Goal: Task Accomplishment & Management: Manage account settings

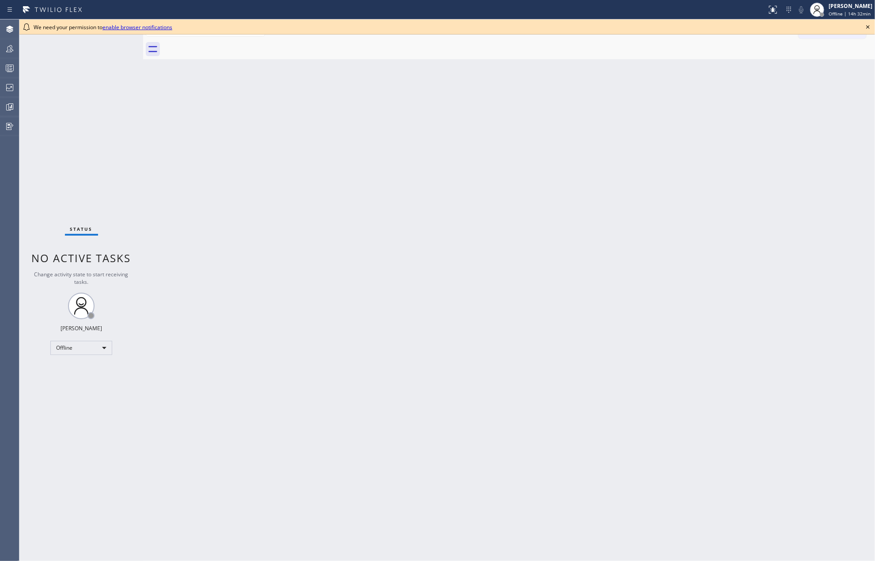
click at [656, 28] on icon at bounding box center [868, 27] width 11 height 11
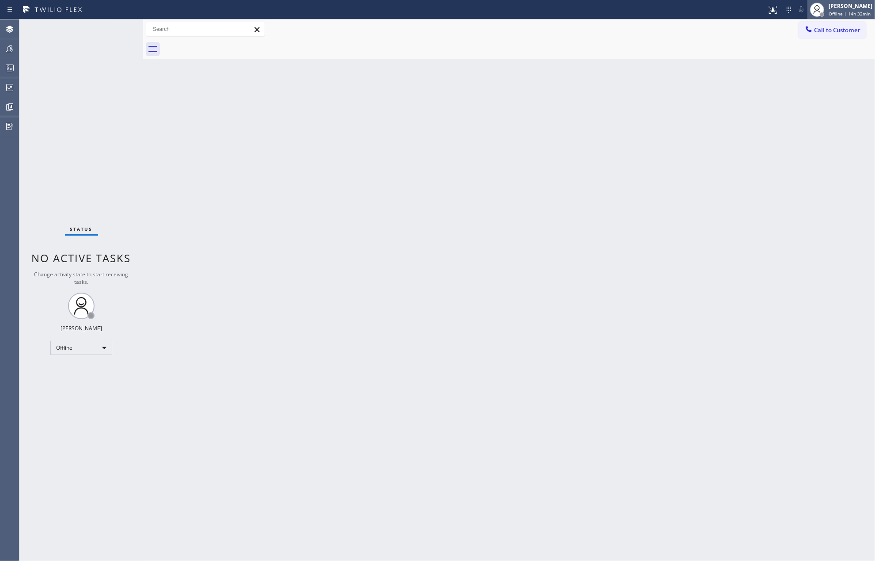
click at [656, 0] on div "Jovelle Tadle Offline | 14h 32min" at bounding box center [841, 9] width 68 height 19
click at [656, 57] on button "Unavailable" at bounding box center [831, 58] width 88 height 11
click at [16, 50] on div at bounding box center [9, 48] width 19 height 11
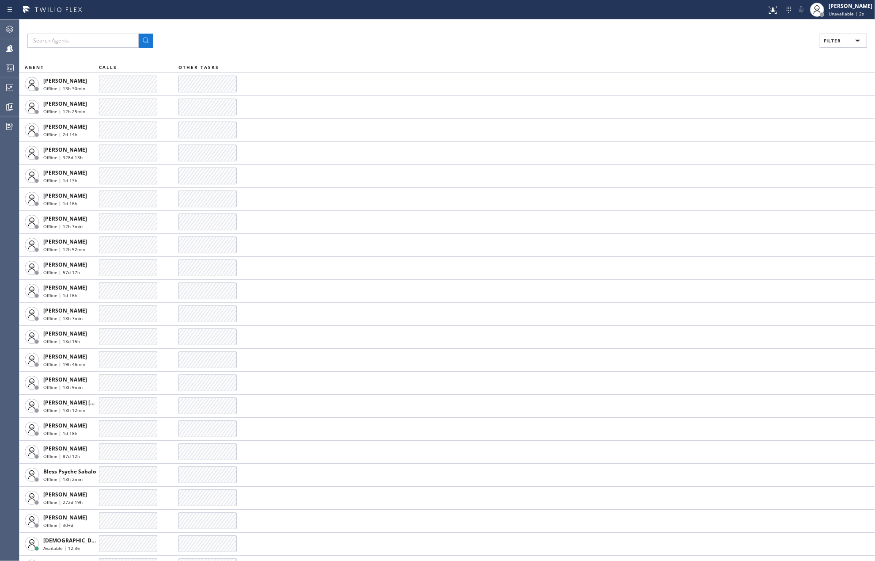
click at [656, 45] on button "Filter" at bounding box center [843, 41] width 47 height 14
click at [656, 101] on input "Available" at bounding box center [746, 104] width 11 height 11
checkbox input "true"
click at [656, 131] on input "Break" at bounding box center [746, 132] width 11 height 11
checkbox input "true"
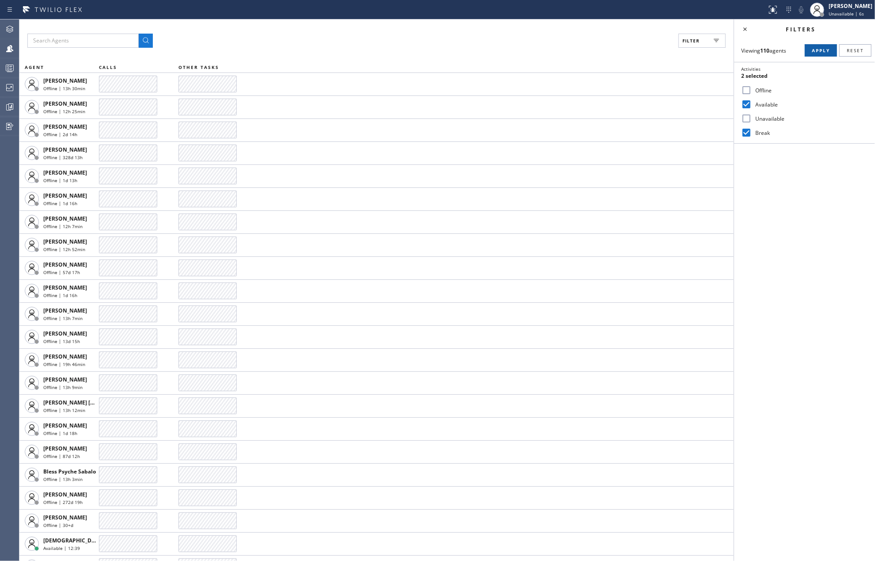
click at [656, 53] on button "Apply" at bounding box center [821, 50] width 32 height 12
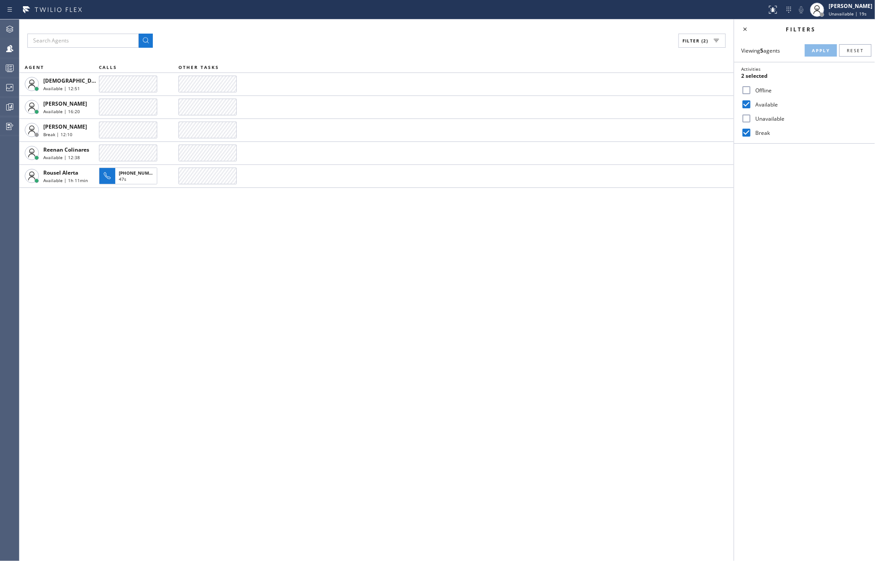
click at [459, 266] on div "Filter (2) AGENT CALLS OTHER TASKS Christian Cinco Available | 12:51 Jennifer H…" at bounding box center [376, 289] width 714 height 541
click at [6, 65] on rect at bounding box center [10, 68] width 8 height 6
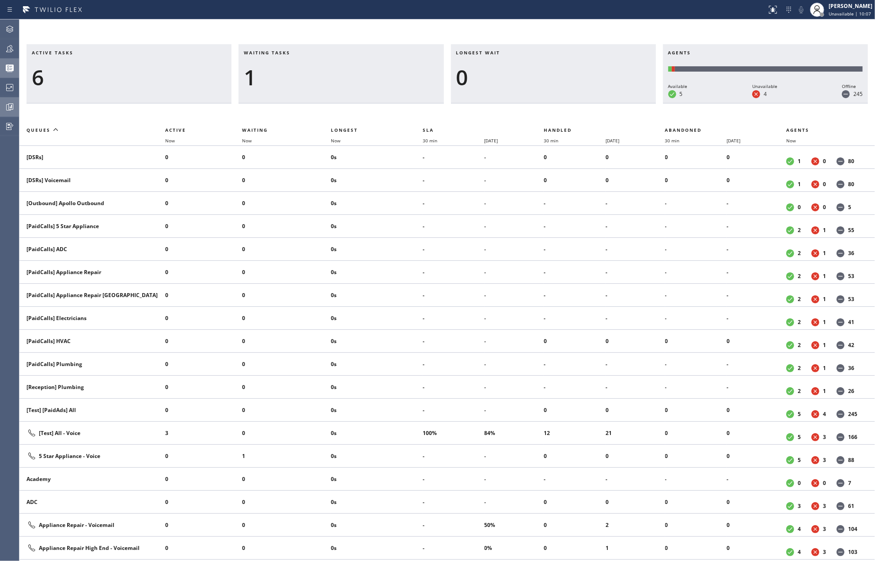
click at [1, 106] on div at bounding box center [9, 107] width 19 height 11
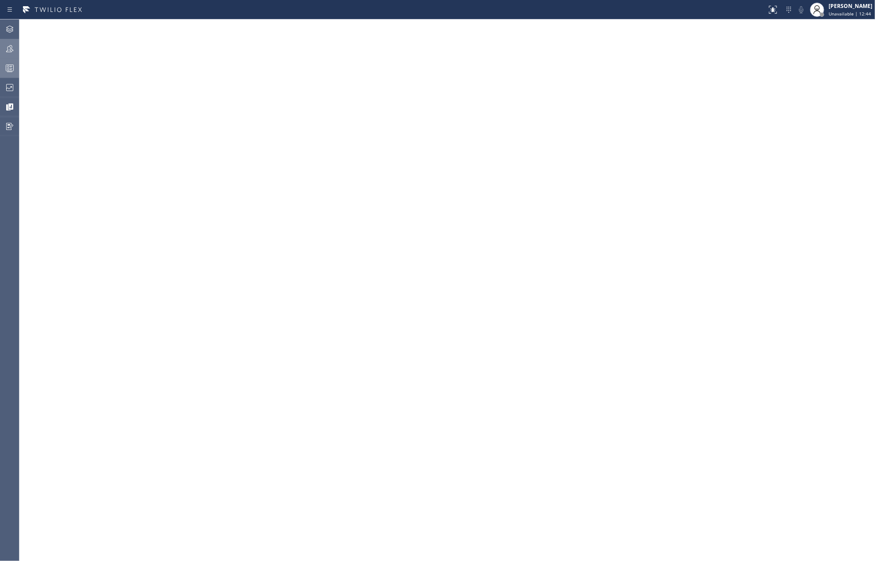
click at [9, 54] on div at bounding box center [9, 49] width 19 height 18
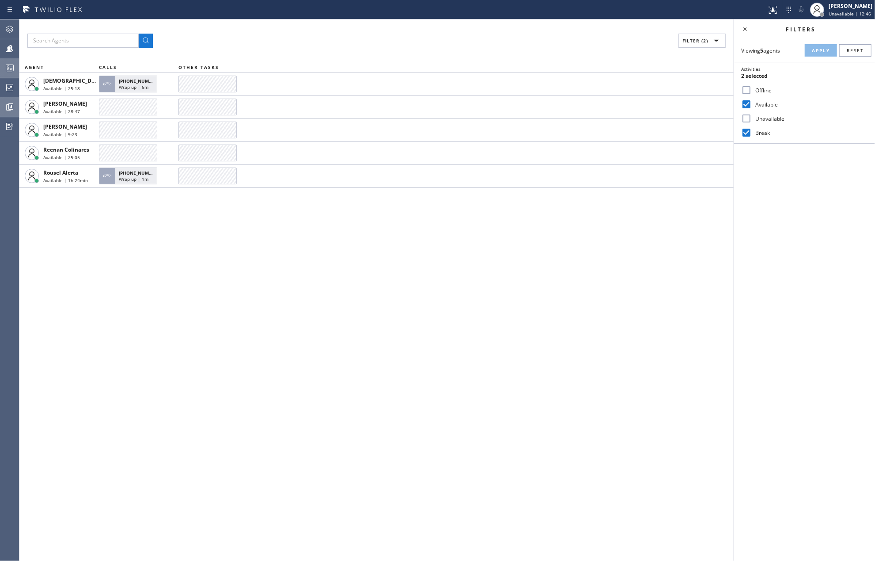
click at [11, 106] on icon at bounding box center [11, 107] width 2 height 4
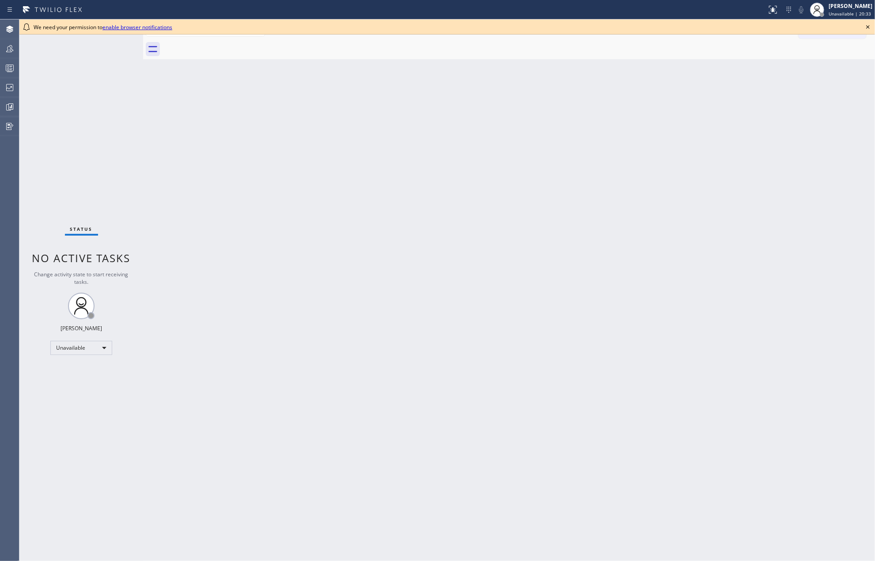
click at [148, 156] on div "Back to Dashboard Change Sender ID Customers Technicians Select a contact Outbo…" at bounding box center [509, 289] width 732 height 541
click at [4, 68] on div at bounding box center [9, 68] width 19 height 11
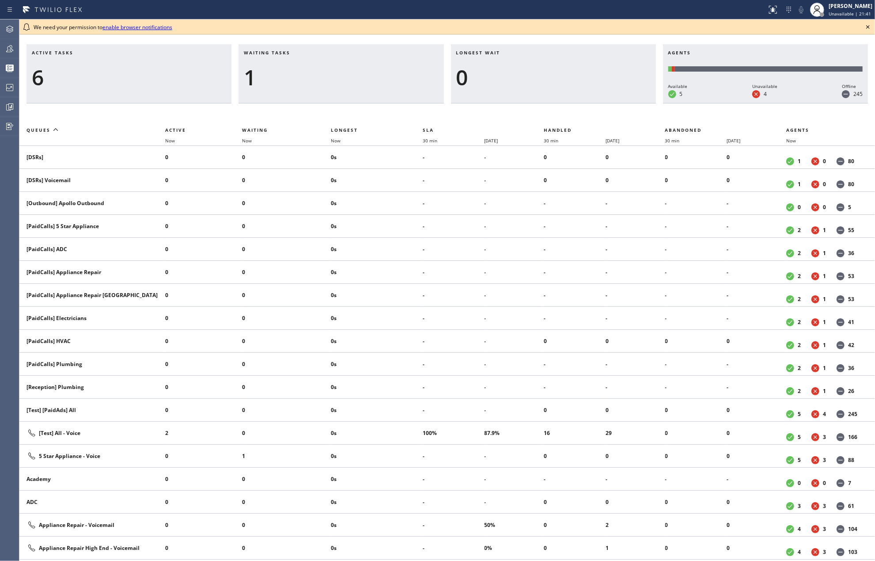
drag, startPoint x: 198, startPoint y: 60, endPoint x: 221, endPoint y: 60, distance: 23.0
click at [198, 60] on h3 "Active tasks" at bounding box center [129, 55] width 194 height 13
click at [868, 27] on icon at bounding box center [868, 27] width 11 height 11
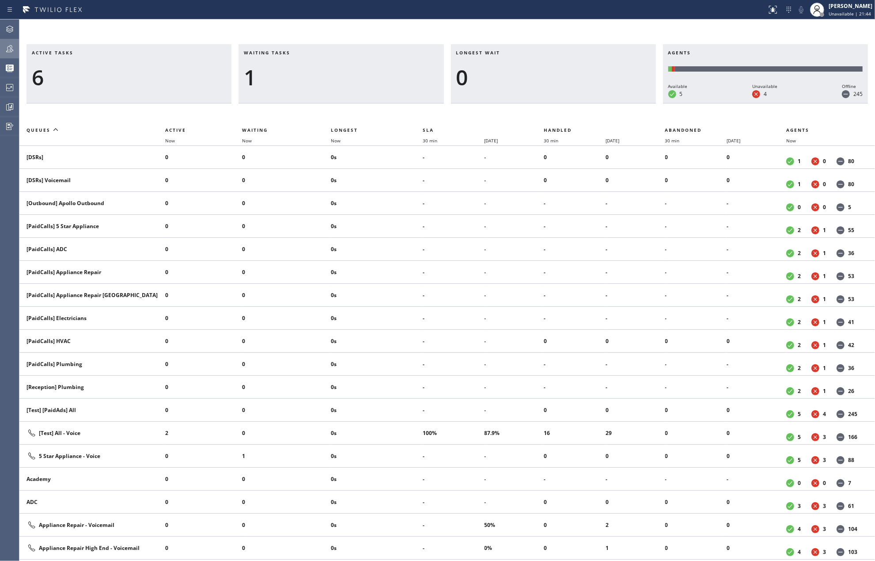
click at [7, 48] on icon at bounding box center [9, 48] width 11 height 11
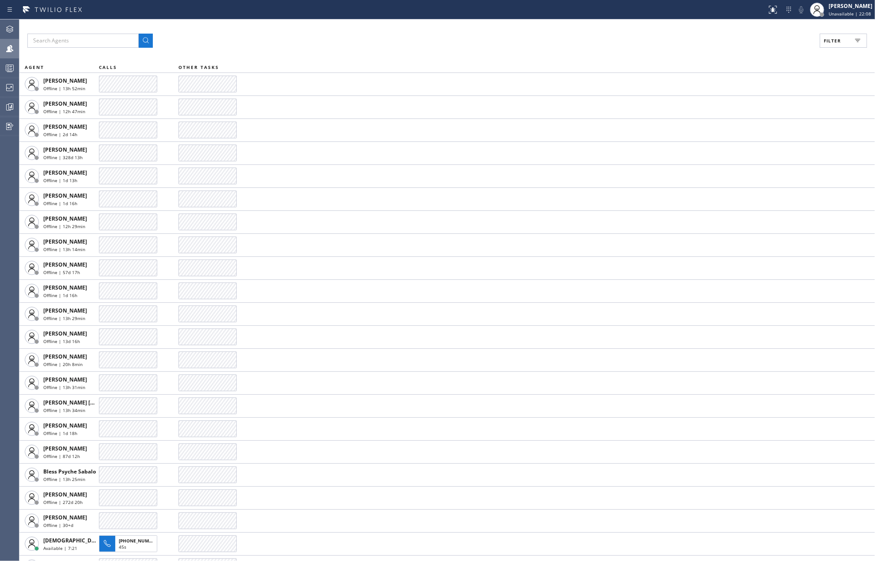
click at [838, 38] on span "Filter" at bounding box center [832, 41] width 17 height 6
click at [747, 103] on input "Available" at bounding box center [746, 104] width 11 height 11
checkbox input "true"
click at [748, 116] on input "Unavailable" at bounding box center [746, 118] width 11 height 11
checkbox input "true"
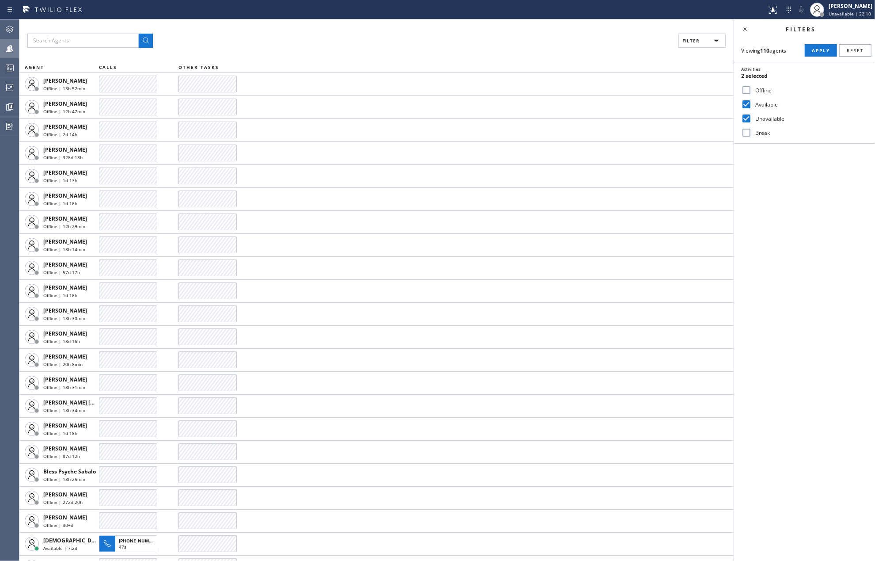
click at [748, 133] on input "Break" at bounding box center [746, 132] width 11 height 11
checkbox input "true"
click at [819, 49] on span "Apply" at bounding box center [821, 50] width 18 height 6
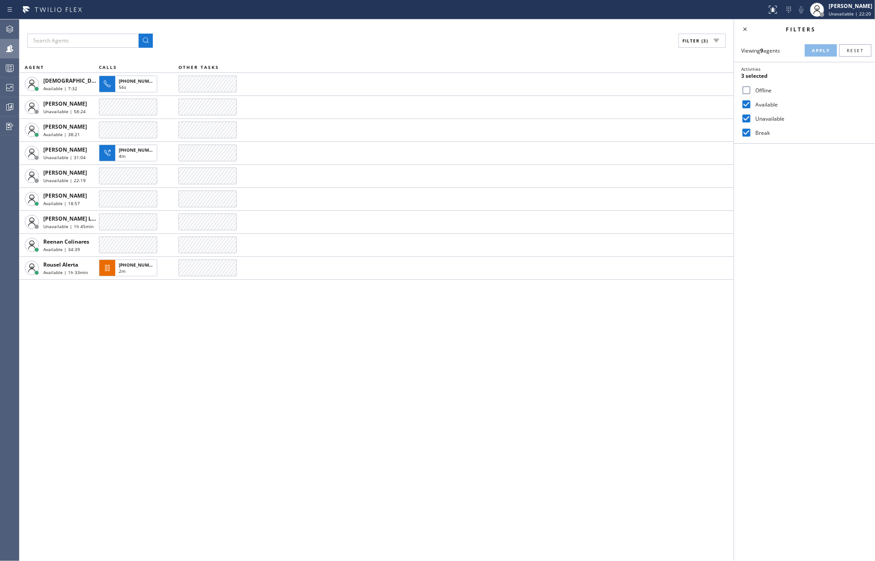
click at [588, 361] on div "Filter (3) AGENT CALLS OTHER TASKS Christian Cinco Available | 7:32 +1704351343…" at bounding box center [376, 289] width 714 height 541
click at [174, 355] on div "Filter (3) AGENT CALLS OTHER TASKS Christian Cinco Available | 13:09 +170435134…" at bounding box center [376, 289] width 714 height 541
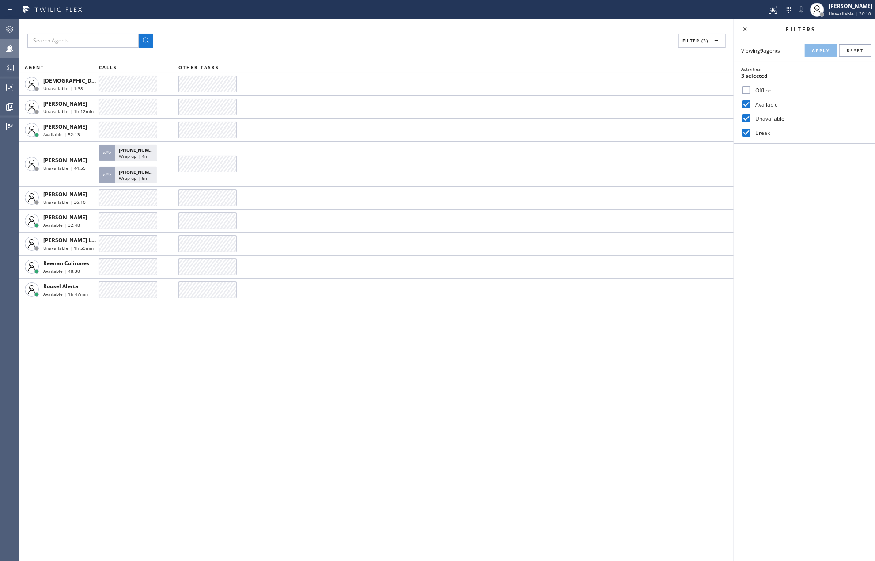
click at [144, 361] on div "Filter (3) AGENT CALLS OTHER TASKS Christian Cinco Unavailable | 1:38 Jenelyn C…" at bounding box center [376, 289] width 714 height 541
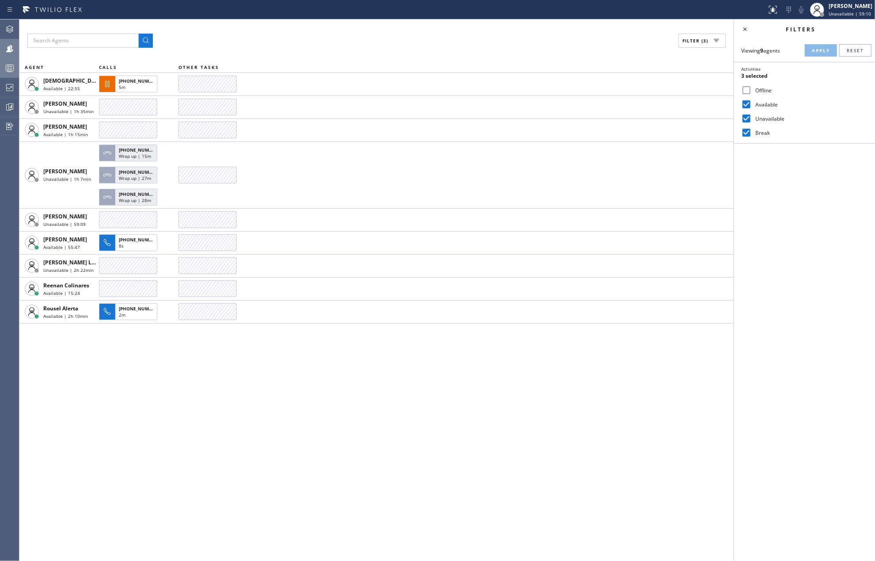
click at [9, 68] on icon at bounding box center [9, 68] width 11 height 11
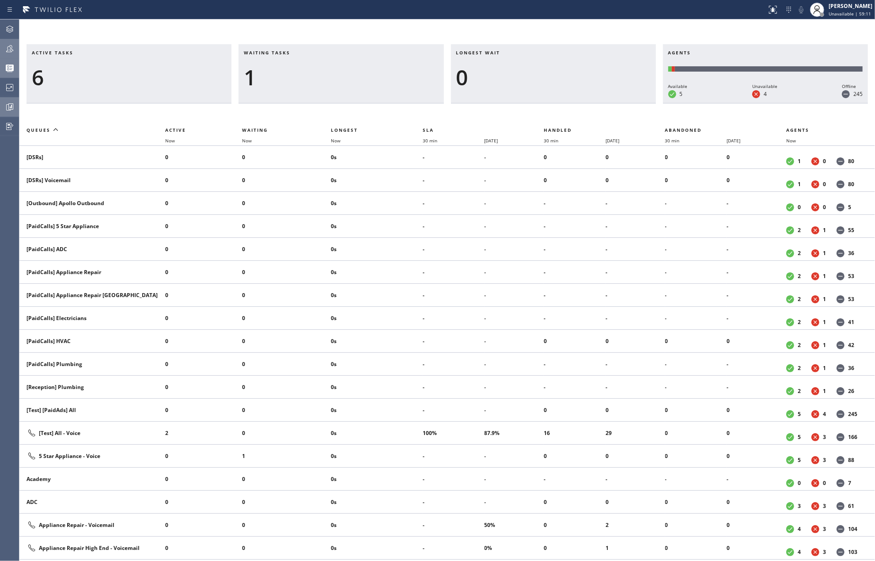
click at [4, 109] on div at bounding box center [9, 107] width 19 height 11
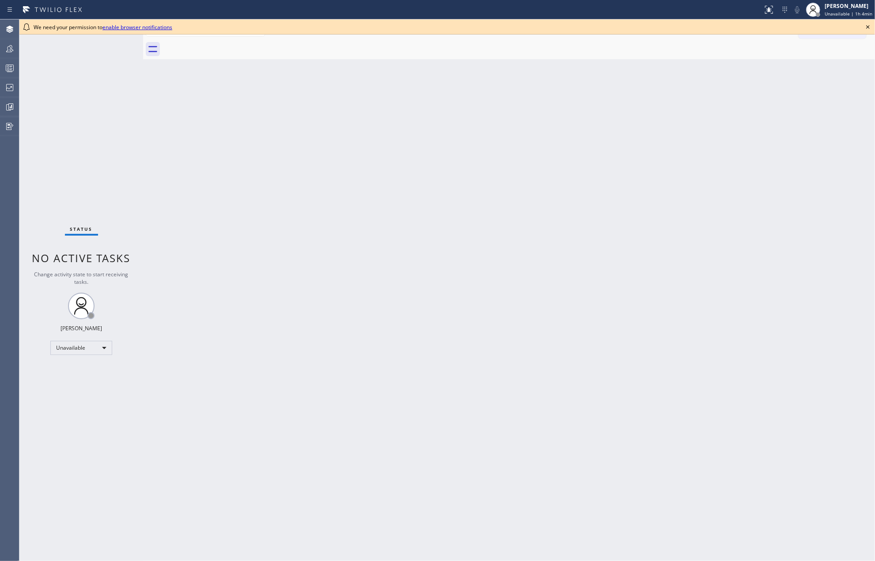
click at [869, 24] on icon at bounding box center [868, 27] width 11 height 11
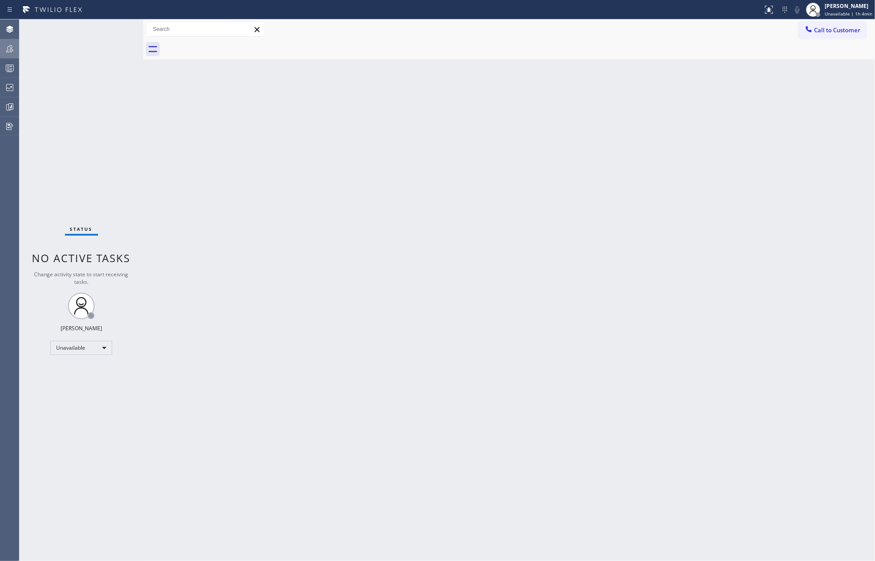
click at [4, 48] on div at bounding box center [9, 48] width 19 height 11
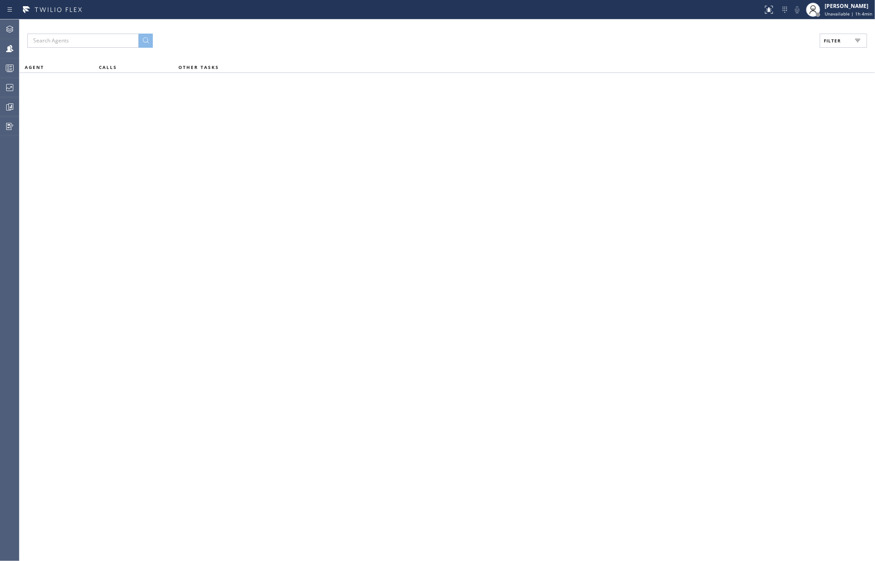
click at [832, 40] on span "Filter" at bounding box center [832, 41] width 17 height 6
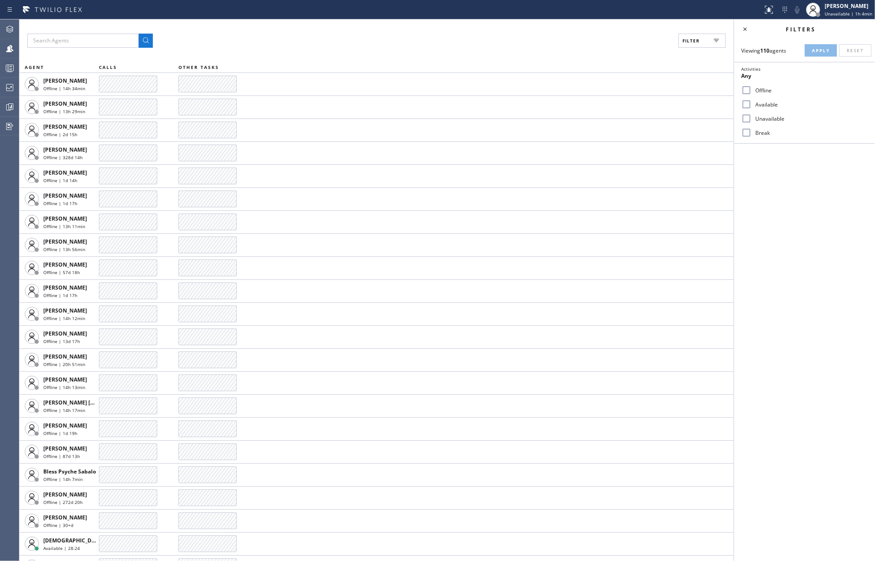
click at [750, 102] on input "Available" at bounding box center [746, 104] width 11 height 11
checkbox input "true"
click at [750, 130] on input "Break" at bounding box center [746, 132] width 11 height 11
checkbox input "true"
click at [750, 117] on input "Unavailable" at bounding box center [746, 118] width 11 height 11
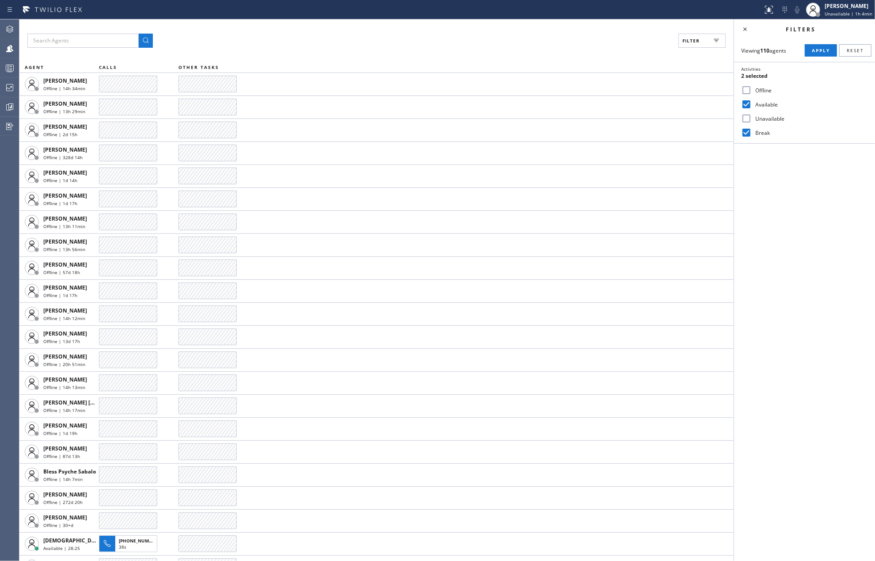
checkbox input "true"
click at [818, 48] on span "Apply" at bounding box center [821, 50] width 18 height 6
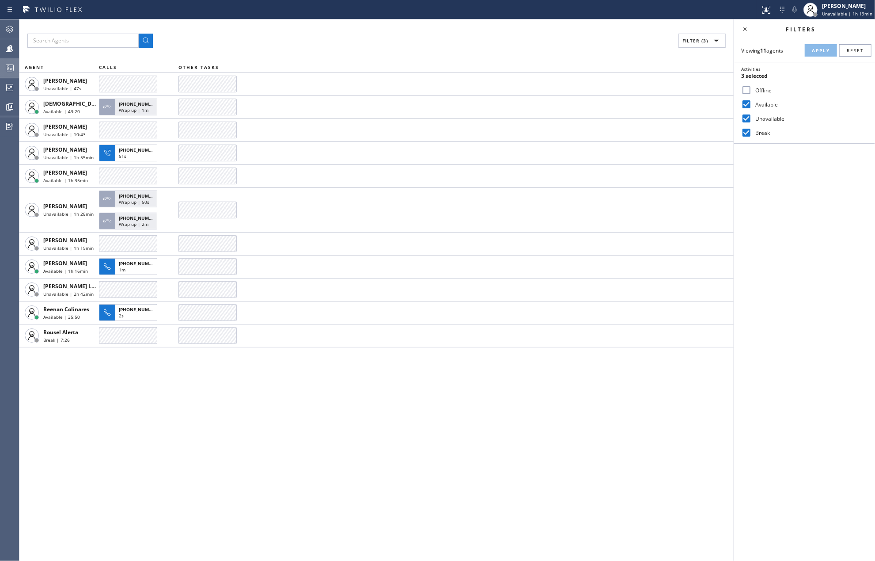
click at [8, 72] on icon at bounding box center [9, 68] width 11 height 11
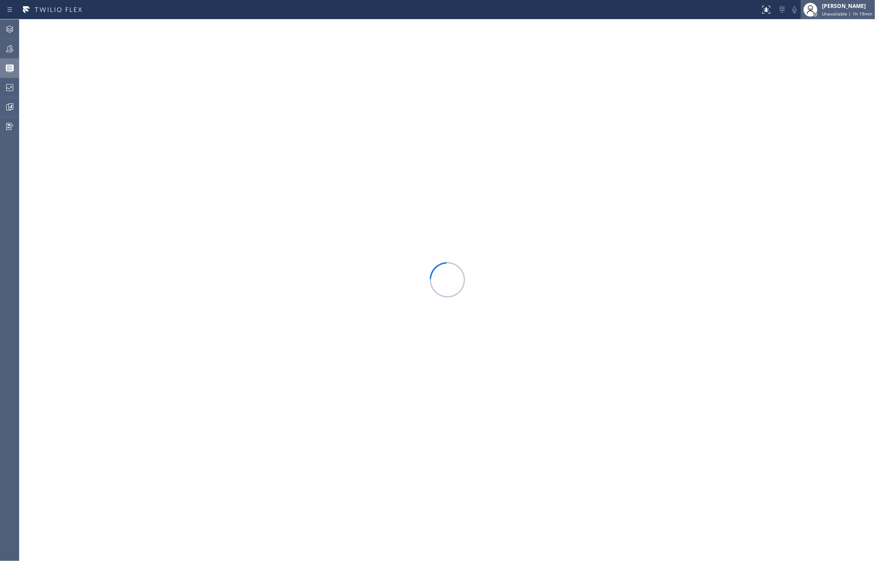
click at [841, 6] on div "[PERSON_NAME]" at bounding box center [847, 6] width 50 height 8
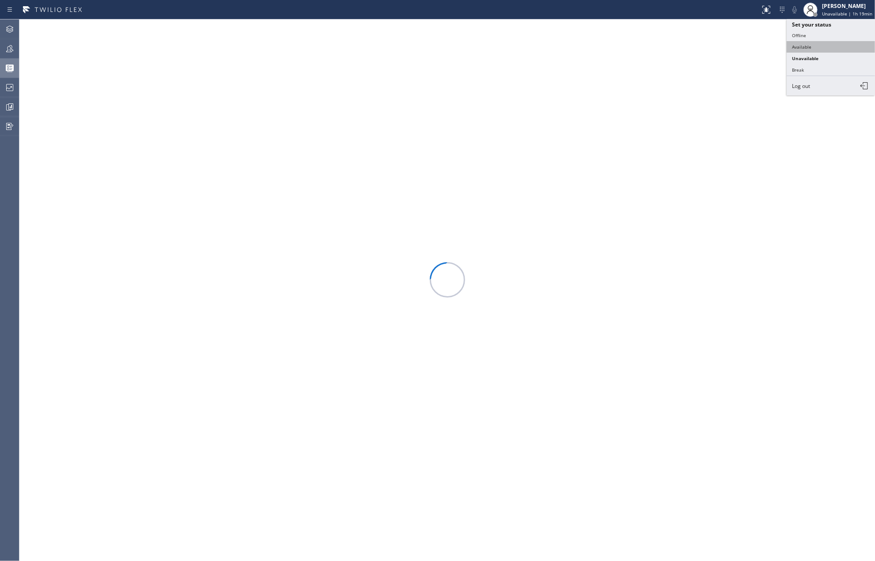
click at [815, 44] on button "Available" at bounding box center [831, 46] width 88 height 11
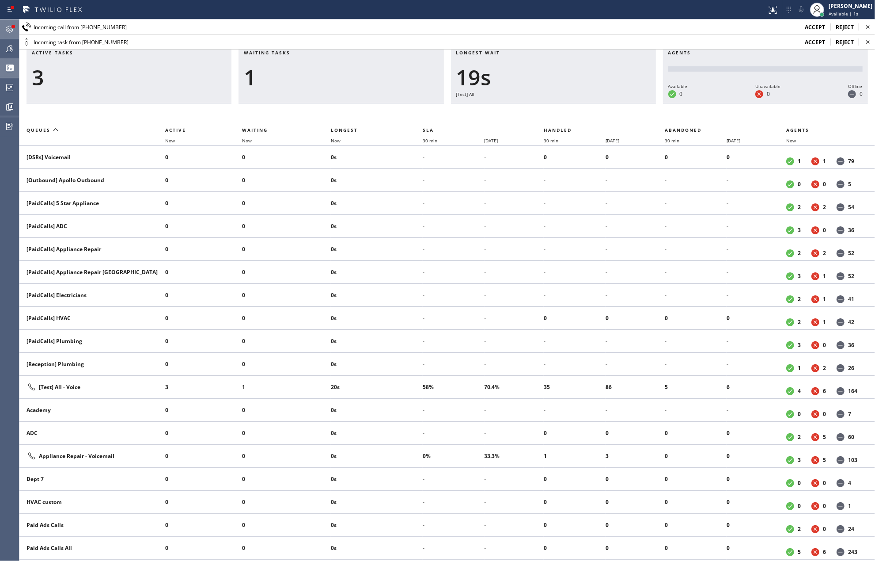
click at [8, 22] on div at bounding box center [9, 29] width 19 height 18
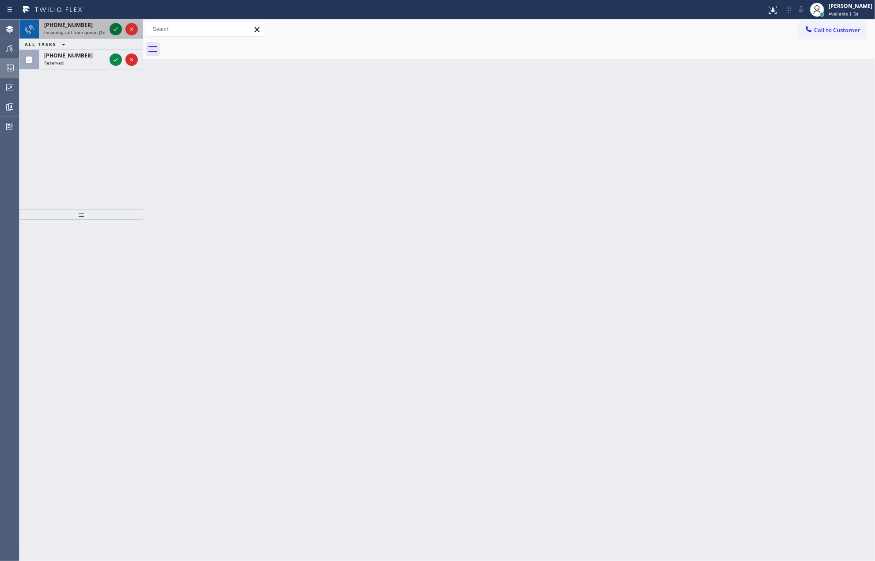
click at [115, 32] on icon at bounding box center [115, 29] width 11 height 11
click at [112, 32] on icon at bounding box center [115, 29] width 11 height 11
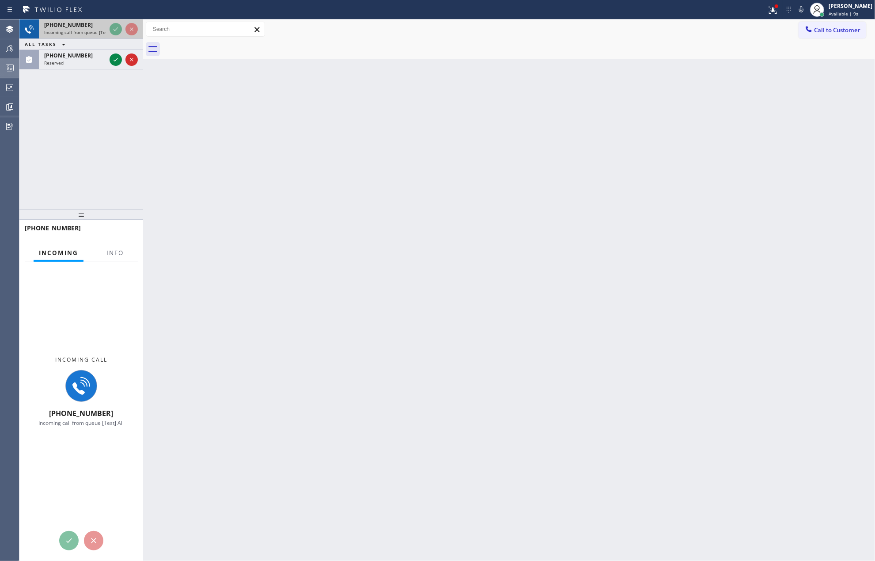
click at [112, 29] on icon at bounding box center [115, 29] width 11 height 11
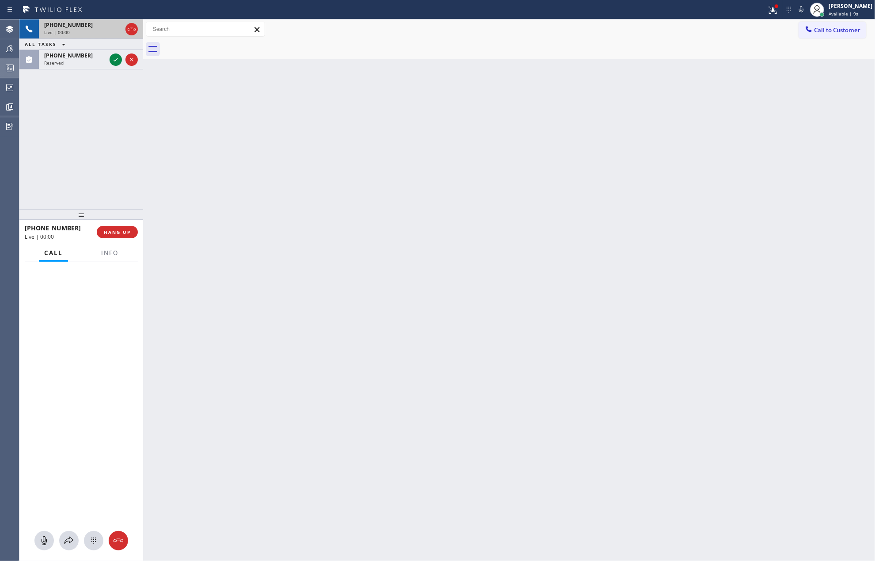
click at [130, 32] on icon at bounding box center [131, 29] width 11 height 11
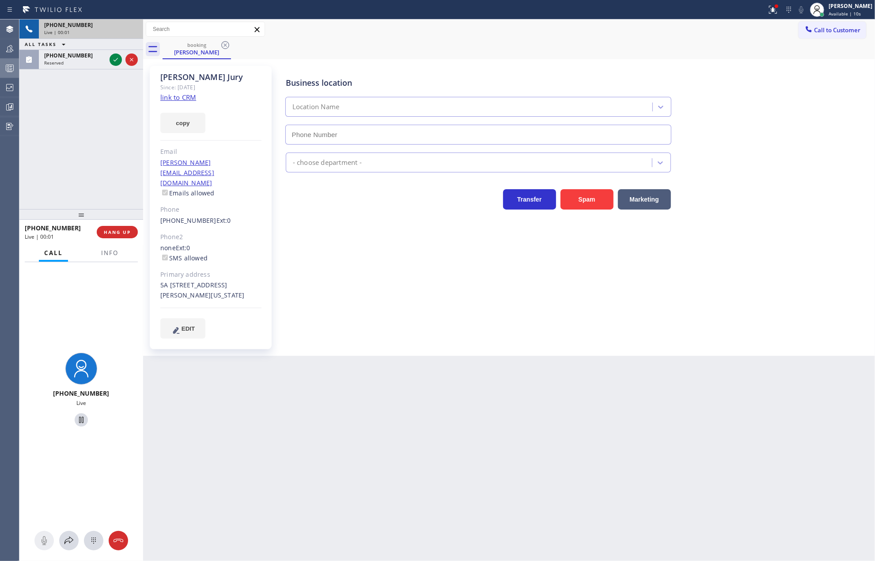
type input "(877) 414-7264"
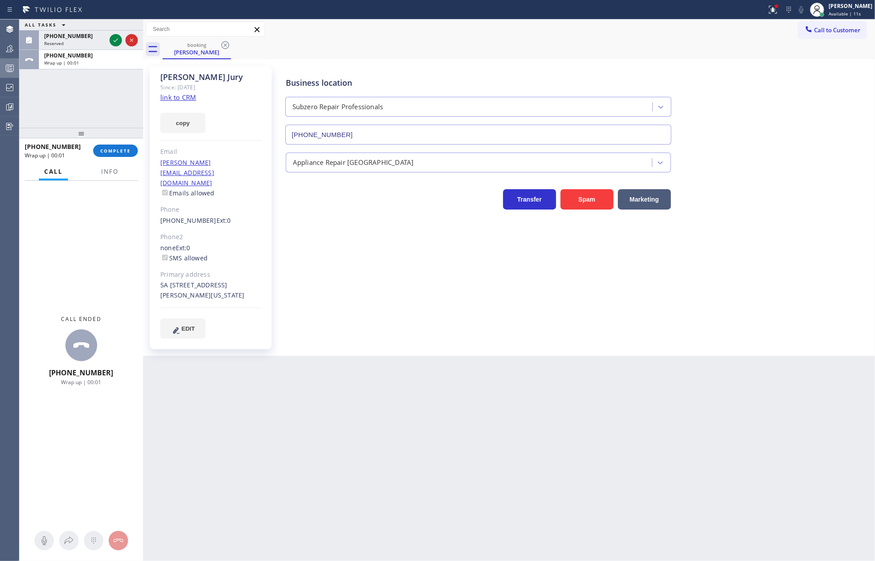
drag, startPoint x: 82, startPoint y: 213, endPoint x: 63, endPoint y: 99, distance: 115.6
click at [63, 99] on div "ALL TASKS ALL TASKS ACTIVE TASKS TASKS IN WRAP UP (856) 234-2491 Reserved +1929…" at bounding box center [81, 289] width 124 height 541
click at [110, 171] on span "Info" at bounding box center [109, 171] width 17 height 8
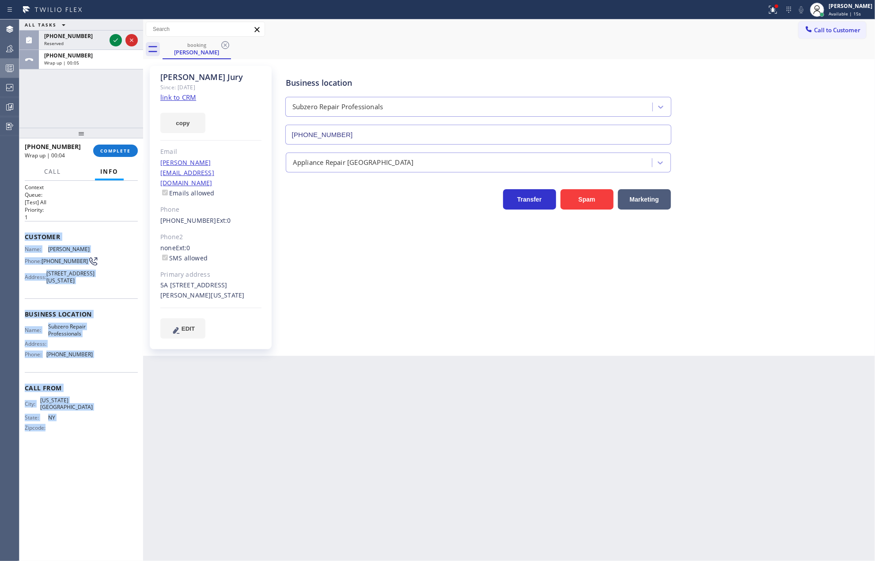
drag, startPoint x: 23, startPoint y: 239, endPoint x: 106, endPoint y: 423, distance: 202.5
click at [106, 423] on div "Context Queue: [Test] All Priority: 1 Customer Name: Liam Jury Phone: (929) 692…" at bounding box center [81, 371] width 124 height 380
copy div "Customer Name: Liam Jury Phone: (929) 692-0065 Address: 30 W 63rd St. k, New Yo…"
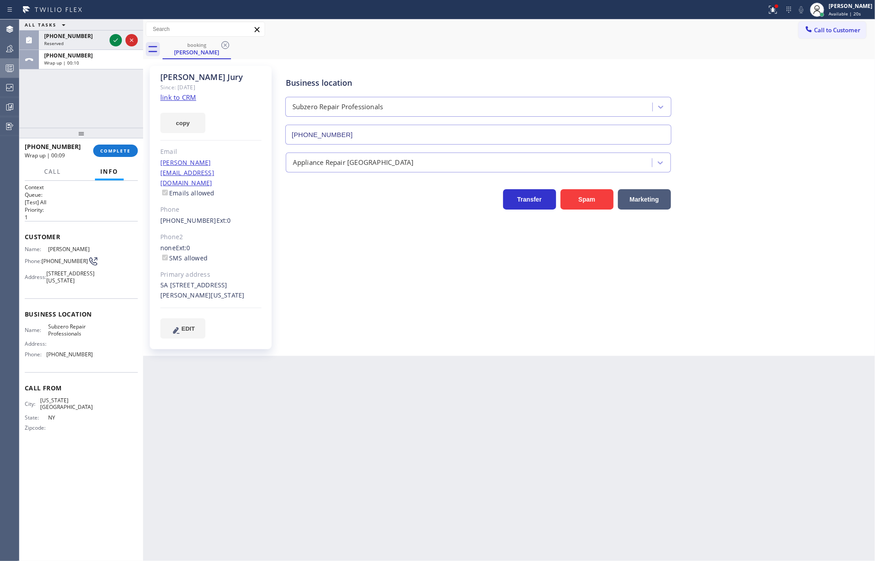
click at [609, 27] on div "Call to Customer Outbound call Location Search location Your caller id phone nu…" at bounding box center [509, 29] width 732 height 15
click at [114, 42] on icon at bounding box center [115, 40] width 11 height 11
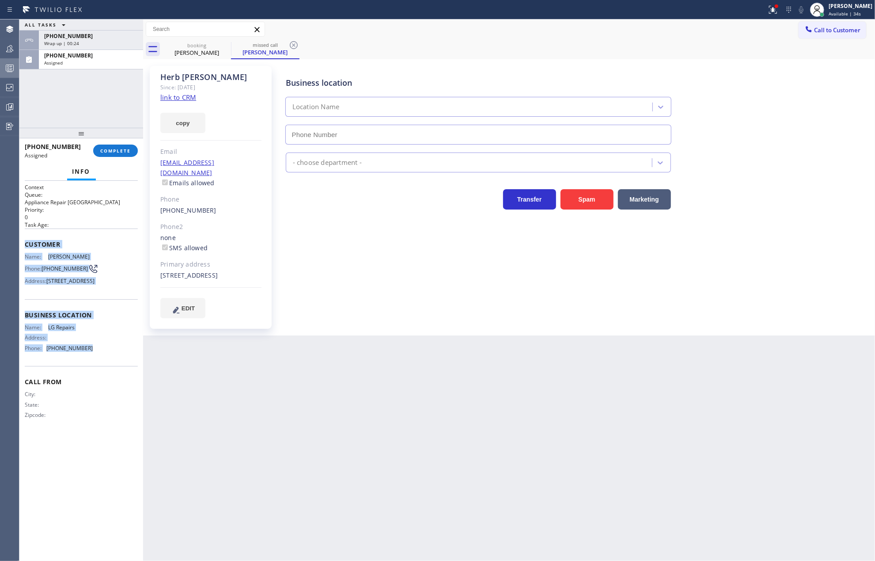
type input "(877) 748-5179"
drag, startPoint x: 25, startPoint y: 243, endPoint x: 114, endPoint y: 380, distance: 163.6
click at [114, 380] on div "Context Queue: Appliance Repair High End Priority: 0 Task Age: Customer Name: H…" at bounding box center [81, 308] width 113 height 250
copy div "Customer Name: Herb Ohlandt Phone: (856) 234-2491 Address: 19 Woodlane Dr, Glou…"
click at [120, 152] on span "COMPLETE" at bounding box center [115, 151] width 30 height 6
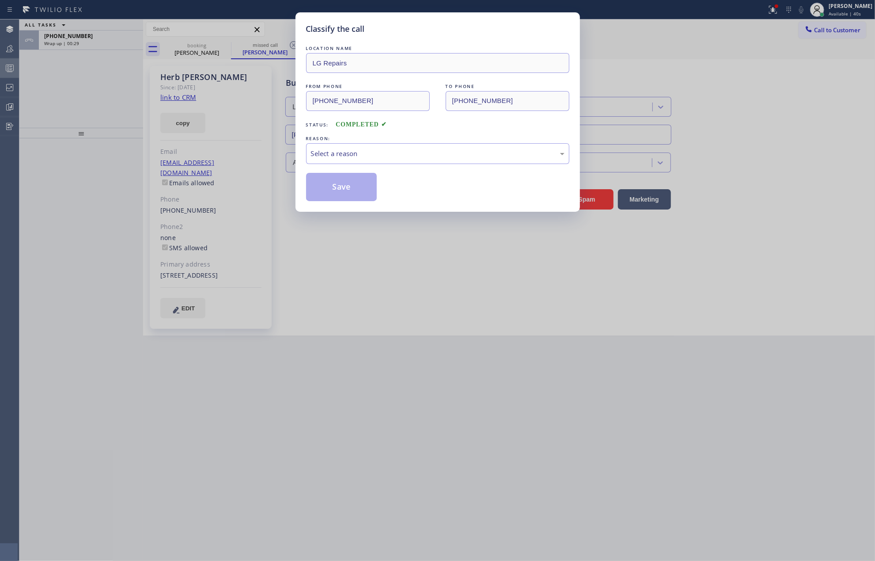
drag, startPoint x: 66, startPoint y: 392, endPoint x: 126, endPoint y: 361, distance: 67.8
click at [69, 391] on div "Classify the call LOCATION NAME LG Repairs FROM PHONE (856) 234-2491 TO PHONE (…" at bounding box center [437, 280] width 875 height 561
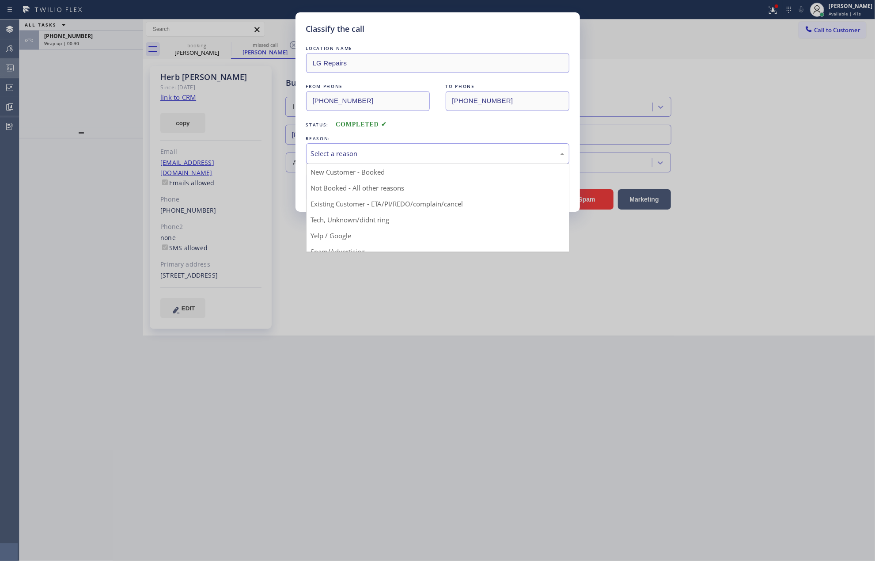
click at [350, 155] on div "Select a reason" at bounding box center [438, 153] width 254 height 10
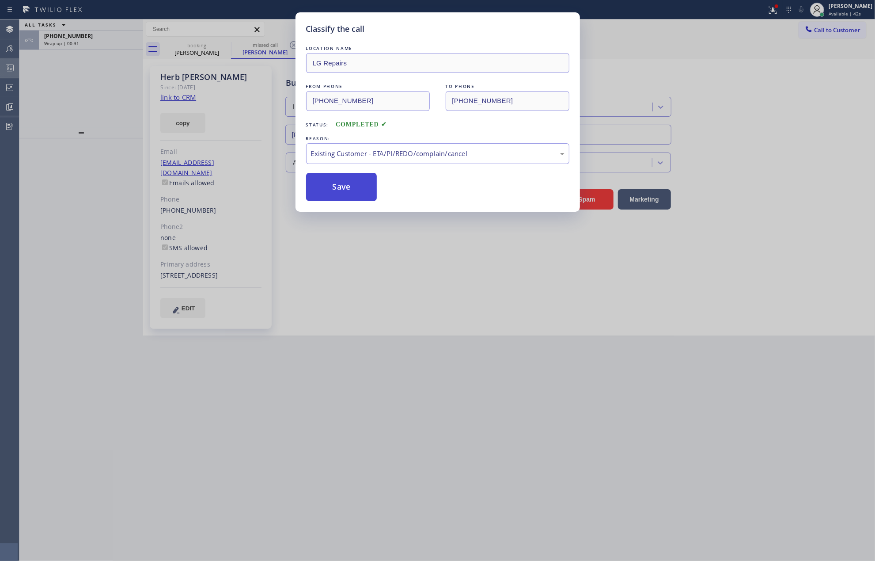
click at [350, 185] on button "Save" at bounding box center [341, 187] width 71 height 28
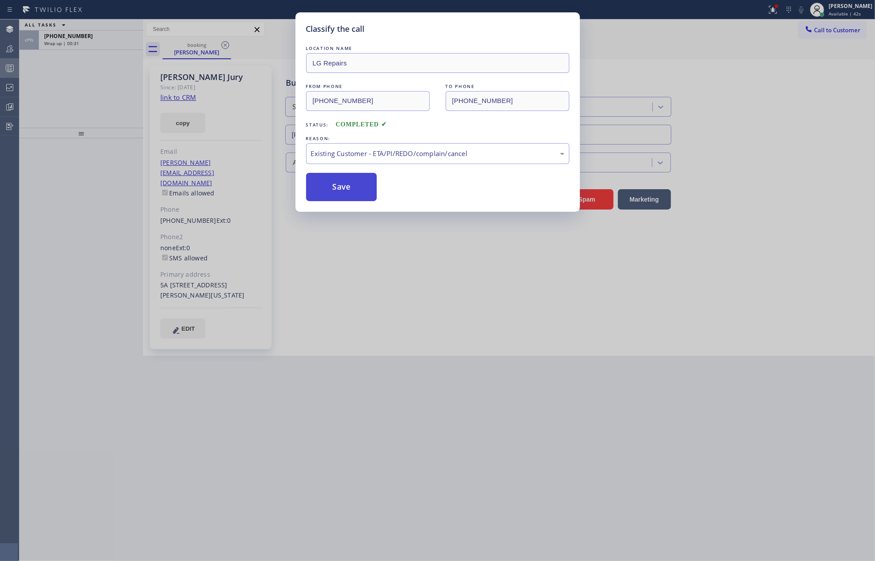
click at [350, 185] on button "Save" at bounding box center [341, 187] width 71 height 28
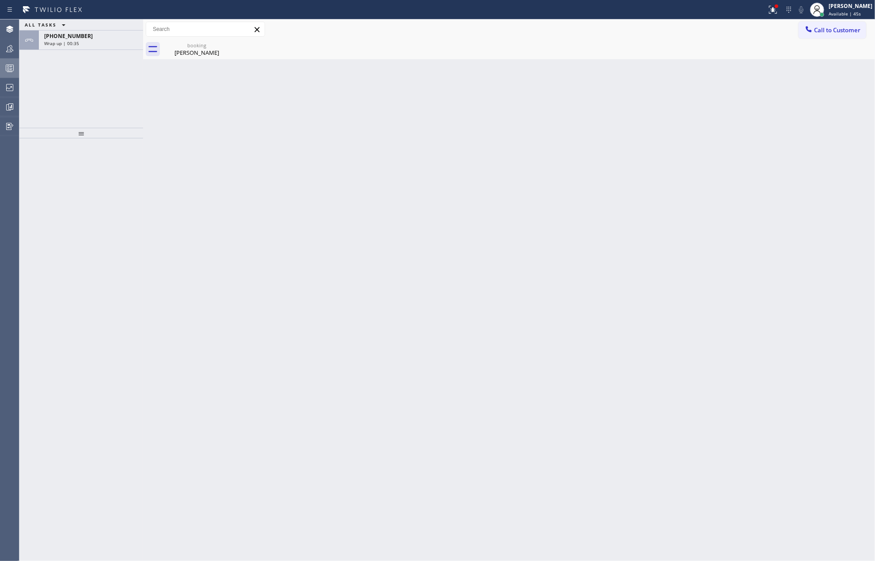
click at [8, 70] on circle at bounding box center [9, 69] width 2 height 2
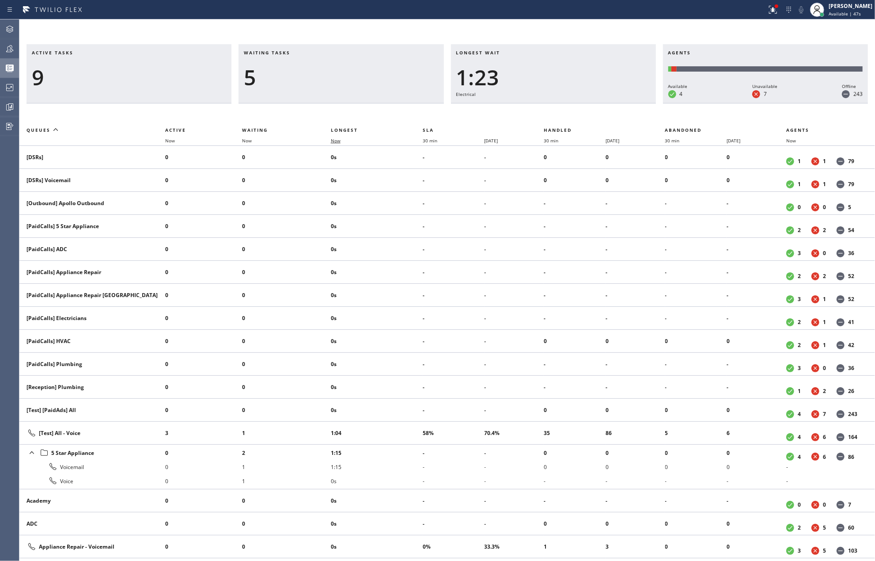
click at [341, 138] on span "Now" at bounding box center [336, 140] width 10 height 6
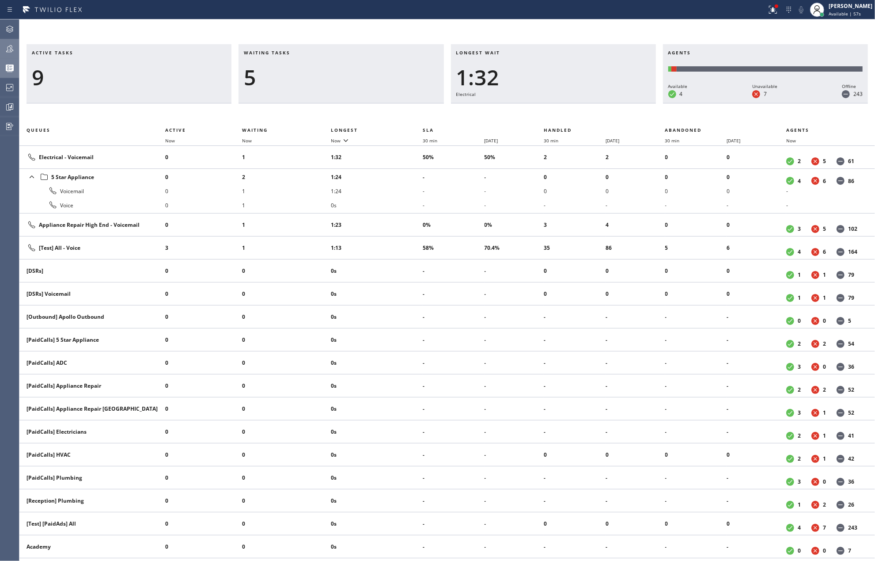
click at [9, 46] on icon at bounding box center [9, 48] width 7 height 7
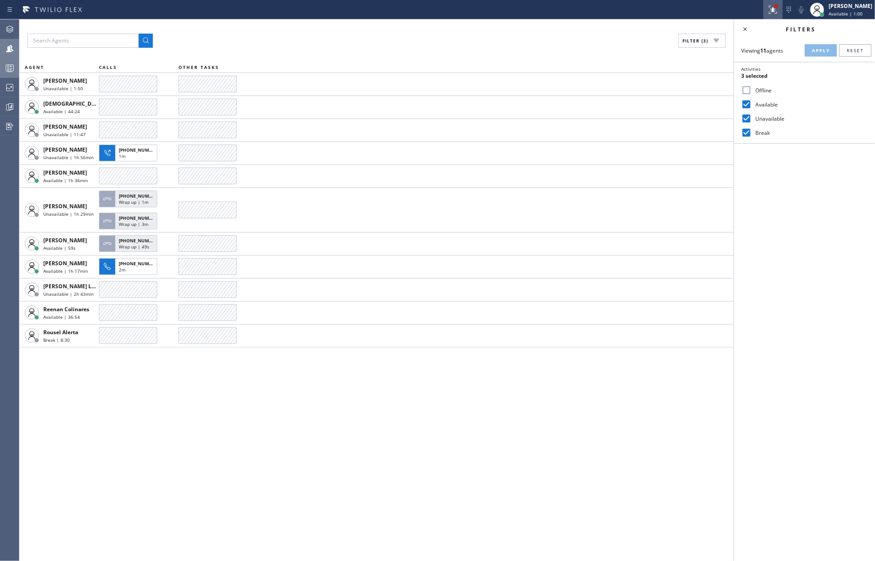
click at [778, 7] on icon at bounding box center [773, 9] width 11 height 11
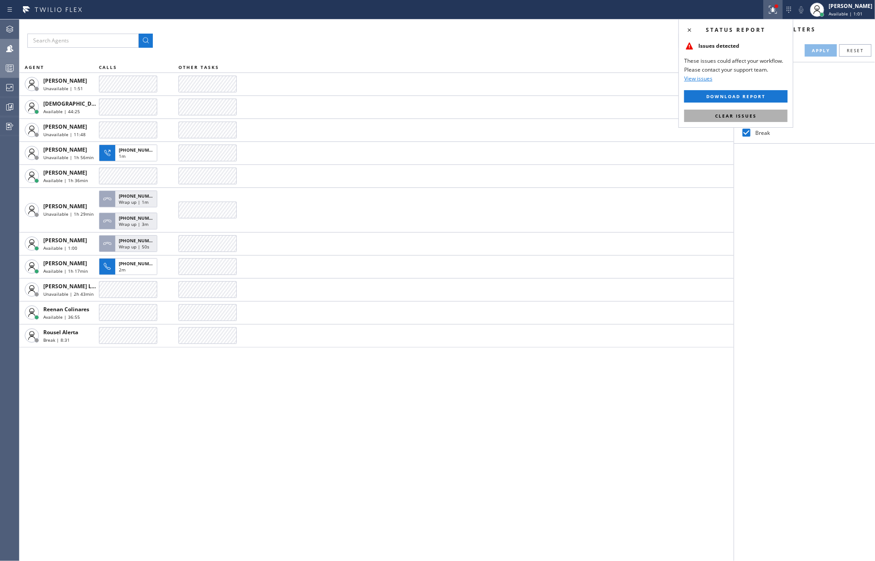
click at [738, 115] on span "Clear issues" at bounding box center [736, 116] width 42 height 6
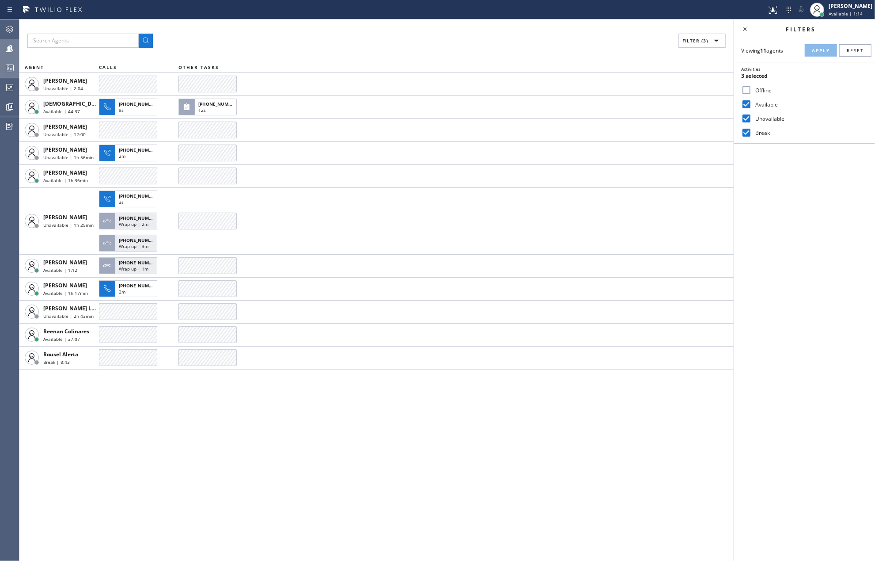
click at [8, 67] on circle at bounding box center [9, 67] width 2 height 2
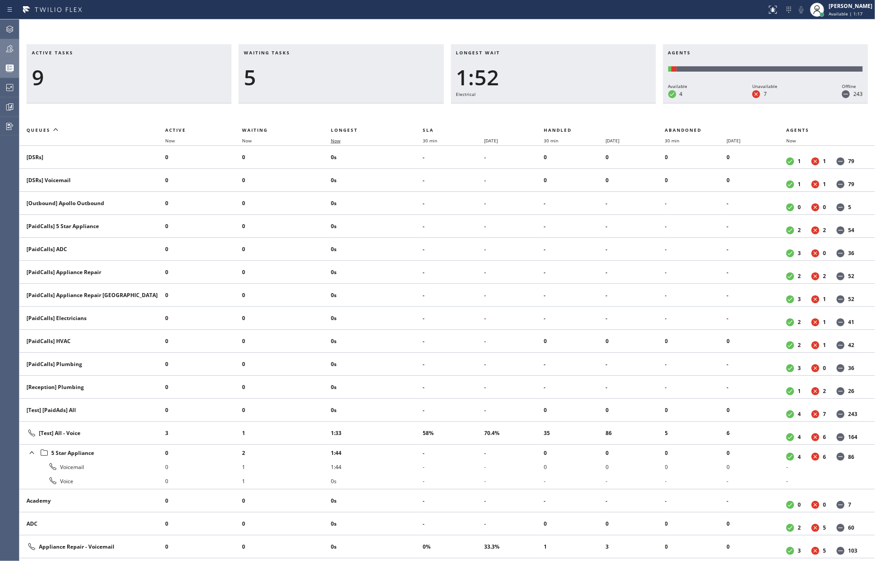
click at [338, 137] on span "Now" at bounding box center [336, 140] width 10 height 6
click at [860, 8] on div "[PERSON_NAME]" at bounding box center [851, 6] width 44 height 8
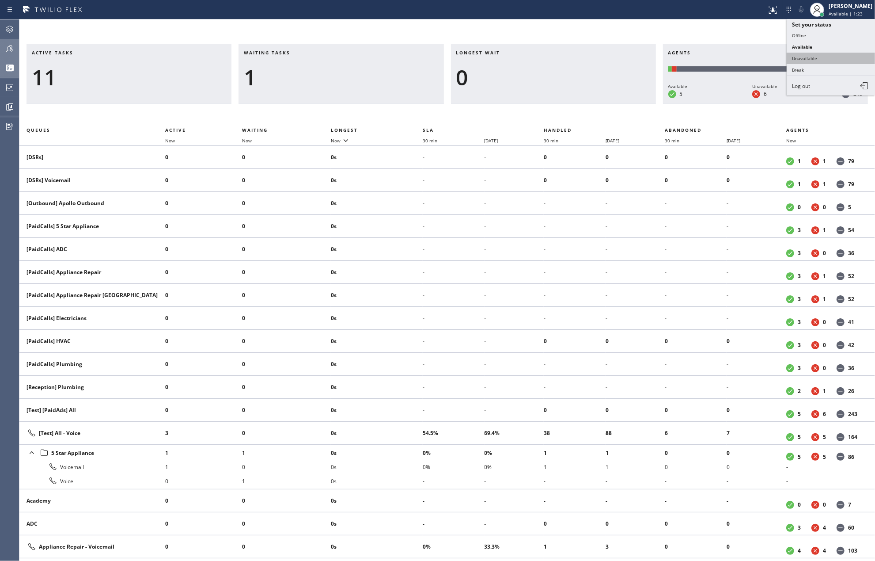
click at [836, 53] on button "Unavailable" at bounding box center [831, 58] width 88 height 11
click at [10, 48] on icon at bounding box center [9, 48] width 11 height 11
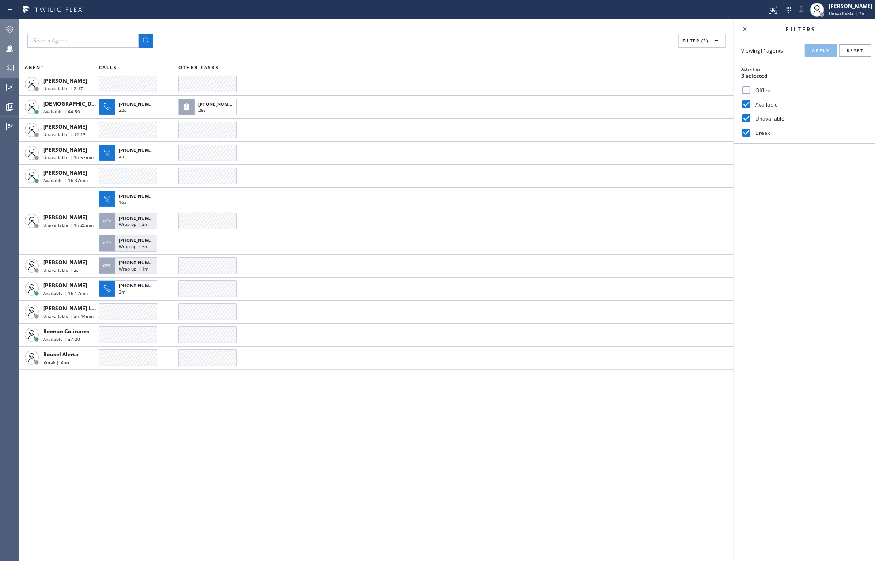
click at [13, 24] on icon at bounding box center [9, 29] width 11 height 11
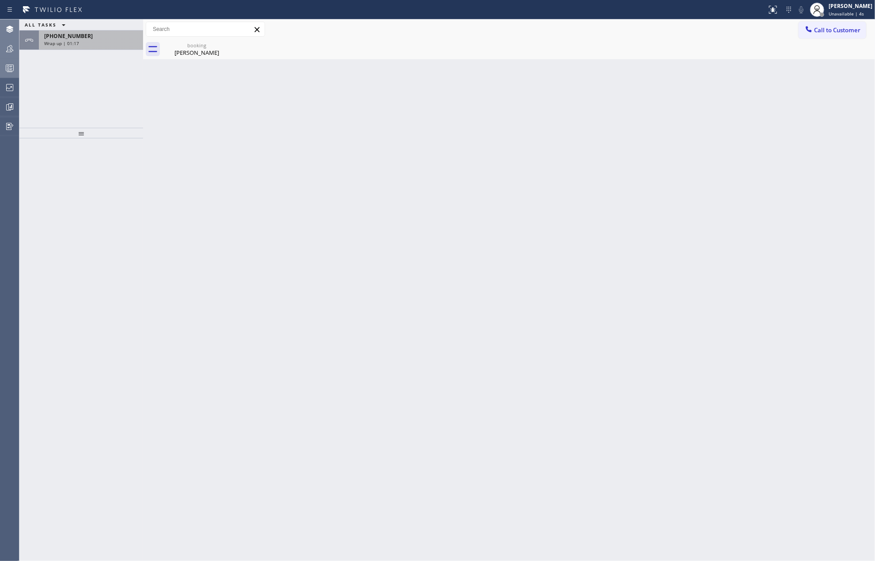
click at [118, 43] on div "Wrap up | 01:17" at bounding box center [91, 43] width 94 height 6
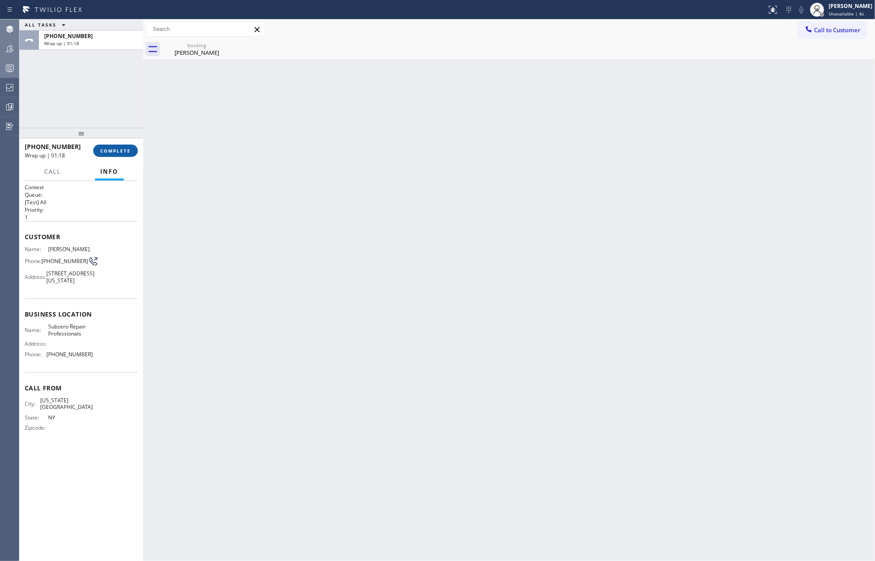
click at [124, 151] on span "COMPLETE" at bounding box center [115, 151] width 30 height 6
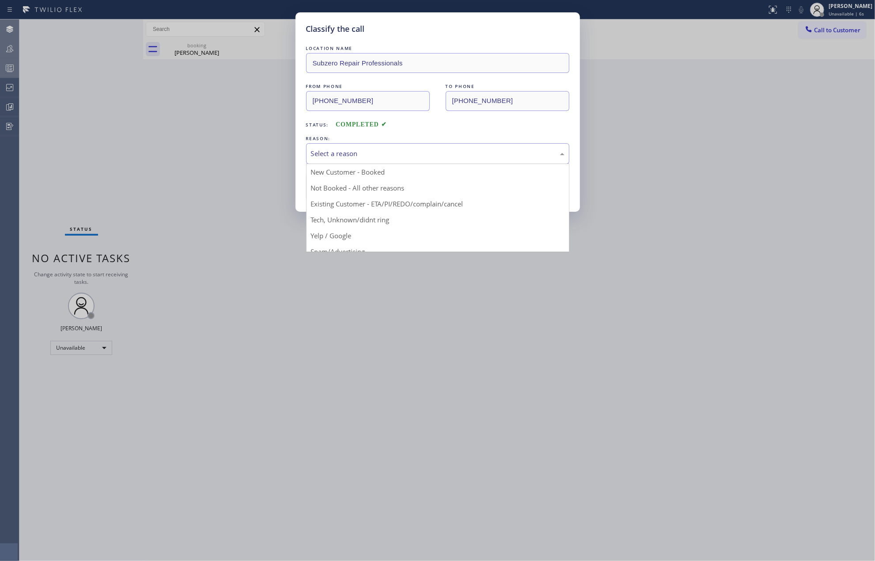
click at [389, 154] on div "Select a reason" at bounding box center [438, 153] width 254 height 10
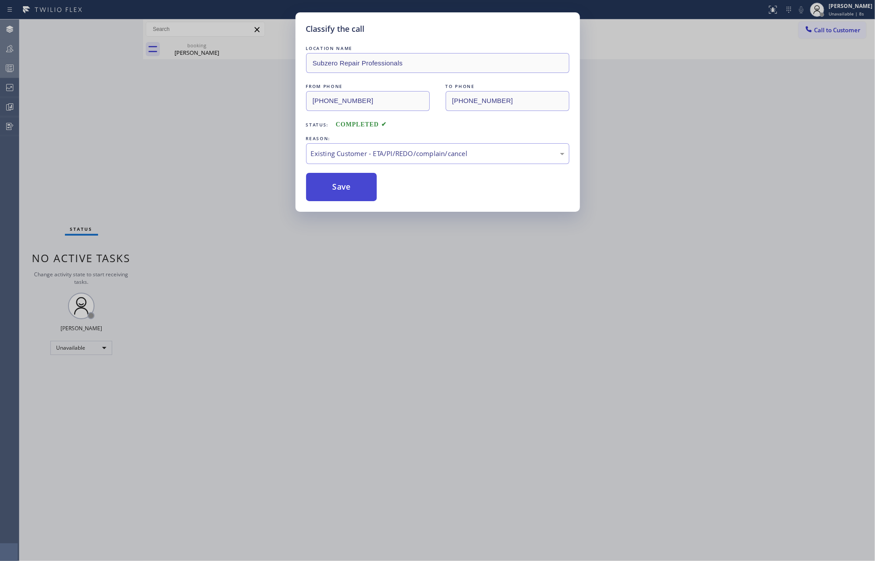
click at [360, 188] on button "Save" at bounding box center [341, 187] width 71 height 28
click at [360, 186] on button "Save" at bounding box center [341, 187] width 71 height 28
click at [254, 164] on div "Classify the call LOCATION NAME Subzero Repair Professionals FROM PHONE (929) 6…" at bounding box center [437, 280] width 875 height 561
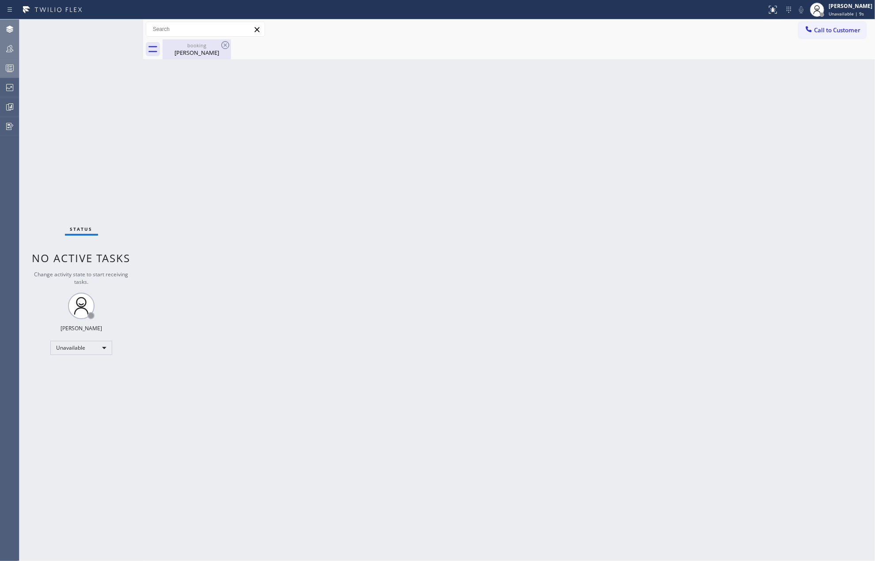
click at [201, 57] on div "booking Liam Jury" at bounding box center [196, 49] width 67 height 20
click at [9, 49] on icon at bounding box center [9, 48] width 11 height 11
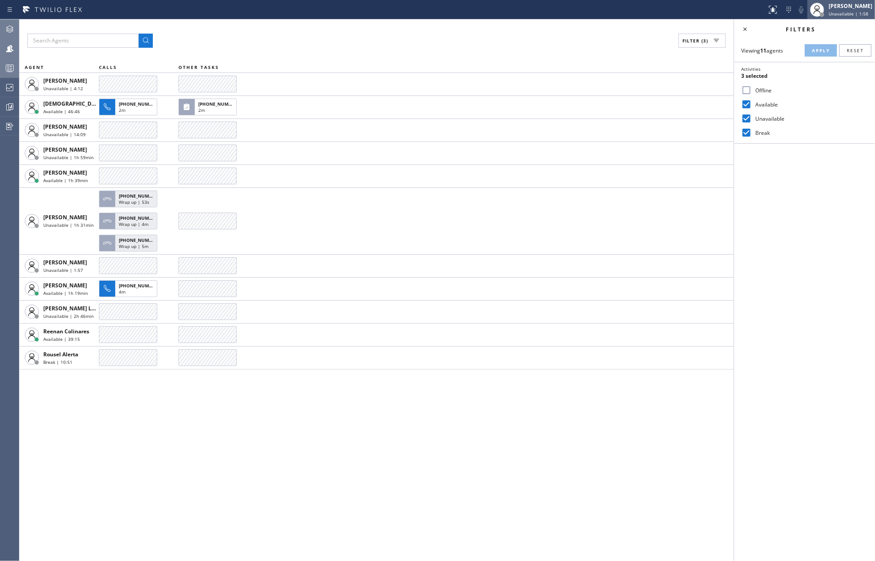
click at [838, 6] on div "[PERSON_NAME]" at bounding box center [851, 6] width 44 height 8
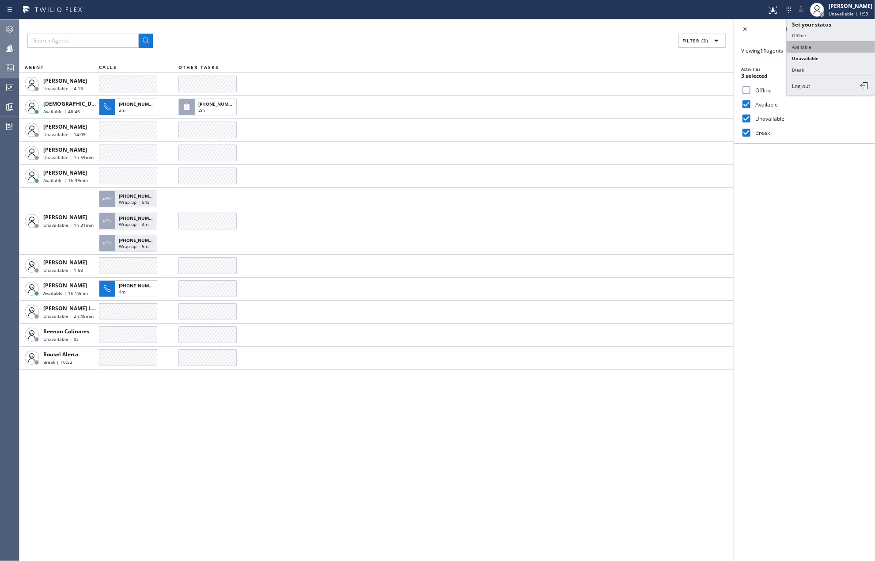
click at [822, 42] on button "Available" at bounding box center [831, 46] width 88 height 11
click at [5, 67] on icon at bounding box center [9, 68] width 11 height 11
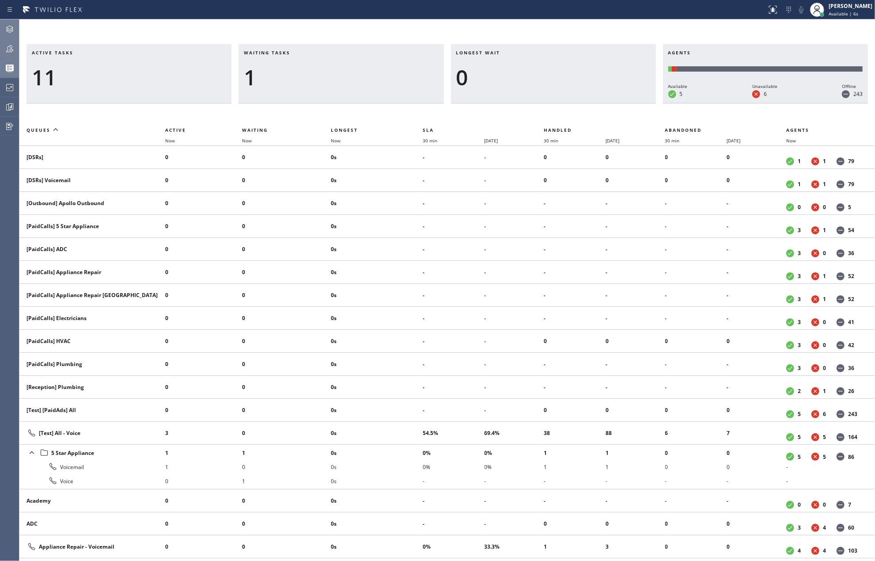
click at [16, 45] on div at bounding box center [9, 48] width 19 height 11
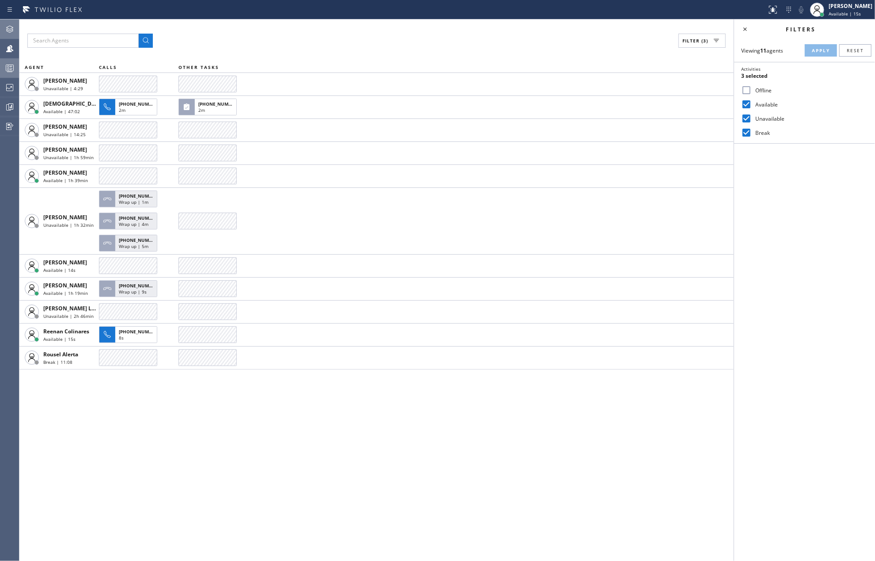
click at [4, 64] on icon at bounding box center [9, 68] width 11 height 11
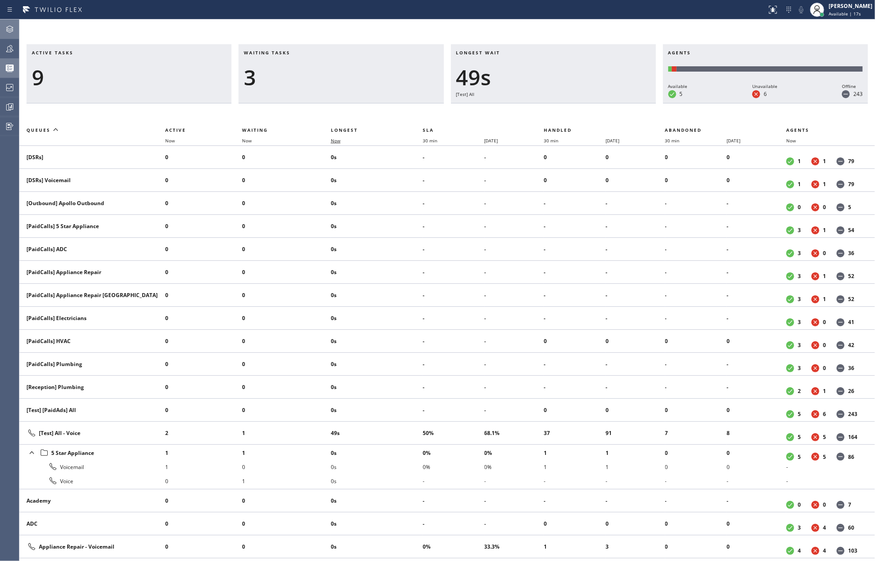
click at [345, 140] on span "Now" at bounding box center [341, 140] width 20 height 6
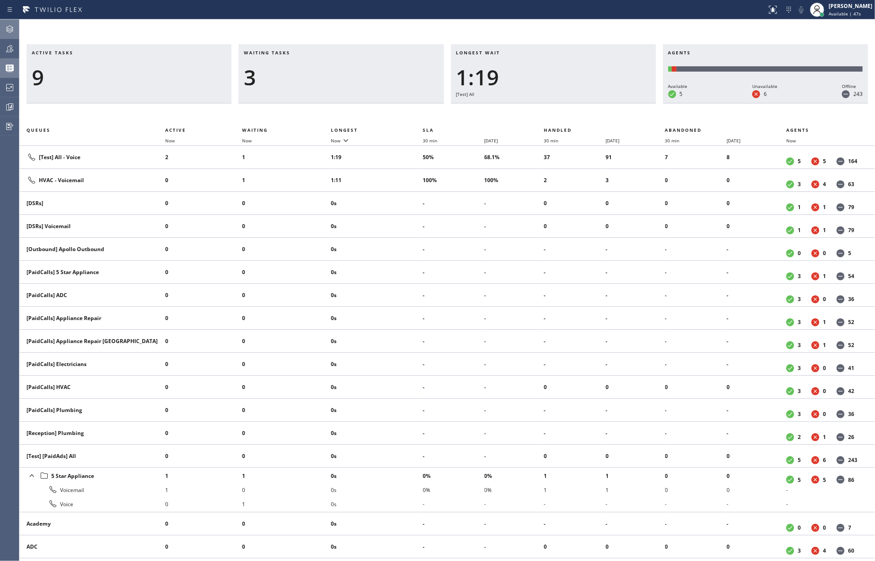
click at [11, 26] on icon at bounding box center [9, 29] width 11 height 11
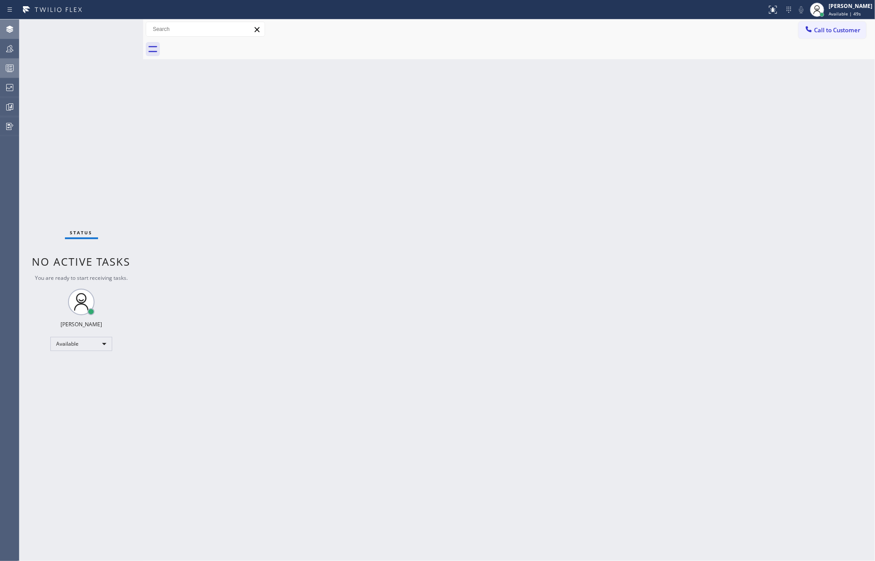
click at [9, 65] on icon at bounding box center [9, 68] width 11 height 11
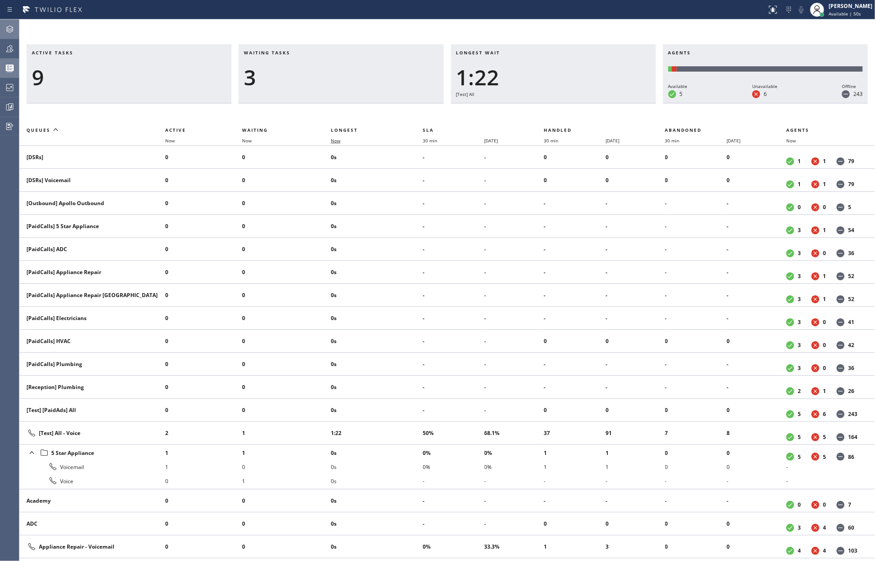
click at [337, 140] on span "Now" at bounding box center [336, 140] width 10 height 6
click at [15, 52] on icon at bounding box center [9, 48] width 11 height 11
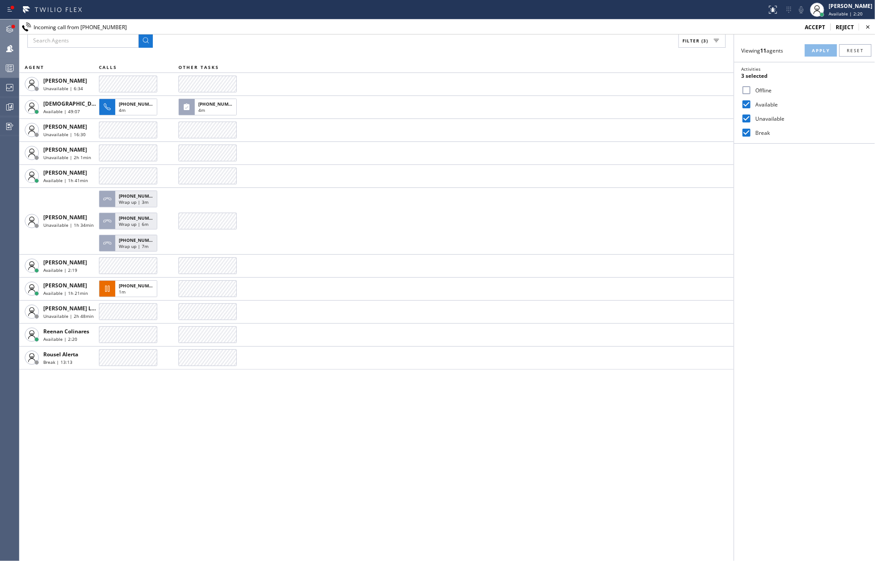
click at [13, 23] on div at bounding box center [9, 29] width 19 height 18
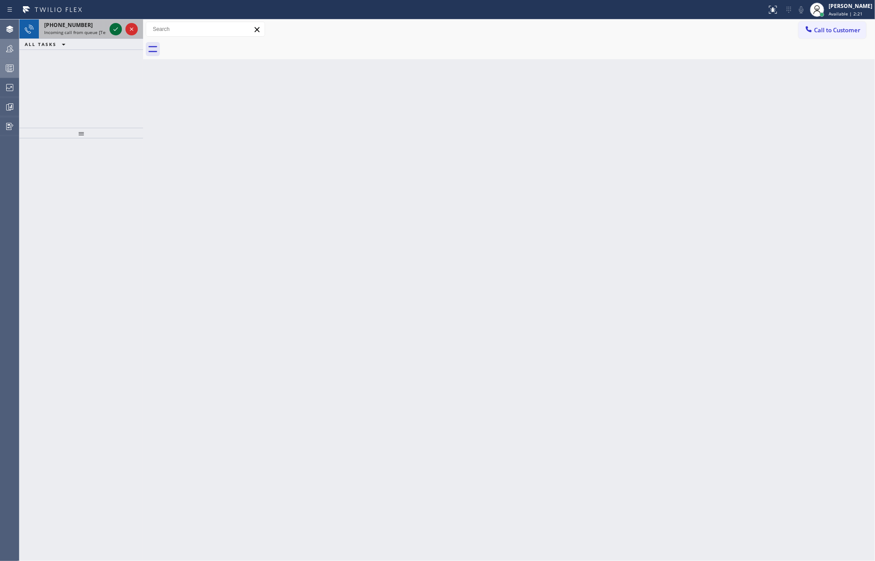
click at [116, 29] on icon at bounding box center [115, 29] width 11 height 11
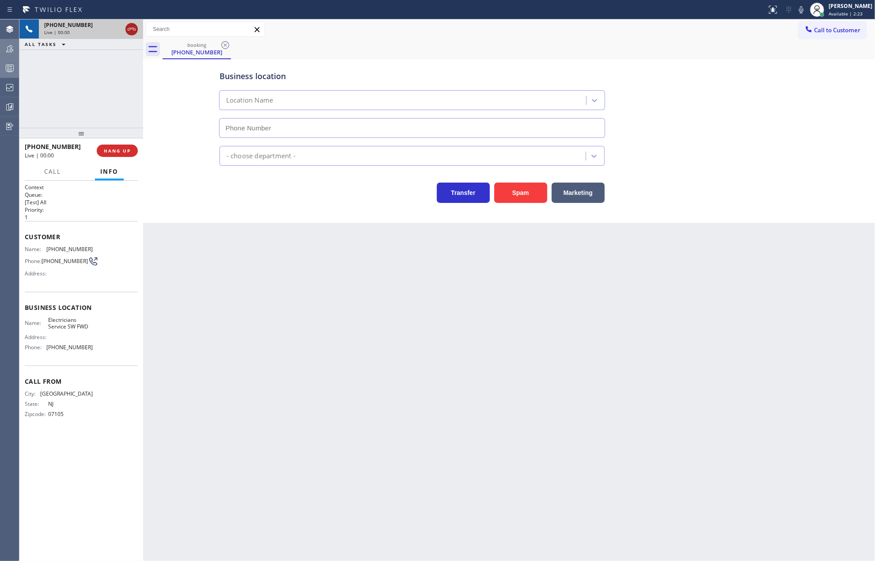
type input "(213) 566-1222"
click at [522, 195] on button "Spam" at bounding box center [520, 192] width 53 height 20
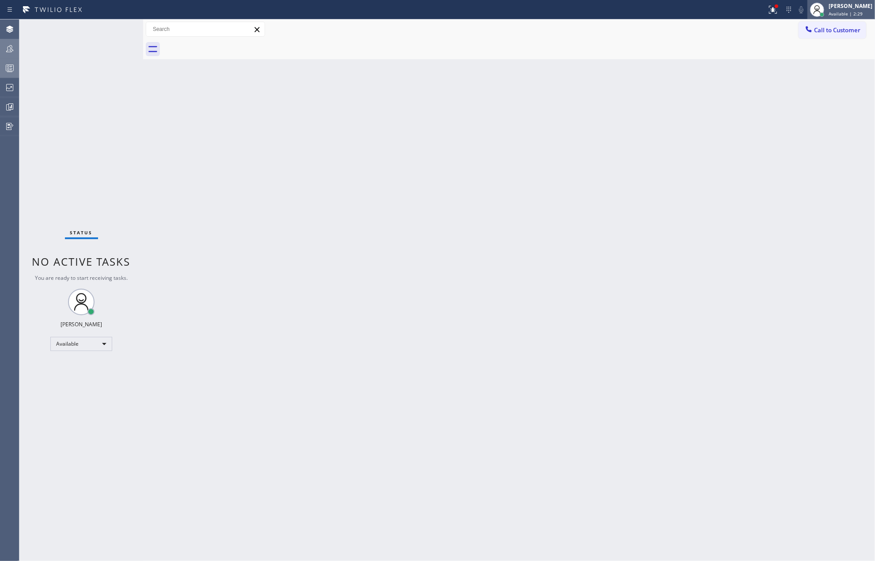
click at [857, 9] on div "[PERSON_NAME]" at bounding box center [851, 6] width 44 height 8
click at [831, 55] on button "Unavailable" at bounding box center [831, 58] width 88 height 11
click at [778, 6] on div at bounding box center [777, 6] width 4 height 4
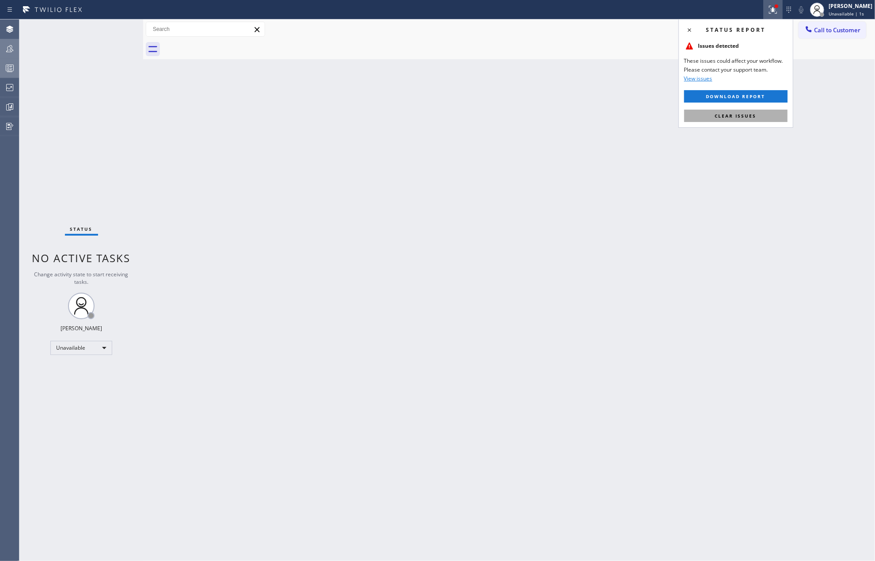
click at [745, 110] on button "Clear issues" at bounding box center [735, 116] width 103 height 12
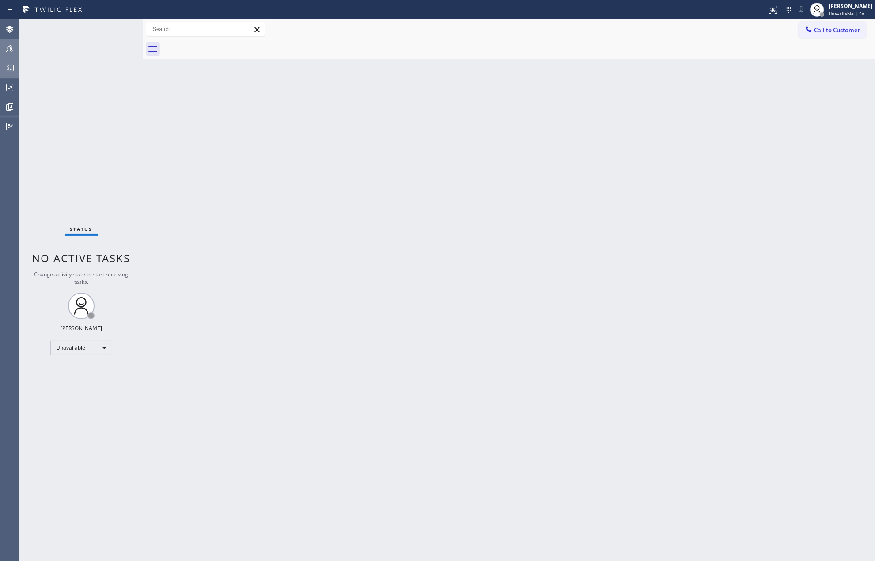
click at [299, 204] on div "Back to Dashboard Change Sender ID Customers Technicians Select a contact Outbo…" at bounding box center [509, 289] width 732 height 541
click at [13, 45] on icon at bounding box center [9, 48] width 11 height 11
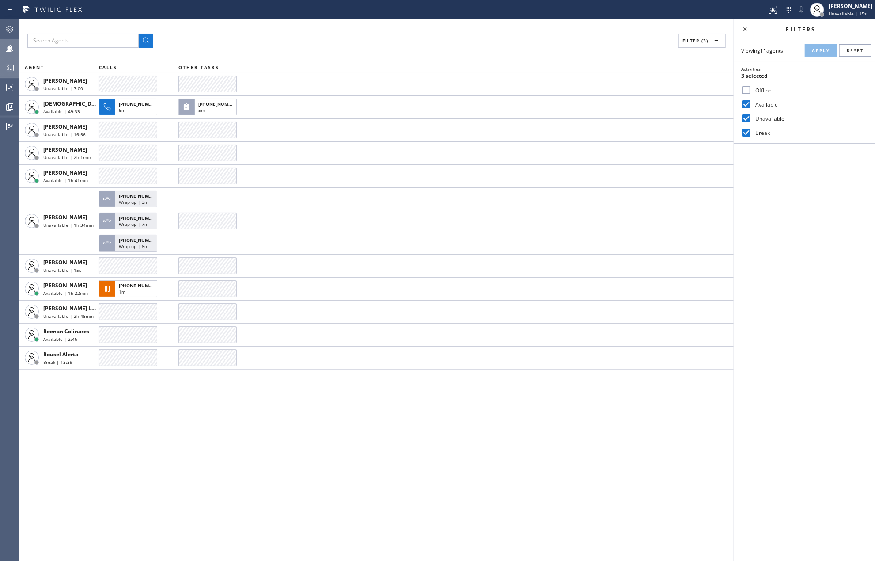
click at [5, 64] on icon at bounding box center [9, 68] width 11 height 11
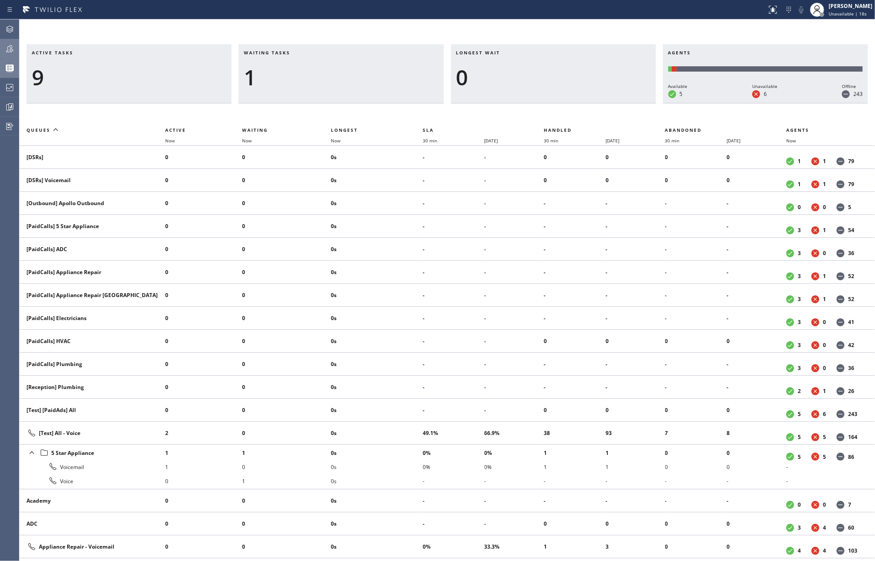
click at [11, 49] on icon at bounding box center [9, 48] width 7 height 7
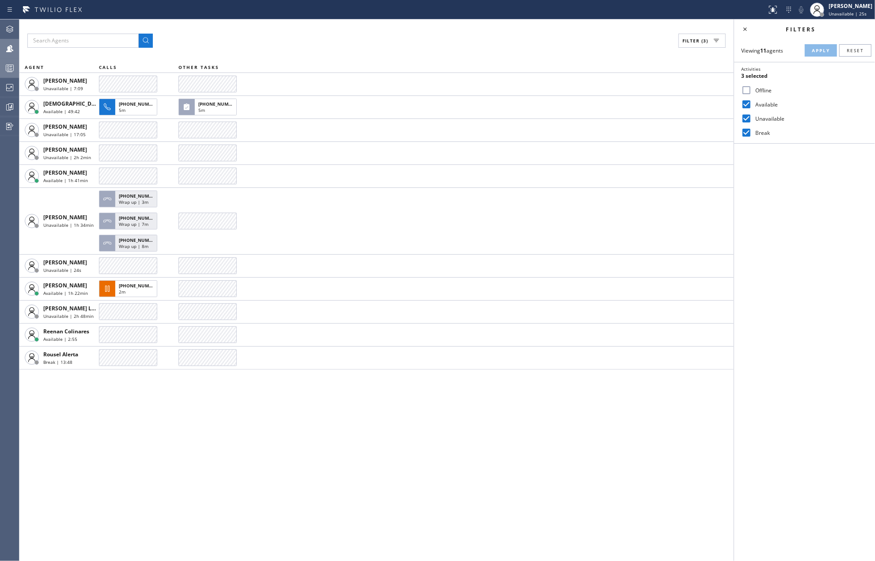
click at [391, 39] on div "Filter (3)" at bounding box center [376, 41] width 698 height 14
click at [388, 46] on div "Filter (3)" at bounding box center [376, 41] width 698 height 14
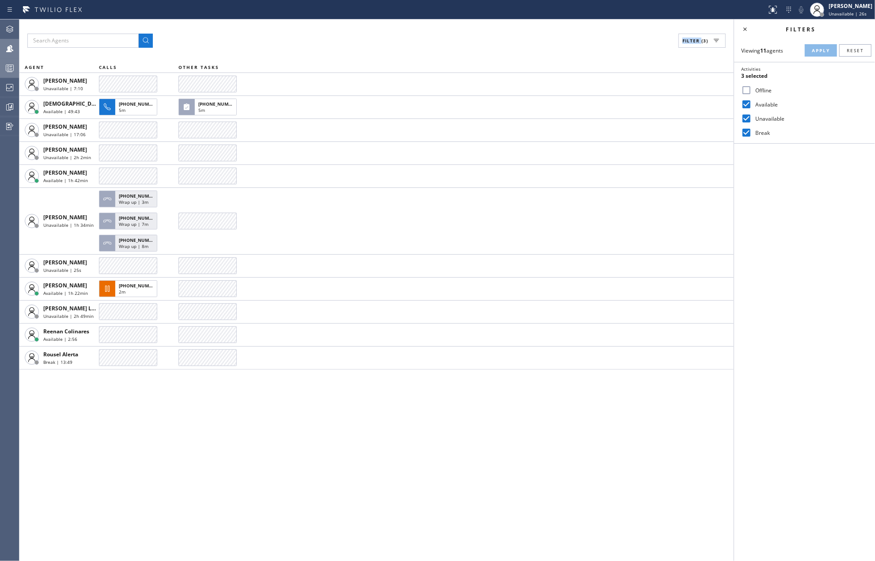
click at [388, 46] on div "Filter (3)" at bounding box center [376, 41] width 698 height 14
click at [390, 47] on div "Filter (3)" at bounding box center [376, 41] width 698 height 14
click at [396, 46] on div "Filter (3)" at bounding box center [376, 41] width 698 height 14
click at [396, 50] on div "Filter (3) AGENT CALLS OTHER TASKS Aldrin A. Alzona Unavailable | 7:13 Christia…" at bounding box center [376, 289] width 714 height 541
click at [380, 50] on div "Filter (3) AGENT CALLS OTHER TASKS Aldrin A. Alzona Unavailable | 7:14 Christia…" at bounding box center [376, 289] width 714 height 541
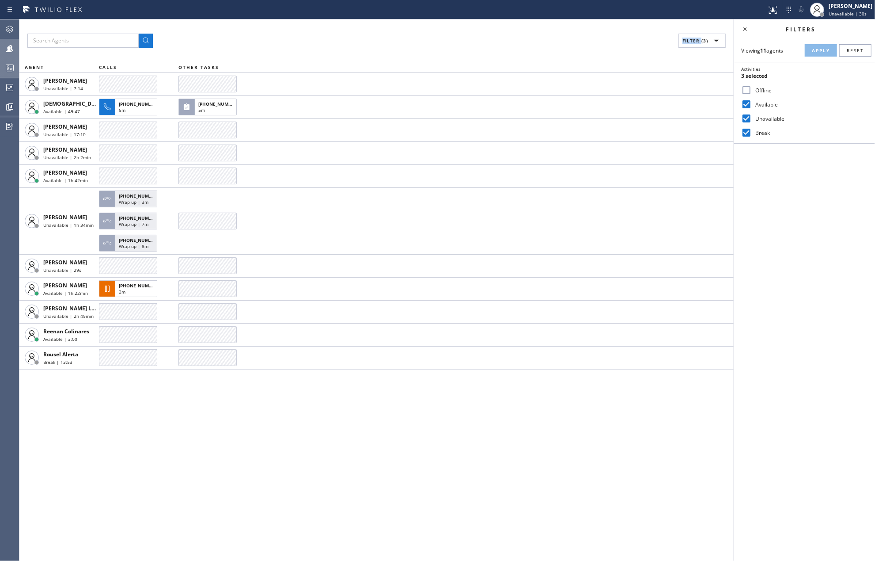
click at [380, 50] on div "Filter (3) AGENT CALLS OTHER TASKS Aldrin A. Alzona Unavailable | 7:14 Christia…" at bounding box center [376, 289] width 714 height 541
click at [380, 50] on div "Filter (3) AGENT CALLS OTHER TASKS Aldrin A. Alzona Unavailable | 7:15 Christia…" at bounding box center [376, 289] width 714 height 541
click at [449, 45] on div "Filter (3)" at bounding box center [376, 41] width 698 height 14
click at [440, 46] on div "Filter (3)" at bounding box center [376, 41] width 698 height 14
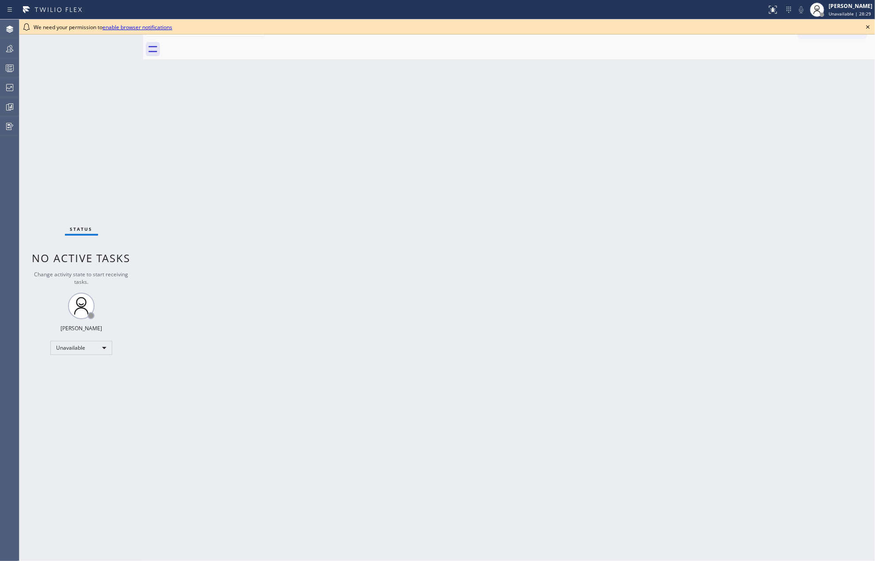
click at [864, 25] on icon at bounding box center [868, 27] width 11 height 11
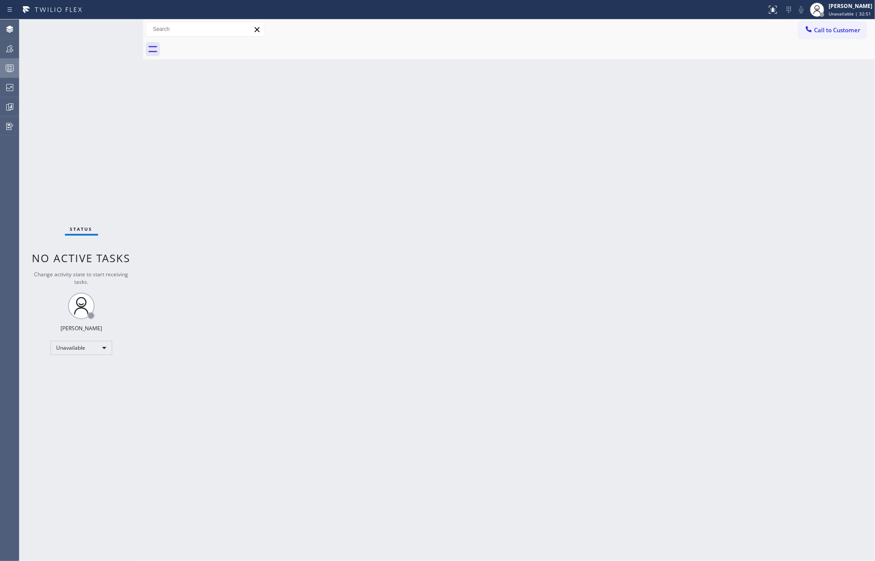
click at [8, 65] on rect at bounding box center [10, 68] width 8 height 6
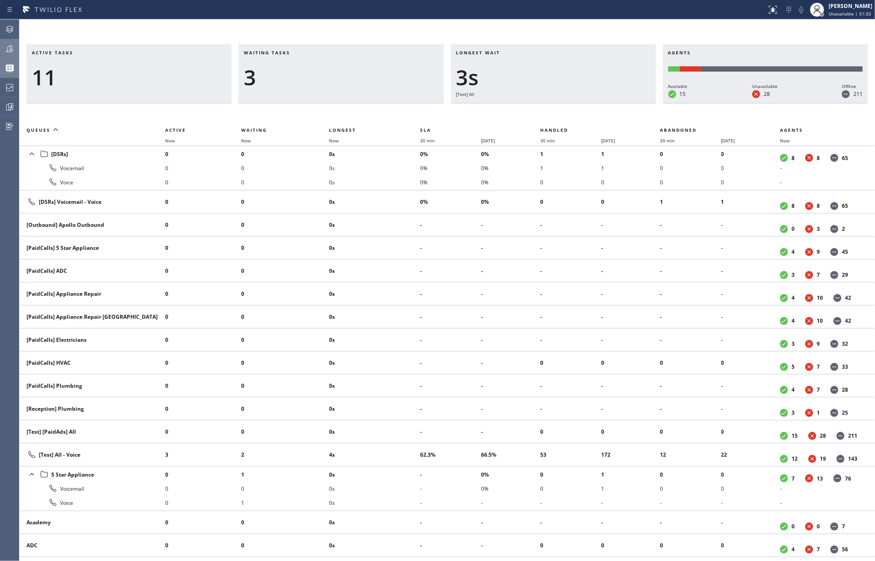
click at [11, 53] on icon at bounding box center [9, 48] width 11 height 11
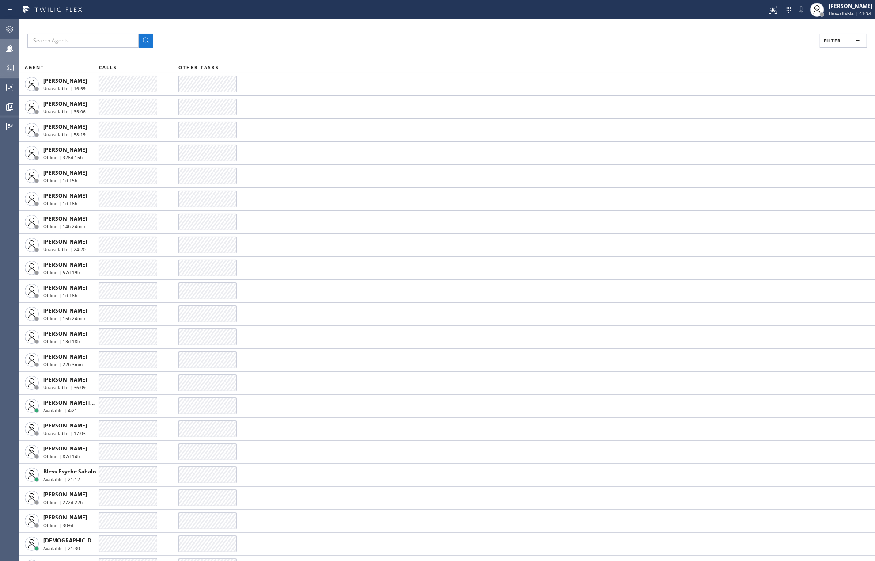
click at [831, 38] on span "Filter" at bounding box center [832, 41] width 17 height 6
click at [747, 103] on input "Available" at bounding box center [746, 104] width 11 height 11
checkbox input "true"
click at [819, 50] on span "Apply" at bounding box center [821, 50] width 18 height 6
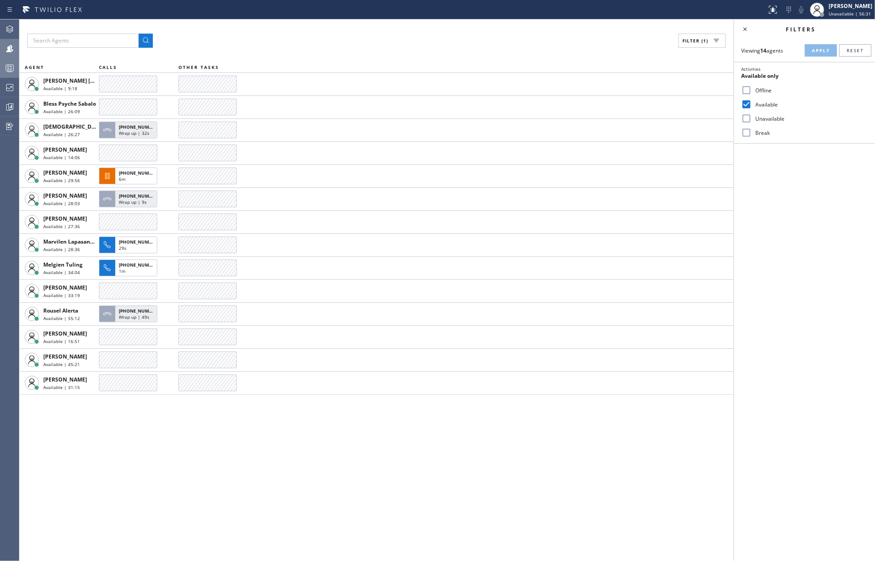
click at [9, 67] on circle at bounding box center [9, 67] width 2 height 2
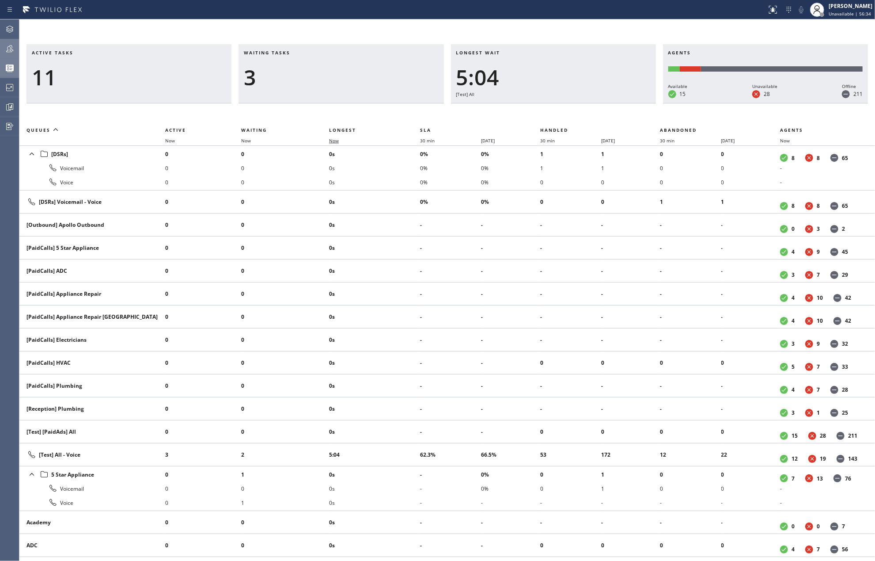
click at [334, 137] on span "Now" at bounding box center [334, 140] width 10 height 6
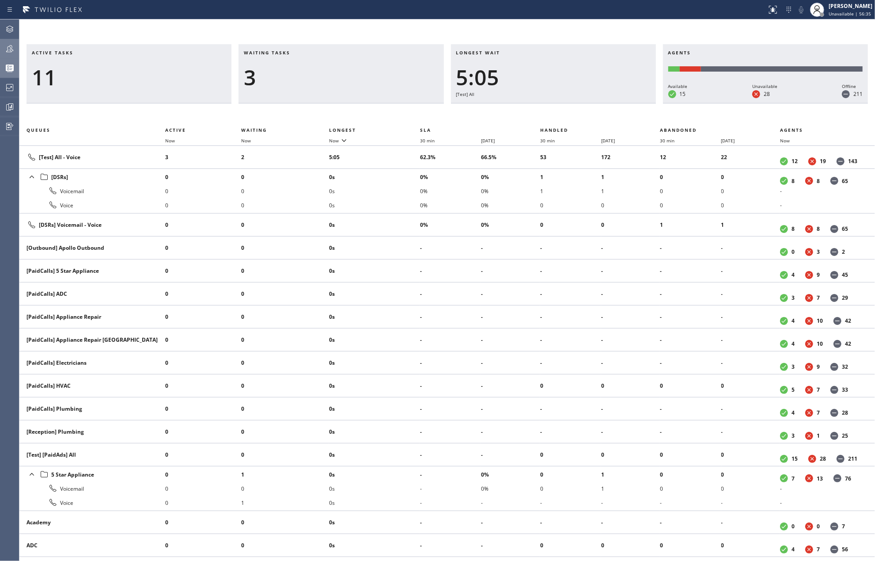
click at [14, 48] on icon at bounding box center [9, 48] width 11 height 11
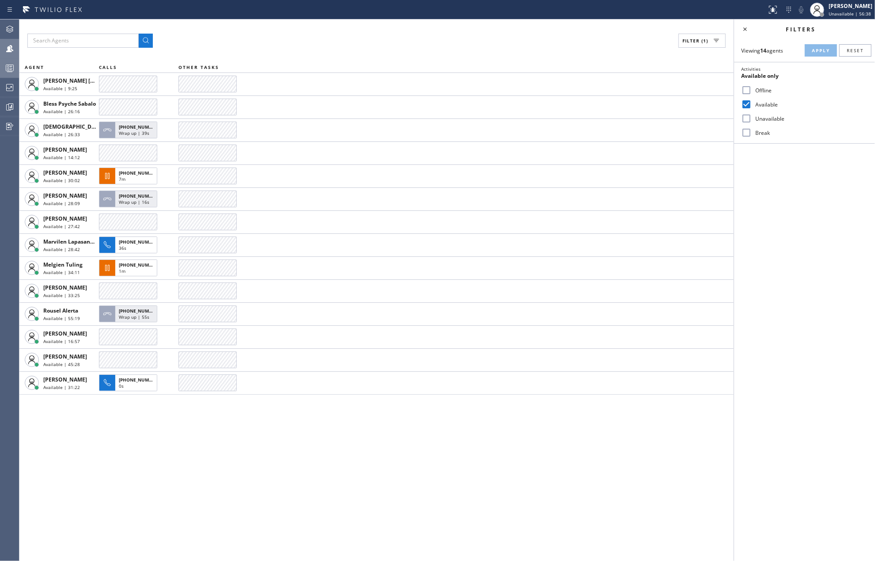
click at [743, 131] on input "Break" at bounding box center [746, 132] width 11 height 11
checkbox input "true"
click at [812, 49] on span "Apply" at bounding box center [821, 50] width 18 height 6
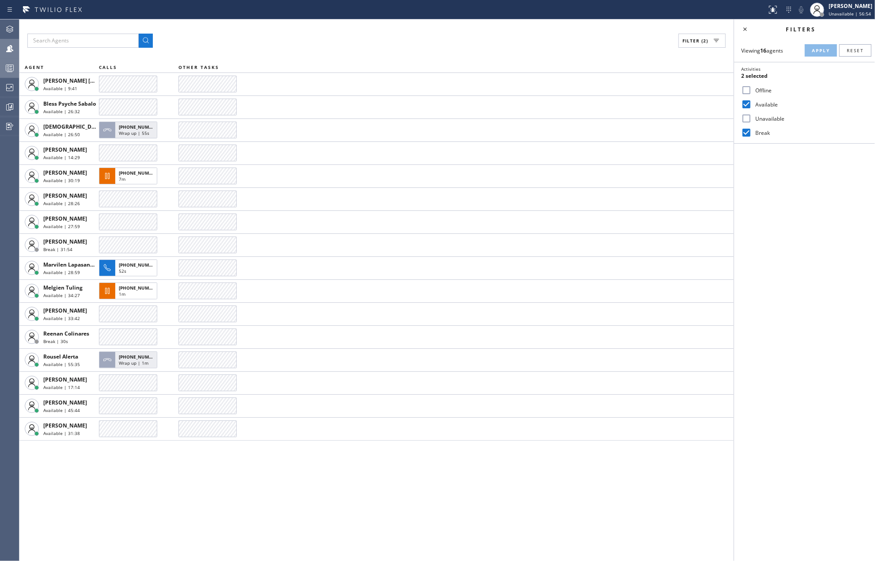
click at [11, 67] on icon at bounding box center [9, 68] width 11 height 11
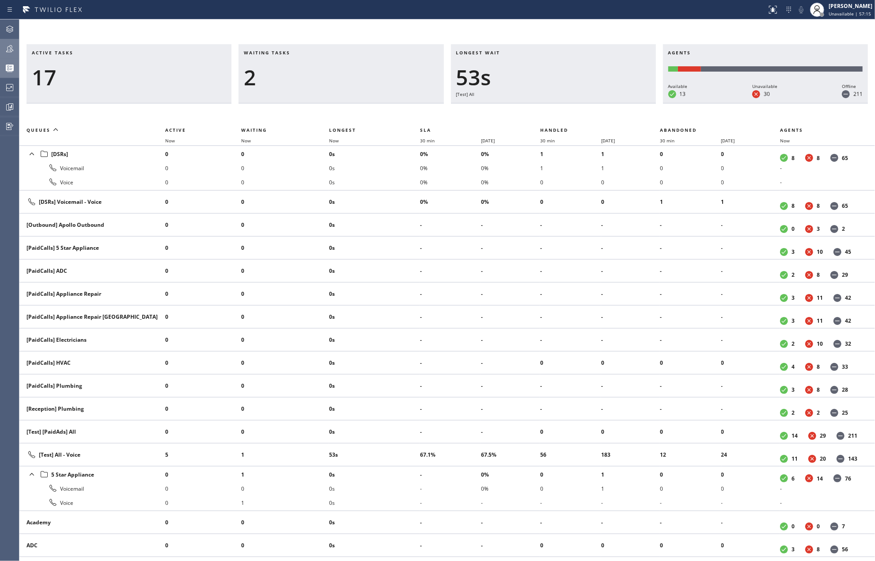
click at [405, 18] on div "Status report No issues detected If you experience an issue, please download th…" at bounding box center [437, 9] width 875 height 19
click at [8, 46] on icon at bounding box center [9, 48] width 11 height 11
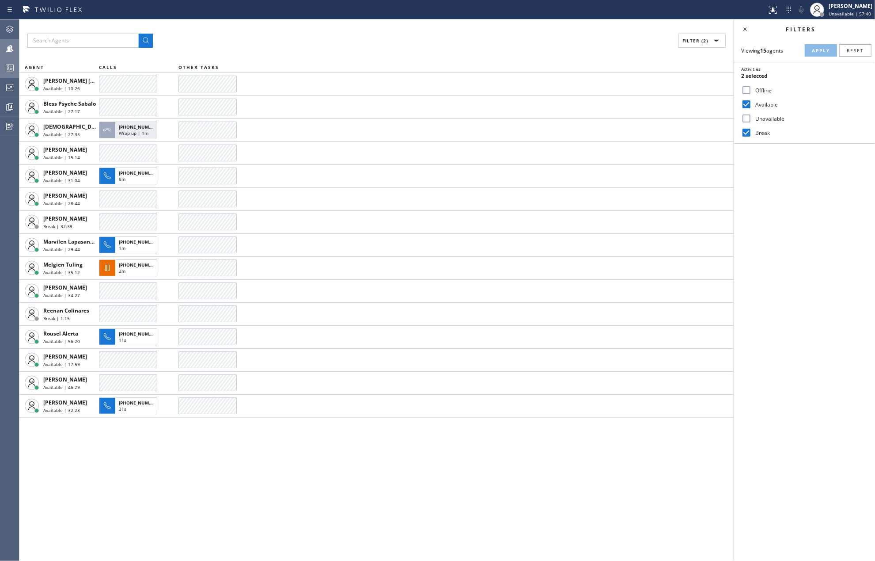
click at [9, 68] on icon at bounding box center [9, 68] width 11 height 11
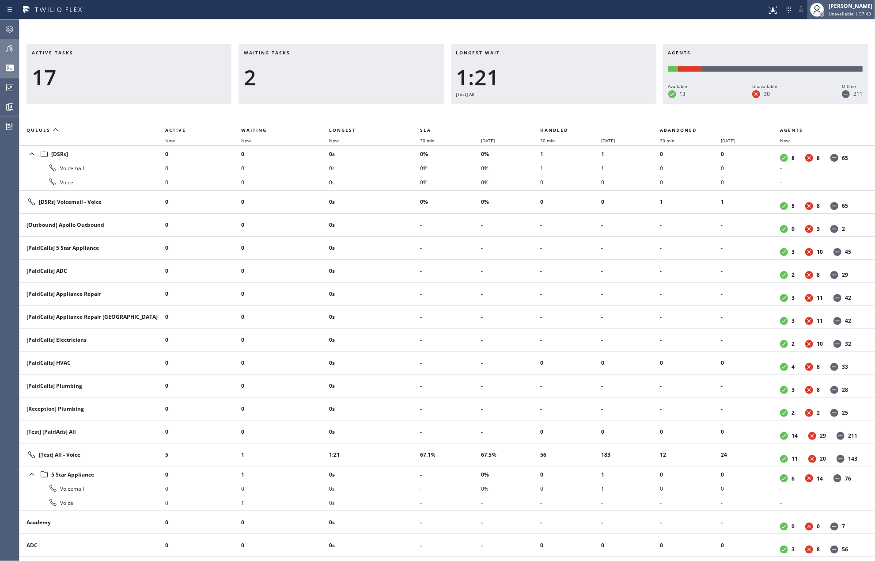
click at [861, 9] on div "[PERSON_NAME]" at bounding box center [851, 6] width 44 height 8
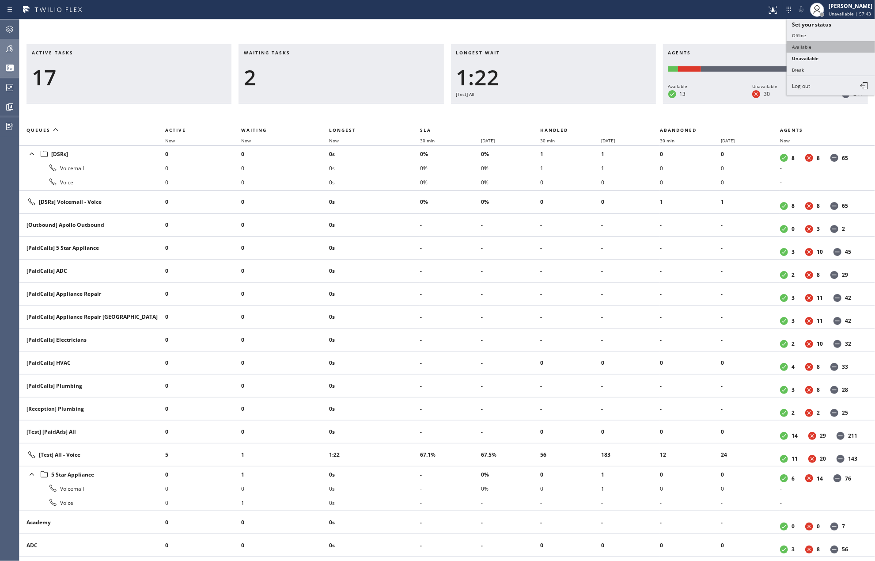
click at [826, 43] on button "Available" at bounding box center [831, 46] width 88 height 11
click at [591, 24] on div "Active tasks 17 Waiting tasks 4 Longest wait 1:23 [Test] All Agents Available 1…" at bounding box center [447, 289] width 856 height 541
click at [336, 140] on span "Now" at bounding box center [334, 140] width 10 height 6
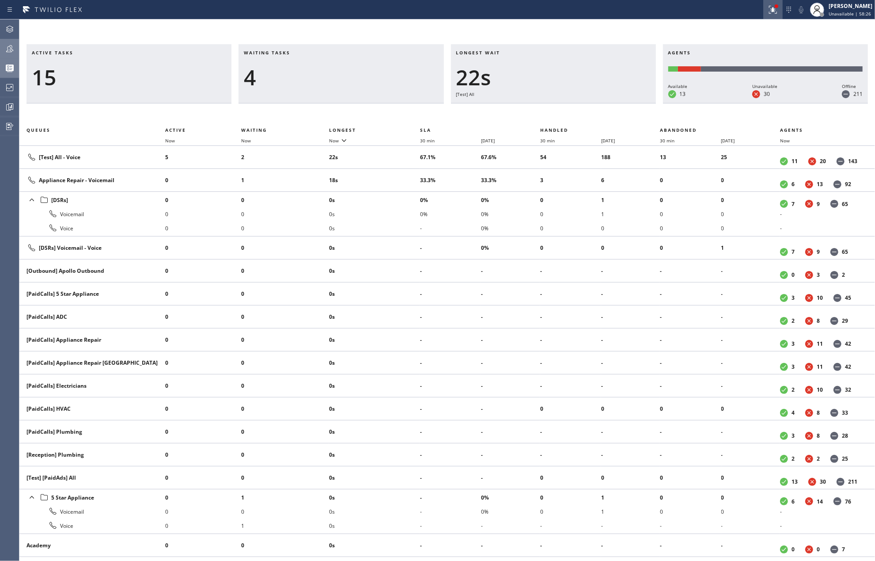
click at [773, 9] on icon at bounding box center [773, 9] width 11 height 11
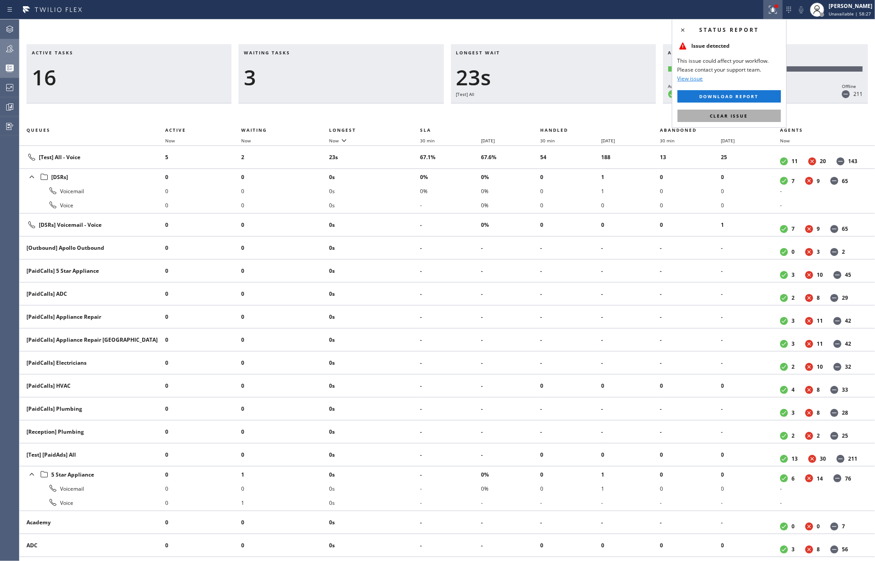
click at [748, 116] on button "Clear issue" at bounding box center [729, 116] width 103 height 12
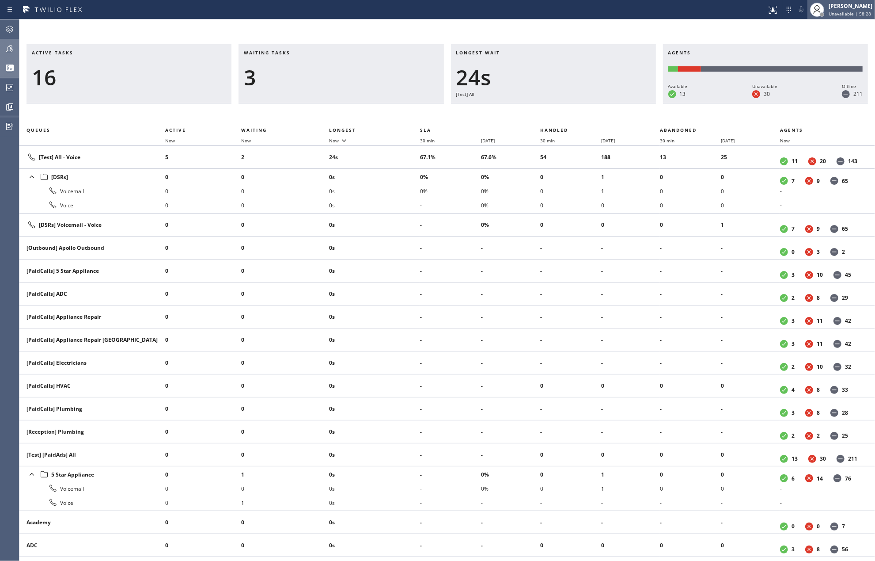
click at [849, 15] on span "Unavailable | 58:28" at bounding box center [850, 14] width 42 height 6
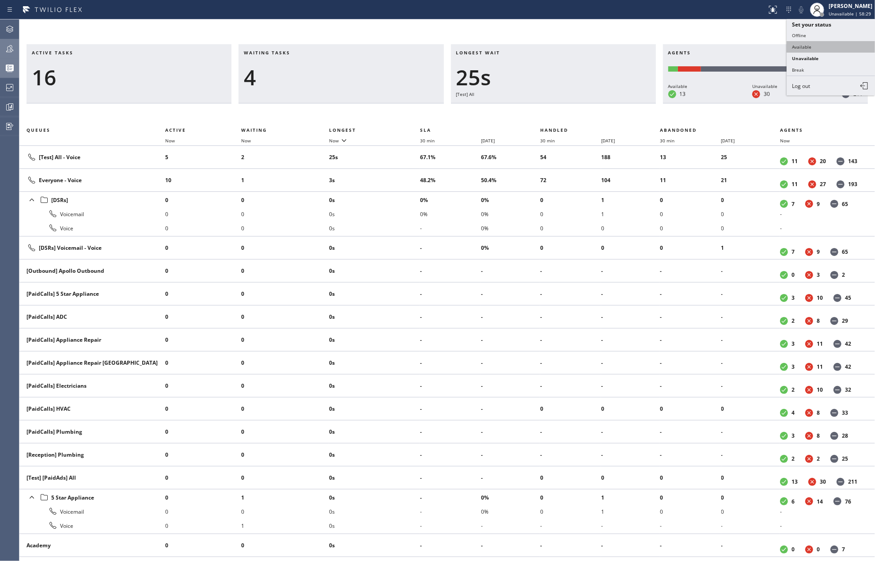
click at [826, 45] on button "Available" at bounding box center [831, 46] width 88 height 11
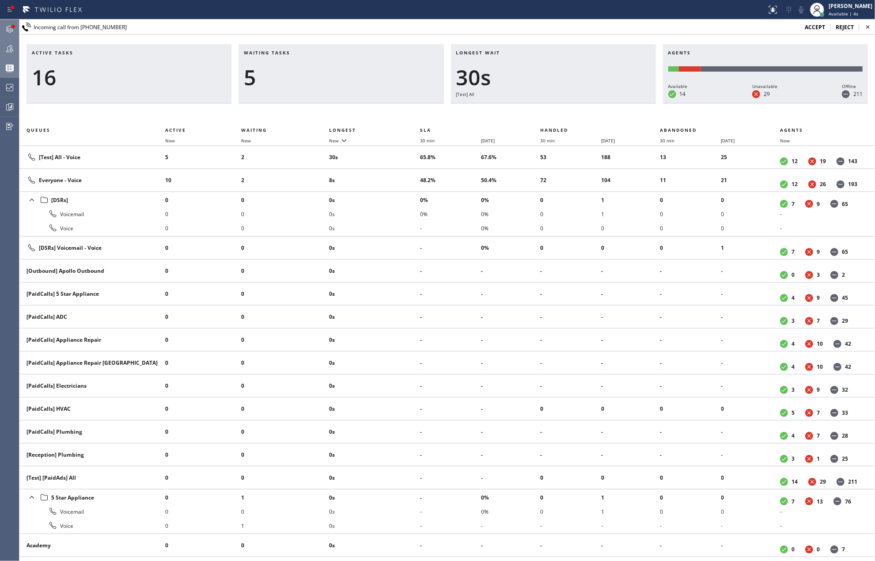
click at [6, 22] on div at bounding box center [9, 29] width 19 height 18
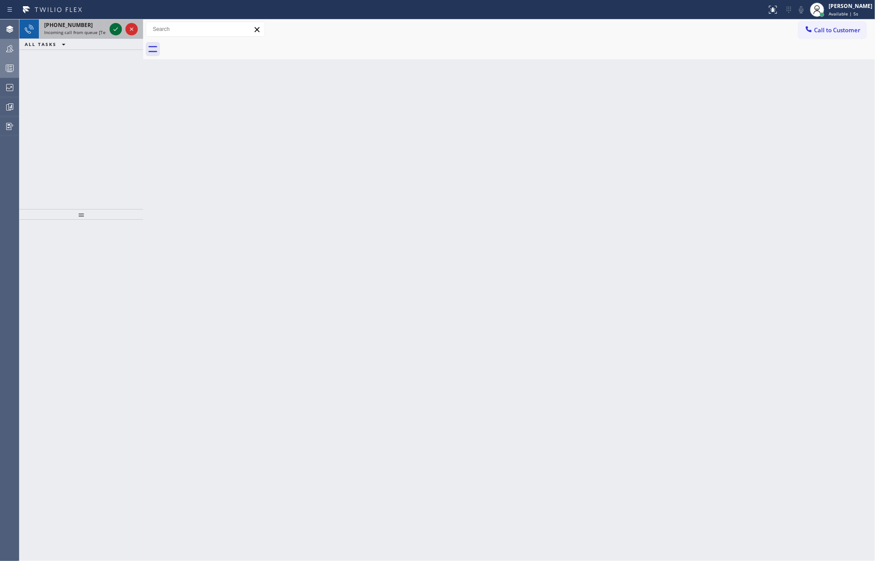
click at [114, 27] on icon at bounding box center [115, 29] width 11 height 11
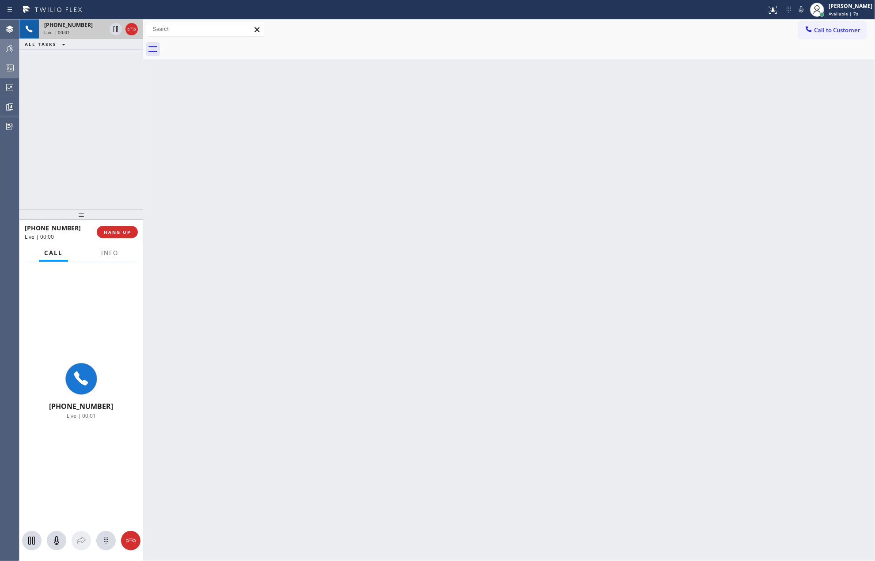
click at [128, 27] on icon at bounding box center [131, 29] width 11 height 11
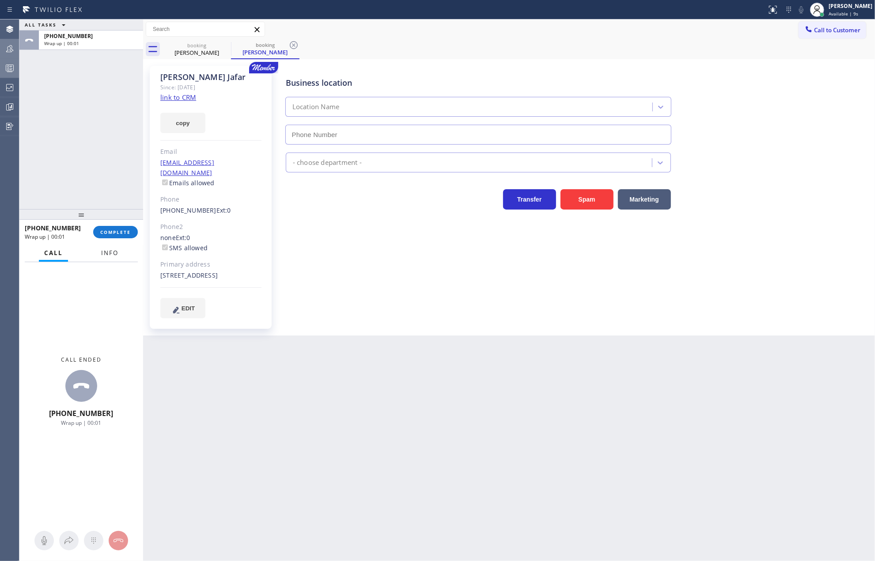
click at [108, 254] on span "Info" at bounding box center [109, 253] width 17 height 8
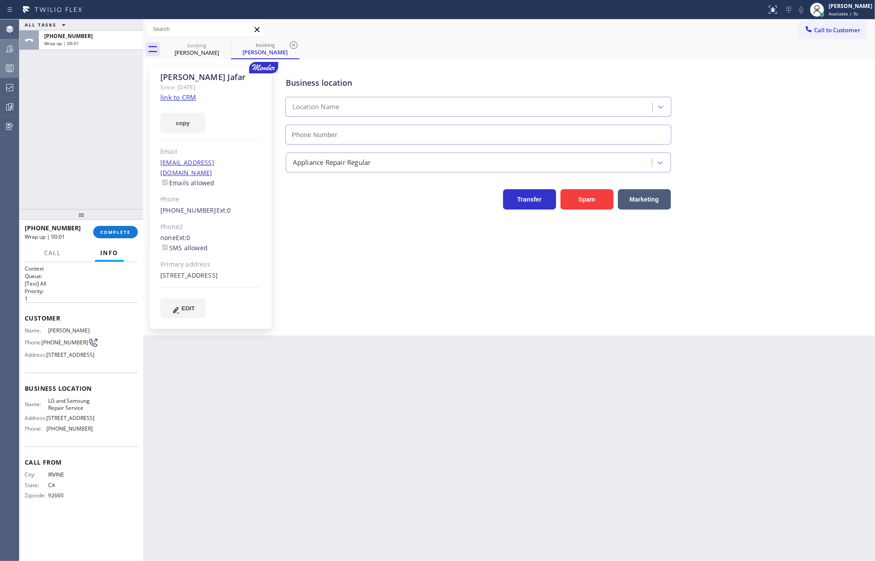
type input "(714) 248-8165"
click at [181, 95] on link "link to CRM" at bounding box center [178, 97] width 36 height 9
click at [851, 11] on span "Available | 29s" at bounding box center [845, 14] width 32 height 6
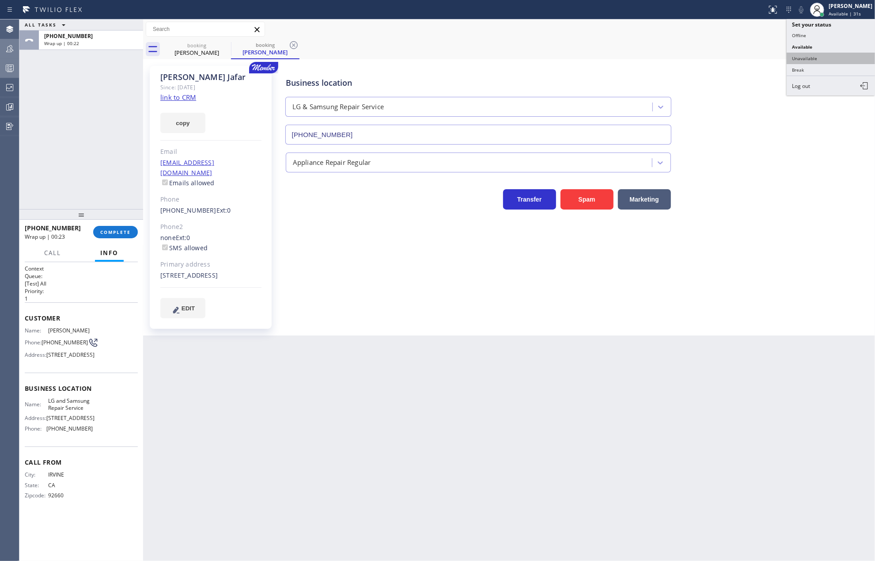
click at [817, 56] on button "Unavailable" at bounding box center [831, 58] width 88 height 11
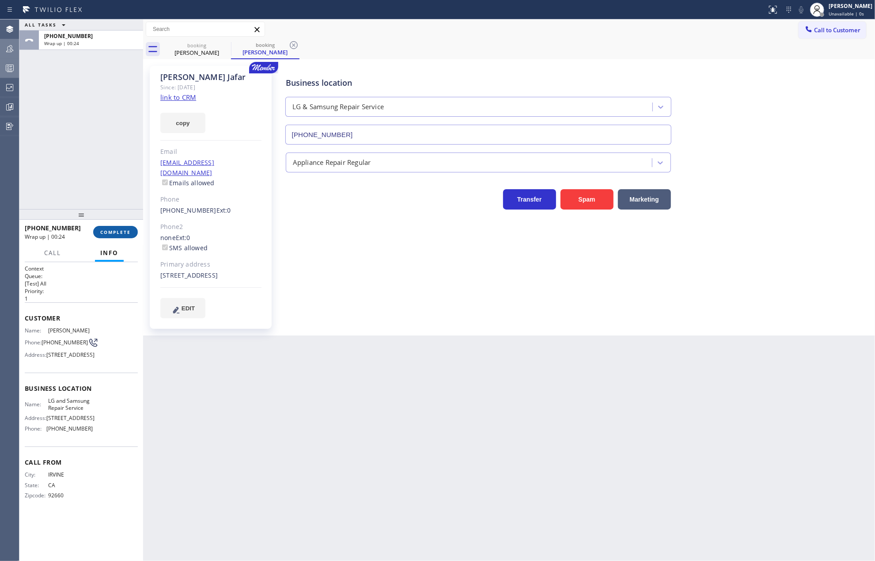
click at [109, 232] on span "COMPLETE" at bounding box center [115, 232] width 30 height 6
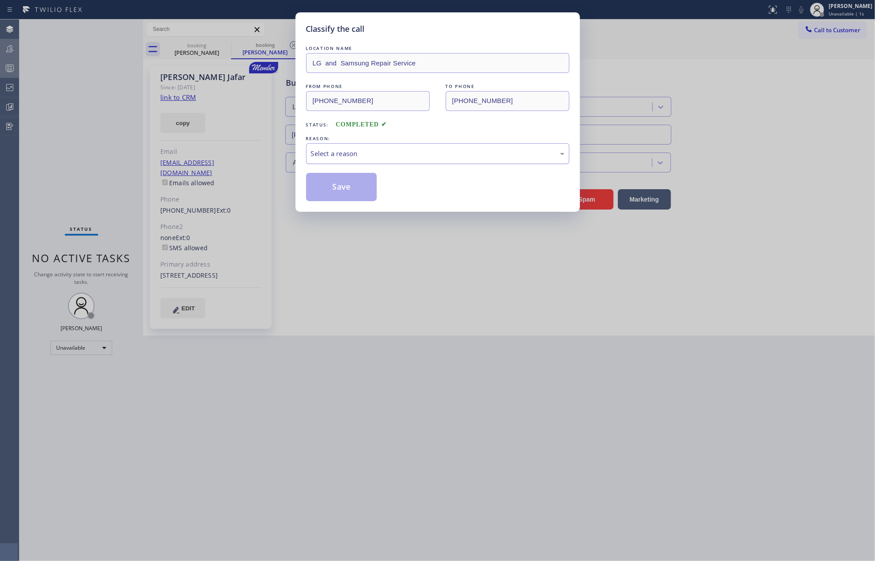
click at [421, 153] on div "Select a reason" at bounding box center [438, 153] width 254 height 10
click at [361, 191] on button "Save" at bounding box center [341, 187] width 71 height 28
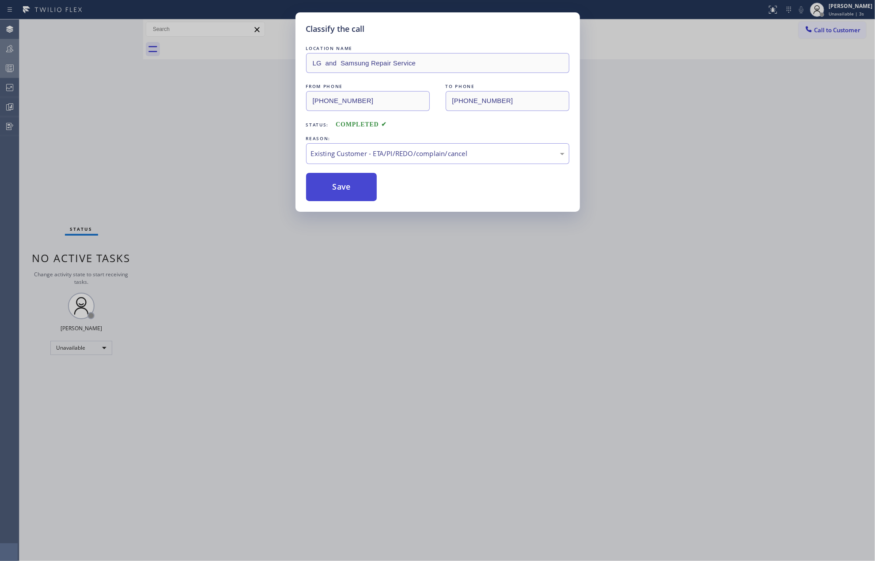
click at [361, 191] on button "Save" at bounding box center [341, 187] width 71 height 28
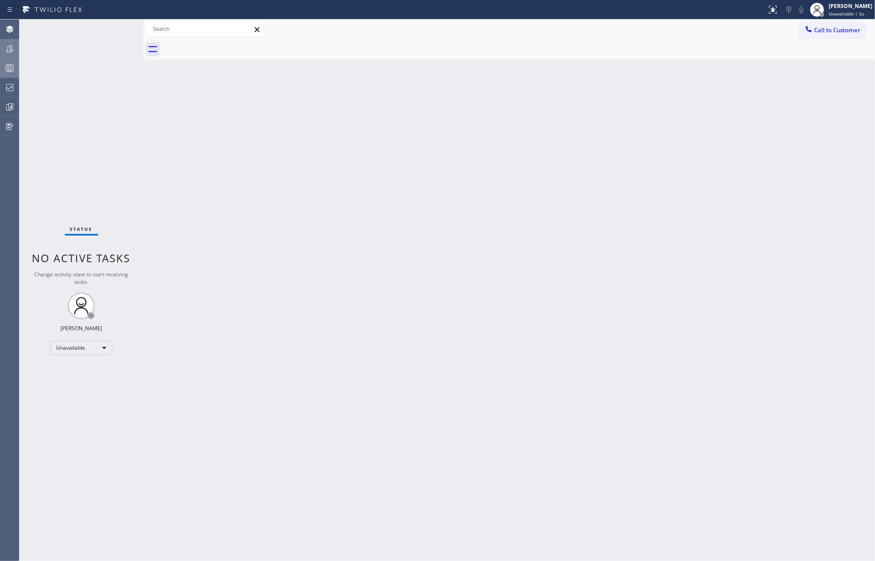
click at [11, 71] on rect at bounding box center [10, 68] width 8 height 6
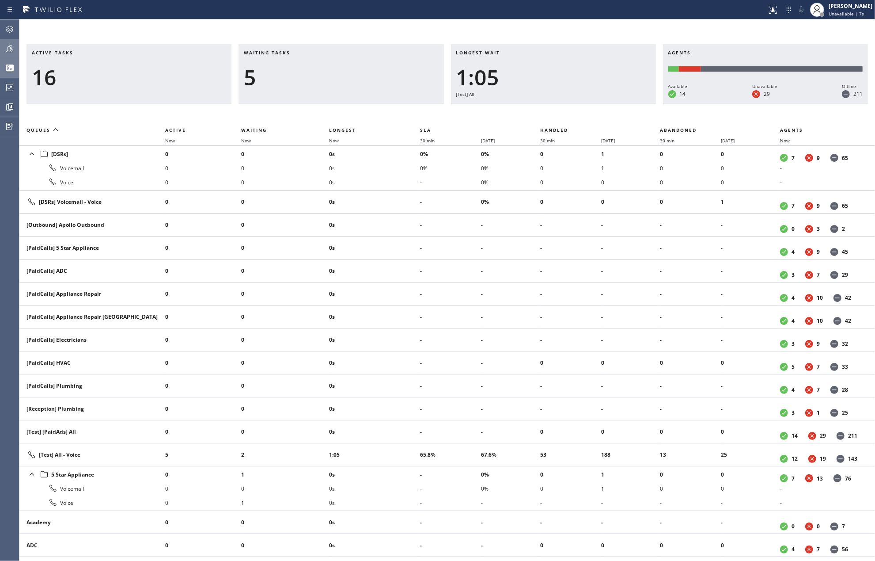
click at [330, 138] on span "Now" at bounding box center [334, 140] width 10 height 6
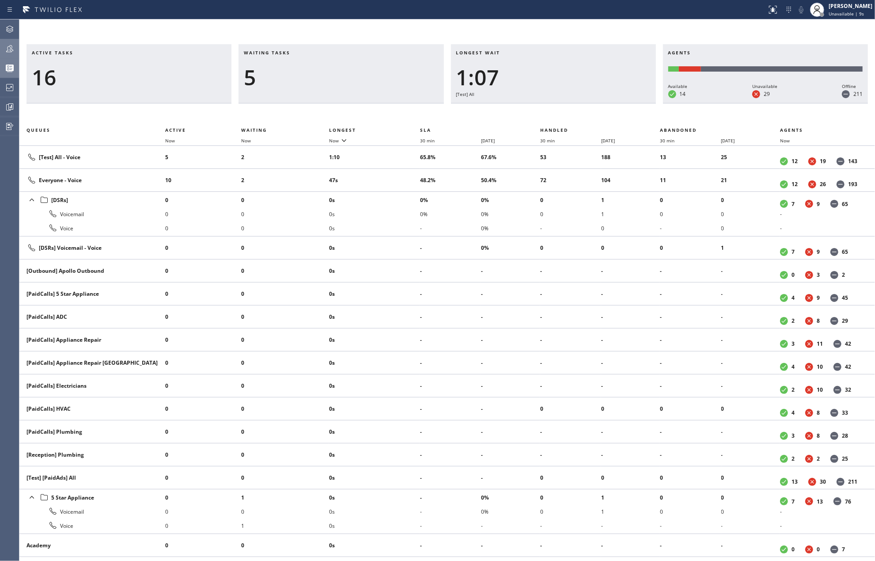
click at [9, 50] on icon at bounding box center [9, 48] width 11 height 11
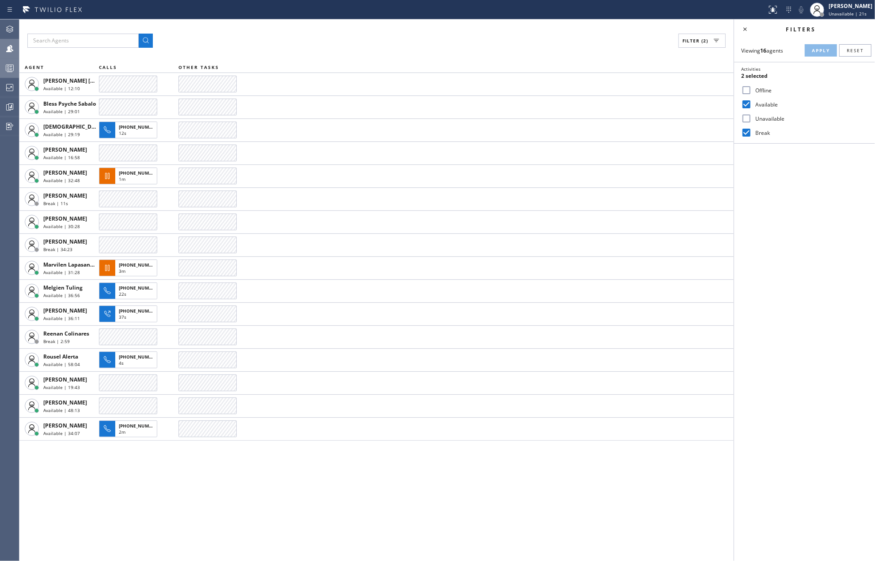
click at [11, 66] on icon at bounding box center [9, 68] width 11 height 11
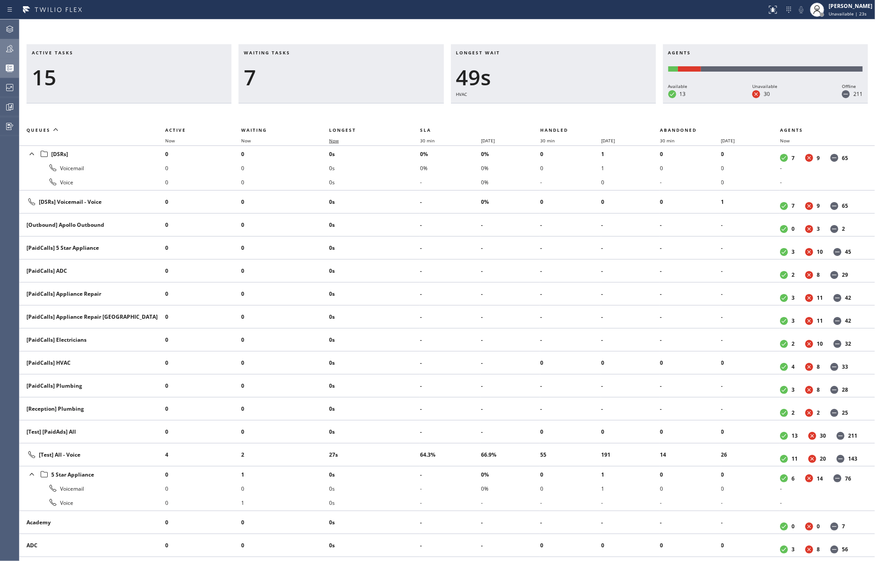
click at [334, 140] on span "Now" at bounding box center [334, 140] width 10 height 6
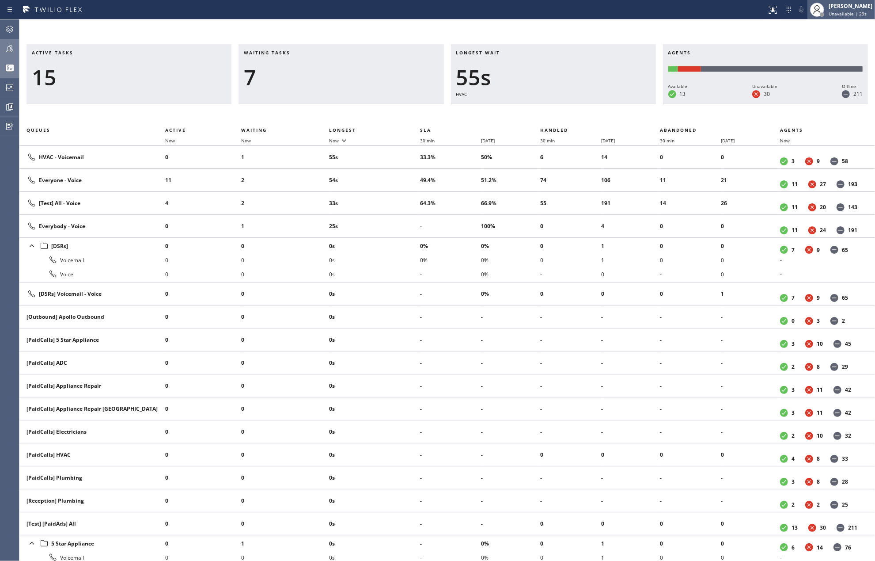
click at [856, 9] on div "[PERSON_NAME]" at bounding box center [851, 6] width 44 height 8
click at [820, 46] on button "Available" at bounding box center [831, 46] width 88 height 11
click at [11, 48] on icon at bounding box center [9, 48] width 7 height 7
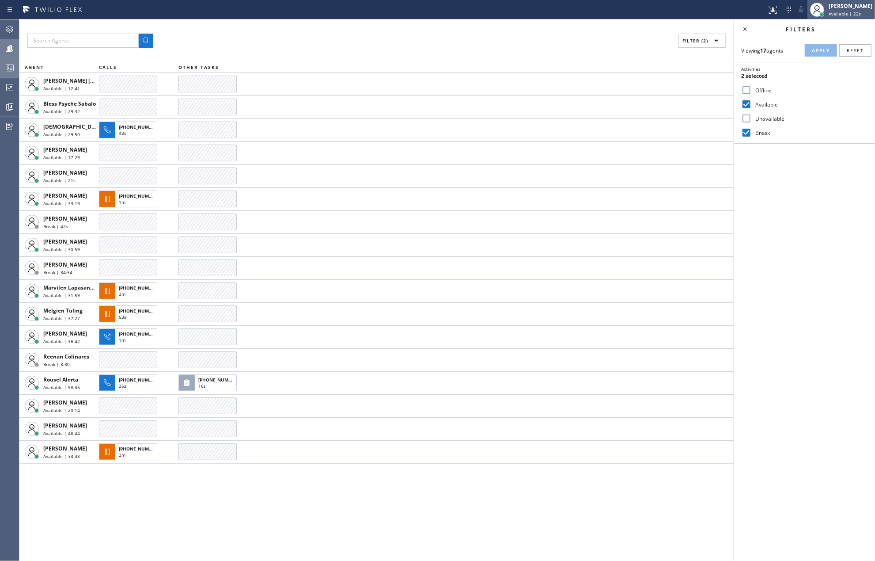
click at [859, 11] on span "Available | 22s" at bounding box center [845, 14] width 32 height 6
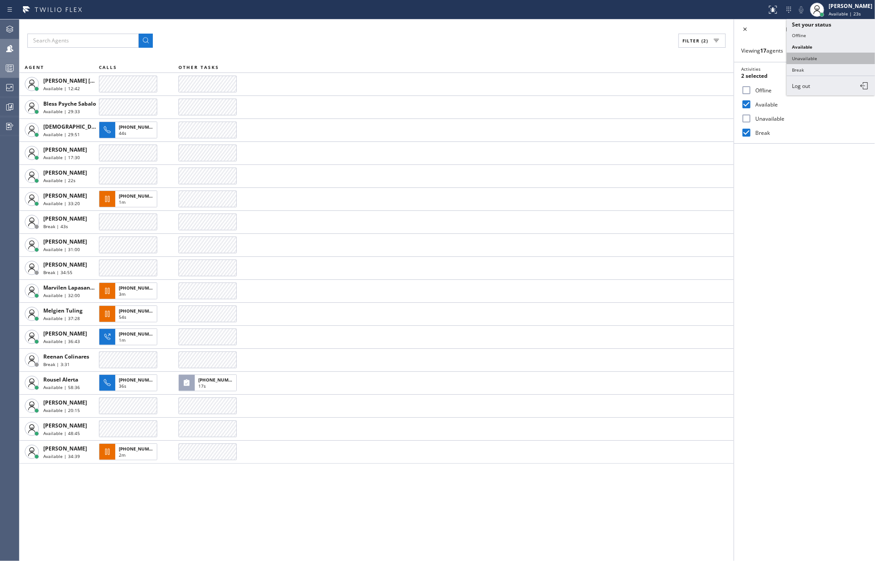
click at [818, 55] on button "Unavailable" at bounding box center [831, 58] width 88 height 11
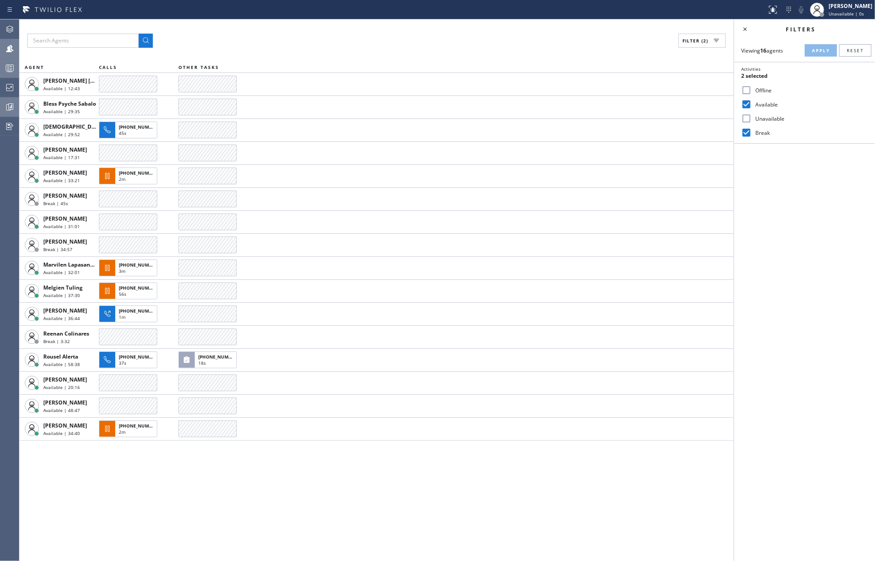
click at [13, 102] on icon at bounding box center [9, 107] width 11 height 11
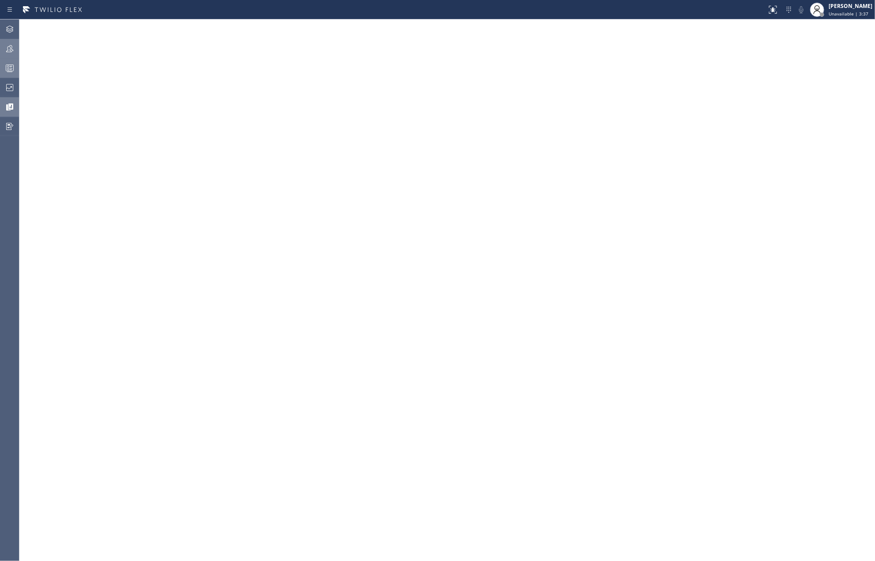
click at [9, 71] on icon at bounding box center [9, 68] width 11 height 11
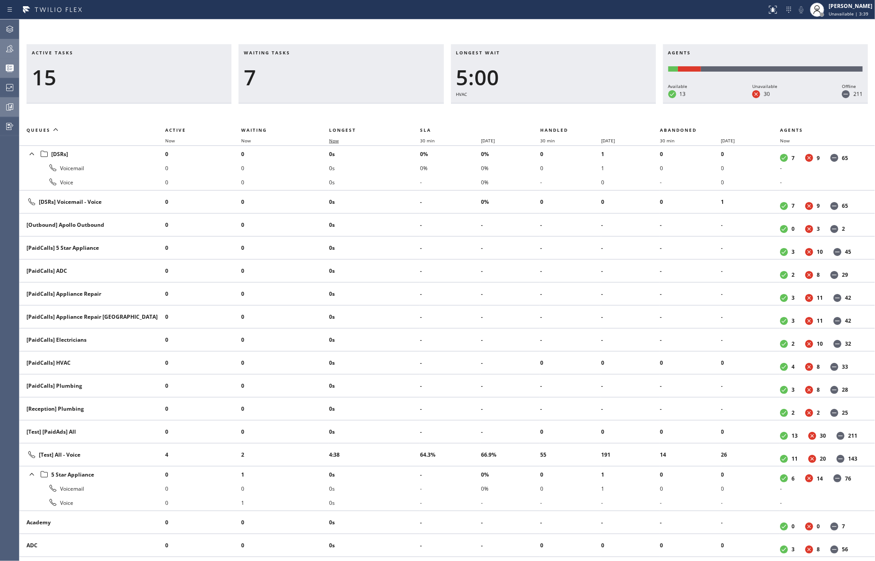
click at [333, 140] on span "Now" at bounding box center [334, 140] width 10 height 6
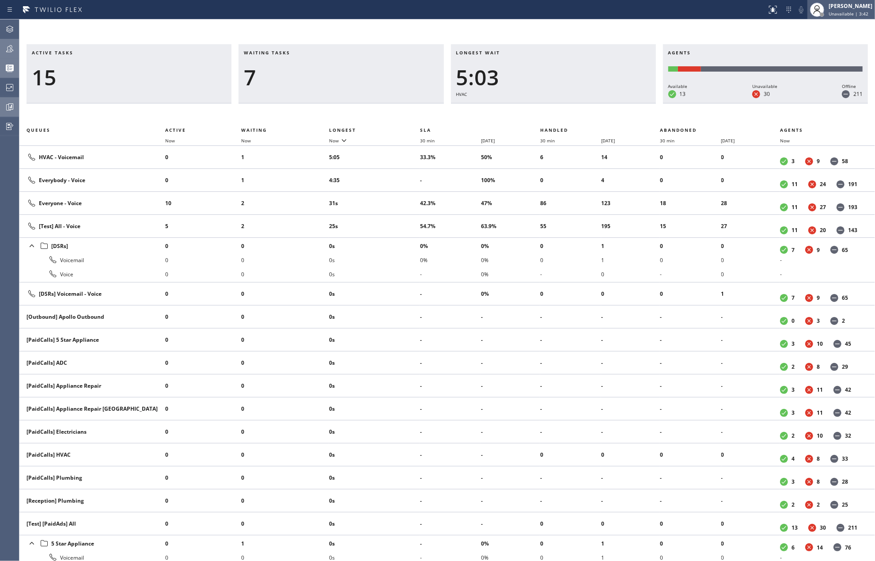
click at [857, 16] on span "Unavailable | 3:42" at bounding box center [849, 14] width 40 height 6
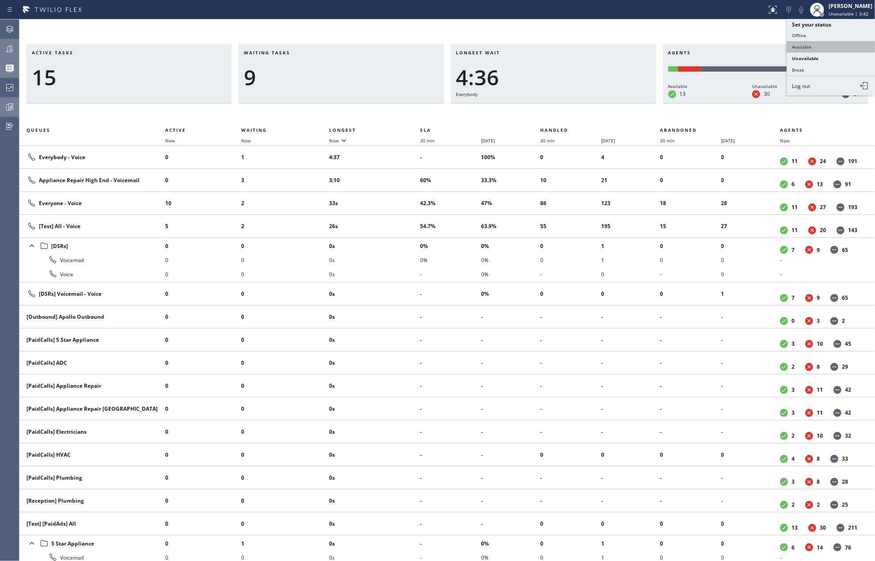
click at [822, 47] on button "Available" at bounding box center [831, 46] width 88 height 11
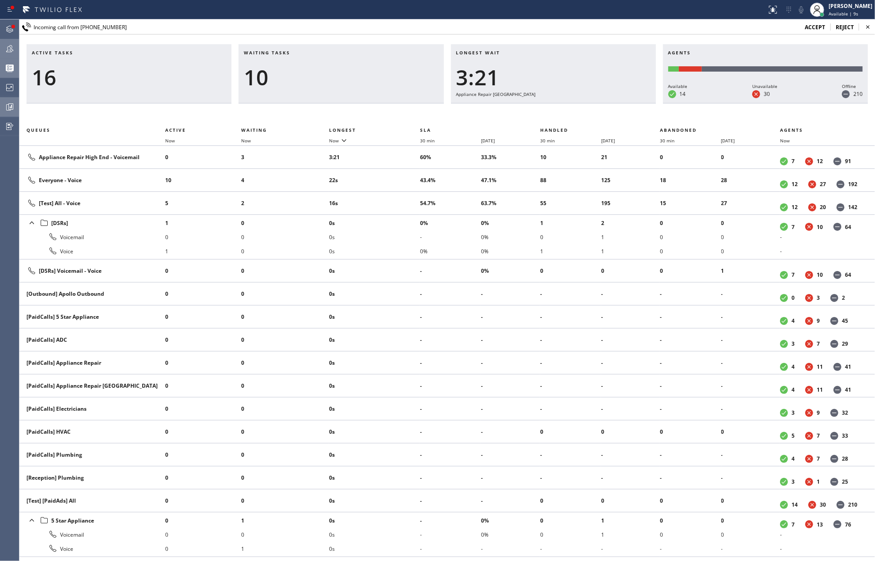
click at [809, 25] on span "accept" at bounding box center [815, 27] width 20 height 8
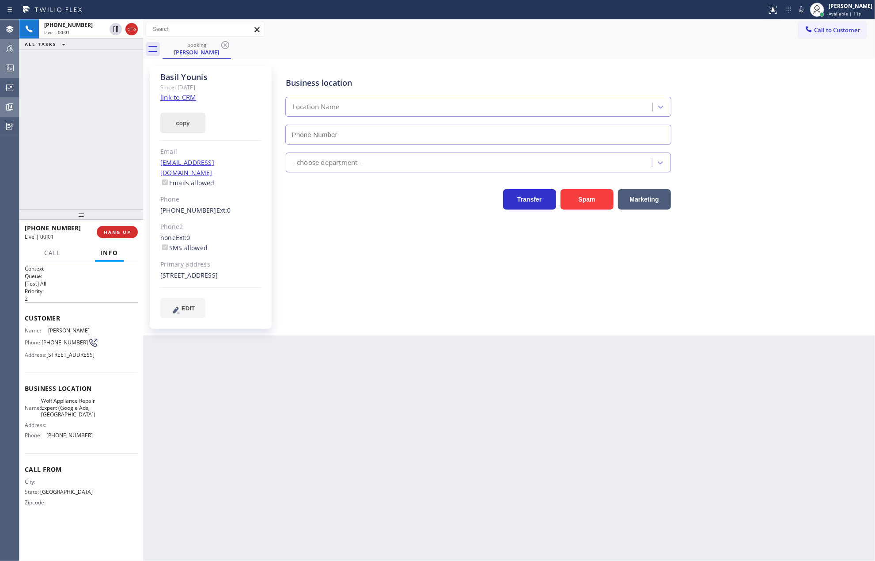
type input "(469) 218-2803"
click at [174, 95] on link "link to CRM" at bounding box center [178, 97] width 36 height 9
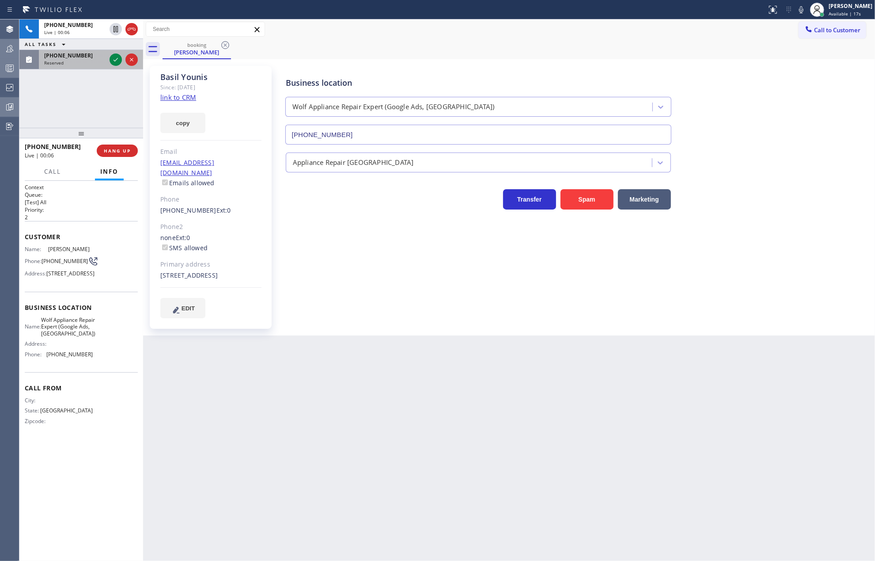
drag, startPoint x: 66, startPoint y: 124, endPoint x: 72, endPoint y: 69, distance: 55.6
click at [72, 69] on div "+14695033954 Live | 00:06 ALL TASKS ALL TASKS ACTIVE TASKS TASKS IN WRAP UP (63…" at bounding box center [81, 289] width 124 height 541
click at [115, 58] on icon at bounding box center [115, 59] width 11 height 11
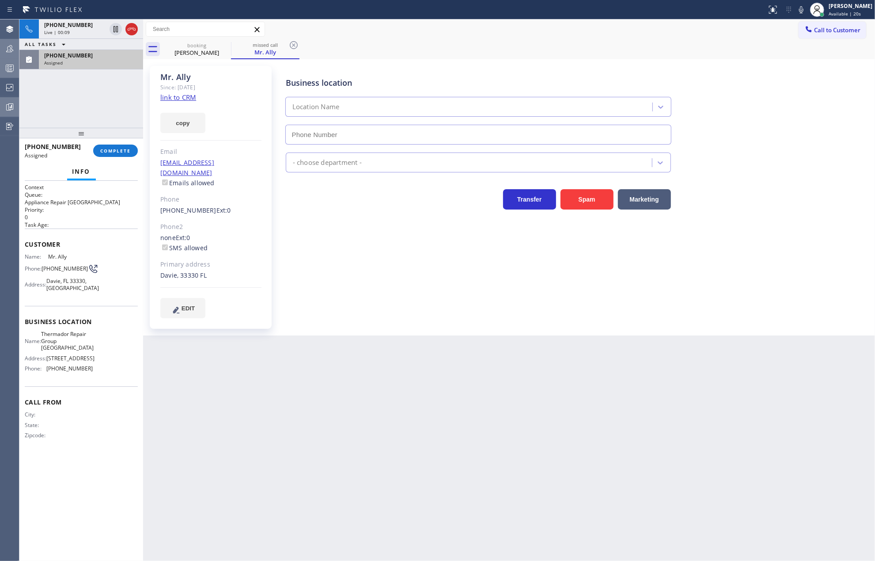
type input "(754) 205-3961"
click at [114, 28] on icon at bounding box center [116, 29] width 4 height 6
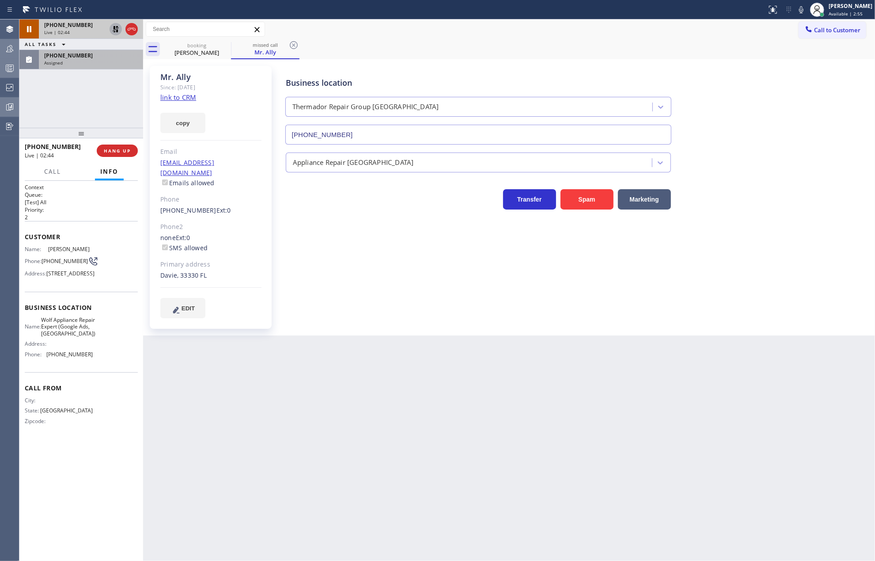
click at [60, 60] on span "Assigned" at bounding box center [53, 63] width 19 height 6
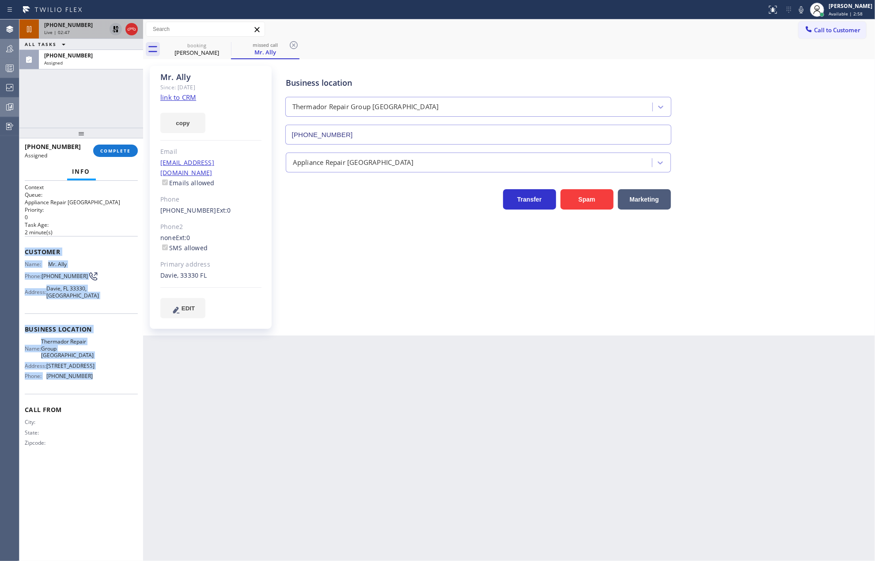
drag, startPoint x: 22, startPoint y: 252, endPoint x: 120, endPoint y: 394, distance: 172.8
click at [120, 394] on div "Context Queue: Appliance Repair High End Priority: 0 Task Age: 2 minute(s) Cust…" at bounding box center [81, 371] width 124 height 380
copy div "Customer Name: Mr. Ally Phone: (631) 255-4525 Address: Davie, FL 33330, USA Bus…"
click at [117, 151] on span "COMPLETE" at bounding box center [115, 151] width 30 height 6
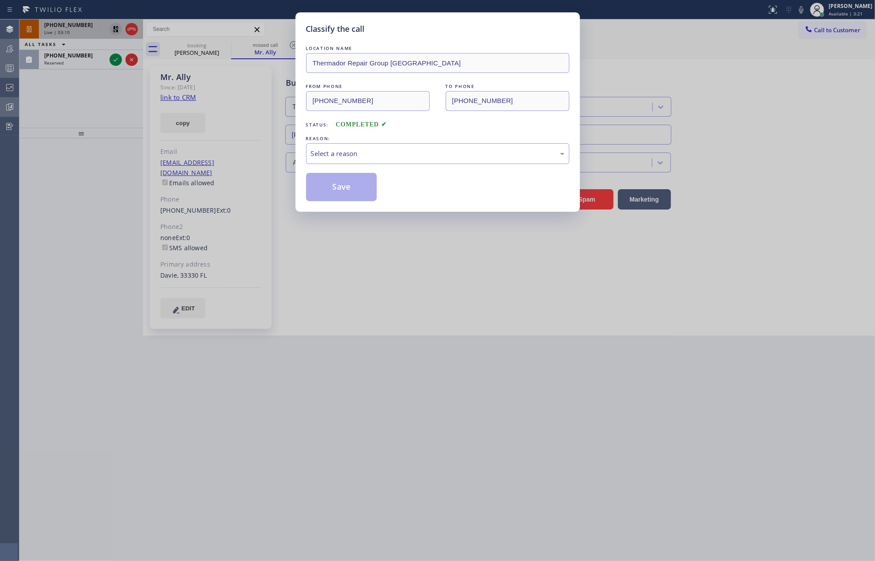
click at [355, 329] on div "Classify the call LOCATION NAME Thermador Repair Group Fort Lauderdale FROM PHO…" at bounding box center [437, 280] width 875 height 561
click at [392, 156] on div "Select a reason" at bounding box center [438, 153] width 254 height 10
click at [366, 187] on button "Save" at bounding box center [341, 187] width 71 height 28
type input "(469) 218-2803"
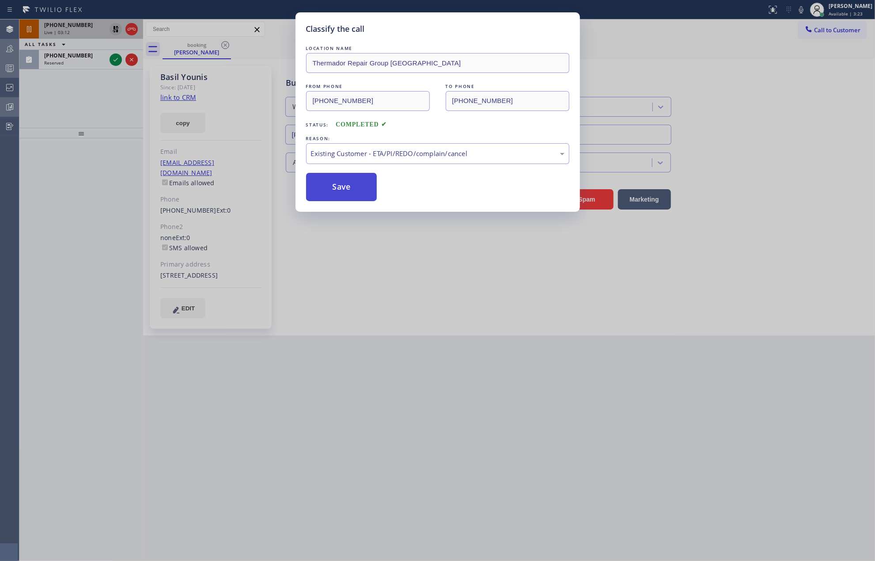
click at [366, 187] on button "Save" at bounding box center [341, 187] width 71 height 28
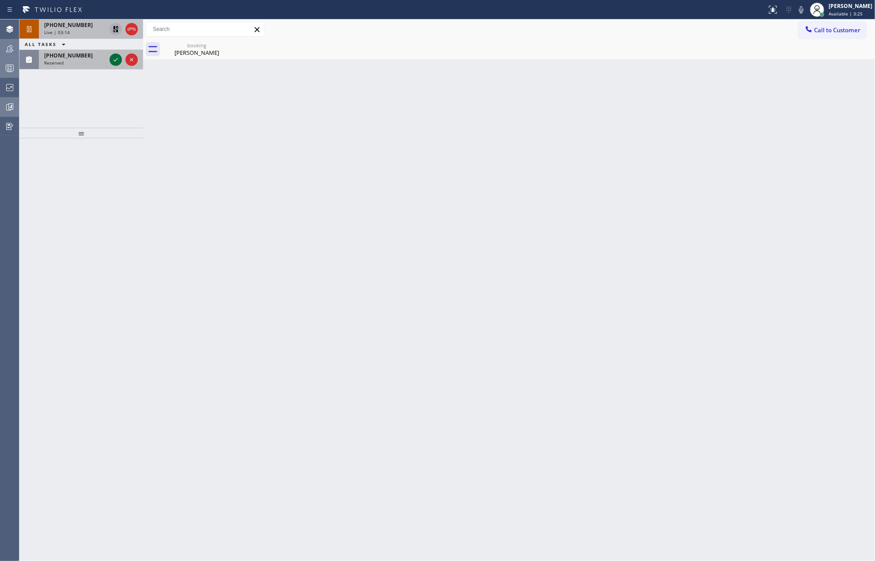
click at [115, 61] on icon at bounding box center [116, 60] width 4 height 4
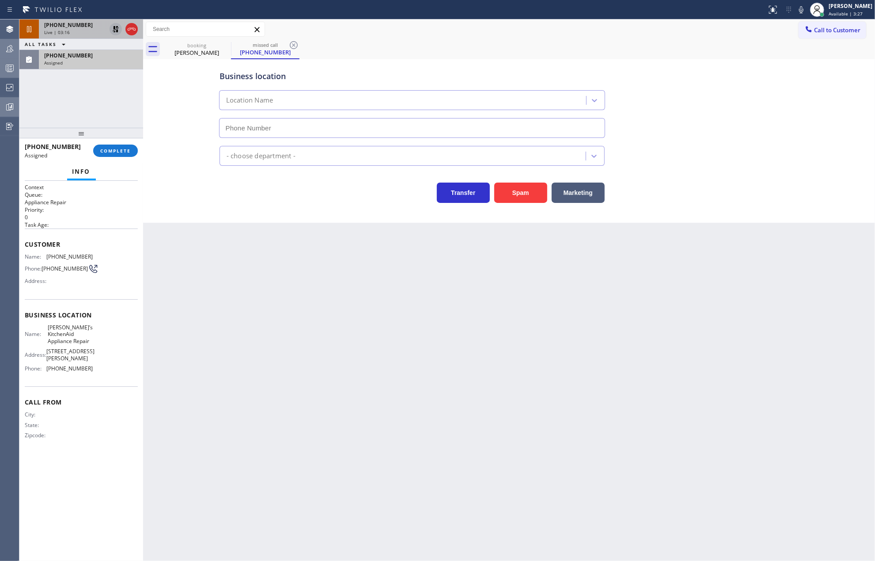
type input "(551) 227-2017"
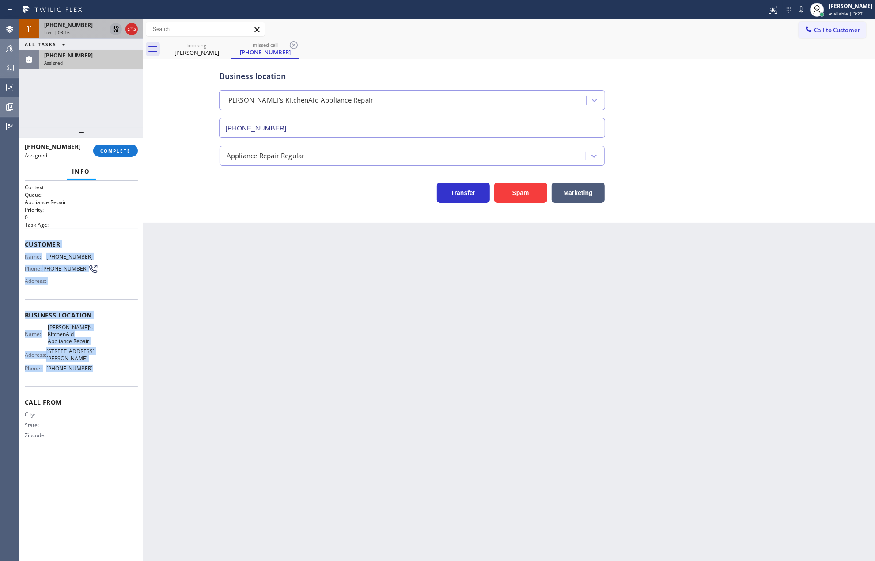
drag, startPoint x: 25, startPoint y: 246, endPoint x: 113, endPoint y: 373, distance: 154.2
click at [113, 373] on div "Context Queue: Appliance Repair Priority: 0 Task Age: Customer Name: (202) 701-…" at bounding box center [81, 318] width 113 height 270
copy div "Customer Name: (202) 701-8900 Phone: (202) 701-8900 Address: Business location …"
drag, startPoint x: 115, startPoint y: 149, endPoint x: 216, endPoint y: 173, distance: 104.4
click at [120, 149] on span "COMPLETE" at bounding box center [115, 151] width 30 height 6
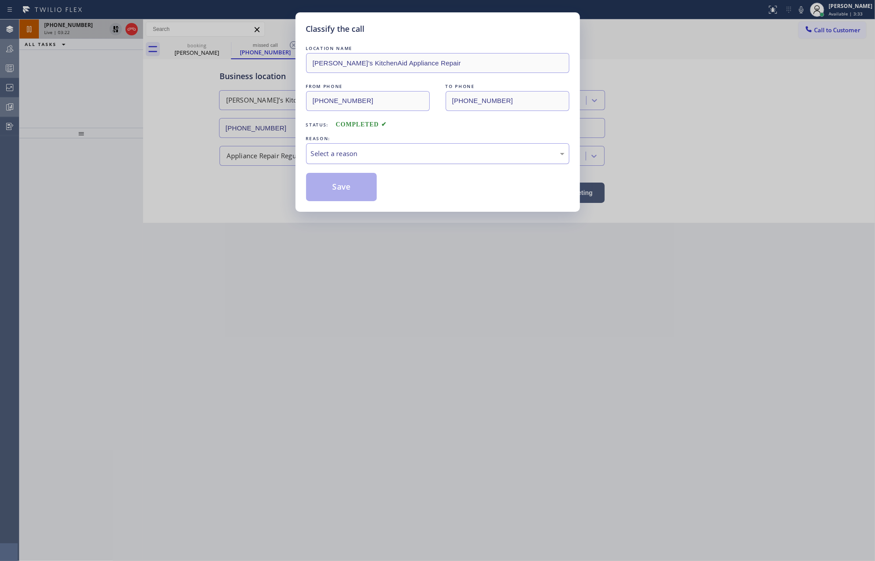
click at [434, 156] on div "Select a reason" at bounding box center [438, 153] width 254 height 10
click at [354, 190] on button "Save" at bounding box center [341, 187] width 71 height 28
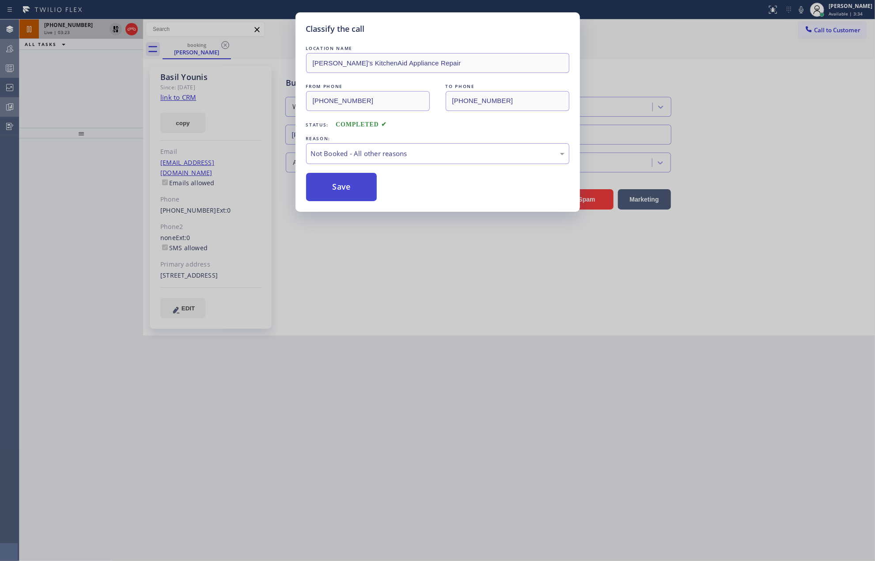
click at [354, 190] on button "Save" at bounding box center [341, 187] width 71 height 28
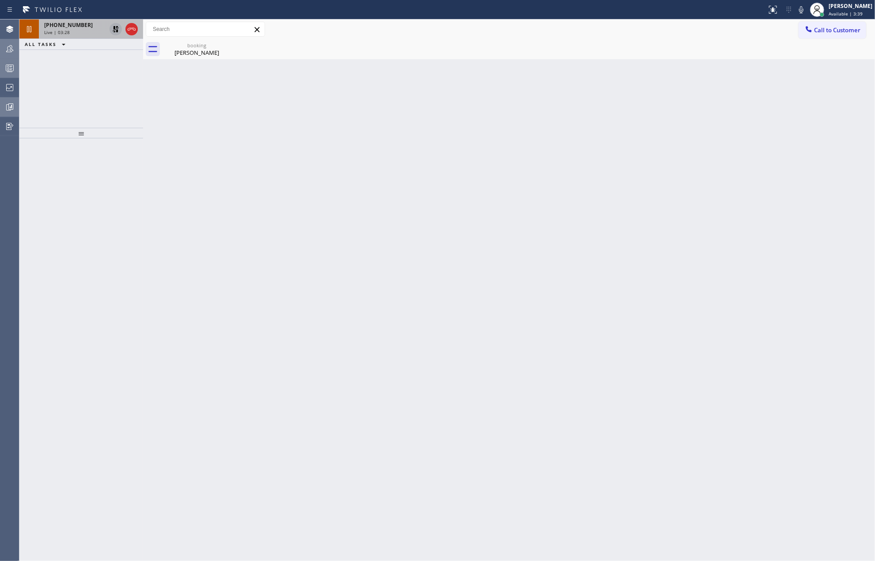
click at [113, 30] on icon at bounding box center [115, 29] width 11 height 11
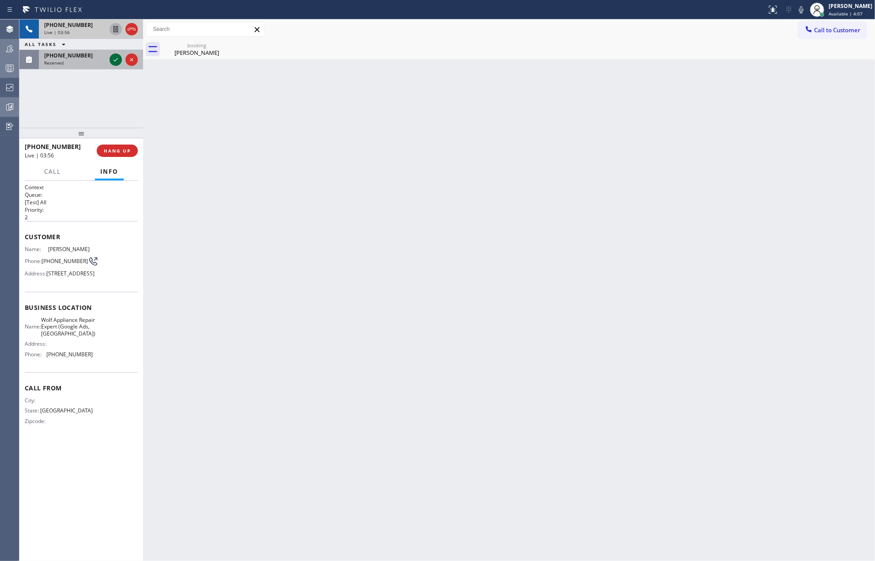
click at [112, 59] on icon at bounding box center [115, 59] width 11 height 11
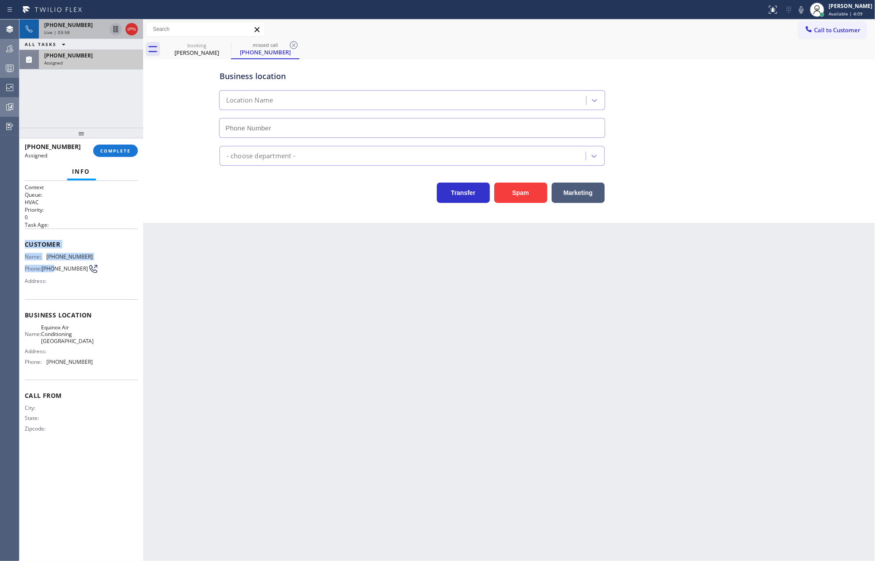
type input "(510) 781-9727"
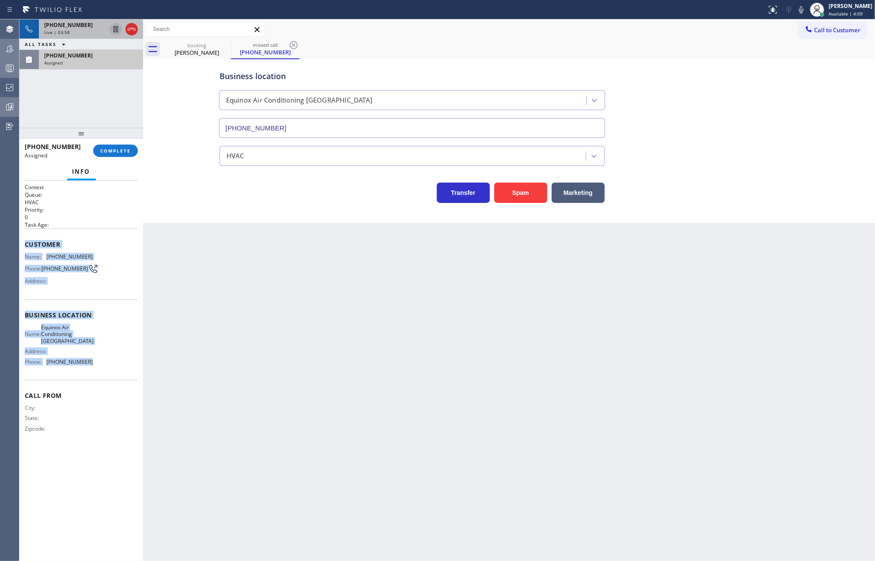
drag, startPoint x: 23, startPoint y: 248, endPoint x: 103, endPoint y: 364, distance: 141.1
click at [103, 364] on div "Context Queue: HVAC Priority: 0 Task Age: Customer Name: (323) 200-2602 Phone: …" at bounding box center [81, 371] width 124 height 380
copy div "Customer Name: (323) 200-2602 Phone: (323) 200-2602 Address: Business location …"
click at [85, 61] on div "Assigned" at bounding box center [91, 63] width 94 height 6
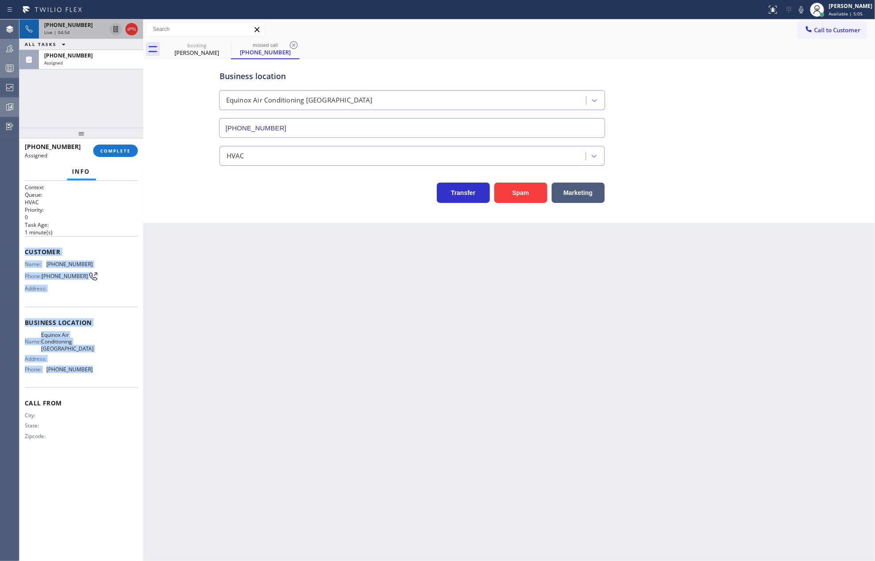
copy div "Customer Name: (323) 200-2602 Phone: (323) 200-2602 Address: Business location …"
drag, startPoint x: 523, startPoint y: 34, endPoint x: 537, endPoint y: 34, distance: 13.7
click at [530, 34] on div "Call to Customer Outbound call Location Search location Your caller id phone nu…" at bounding box center [509, 29] width 732 height 15
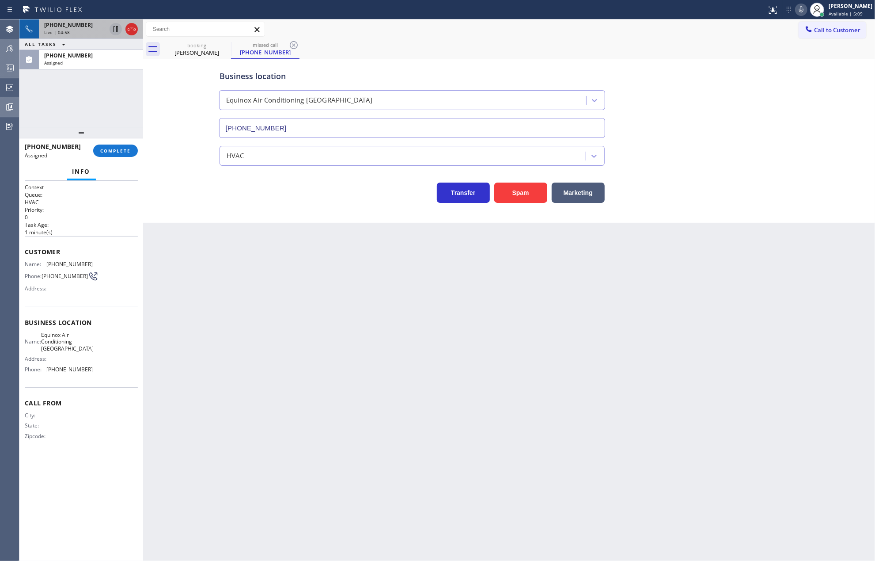
click at [807, 8] on icon at bounding box center [801, 9] width 11 height 11
click at [486, 340] on div "Back to Dashboard Change Sender ID Customers Technicians Select a contact Outbo…" at bounding box center [509, 289] width 732 height 541
click at [803, 8] on icon at bounding box center [801, 9] width 4 height 7
click at [315, 352] on div "Back to Dashboard Change Sender ID Customers Technicians Select a contact Outbo…" at bounding box center [509, 289] width 732 height 541
click at [73, 27] on span "+14695033954" at bounding box center [68, 25] width 49 height 8
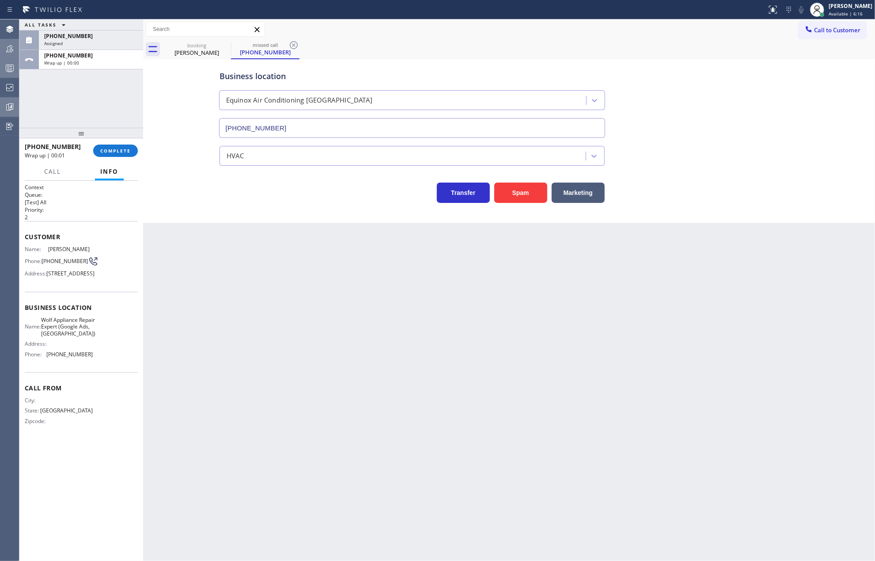
drag, startPoint x: 301, startPoint y: 396, endPoint x: 123, endPoint y: 184, distance: 277.1
click at [294, 383] on div "Back to Dashboard Change Sender ID Customers Technicians Select a contact Outbo…" at bounding box center [509, 289] width 732 height 541
drag, startPoint x: 78, startPoint y: 38, endPoint x: 79, endPoint y: 42, distance: 4.5
click at [79, 42] on div "(323) 200-2602 Assigned" at bounding box center [89, 39] width 101 height 19
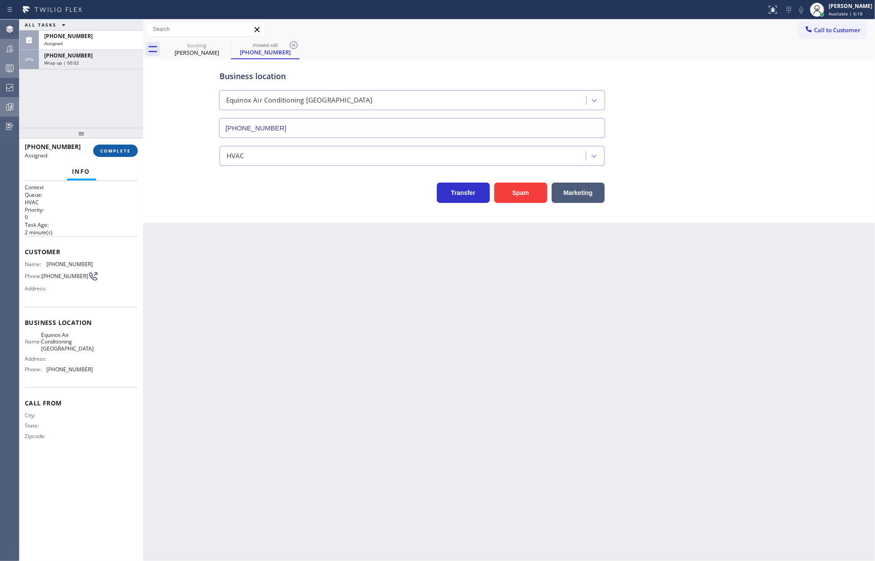
click at [117, 149] on span "COMPLETE" at bounding box center [115, 151] width 30 height 6
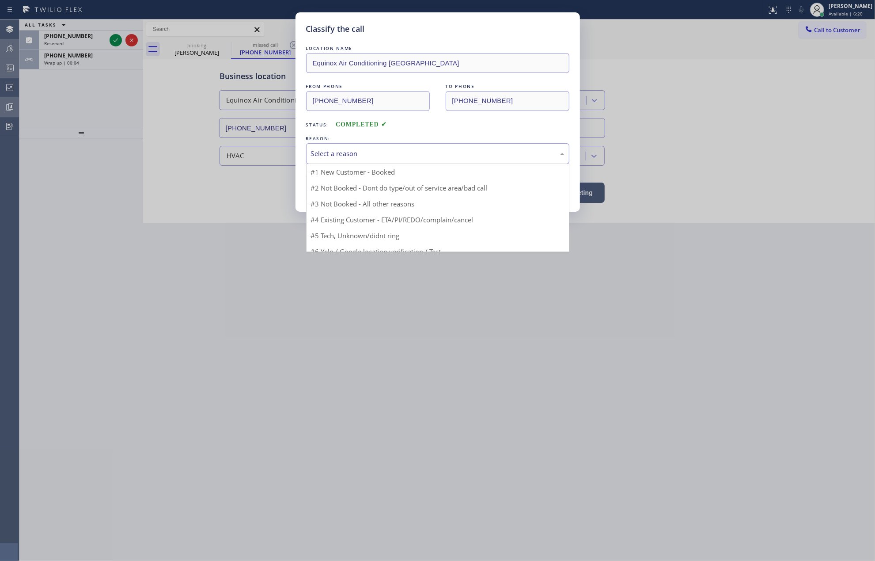
click at [393, 145] on div "Select a reason" at bounding box center [437, 153] width 263 height 21
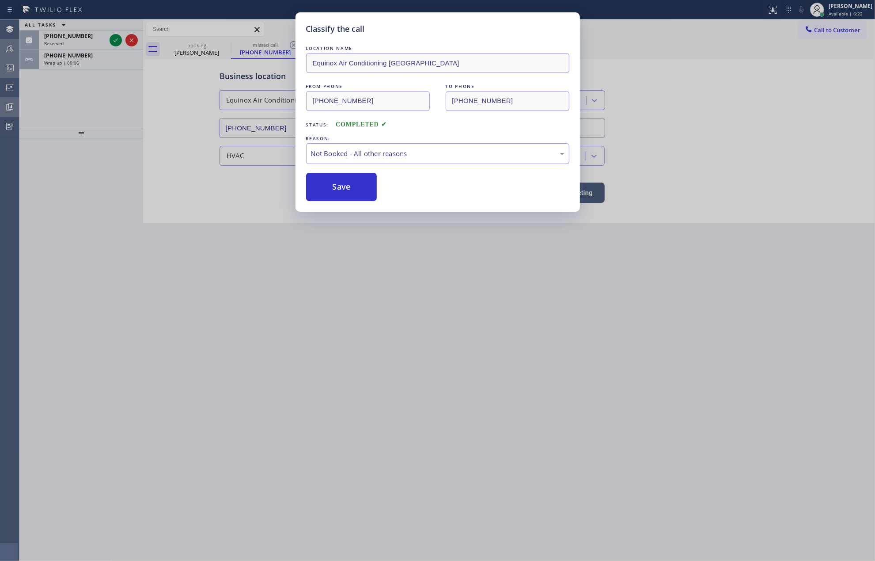
click at [342, 185] on button "Save" at bounding box center [341, 187] width 71 height 28
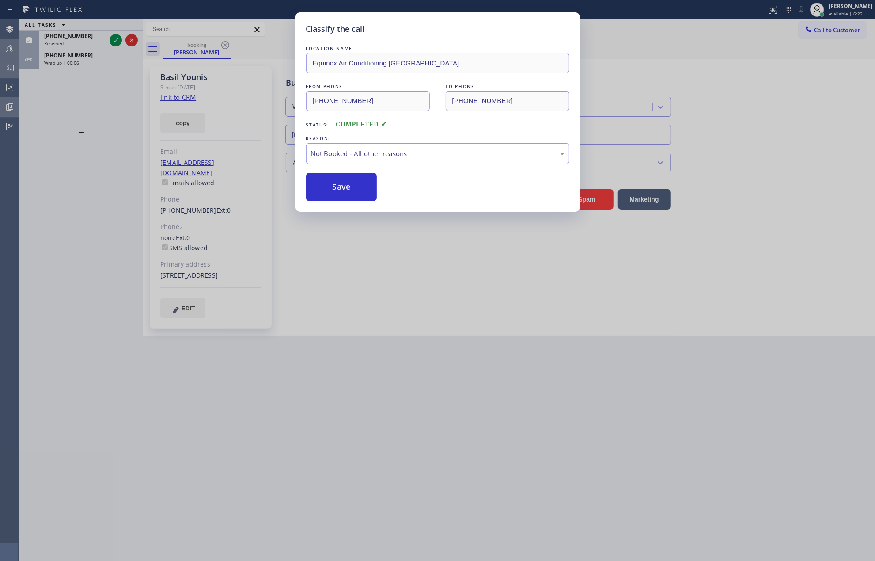
click at [342, 185] on button "Save" at bounding box center [341, 187] width 71 height 28
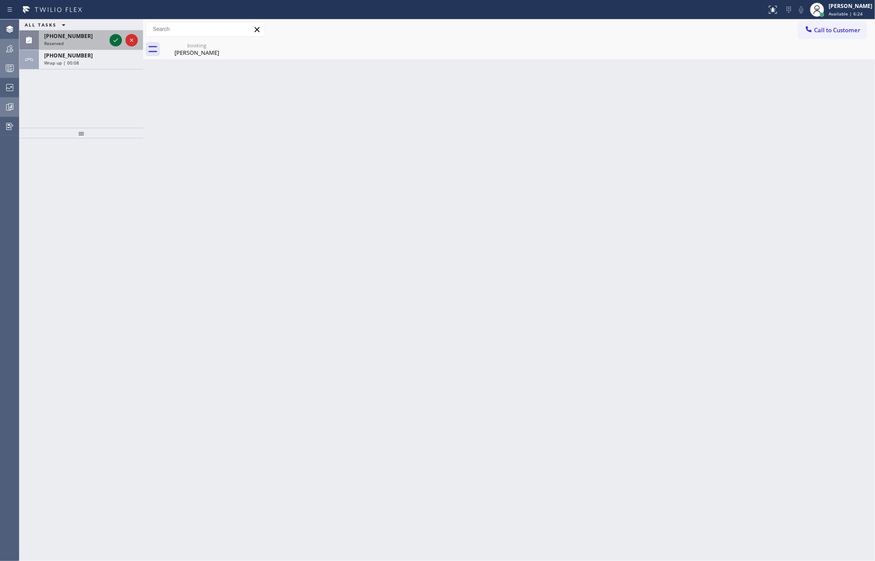
click at [112, 41] on icon at bounding box center [115, 40] width 11 height 11
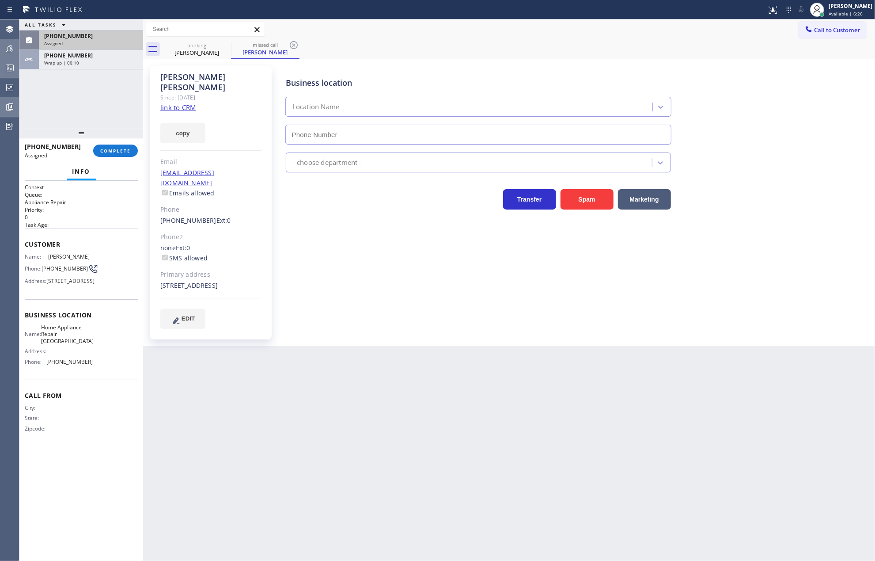
type input "(305) 563-2512"
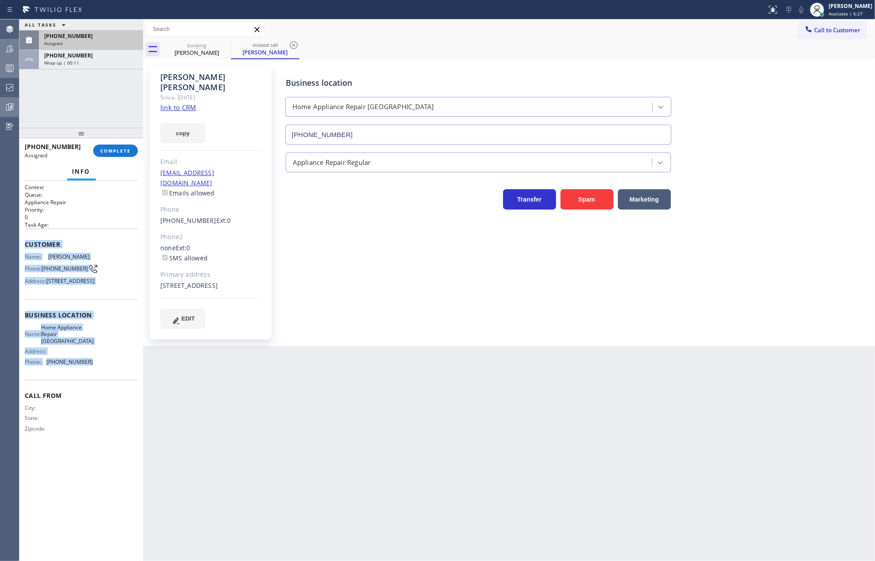
drag, startPoint x: 25, startPoint y: 245, endPoint x: 101, endPoint y: 383, distance: 157.9
click at [101, 383] on div "Context Queue: Appliance Repair Priority: 0 Task Age: Customer Name: Leon Cikot…" at bounding box center [81, 314] width 113 height 263
copy div "Customer Name: Leon Cikota Phone: (214) 738-0022 Address: 540 Brickell Key Dr a…"
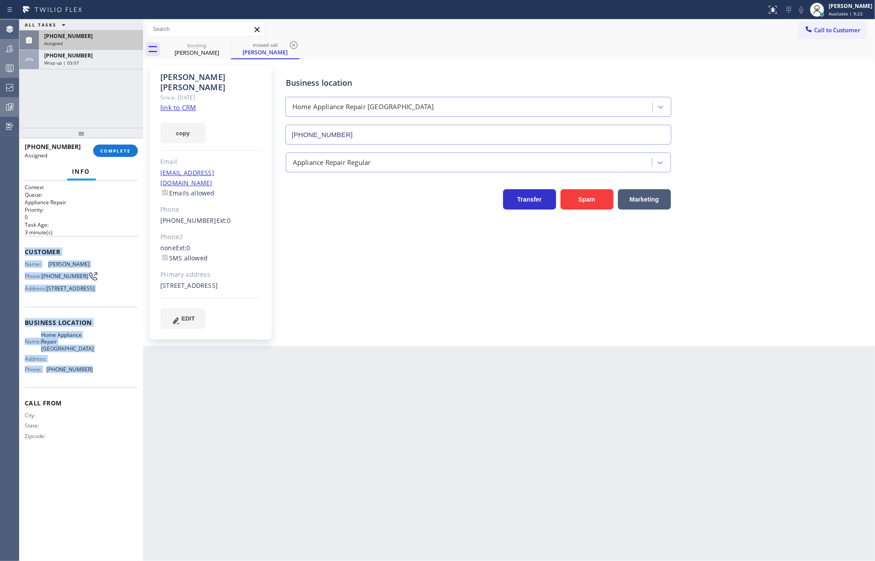
click at [109, 35] on div "(214) 738-0022" at bounding box center [91, 36] width 94 height 8
click at [95, 37] on div "(214) 738-0022" at bounding box center [91, 36] width 94 height 8
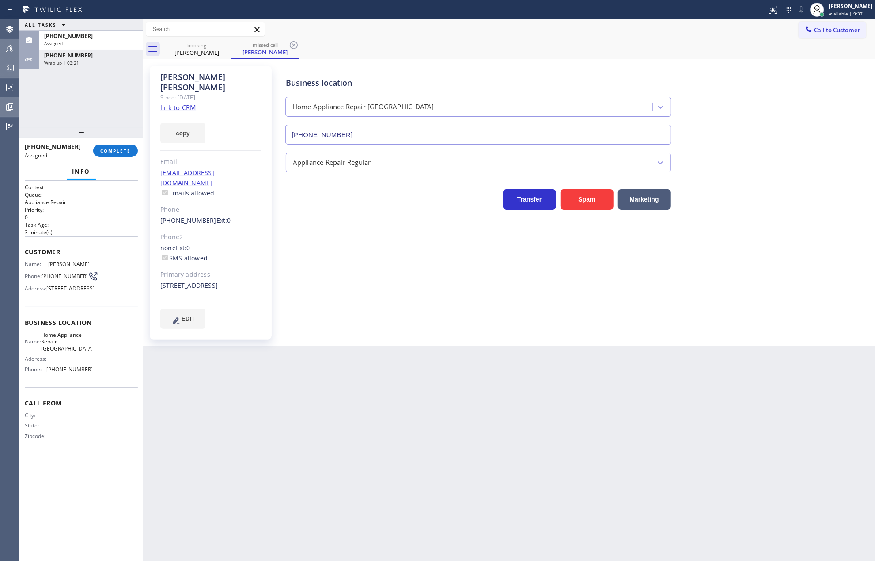
click at [172, 409] on div "Back to Dashboard Change Sender ID Customers Technicians Select a contact Outbo…" at bounding box center [509, 289] width 732 height 541
click at [97, 36] on div "(214) 738-0022" at bounding box center [91, 36] width 94 height 8
click at [112, 151] on span "COMPLETE" at bounding box center [115, 151] width 30 height 6
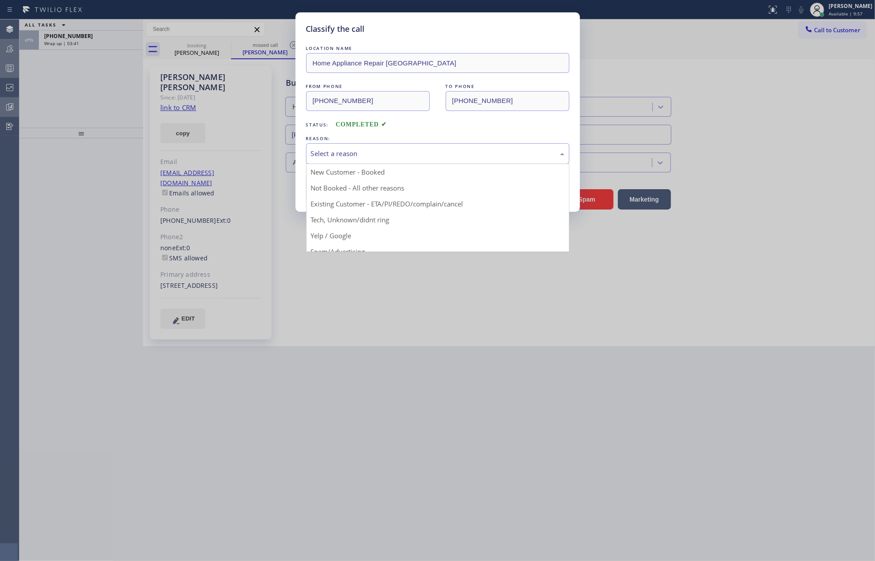
click at [349, 155] on div "Select a reason" at bounding box center [438, 153] width 254 height 10
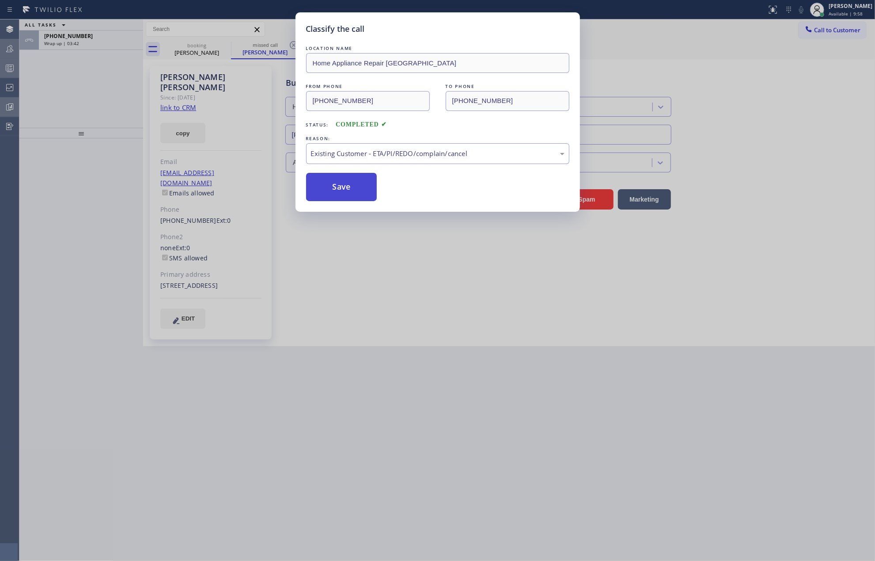
click at [347, 187] on button "Save" at bounding box center [341, 187] width 71 height 28
type input "(469) 218-2803"
click at [347, 187] on button "Save" at bounding box center [341, 187] width 71 height 28
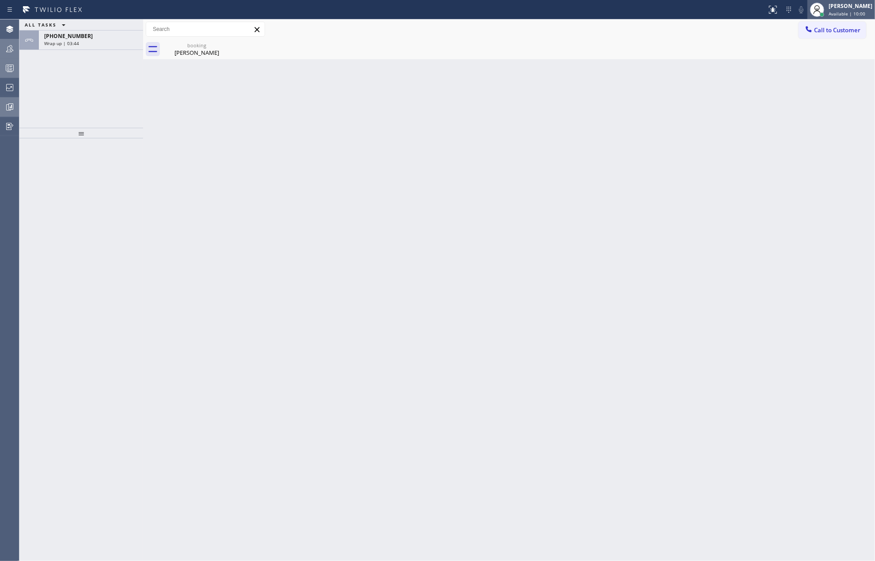
click at [854, 15] on span "Available | 10:00" at bounding box center [847, 14] width 37 height 6
click at [832, 57] on button "Unavailable" at bounding box center [831, 58] width 88 height 11
click at [86, 42] on div "Wrap up | 03:47" at bounding box center [91, 43] width 94 height 6
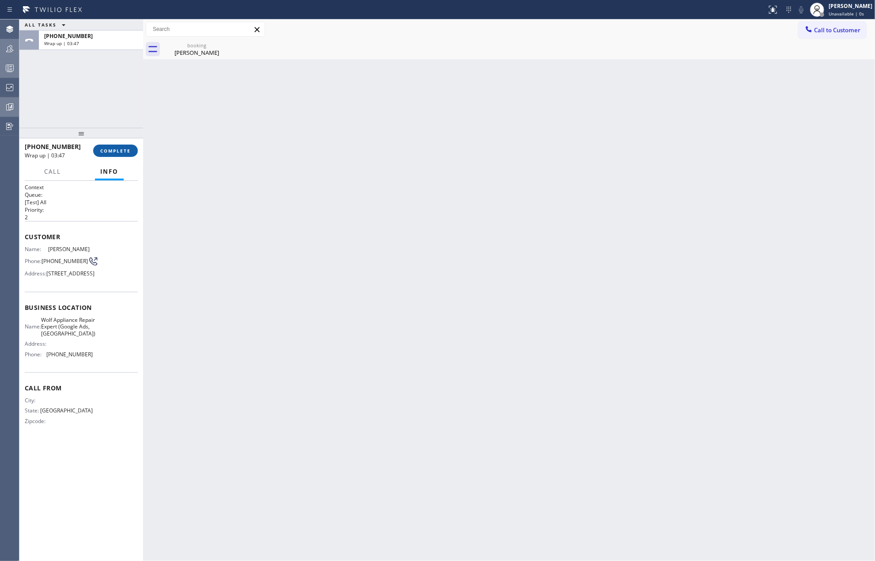
click at [114, 151] on span "COMPLETE" at bounding box center [115, 151] width 30 height 6
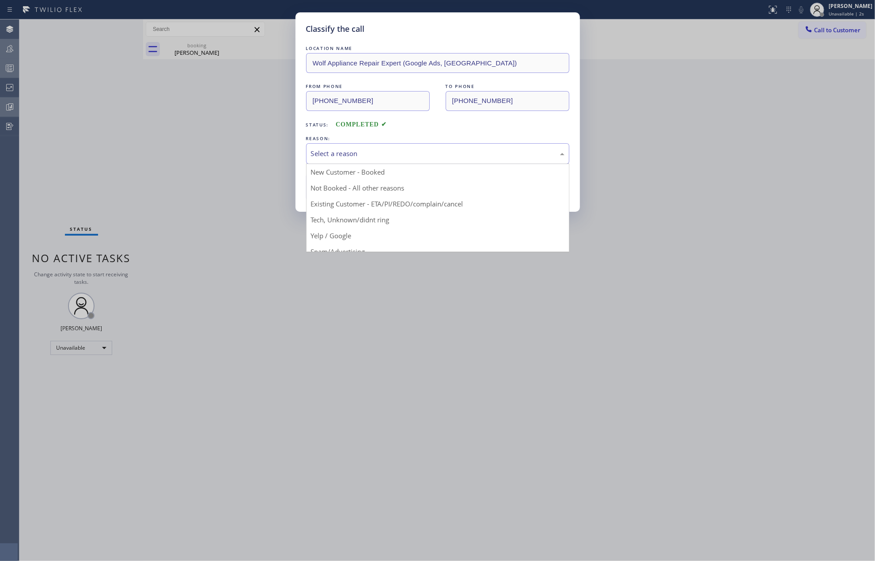
click at [350, 152] on div "Select a reason" at bounding box center [438, 153] width 254 height 10
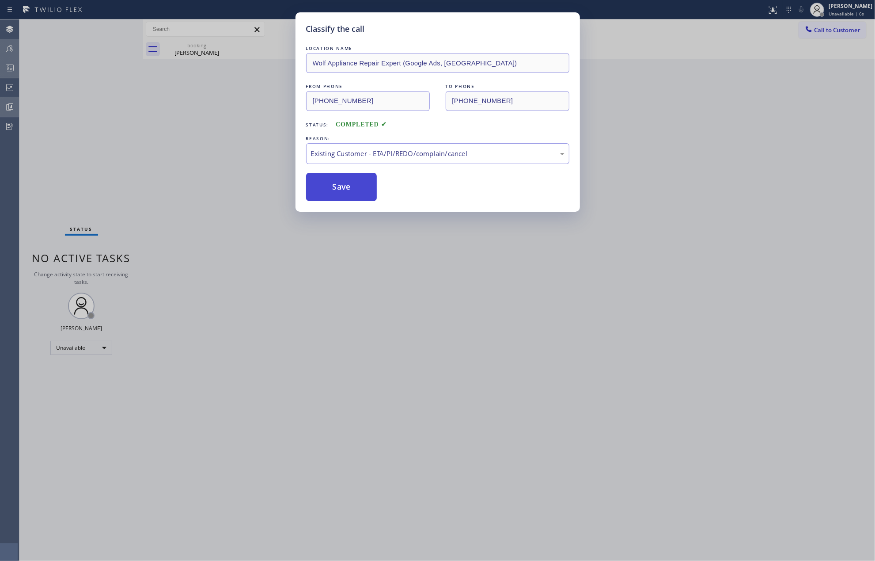
click at [353, 186] on button "Save" at bounding box center [341, 187] width 71 height 28
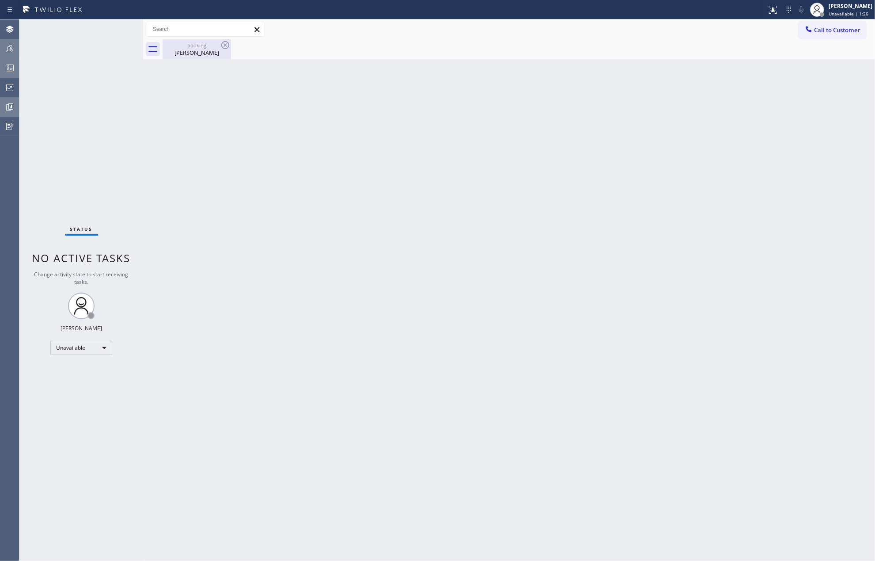
click at [195, 50] on div "Basil Younis" at bounding box center [196, 53] width 67 height 8
click at [3, 46] on div at bounding box center [9, 48] width 19 height 11
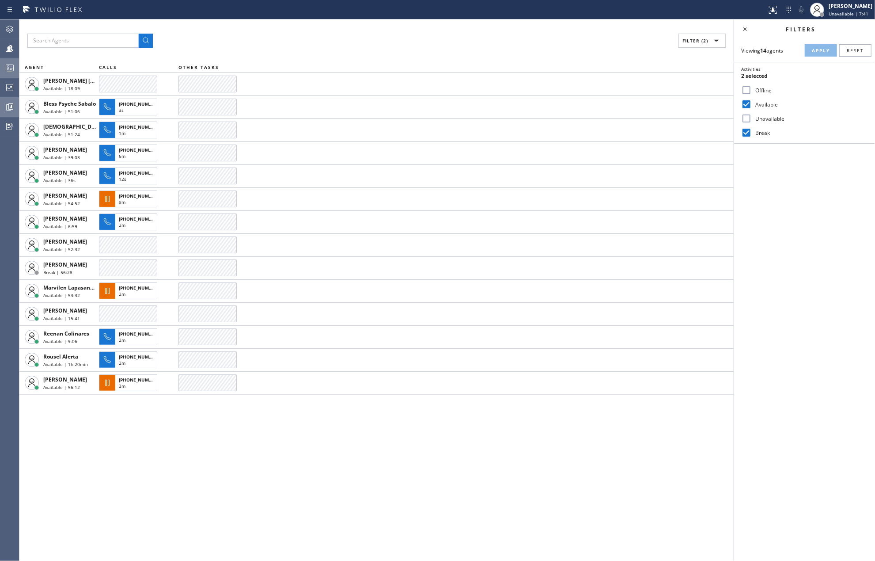
click at [274, 46] on div "Filter (2)" at bounding box center [376, 41] width 698 height 14
click at [5, 68] on icon at bounding box center [9, 68] width 11 height 11
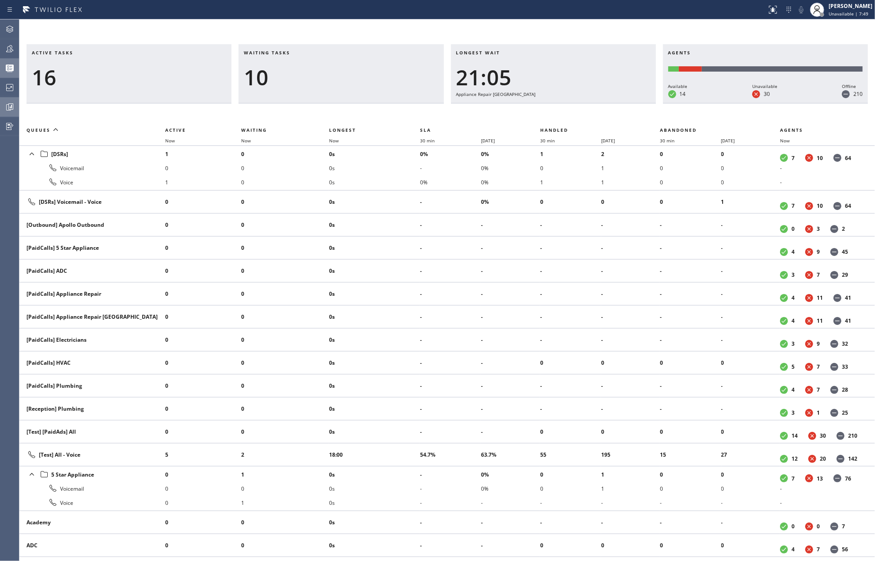
click at [338, 135] on th "Now" at bounding box center [374, 140] width 91 height 11
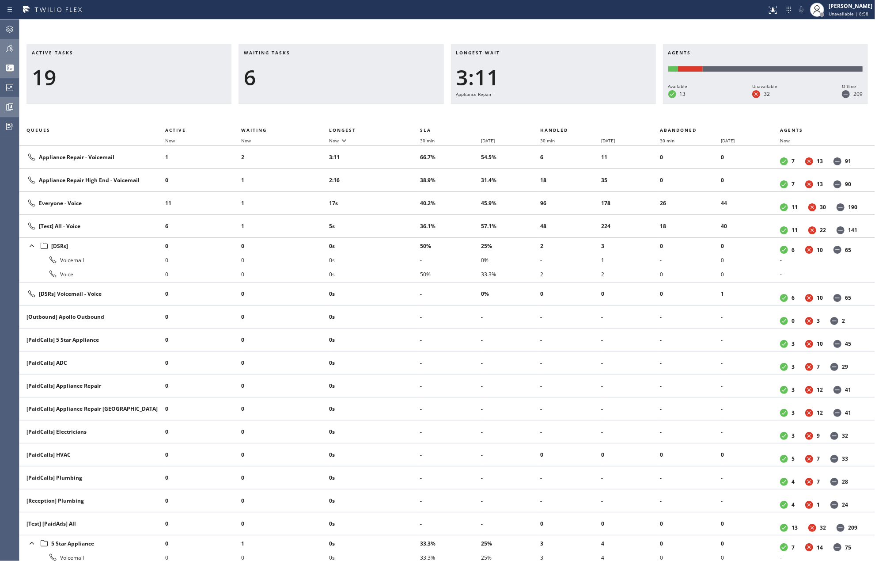
click at [13, 49] on icon at bounding box center [9, 48] width 11 height 11
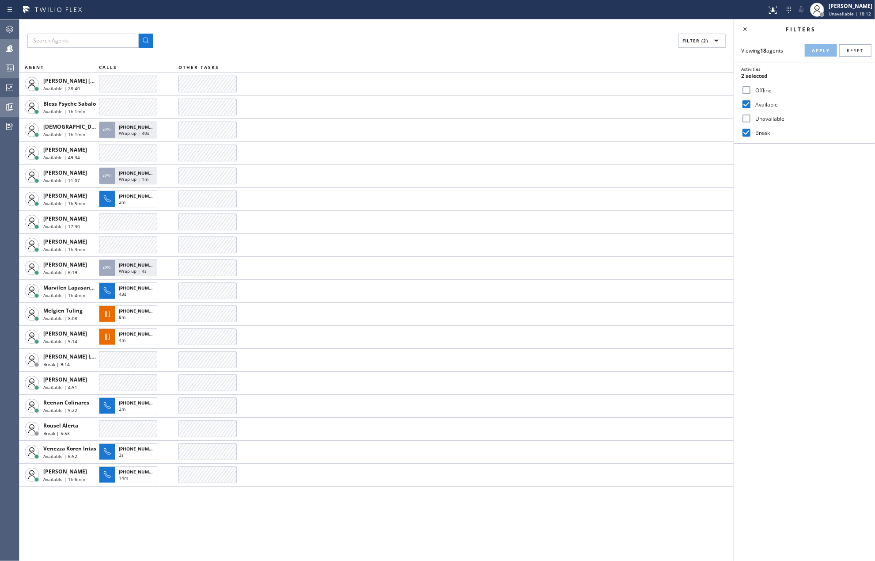
click at [11, 63] on icon at bounding box center [9, 68] width 11 height 11
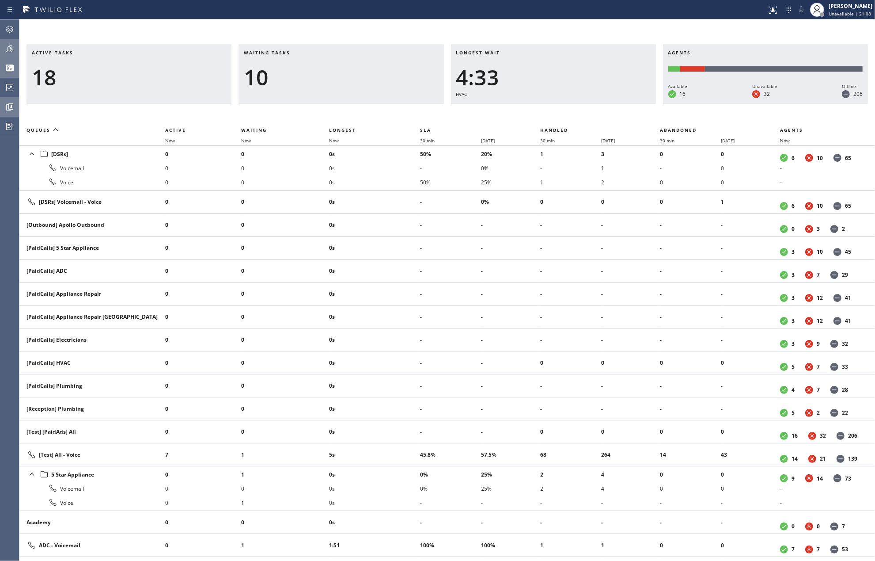
click at [338, 140] on span "Now" at bounding box center [334, 140] width 10 height 6
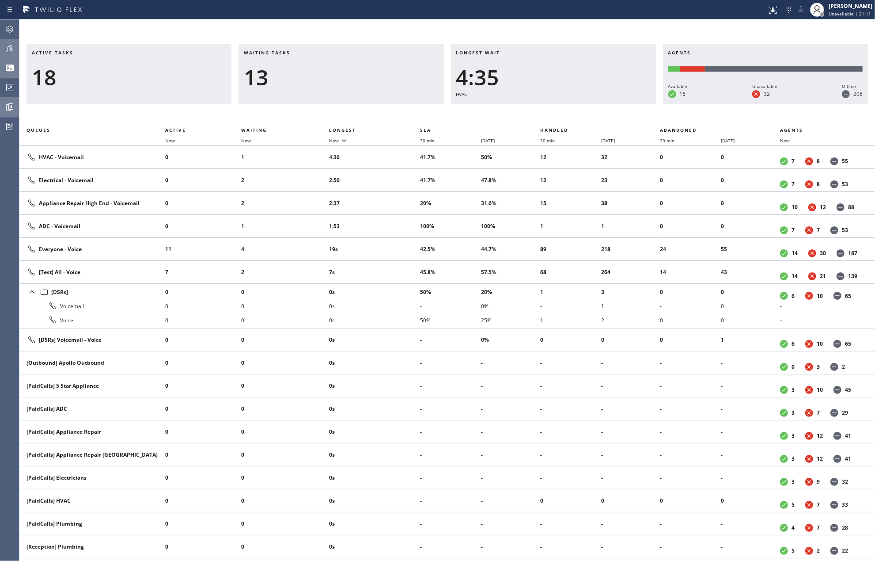
click at [2, 44] on div at bounding box center [9, 48] width 19 height 11
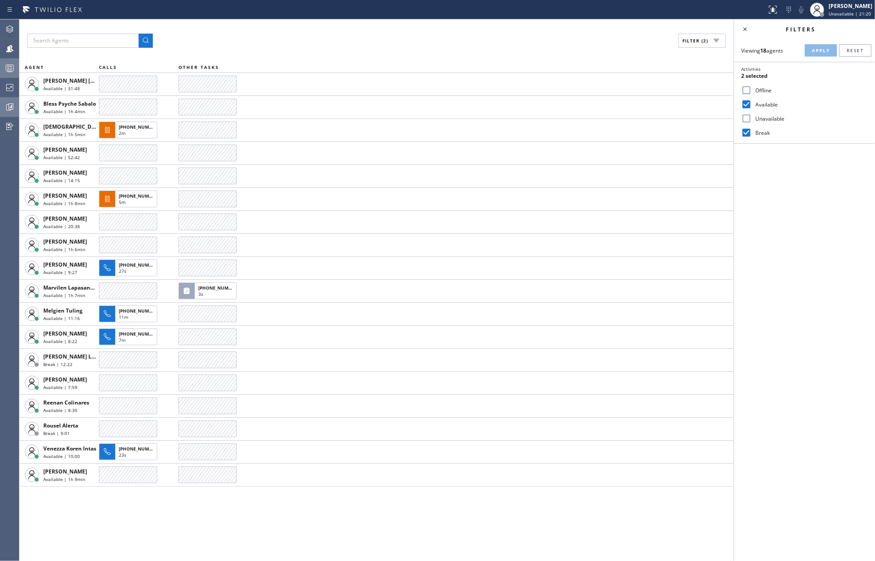
click at [8, 104] on icon at bounding box center [10, 107] width 7 height 7
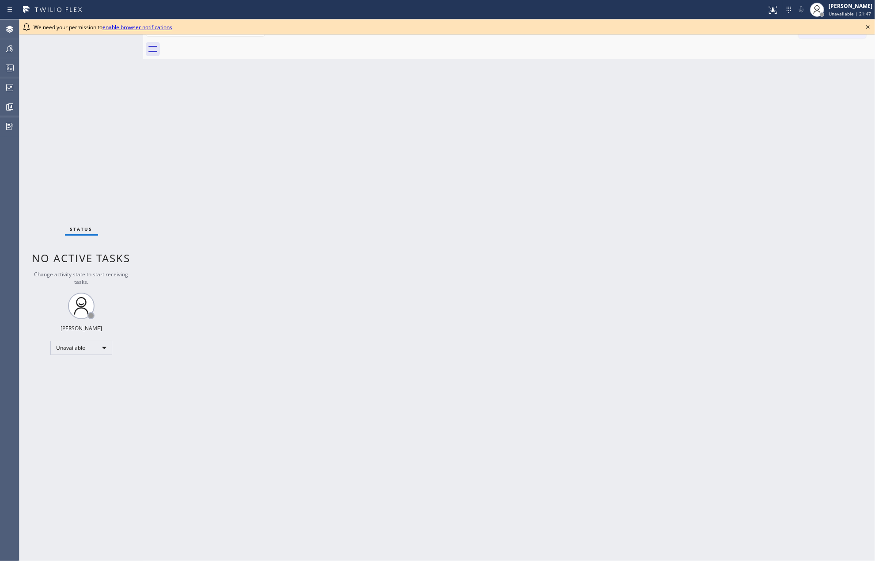
click at [868, 27] on icon at bounding box center [868, 27] width 4 height 4
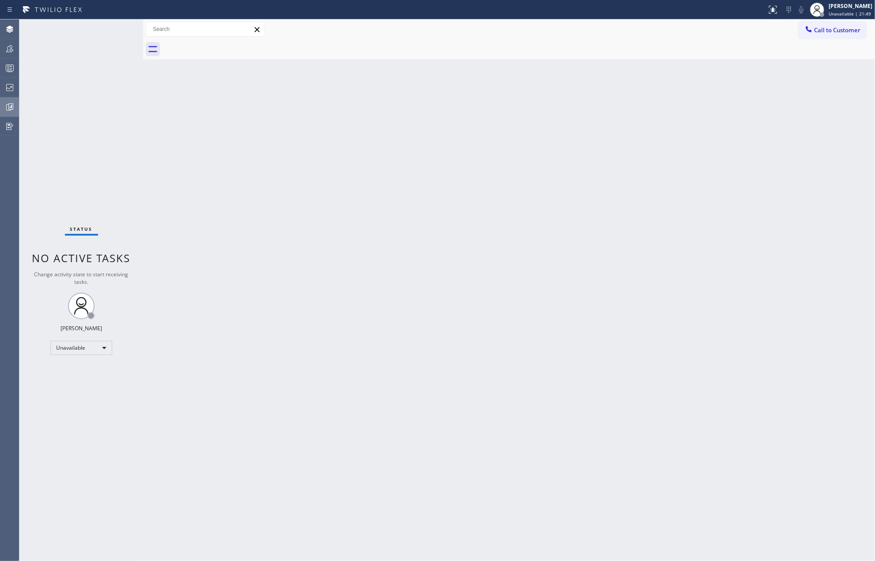
click at [11, 112] on icon at bounding box center [9, 107] width 11 height 11
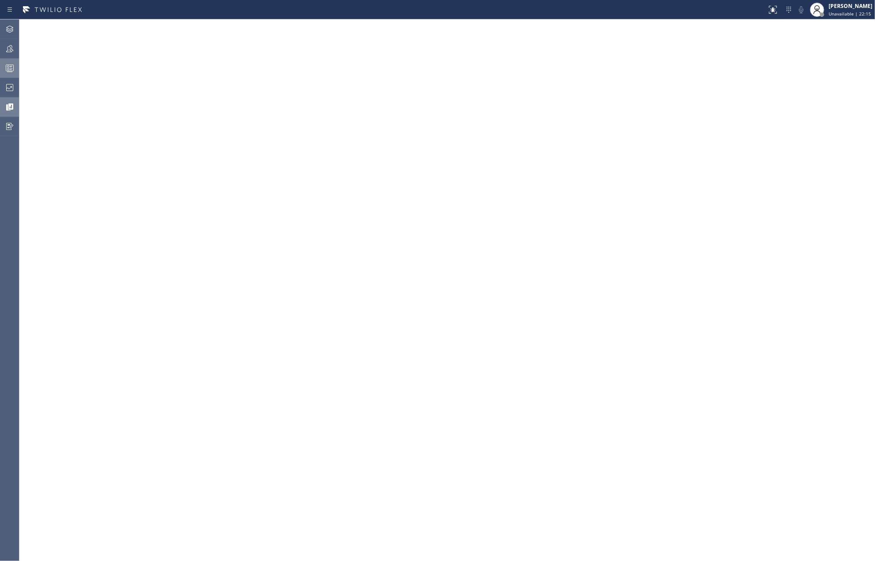
click at [16, 71] on div at bounding box center [9, 68] width 19 height 11
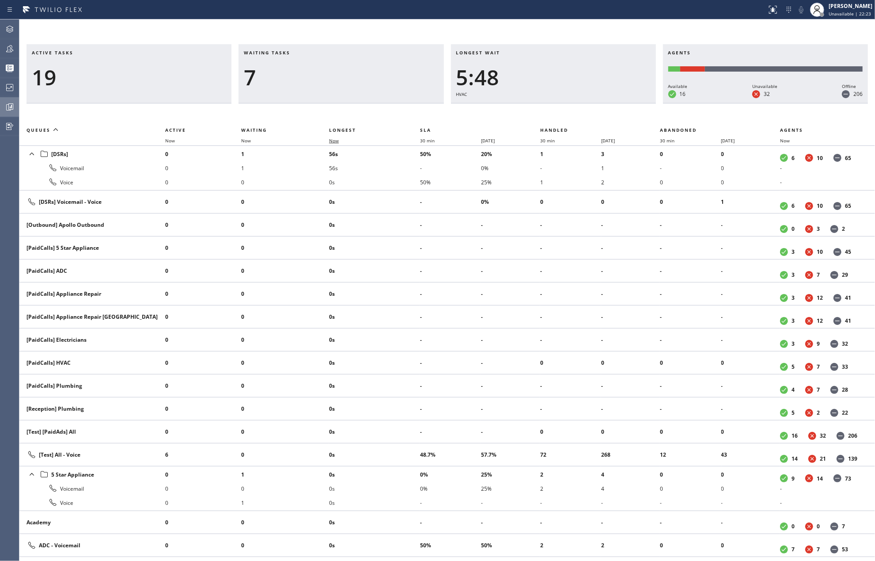
click at [338, 140] on span "Now" at bounding box center [334, 140] width 10 height 6
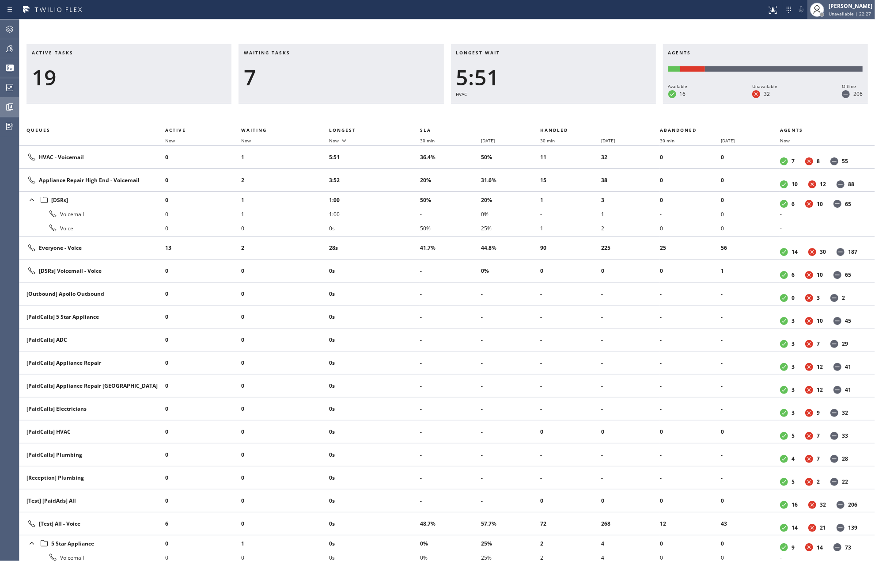
click at [845, 12] on span "Unavailable | 22:27" at bounding box center [850, 14] width 42 height 6
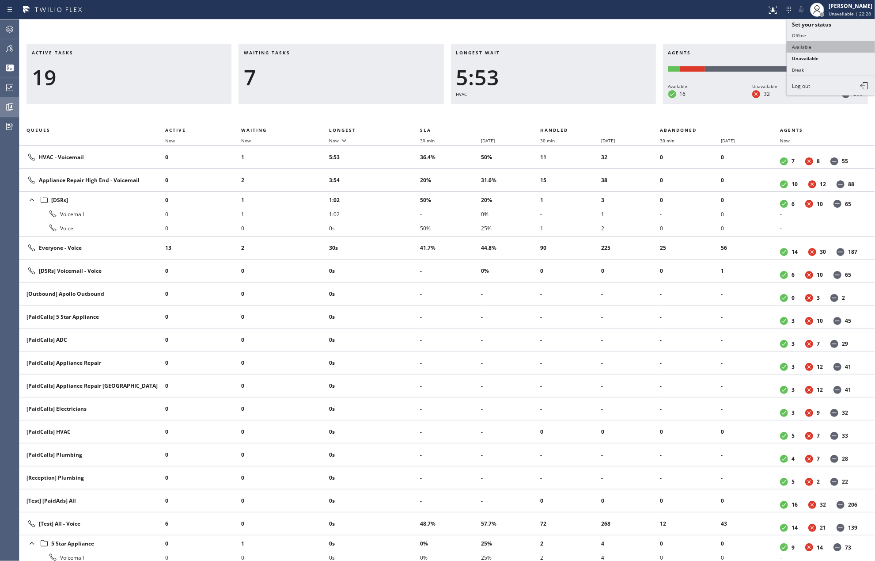
click at [804, 46] on button "Available" at bounding box center [831, 46] width 88 height 11
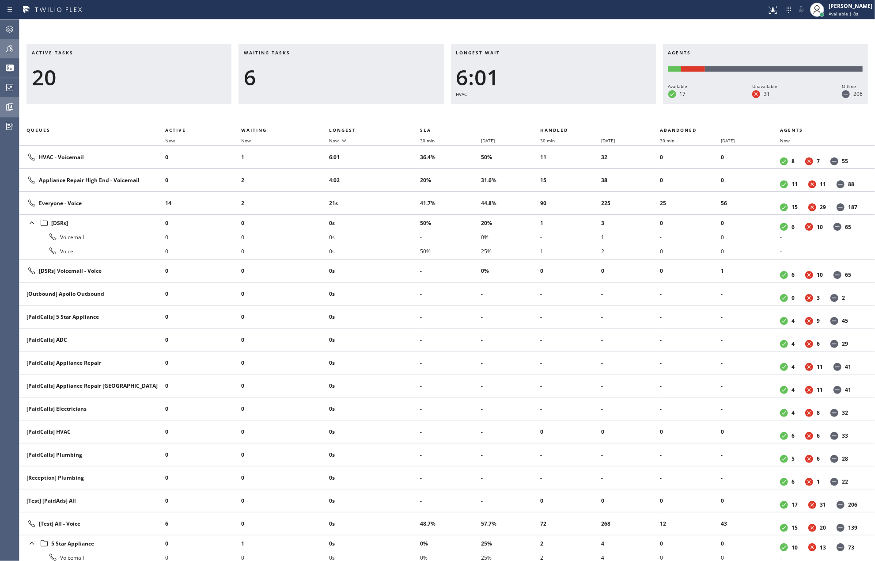
click at [11, 48] on icon at bounding box center [9, 48] width 7 height 7
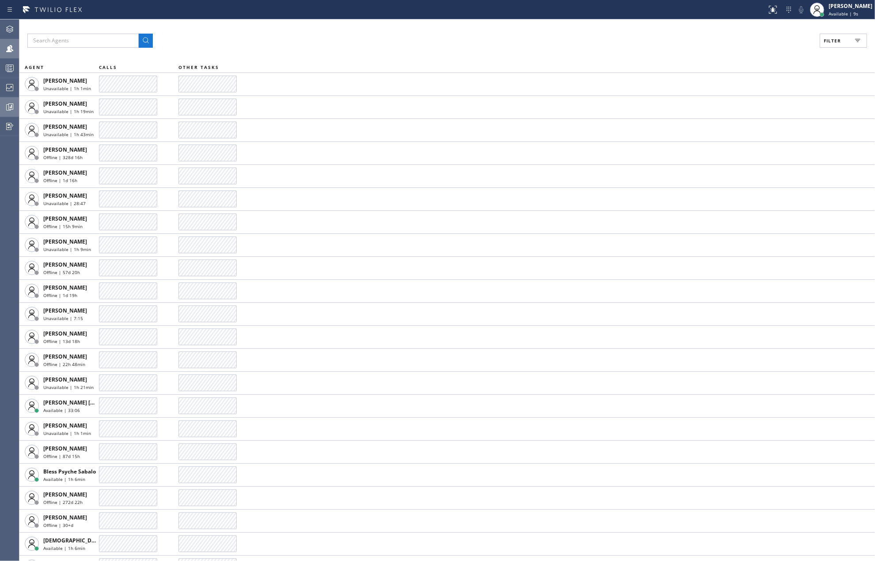
click at [850, 38] on button "Filter" at bounding box center [843, 41] width 47 height 14
click at [746, 103] on input "Available" at bounding box center [746, 104] width 11 height 11
checkbox input "true"
click at [747, 133] on input "Break" at bounding box center [746, 132] width 11 height 11
checkbox input "true"
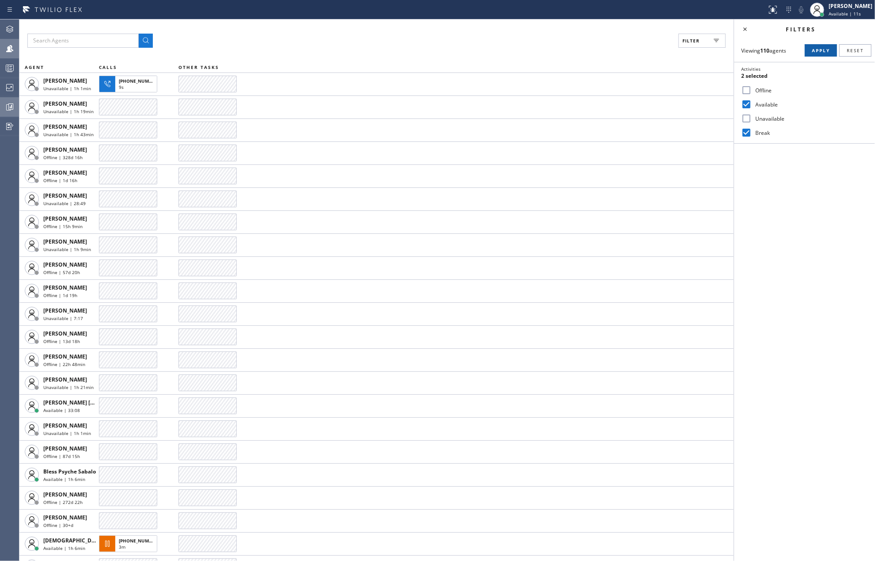
click at [812, 50] on span "Apply" at bounding box center [821, 50] width 18 height 6
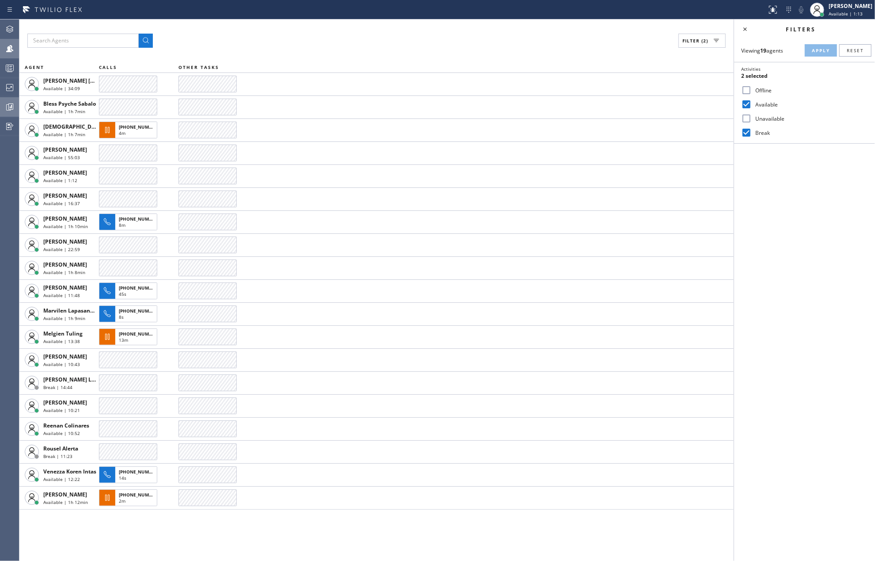
click at [309, 48] on div "Filter (2) AGENT CALLS OTHER TASKS Ashley Barbie Laurente Available | 34:09 Ble…" at bounding box center [376, 289] width 714 height 541
click at [11, 66] on icon at bounding box center [9, 68] width 11 height 11
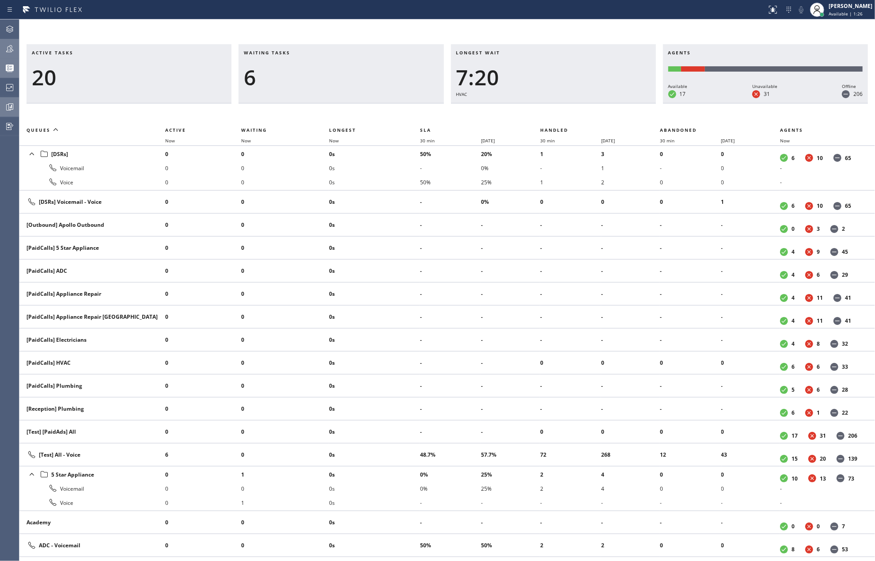
click at [328, 138] on th "Now" at bounding box center [285, 140] width 88 height 11
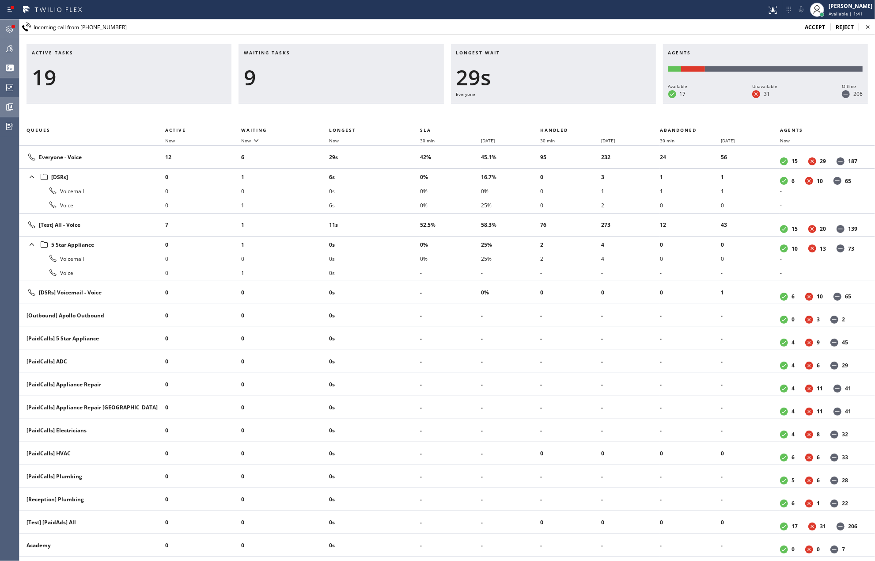
click at [6, 27] on icon at bounding box center [9, 29] width 11 height 11
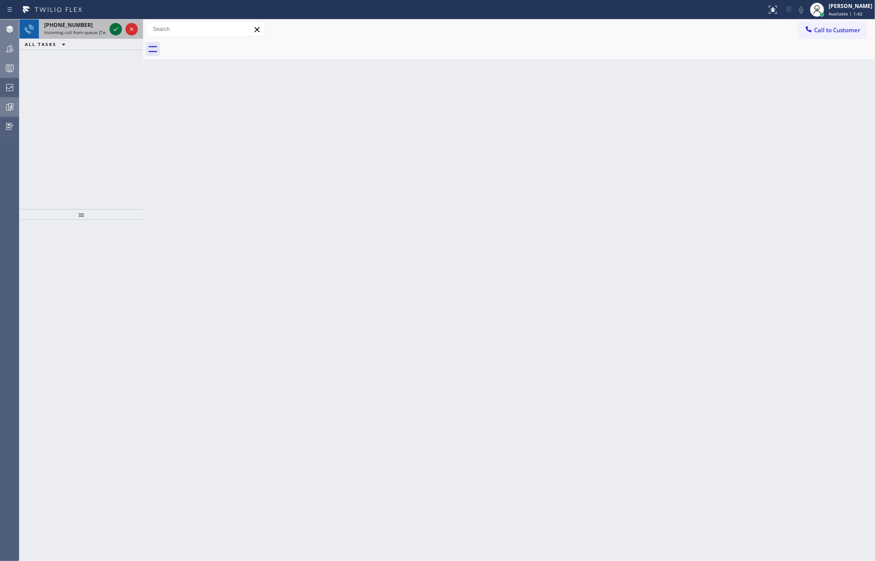
click at [115, 30] on icon at bounding box center [115, 29] width 11 height 11
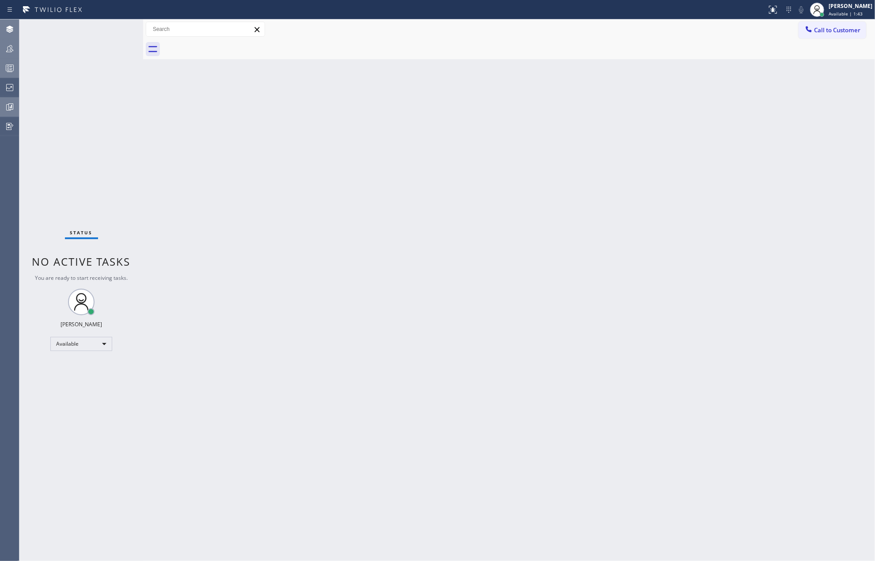
click at [115, 30] on div "Status No active tasks You are ready to start receiving tasks. [PERSON_NAME] Av…" at bounding box center [81, 289] width 124 height 541
click at [856, 6] on div "[PERSON_NAME]" at bounding box center [851, 6] width 44 height 8
click at [815, 55] on button "Unavailable" at bounding box center [831, 58] width 88 height 11
click at [774, 11] on icon at bounding box center [771, 9] width 5 height 6
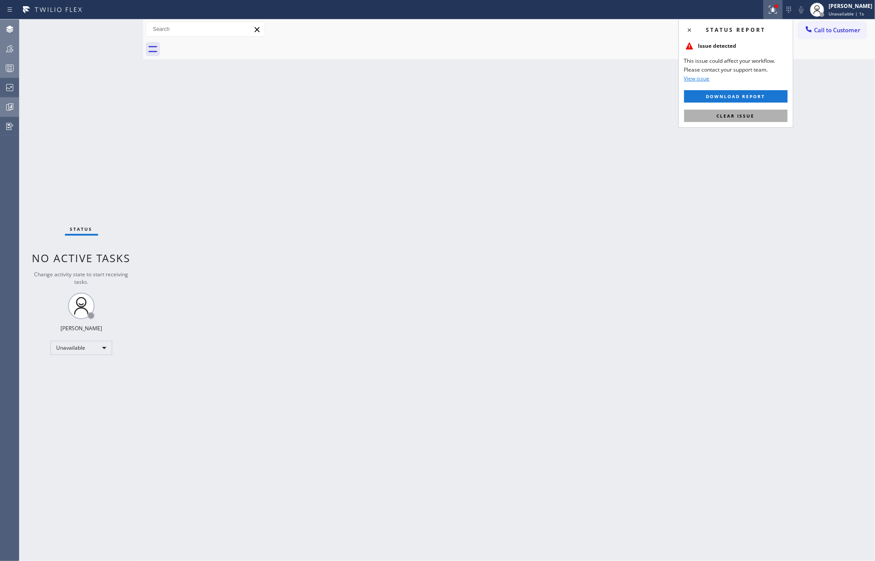
click at [745, 114] on span "Clear issue" at bounding box center [736, 116] width 38 height 6
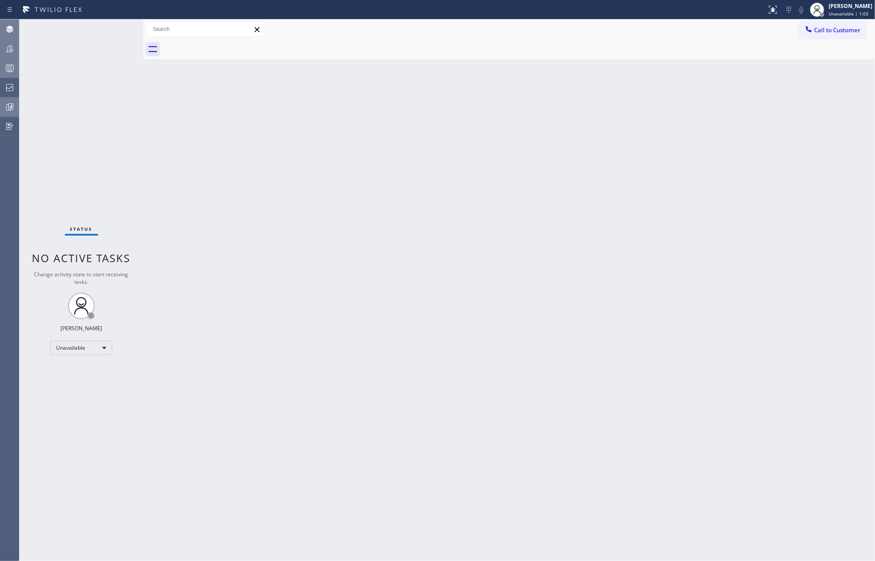
click at [308, 179] on div "Back to Dashboard Change Sender ID Customers Technicians Select a contact Outbo…" at bounding box center [509, 289] width 732 height 541
click at [9, 73] on icon at bounding box center [9, 68] width 11 height 11
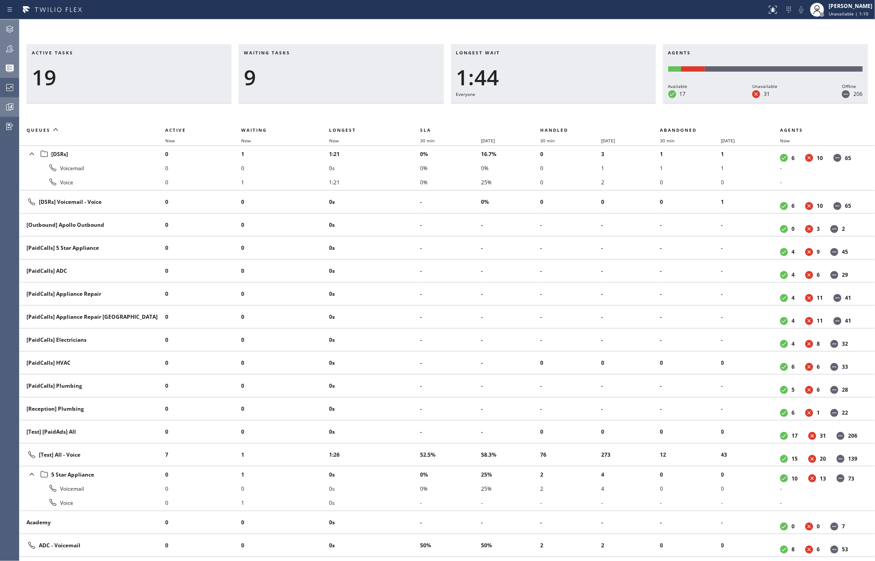
click at [324, 134] on th "Waiting" at bounding box center [285, 130] width 88 height 11
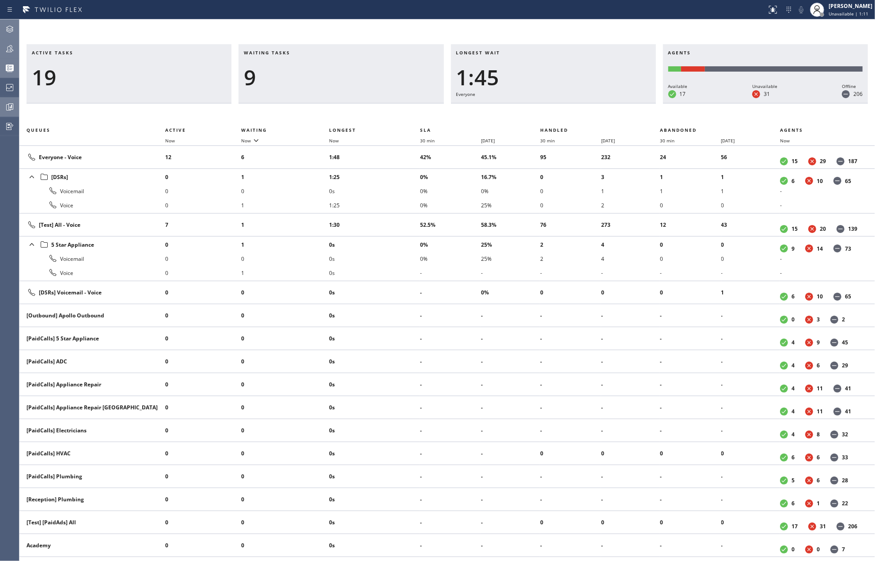
click at [9, 47] on icon at bounding box center [9, 48] width 11 height 11
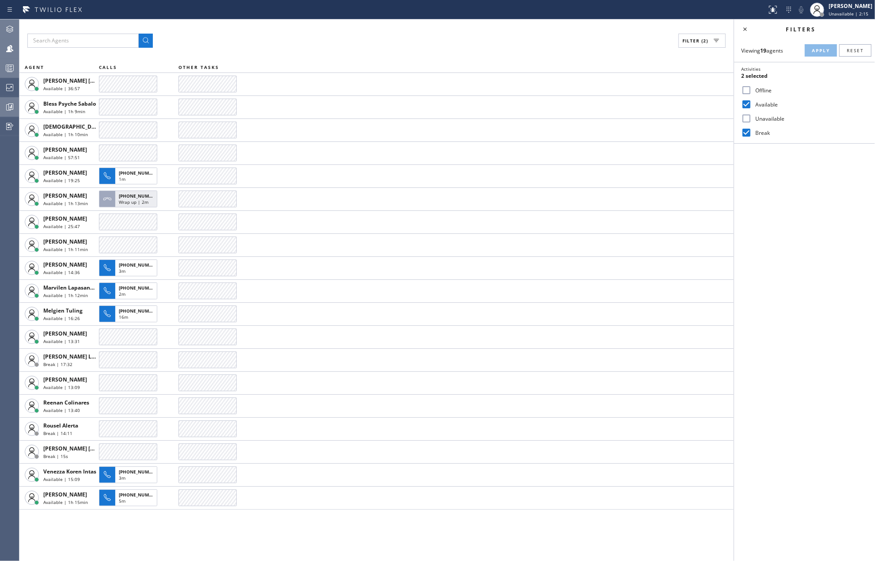
click at [320, 42] on div "Filter (2)" at bounding box center [376, 41] width 698 height 14
click at [8, 68] on circle at bounding box center [9, 69] width 2 height 2
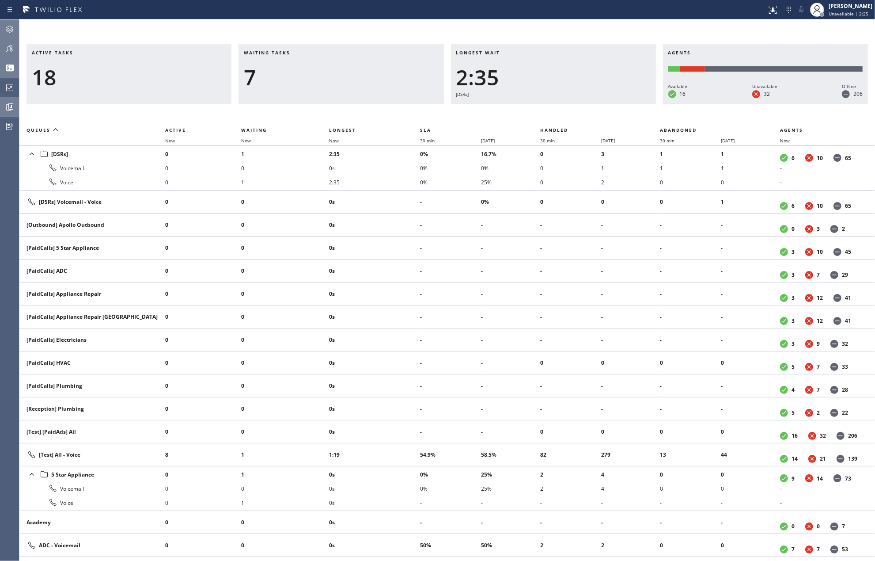
click at [333, 140] on span "Now" at bounding box center [334, 140] width 10 height 6
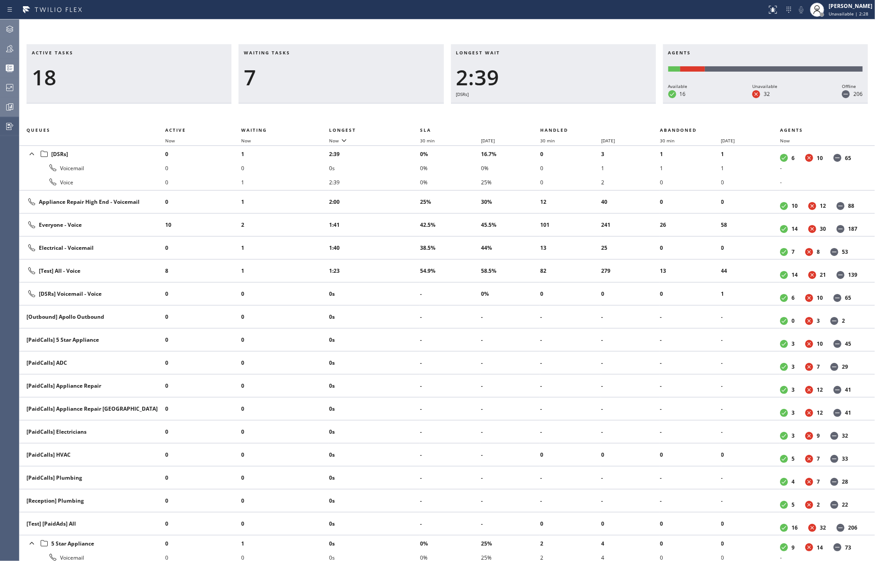
click at [14, 85] on icon at bounding box center [9, 87] width 11 height 11
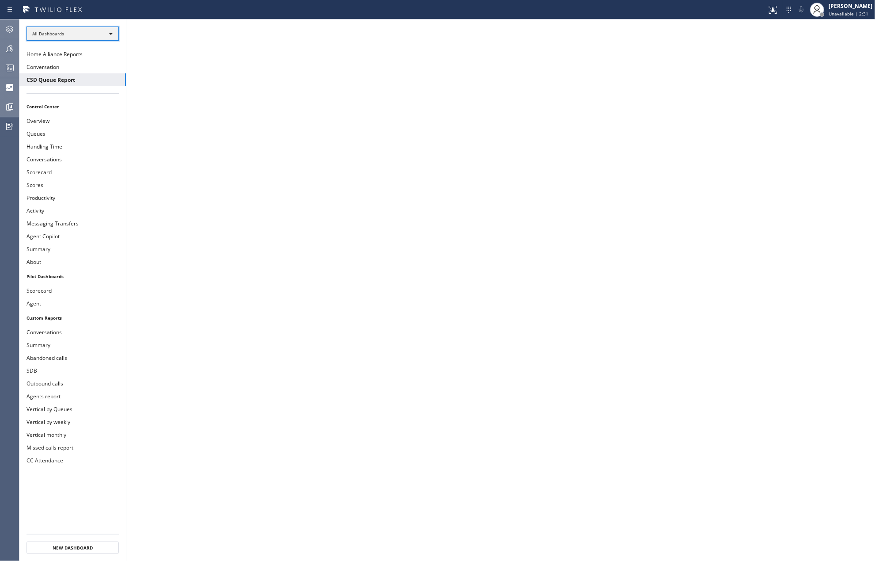
click at [81, 34] on div "All Dashboards" at bounding box center [73, 34] width 92 height 14
click at [57, 89] on li "Custom Reports" at bounding box center [72, 90] width 90 height 11
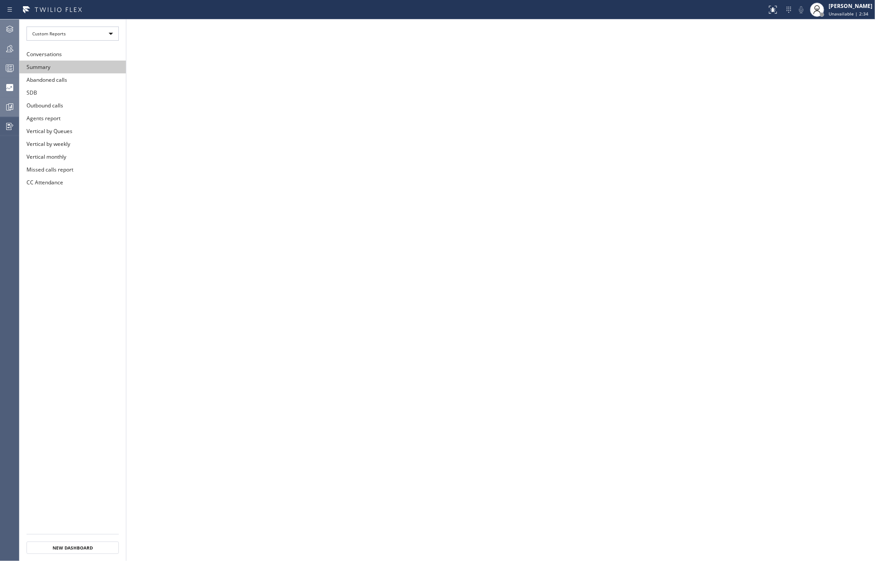
click at [53, 66] on button "Summary" at bounding box center [72, 67] width 106 height 13
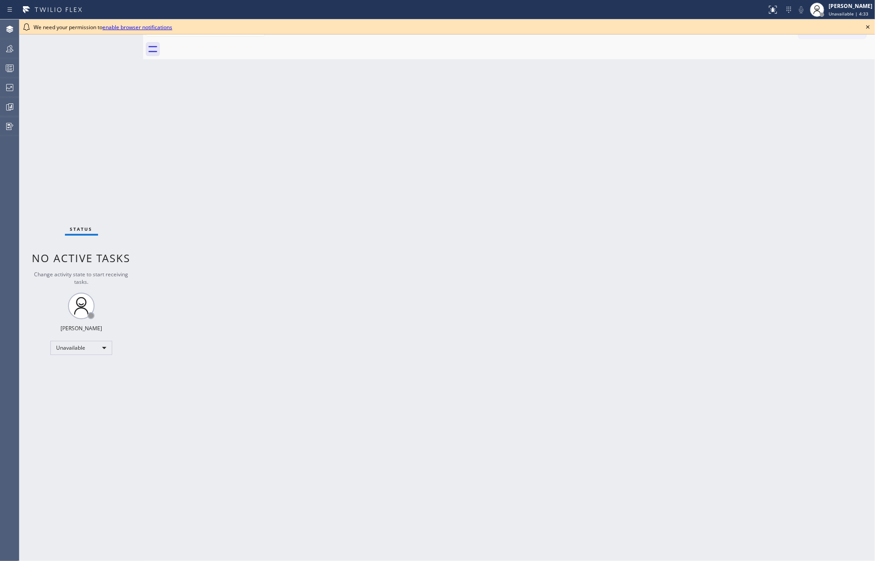
click at [868, 19] on div "Status report No issues detected If you experience an issue, please download th…" at bounding box center [437, 9] width 875 height 19
click at [869, 25] on icon at bounding box center [868, 27] width 11 height 11
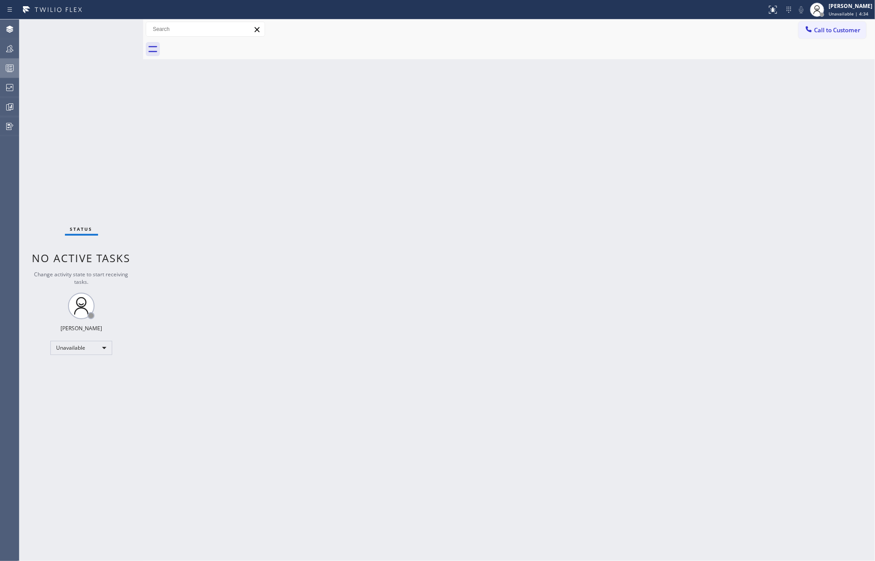
click at [16, 69] on div at bounding box center [9, 68] width 19 height 11
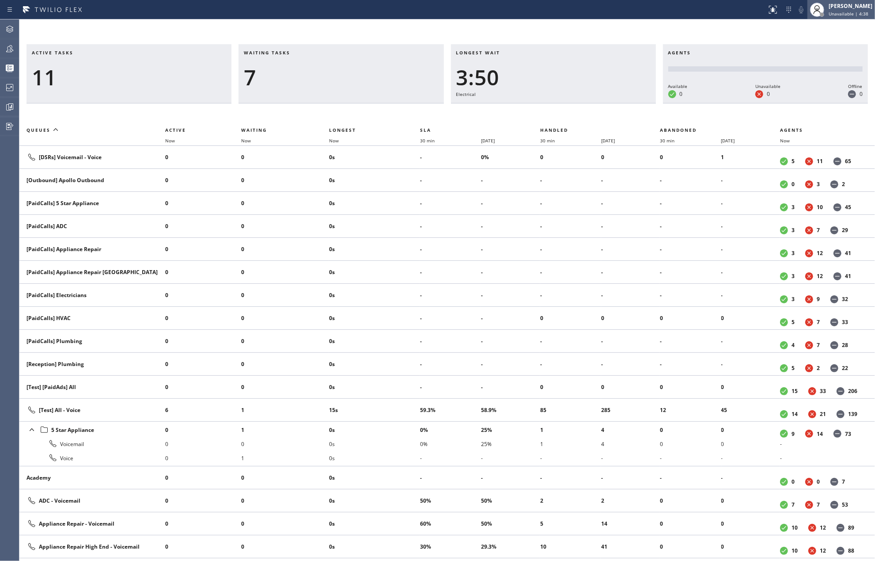
click at [836, 11] on span "Unavailable | 4:38" at bounding box center [849, 14] width 40 height 6
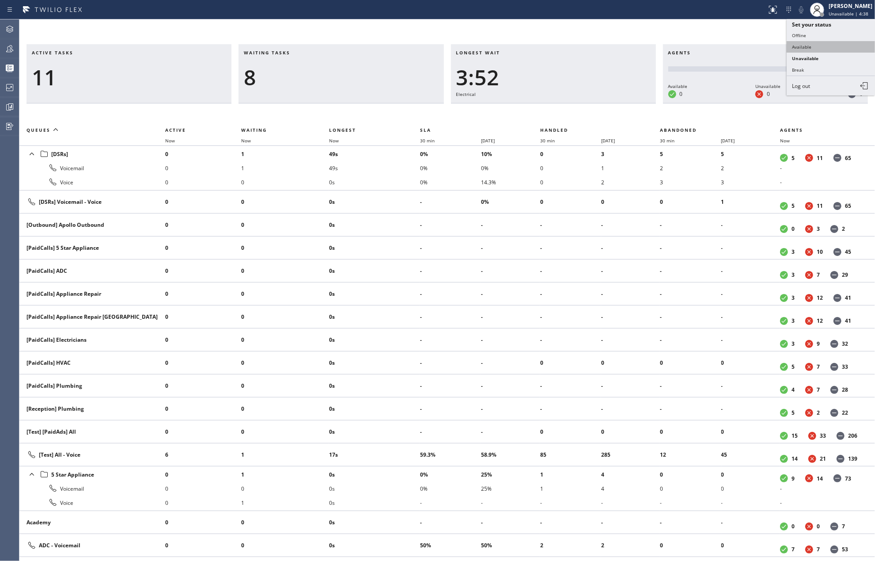
click at [830, 46] on button "Available" at bounding box center [831, 46] width 88 height 11
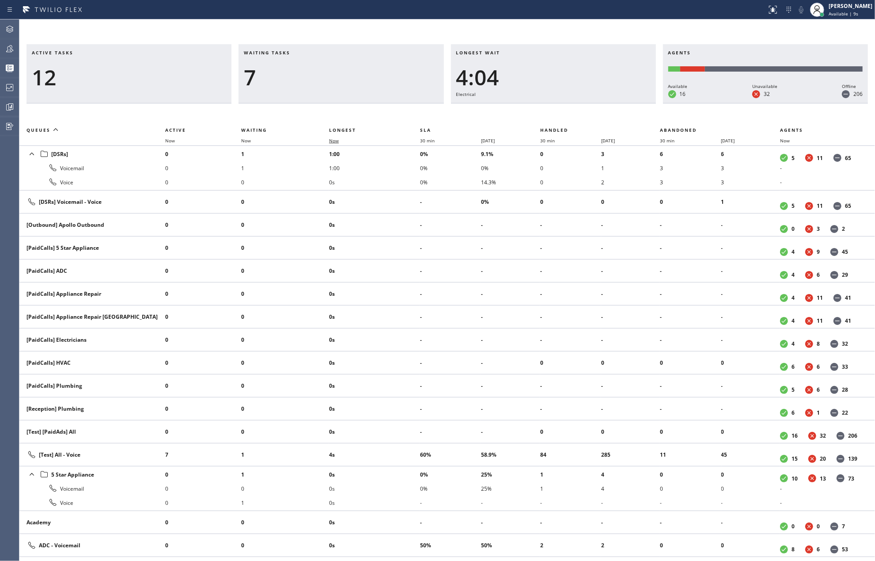
click at [332, 140] on span "Now" at bounding box center [334, 140] width 10 height 6
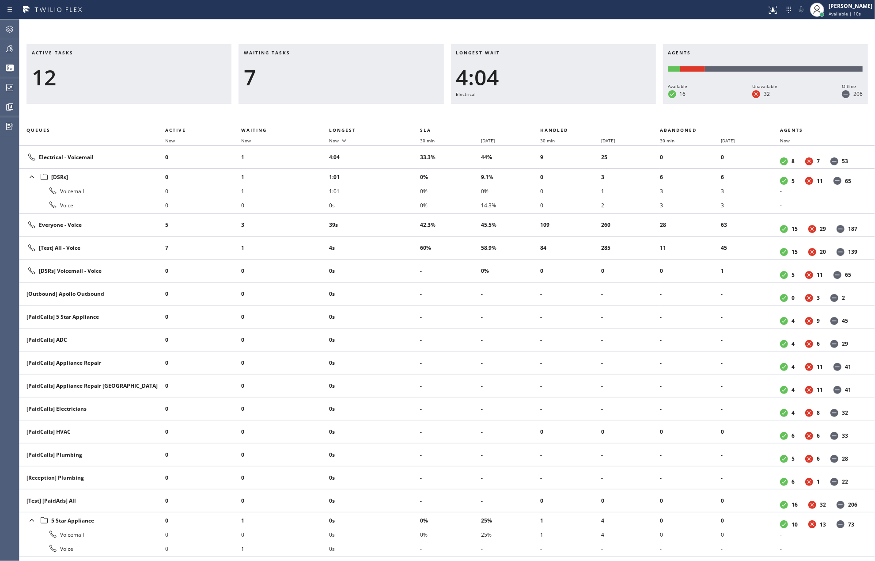
click at [332, 140] on span "Now" at bounding box center [334, 140] width 10 height 6
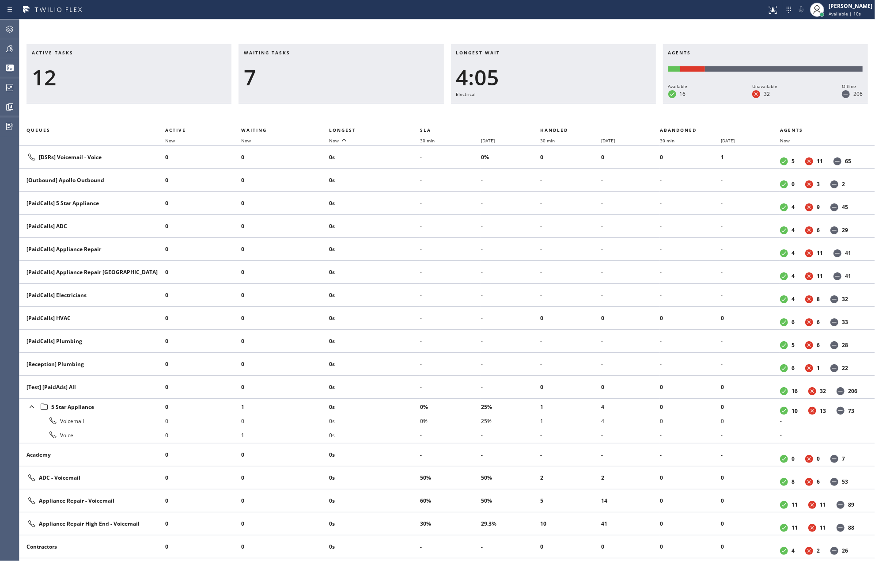
click at [332, 140] on span "Now" at bounding box center [334, 140] width 10 height 6
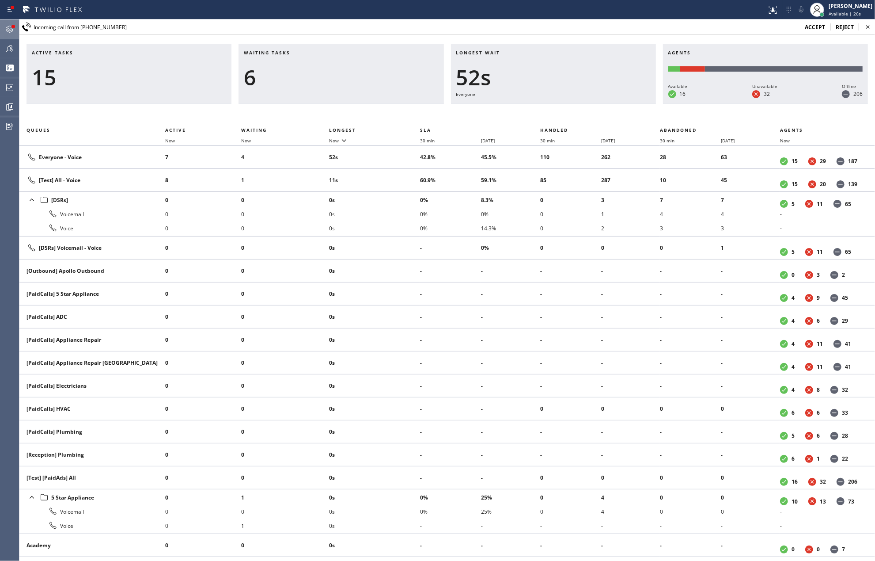
click at [8, 28] on icon at bounding box center [9, 29] width 7 height 7
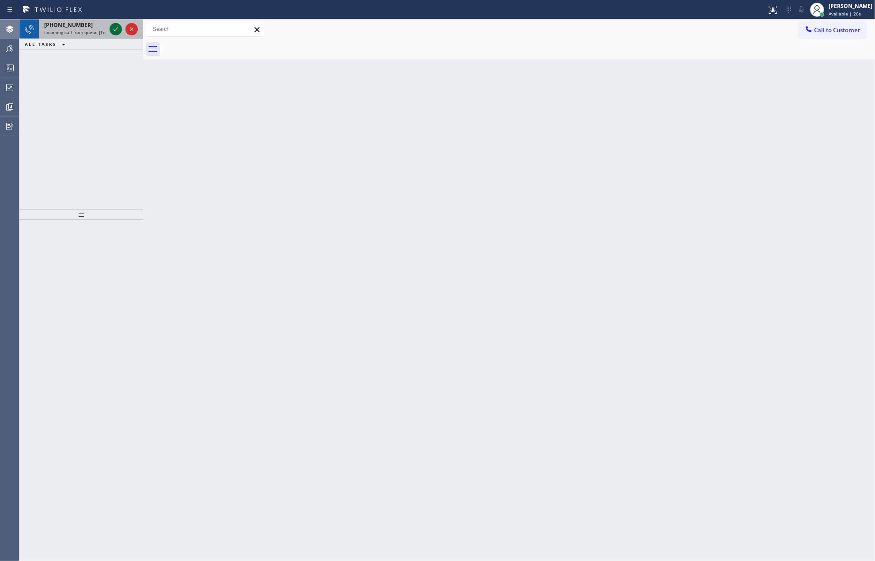
click at [116, 27] on icon at bounding box center [115, 29] width 11 height 11
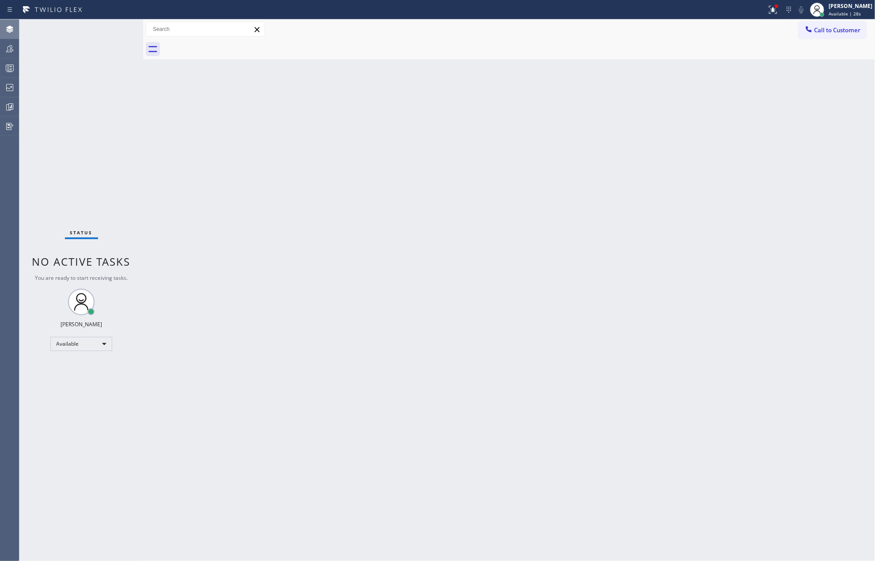
click at [96, 55] on div "Status No active tasks You are ready to start receiving tasks. [PERSON_NAME] Av…" at bounding box center [81, 289] width 124 height 541
click at [778, 8] on icon at bounding box center [773, 9] width 11 height 11
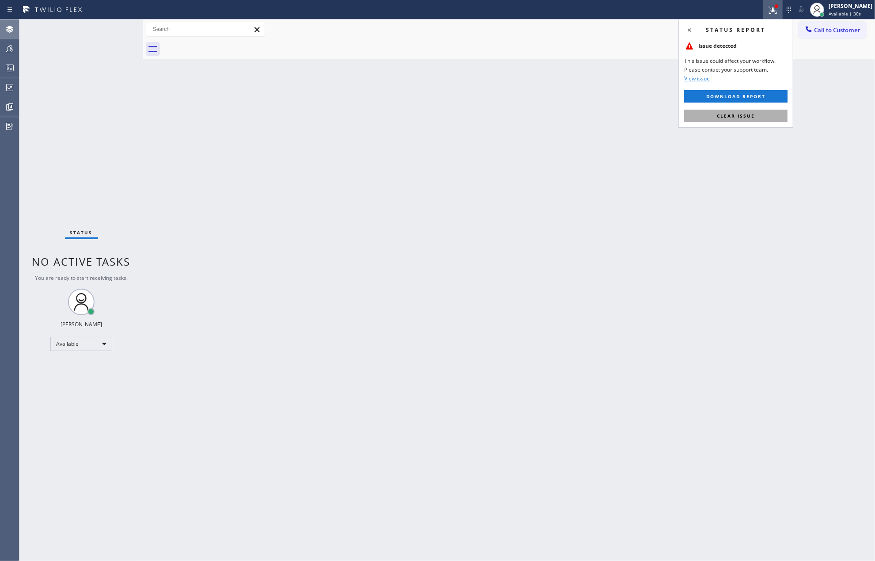
click at [743, 117] on span "Clear issue" at bounding box center [736, 116] width 38 height 6
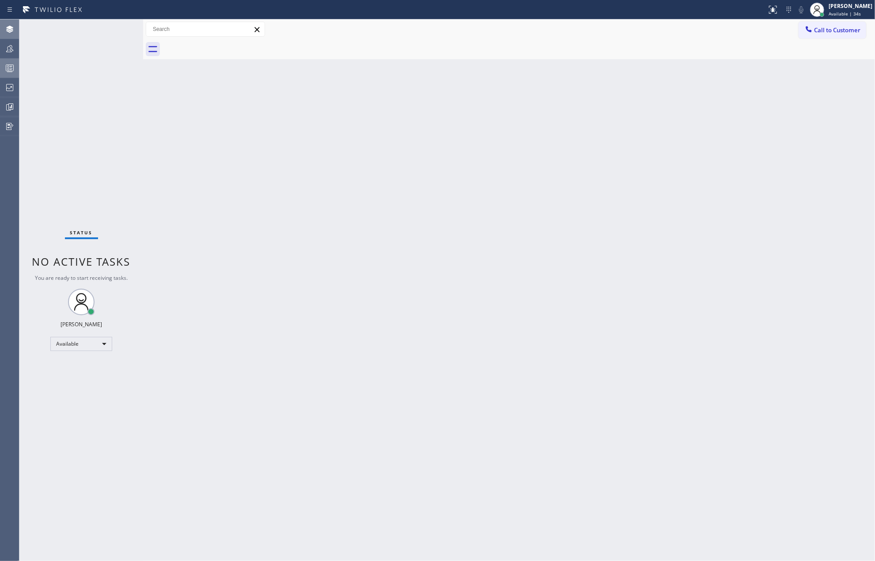
click at [8, 70] on circle at bounding box center [9, 69] width 2 height 2
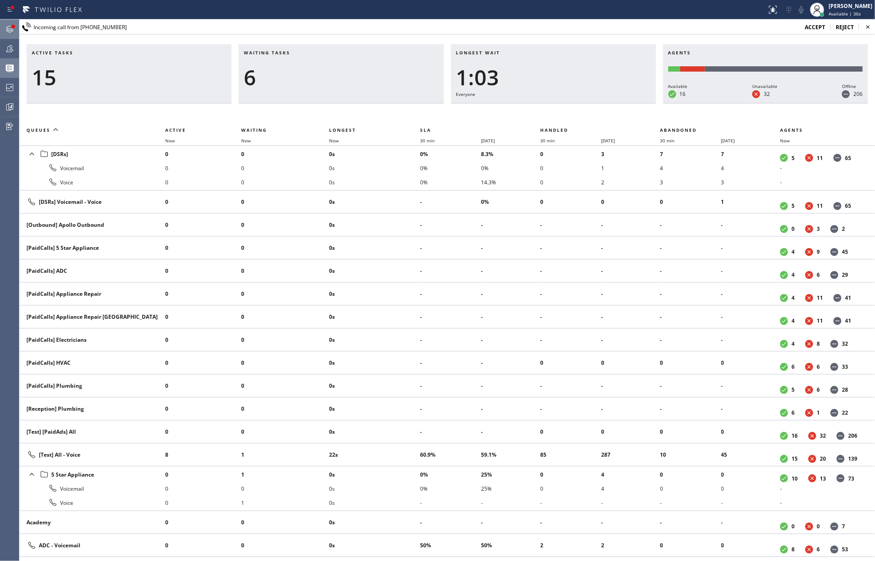
click at [12, 32] on icon at bounding box center [9, 29] width 11 height 11
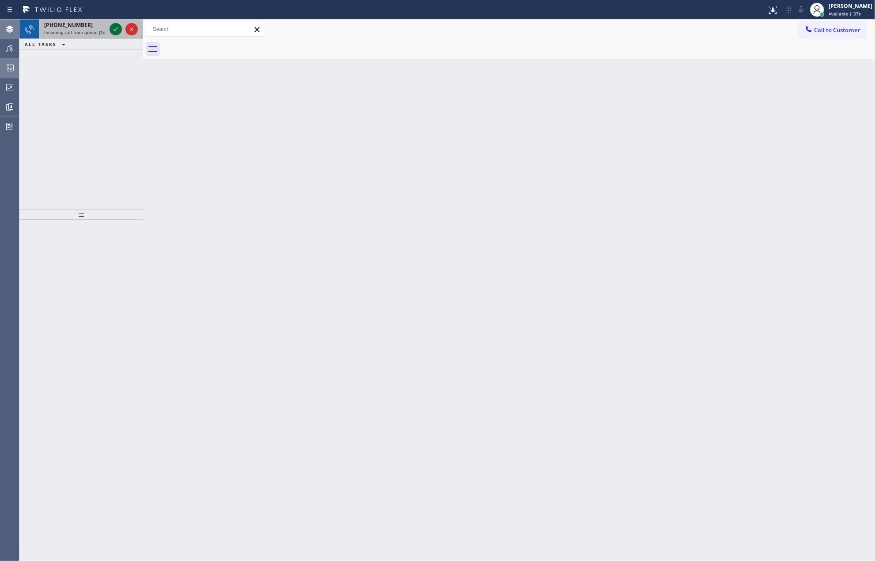
click at [117, 29] on icon at bounding box center [115, 29] width 11 height 11
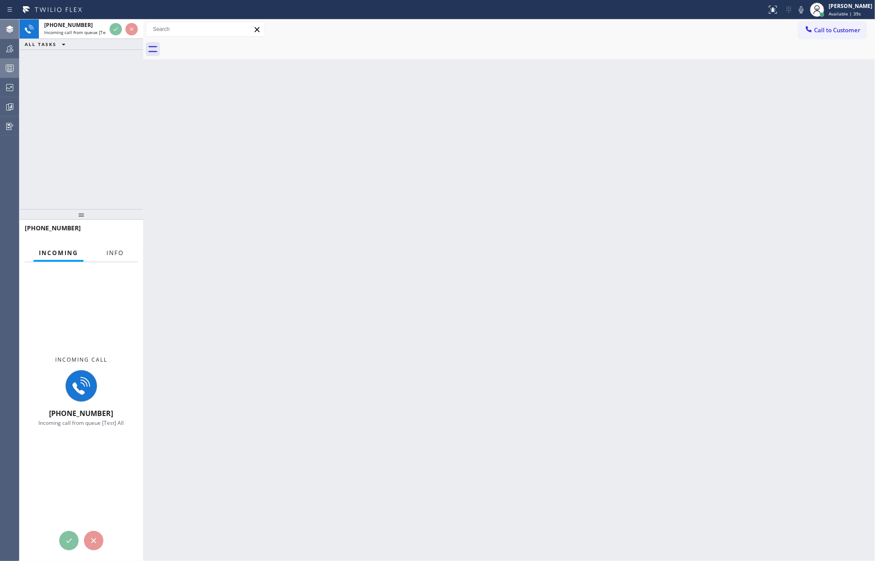
click at [117, 251] on span "Info" at bounding box center [114, 253] width 17 height 8
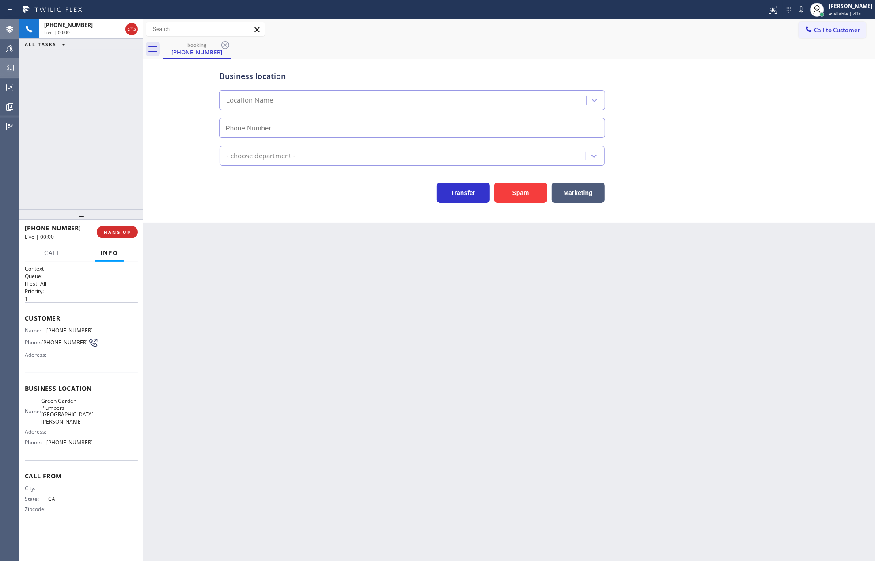
type input "[PHONE_NUMBER]"
click at [128, 229] on span "HANG UP" at bounding box center [117, 232] width 27 height 6
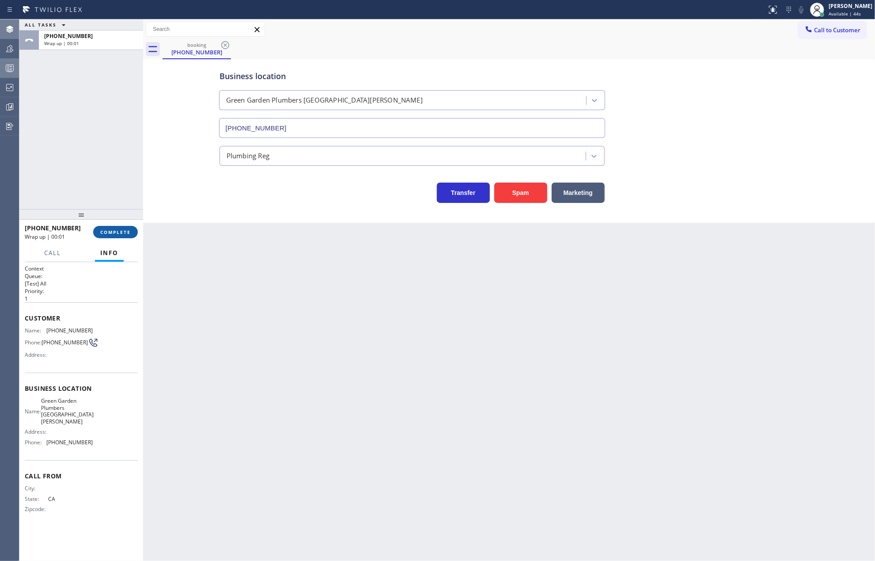
click at [125, 230] on span "COMPLETE" at bounding box center [115, 232] width 30 height 6
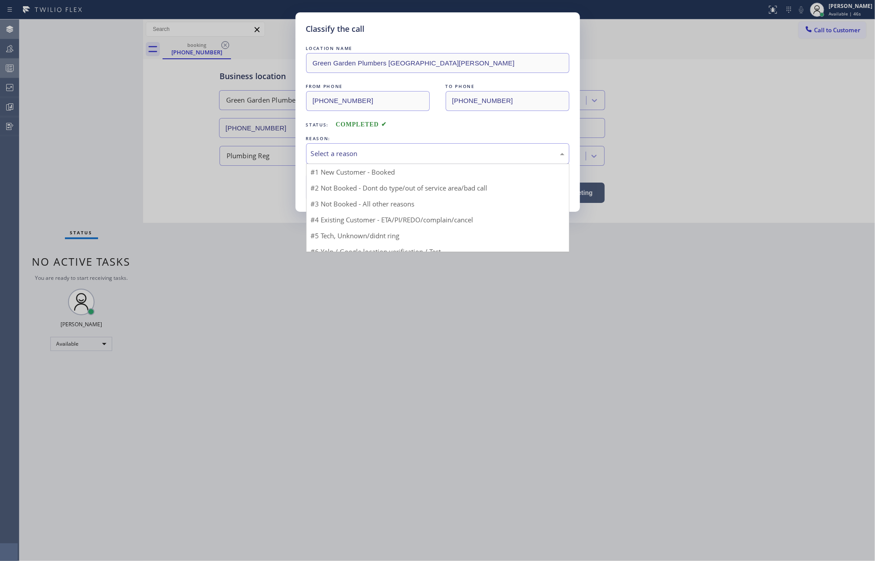
click at [340, 156] on div "Select a reason" at bounding box center [438, 153] width 254 height 10
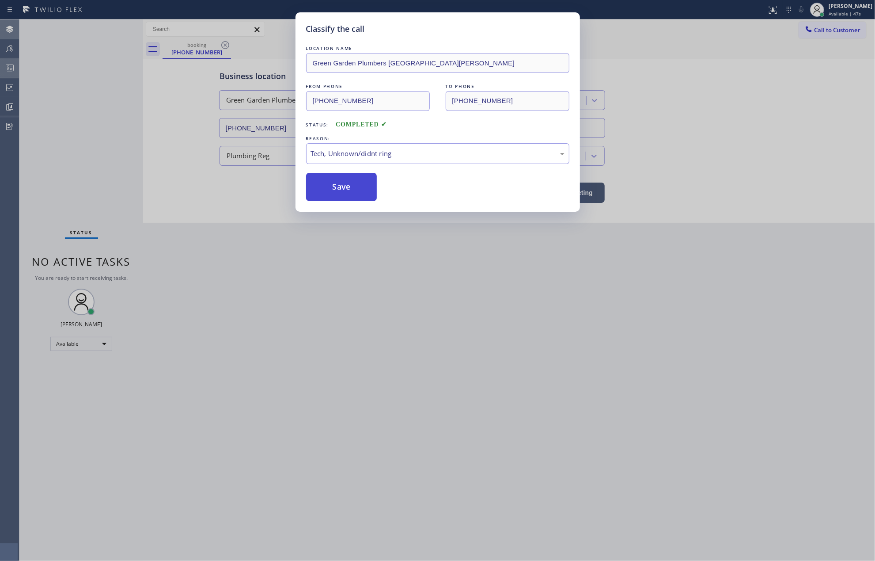
click at [346, 186] on button "Save" at bounding box center [341, 187] width 71 height 28
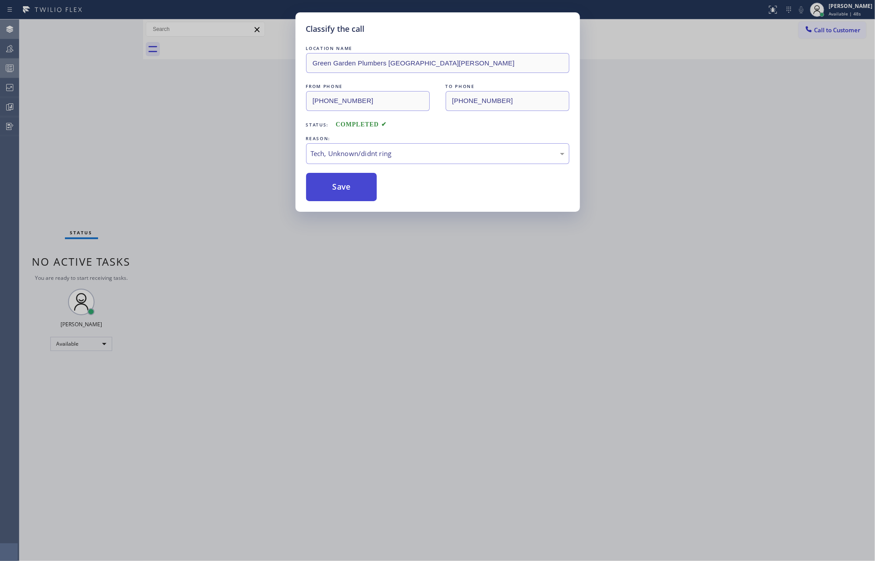
click at [346, 186] on button "Save" at bounding box center [341, 187] width 71 height 28
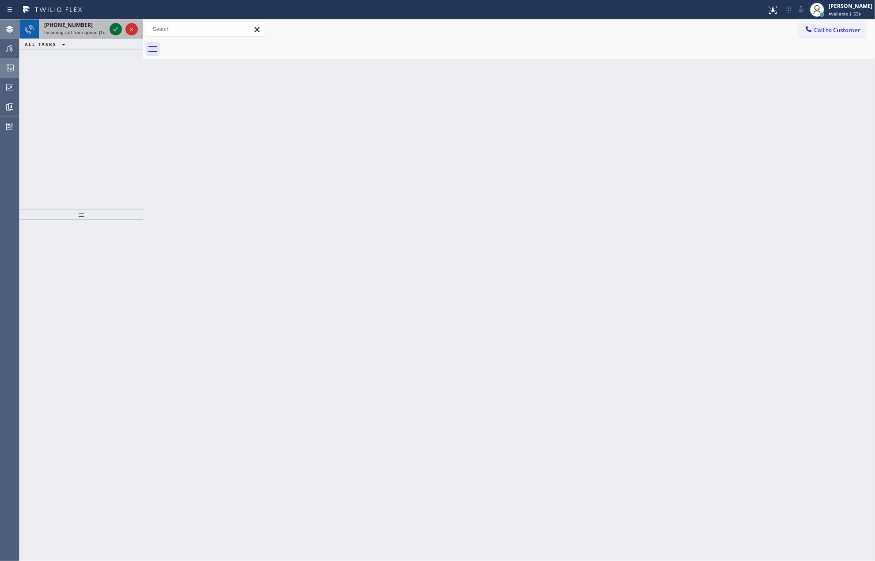
click at [112, 32] on icon at bounding box center [115, 29] width 11 height 11
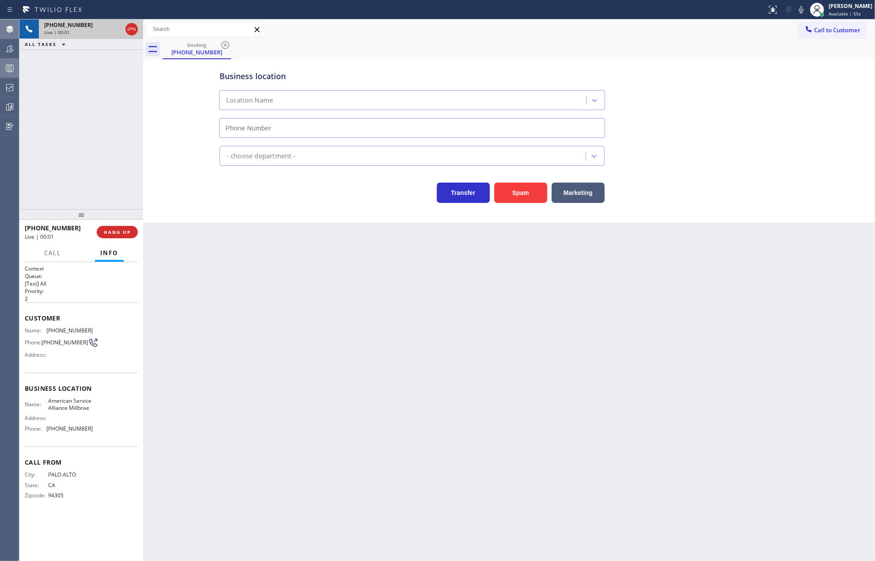
type input "[PHONE_NUMBER]"
click at [516, 193] on button "Spam" at bounding box center [520, 192] width 53 height 20
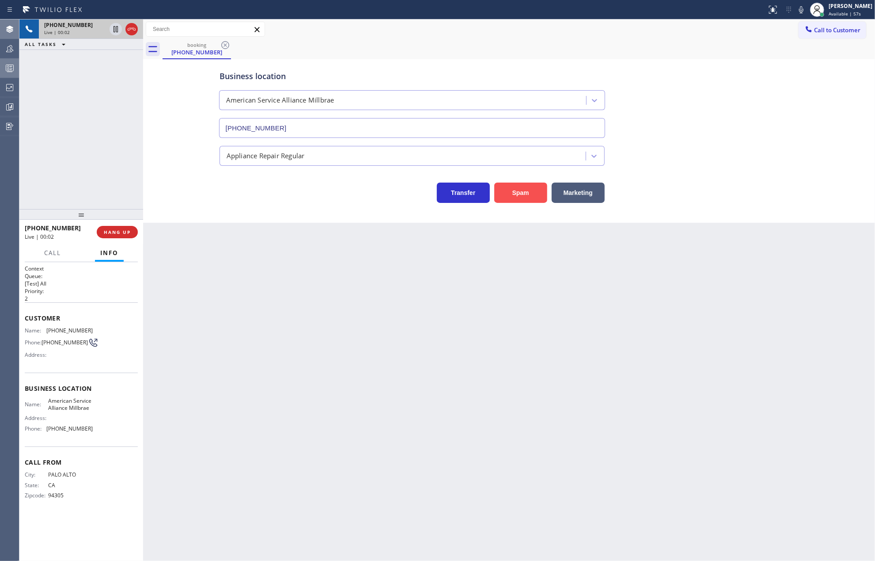
click at [516, 193] on button "Spam" at bounding box center [520, 192] width 53 height 20
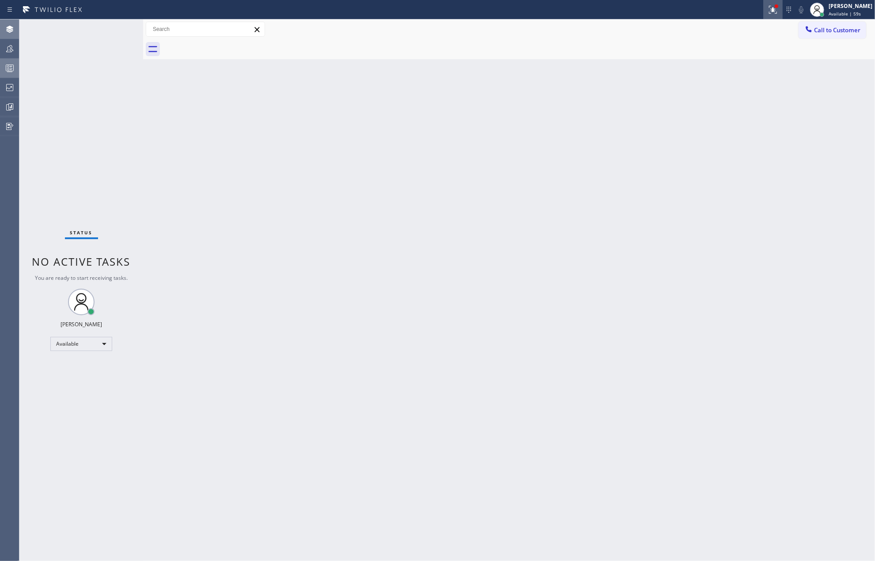
click at [778, 11] on icon at bounding box center [773, 9] width 11 height 11
click at [744, 115] on span "Clear issues" at bounding box center [736, 116] width 42 height 6
click at [6, 64] on icon at bounding box center [9, 68] width 11 height 11
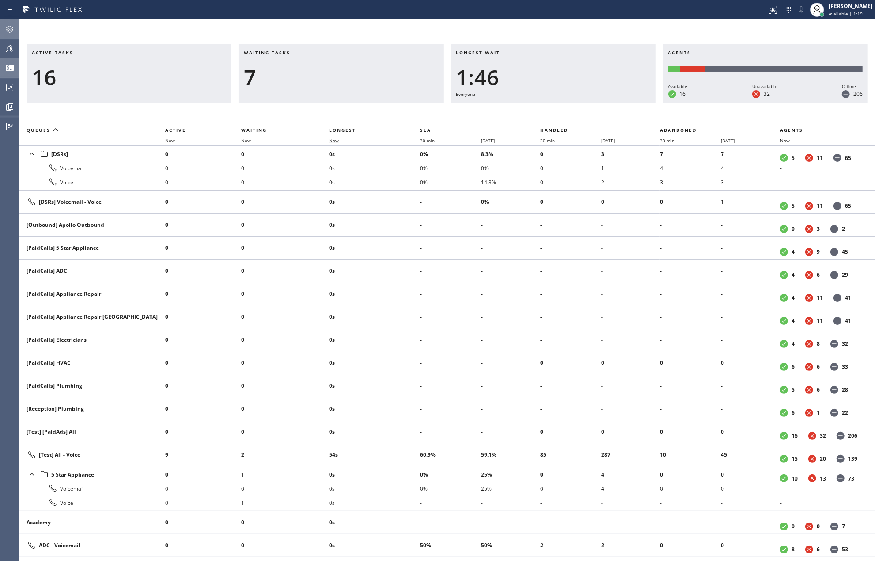
click at [333, 137] on span "Now" at bounding box center [334, 140] width 10 height 6
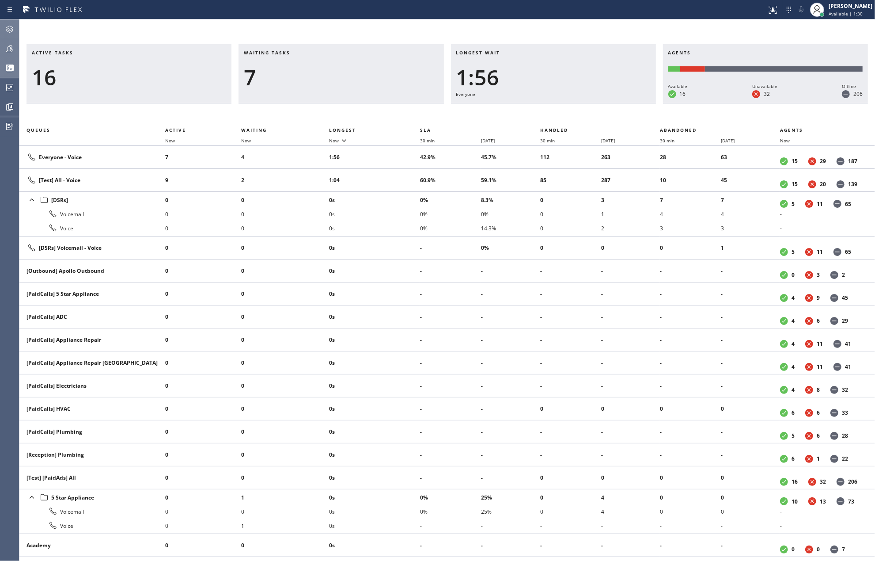
click at [7, 46] on icon at bounding box center [9, 48] width 11 height 11
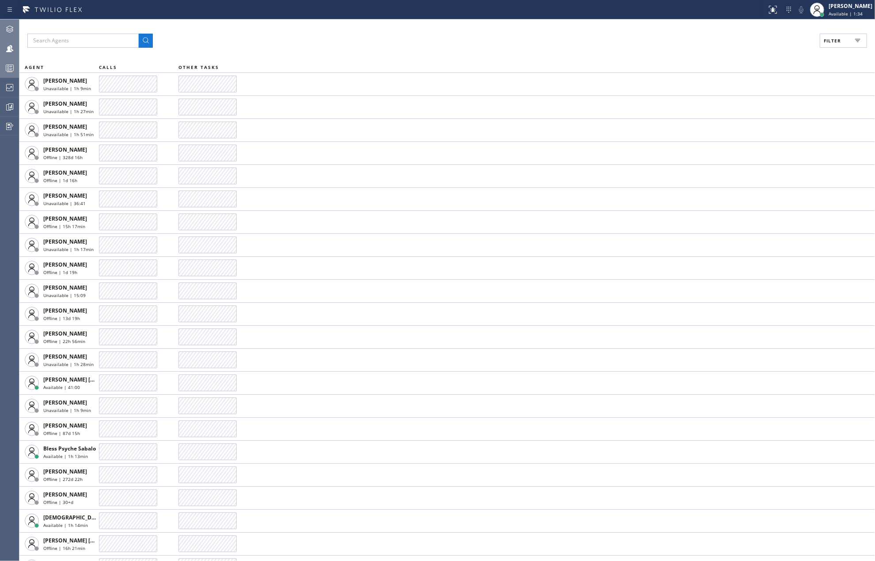
click at [847, 37] on button "Filter" at bounding box center [843, 41] width 47 height 14
click at [751, 103] on input "Available" at bounding box center [746, 104] width 11 height 11
checkbox input "true"
click at [817, 50] on span "Apply" at bounding box center [821, 50] width 18 height 6
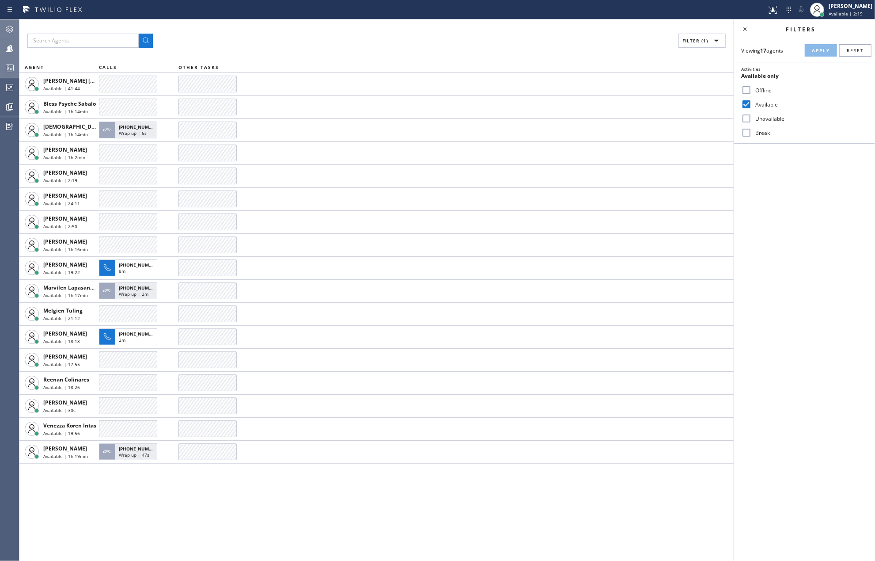
click at [13, 62] on div at bounding box center [9, 68] width 19 height 18
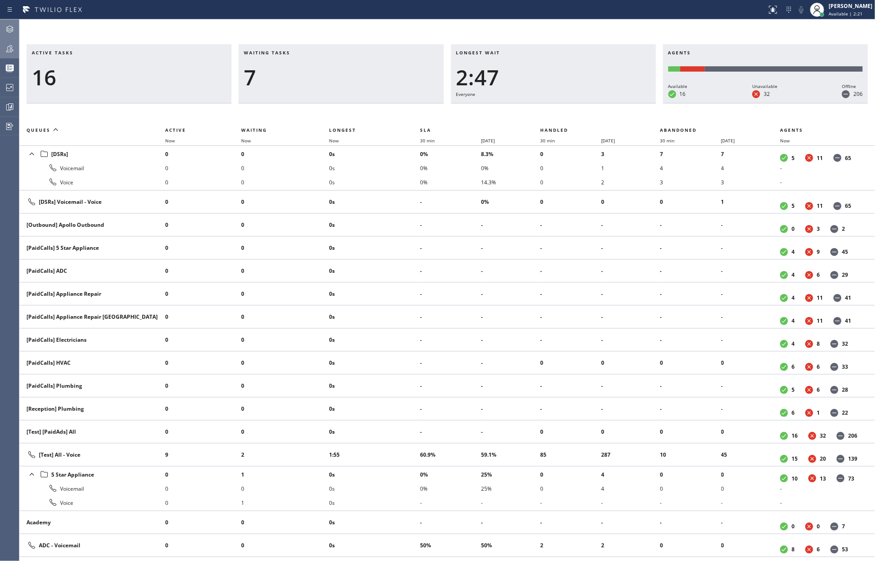
click at [333, 136] on th "Now" at bounding box center [374, 140] width 91 height 11
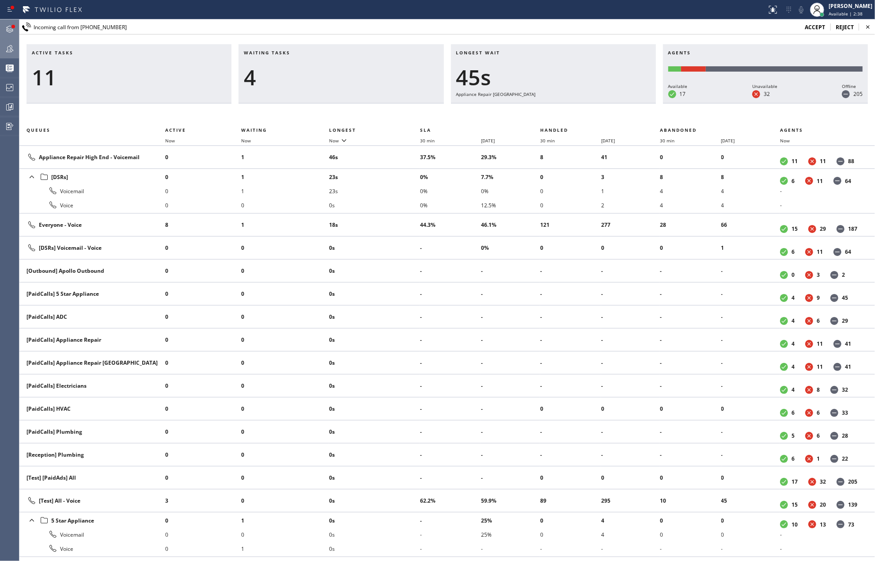
click at [11, 26] on div at bounding box center [13, 26] width 5 height 5
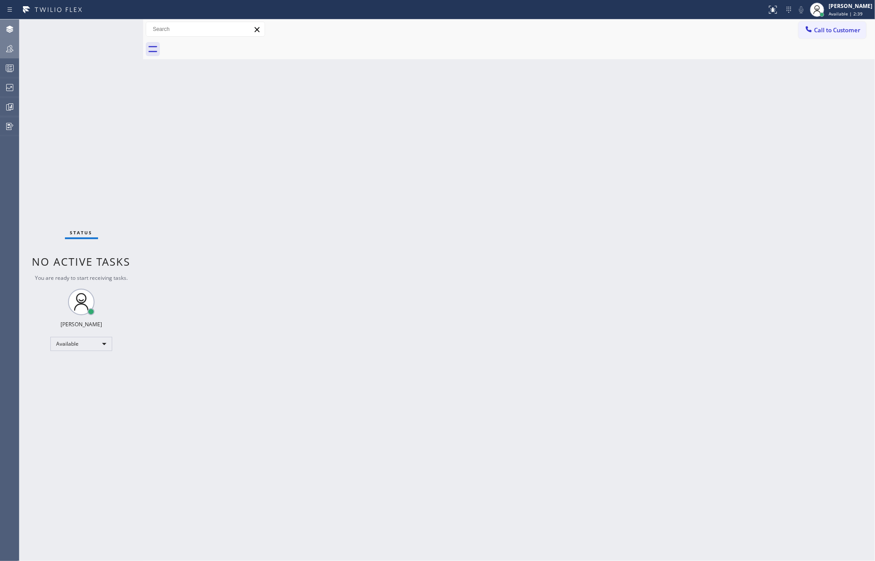
click at [133, 32] on div "Status No active tasks You are ready to start receiving tasks. [PERSON_NAME] Av…" at bounding box center [81, 289] width 124 height 541
click at [126, 32] on div "Status No active tasks You are ready to start receiving tasks. [PERSON_NAME] Av…" at bounding box center [81, 289] width 124 height 541
click at [331, 297] on div "Back to Dashboard Change Sender ID Customers Technicians Select a contact Outbo…" at bounding box center [509, 289] width 732 height 541
click at [4, 52] on div at bounding box center [9, 48] width 19 height 11
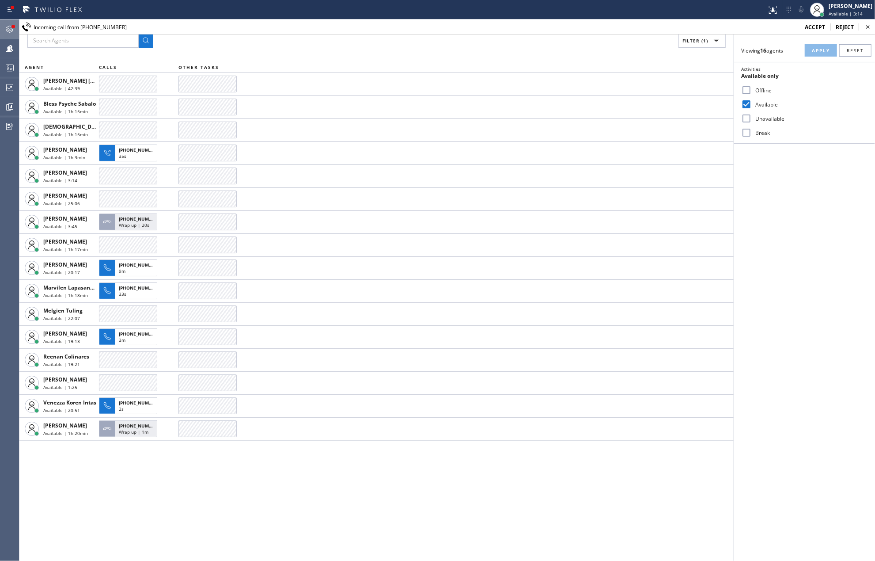
click at [4, 24] on div at bounding box center [9, 29] width 19 height 11
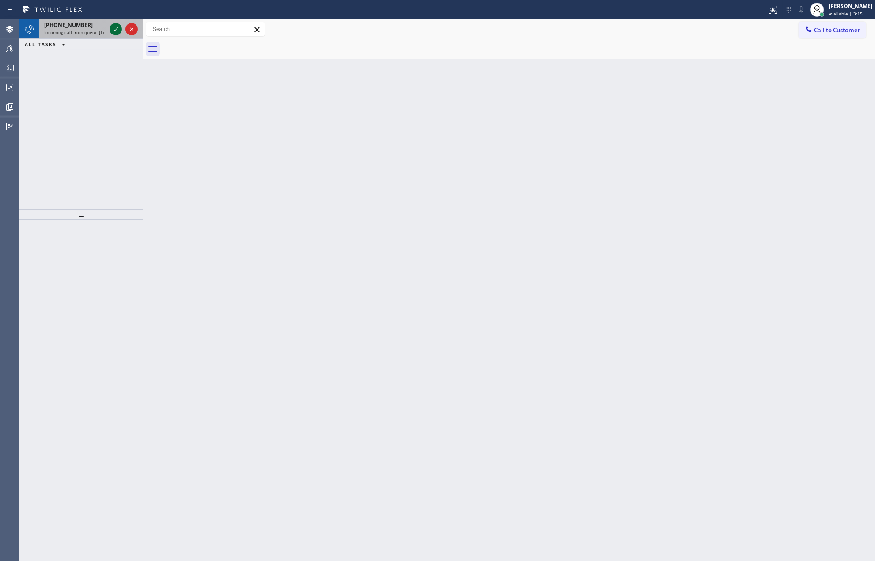
click at [112, 31] on icon at bounding box center [115, 29] width 11 height 11
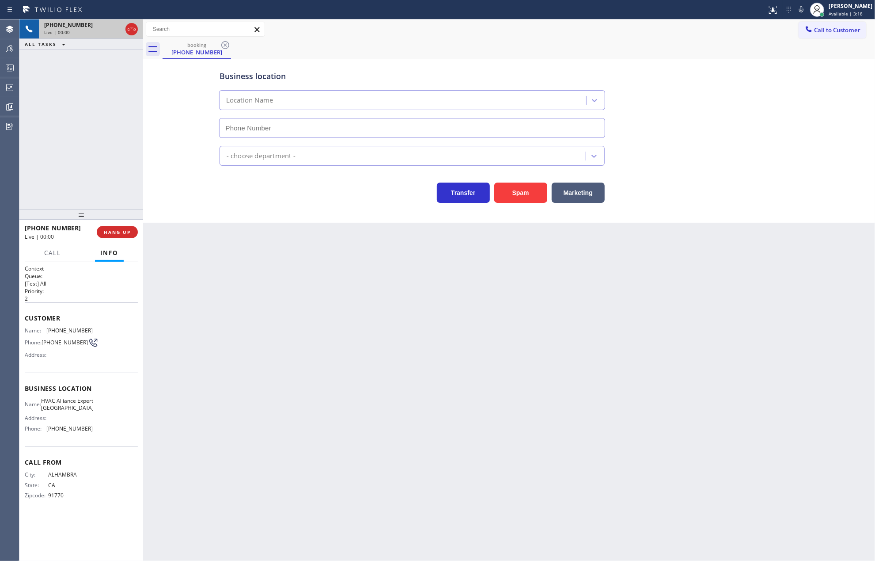
type input "[PHONE_NUMBER]"
click at [520, 197] on button "Spam" at bounding box center [520, 192] width 53 height 20
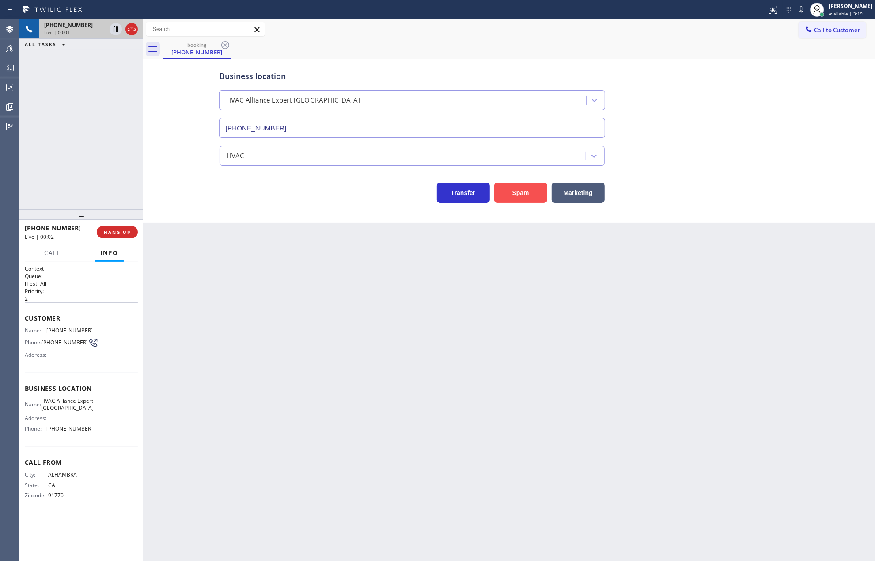
click at [520, 197] on button "Spam" at bounding box center [520, 192] width 53 height 20
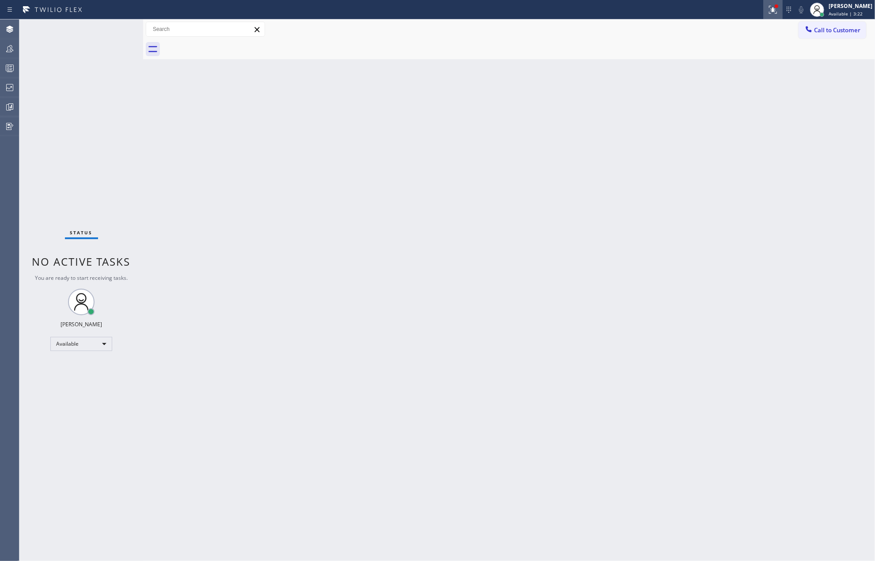
click at [778, 14] on icon at bounding box center [773, 9] width 11 height 11
click at [729, 114] on span "Clear issues" at bounding box center [736, 116] width 42 height 6
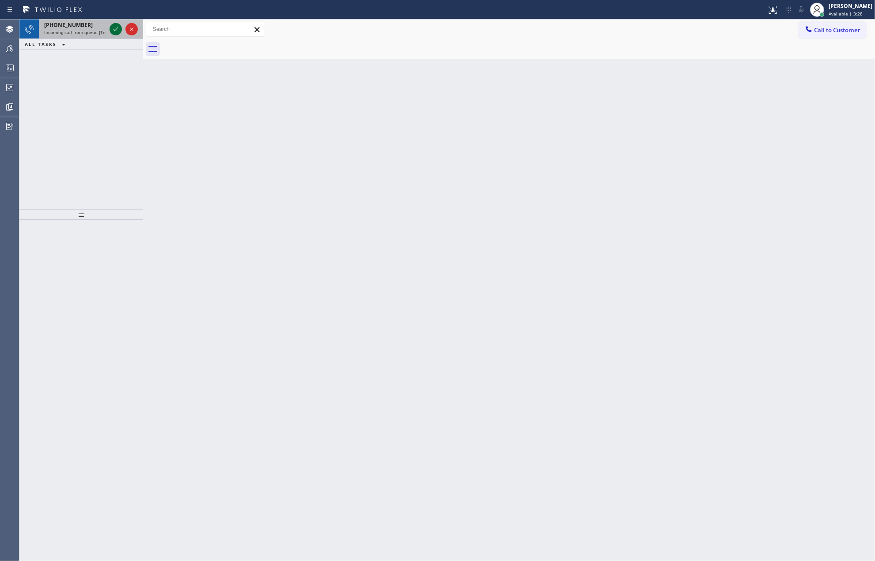
click at [115, 34] on icon at bounding box center [115, 29] width 11 height 11
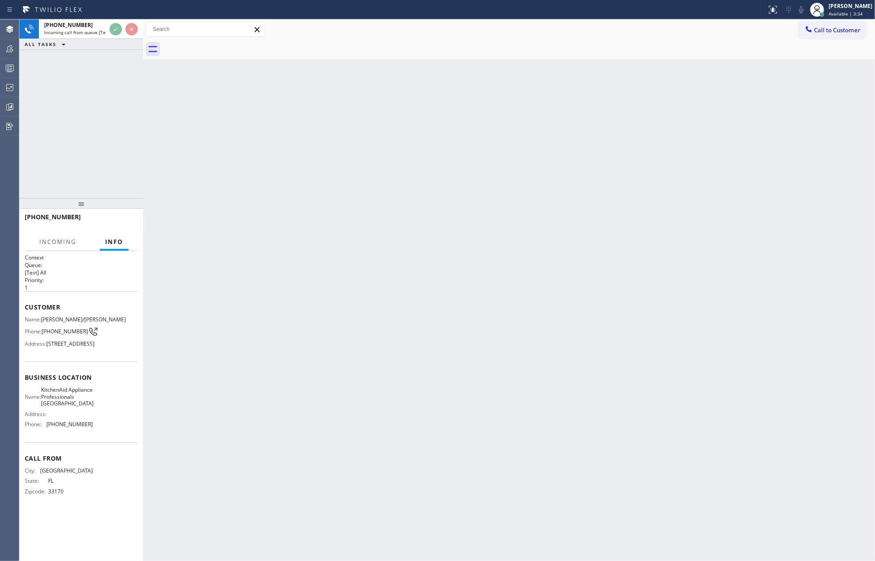
drag, startPoint x: 81, startPoint y: 212, endPoint x: 74, endPoint y: 57, distance: 155.6
click at [64, 76] on div "+13053019626 Incoming call from queue [Test] All ALL TASKS ALL TASKS ACTIVE TAS…" at bounding box center [81, 289] width 124 height 541
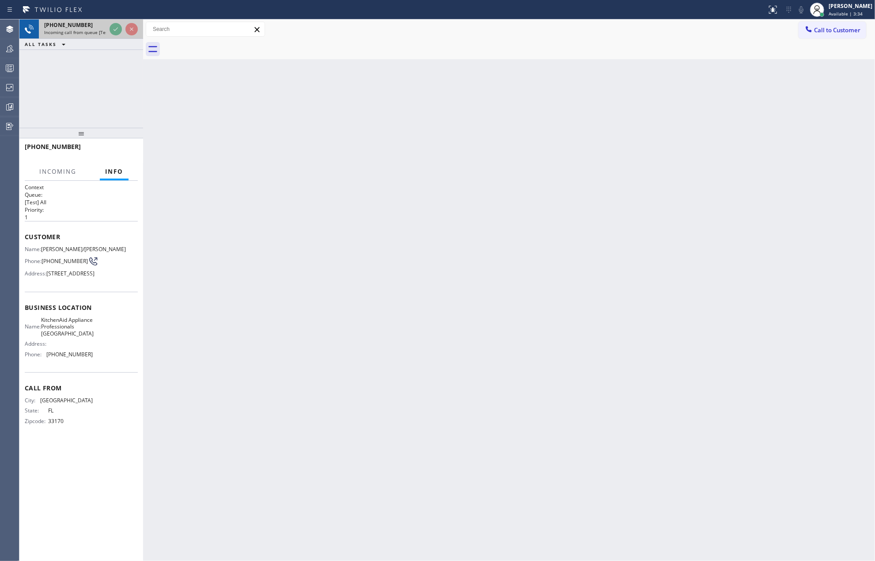
click at [81, 28] on div "+13053019626" at bounding box center [75, 25] width 62 height 8
click at [109, 26] on div at bounding box center [124, 28] width 32 height 19
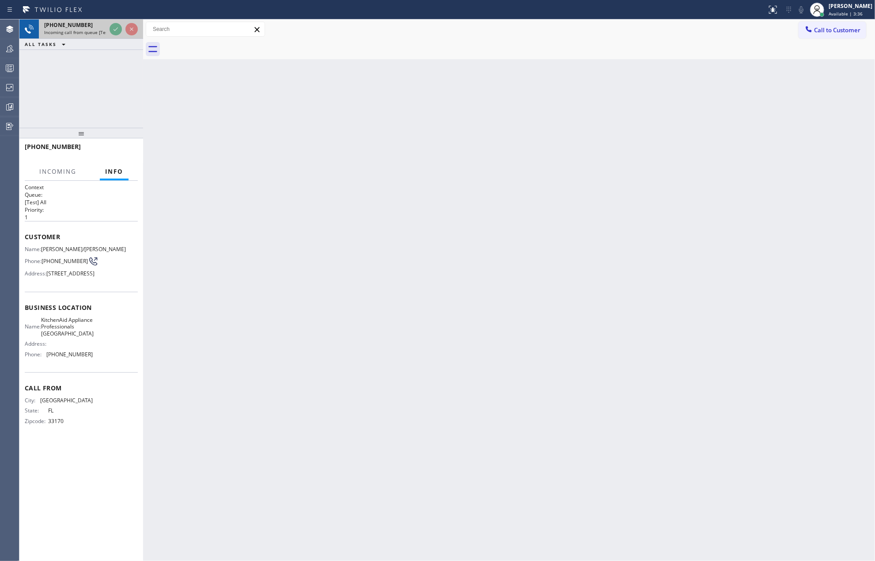
click at [109, 26] on div at bounding box center [124, 28] width 32 height 19
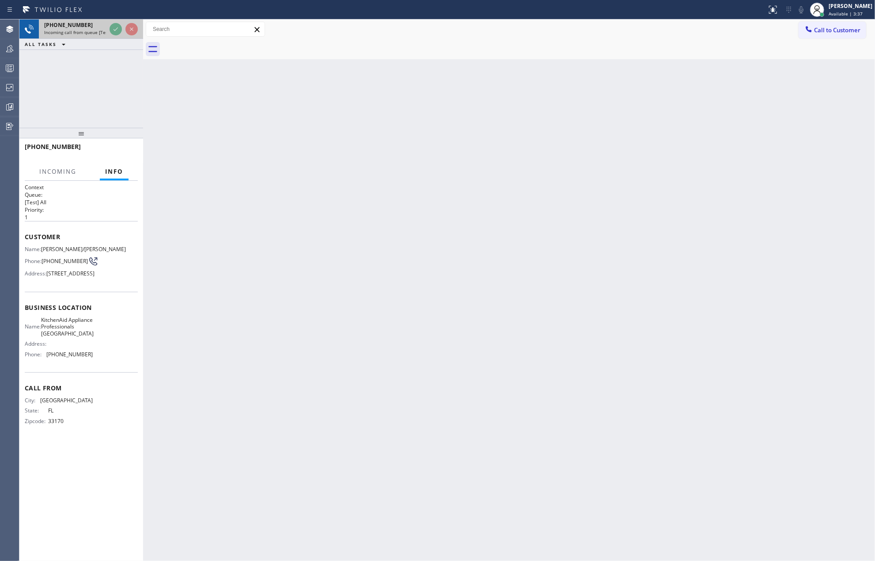
click at [109, 26] on div at bounding box center [124, 28] width 32 height 19
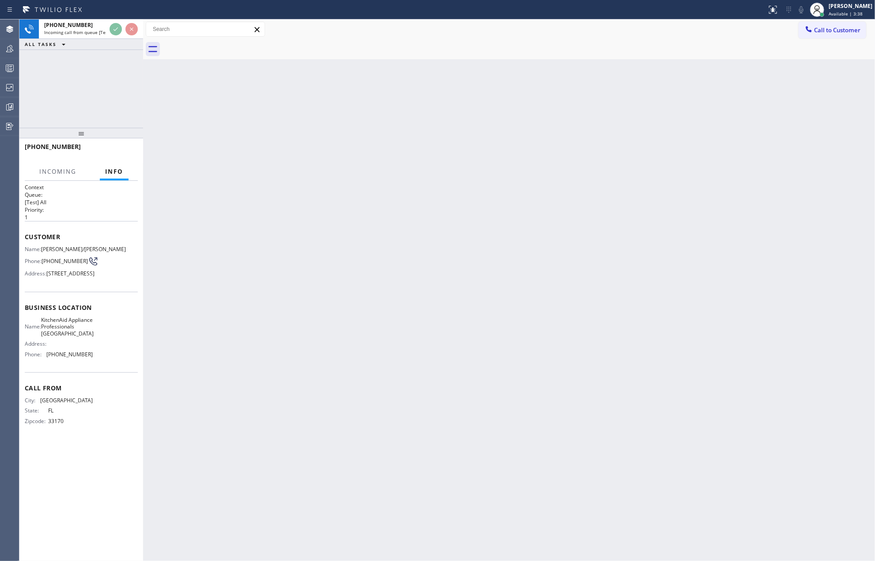
click at [248, 146] on div "Back to Dashboard Change Sender ID Customers Technicians Select a contact Outbo…" at bounding box center [509, 289] width 732 height 541
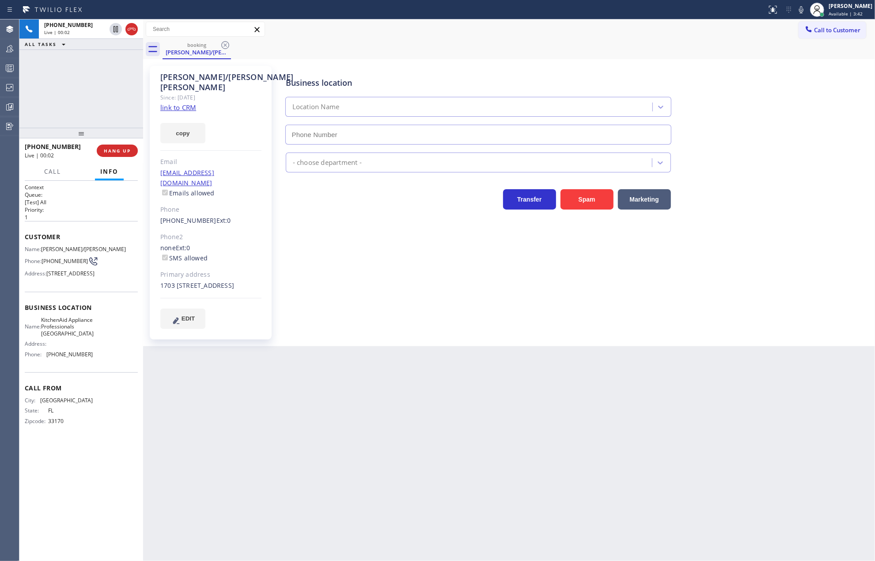
type input "(786) 713-9664"
click at [184, 103] on link "link to CRM" at bounding box center [178, 107] width 36 height 9
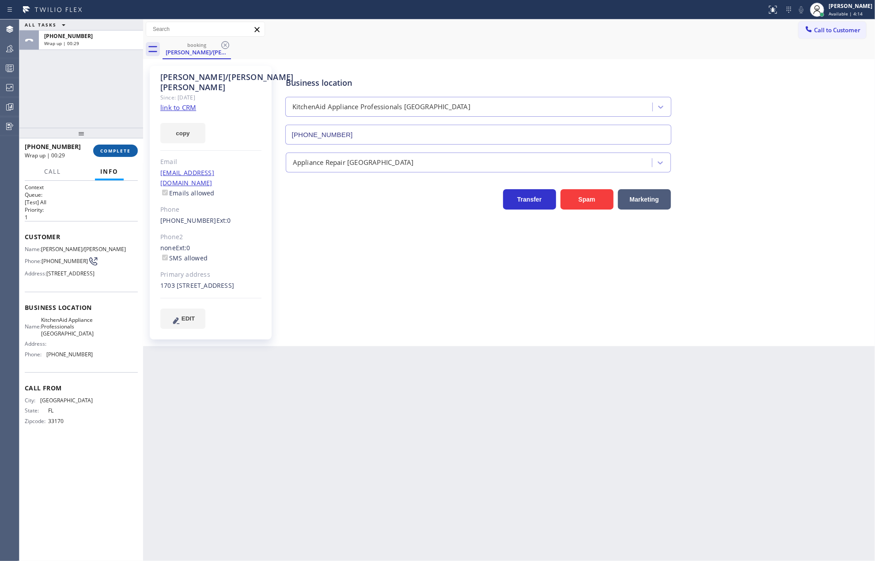
click at [118, 148] on span "COMPLETE" at bounding box center [115, 151] width 30 height 6
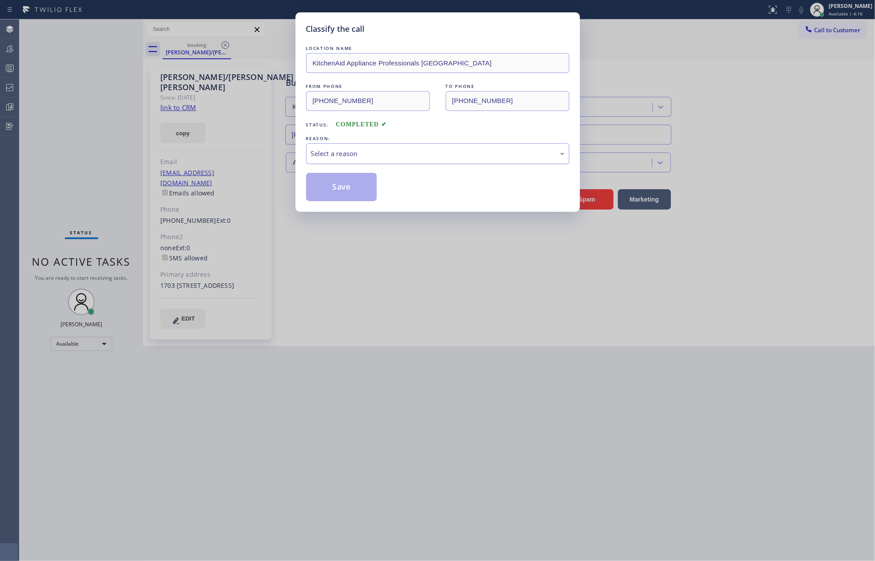
click at [374, 148] on div "Select a reason" at bounding box center [437, 153] width 263 height 21
click at [352, 186] on button "Save" at bounding box center [341, 187] width 71 height 28
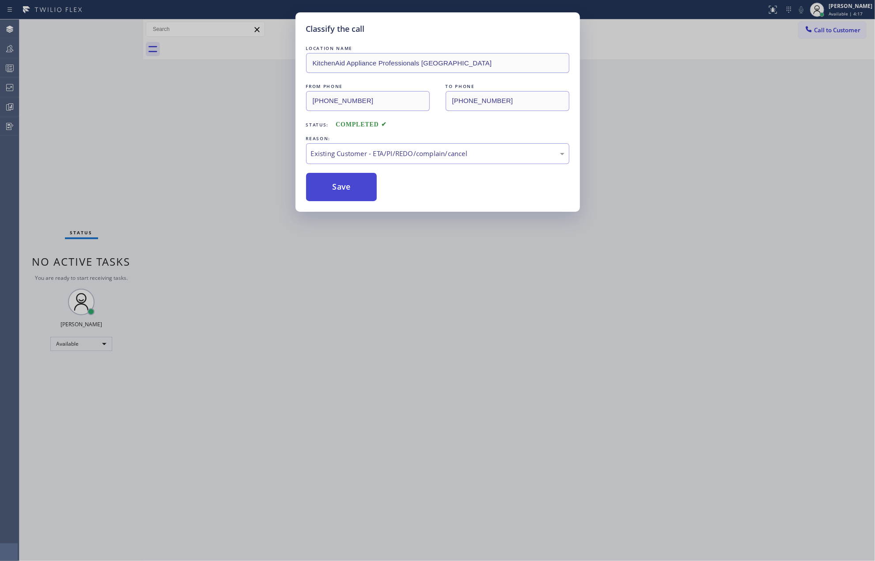
click at [352, 186] on button "Save" at bounding box center [341, 187] width 71 height 28
drag, startPoint x: 352, startPoint y: 186, endPoint x: 213, endPoint y: 165, distance: 141.2
click at [347, 186] on button "Save" at bounding box center [341, 187] width 71 height 28
click at [213, 165] on div "Classify the call LOCATION NAME KitchenAid Appliance Professionals Miami FROM P…" at bounding box center [437, 280] width 875 height 561
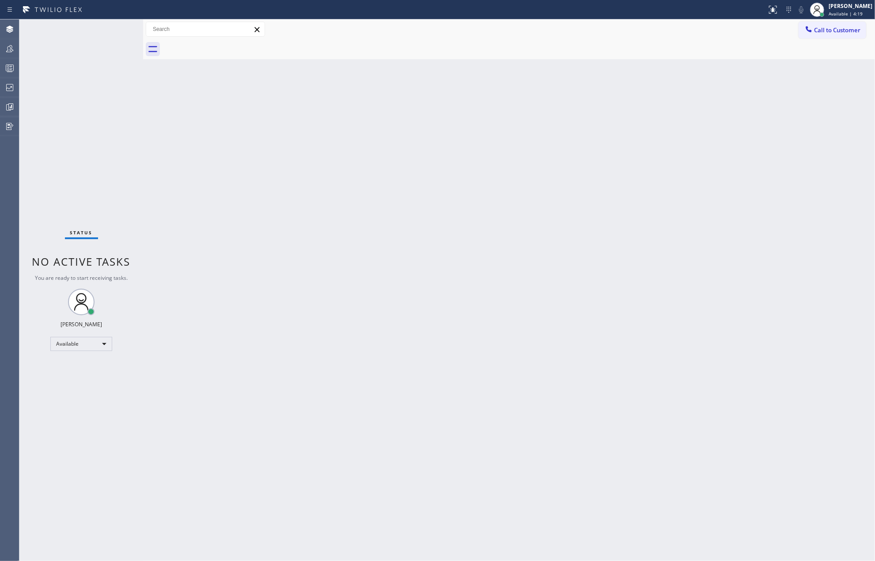
click at [4, 72] on icon at bounding box center [9, 68] width 11 height 11
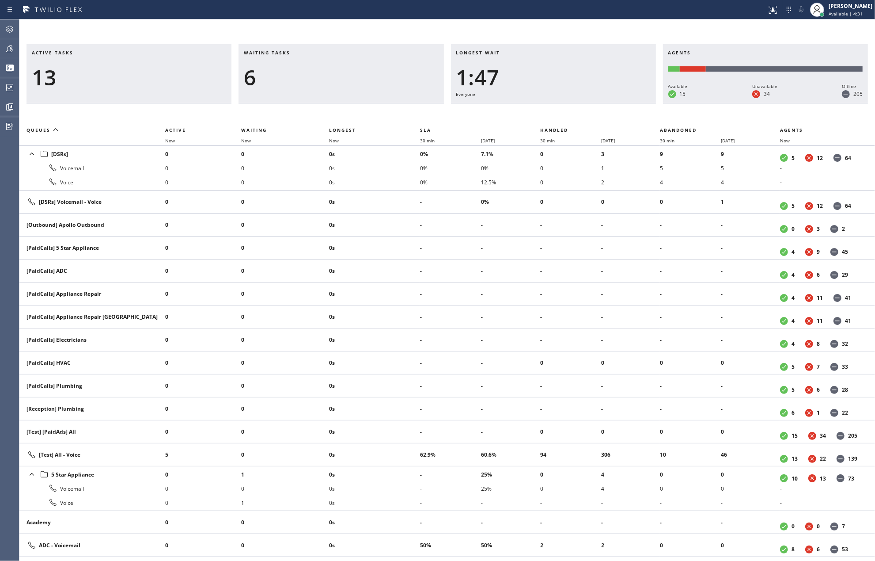
click at [337, 137] on span "Now" at bounding box center [334, 140] width 10 height 6
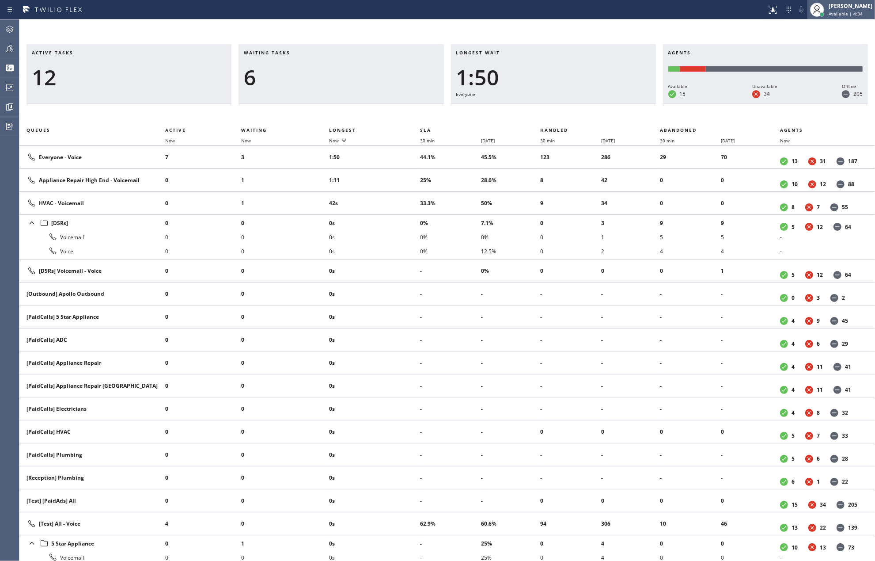
click at [853, 13] on span "Available | 4:34" at bounding box center [846, 14] width 34 height 6
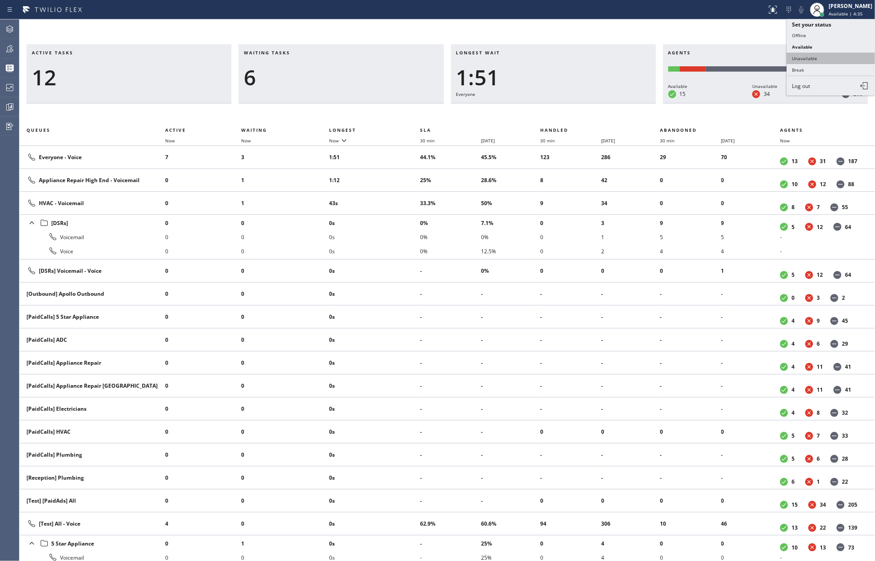
click at [822, 57] on button "Unavailable" at bounding box center [831, 58] width 88 height 11
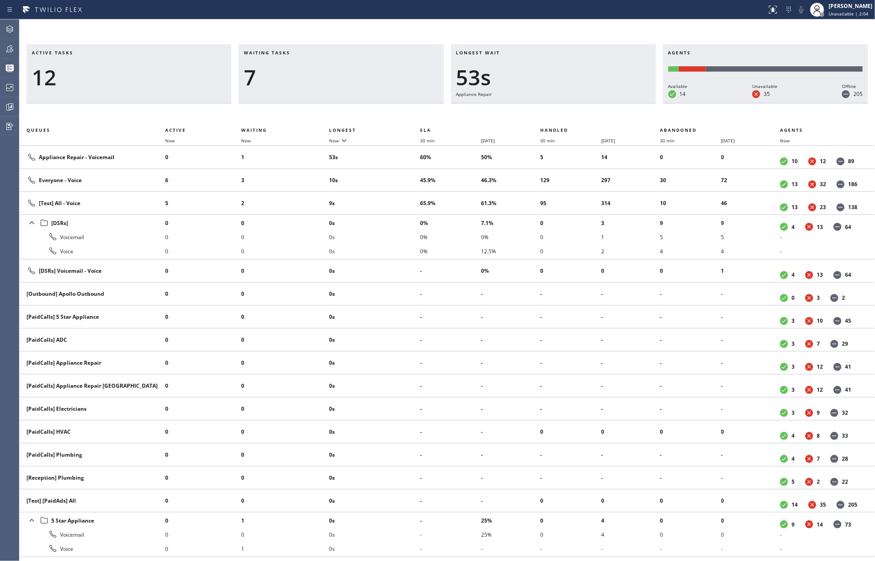
click at [384, 29] on div "Active tasks 12 Waiting tasks 7 Longest wait 53s Appliance Repair Agents Availa…" at bounding box center [447, 289] width 856 height 541
click at [843, 9] on div "[PERSON_NAME]" at bounding box center [851, 6] width 44 height 8
click at [820, 45] on button "Available" at bounding box center [831, 46] width 88 height 11
click at [10, 43] on icon at bounding box center [9, 48] width 11 height 11
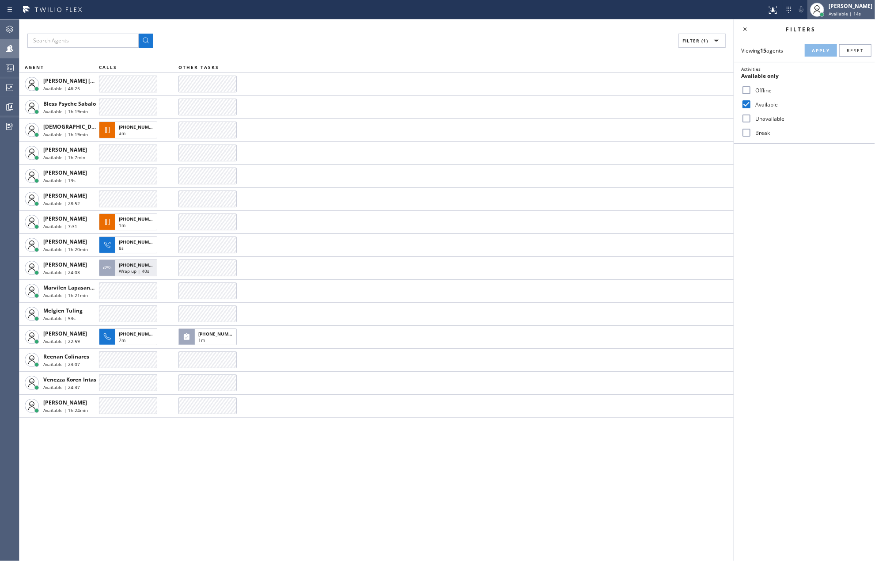
click at [854, 11] on span "Available | 14s" at bounding box center [845, 14] width 32 height 6
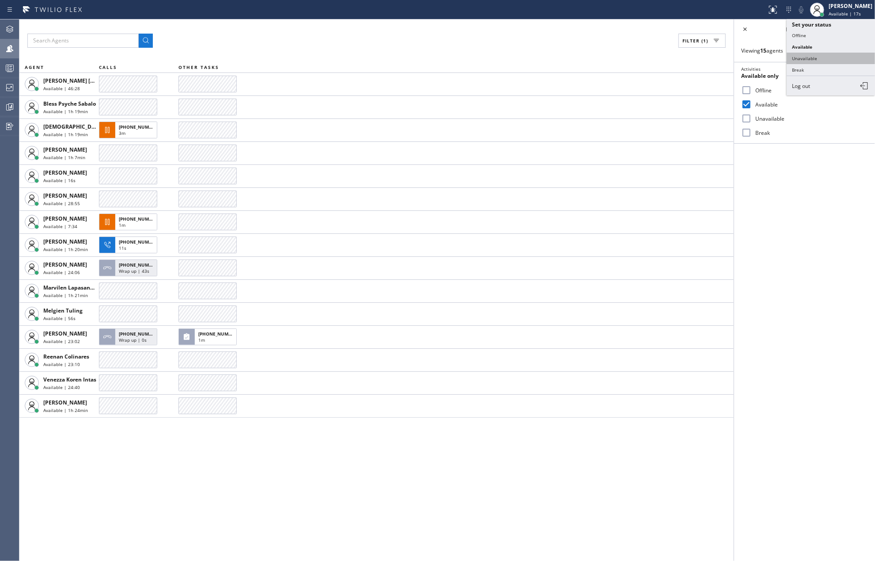
click at [801, 57] on button "Unavailable" at bounding box center [831, 58] width 88 height 11
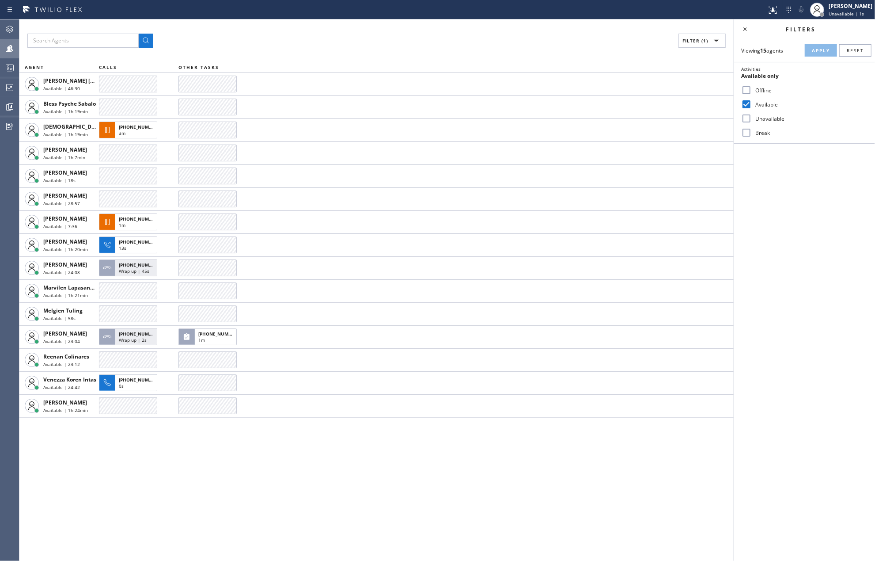
click at [11, 67] on icon at bounding box center [10, 69] width 5 height 6
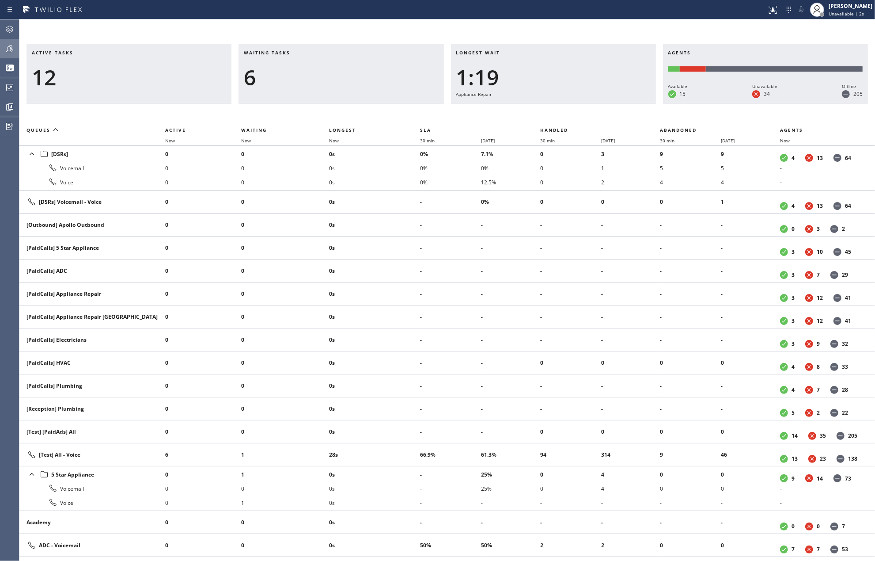
click at [336, 140] on span "Now" at bounding box center [334, 140] width 10 height 6
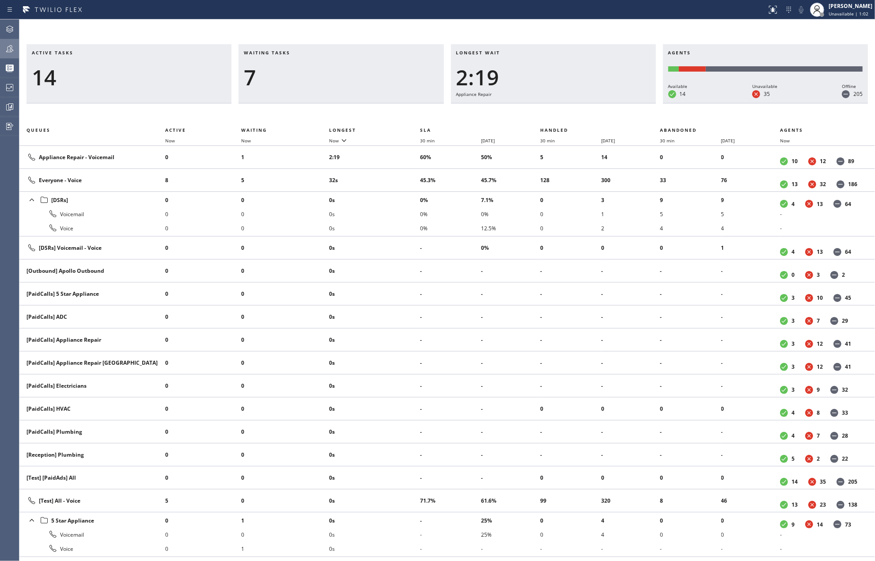
drag, startPoint x: 345, startPoint y: 80, endPoint x: 539, endPoint y: 82, distance: 193.9
click at [350, 80] on div "7" at bounding box center [341, 77] width 194 height 26
click at [827, 12] on div at bounding box center [816, 9] width 19 height 19
click at [816, 42] on button "Available" at bounding box center [831, 46] width 88 height 11
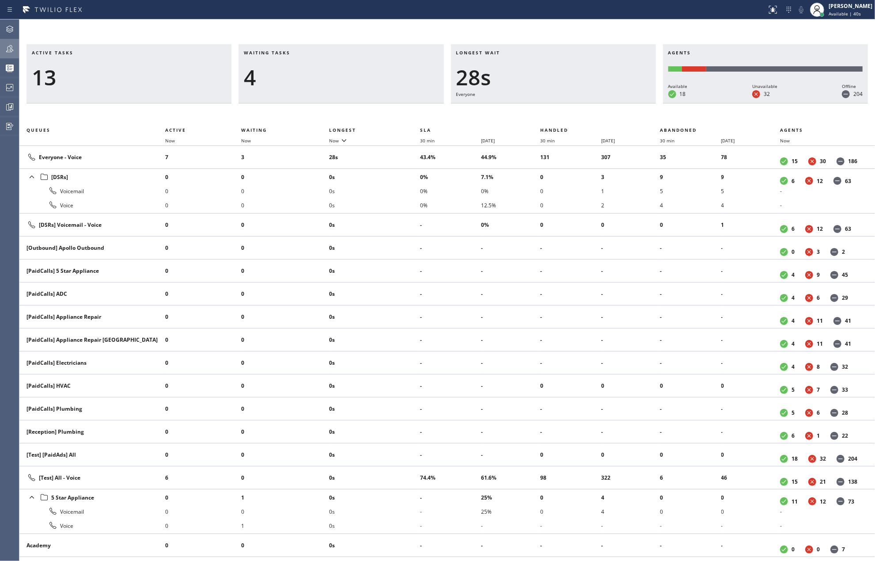
click at [381, 23] on div "Active tasks 13 Waiting tasks 4 Longest wait 28s Everyone Agents Available 18 U…" at bounding box center [447, 289] width 856 height 541
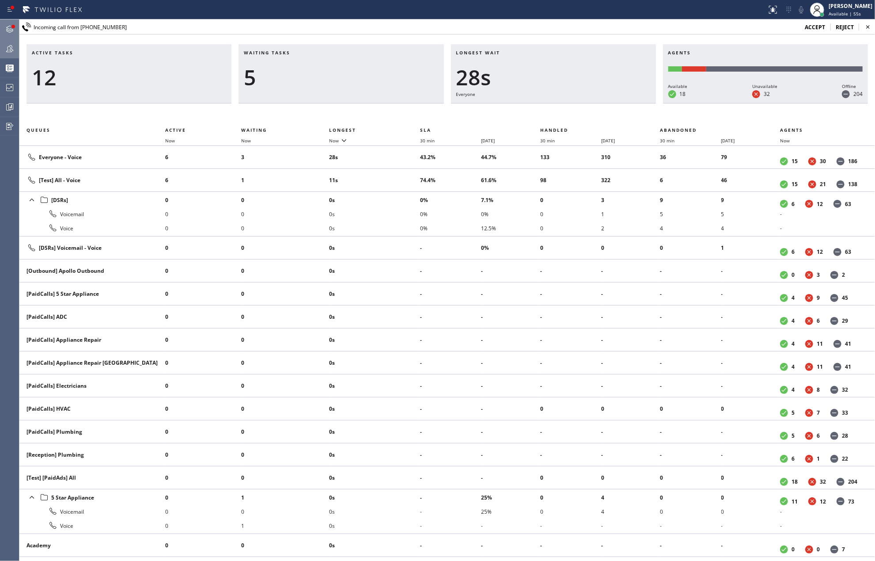
click at [9, 23] on div at bounding box center [9, 29] width 19 height 18
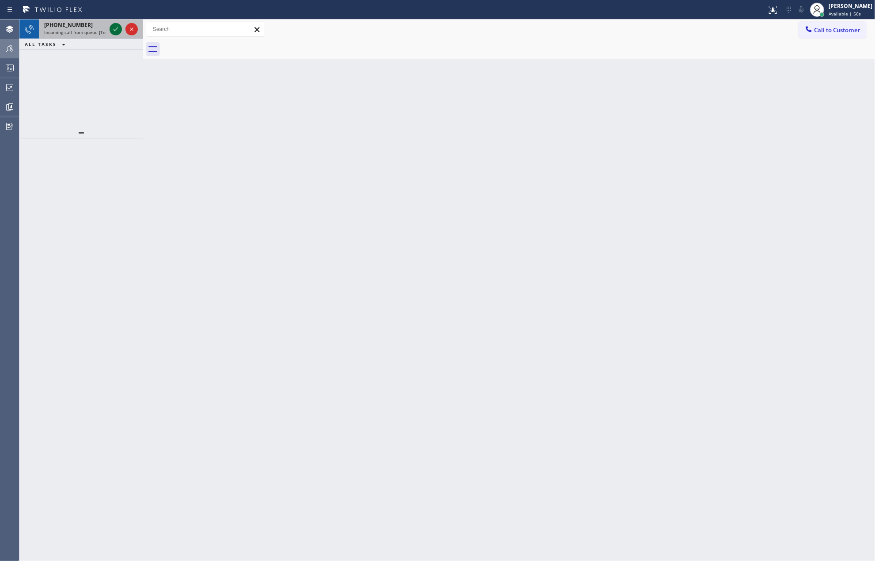
click at [115, 30] on icon at bounding box center [115, 29] width 11 height 11
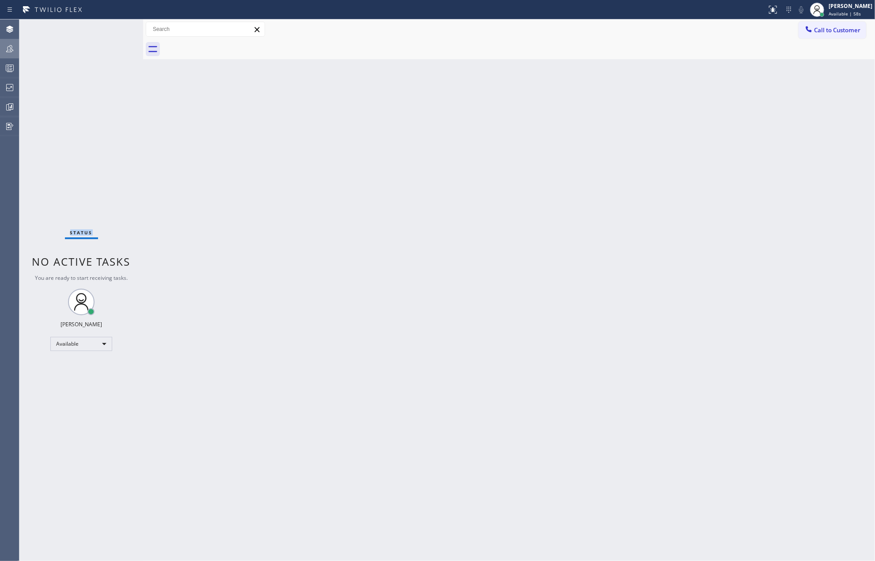
click at [115, 30] on div "Status No active tasks You are ready to start receiving tasks. [PERSON_NAME] Av…" at bounding box center [81, 289] width 124 height 541
click at [774, 10] on icon at bounding box center [771, 9] width 5 height 6
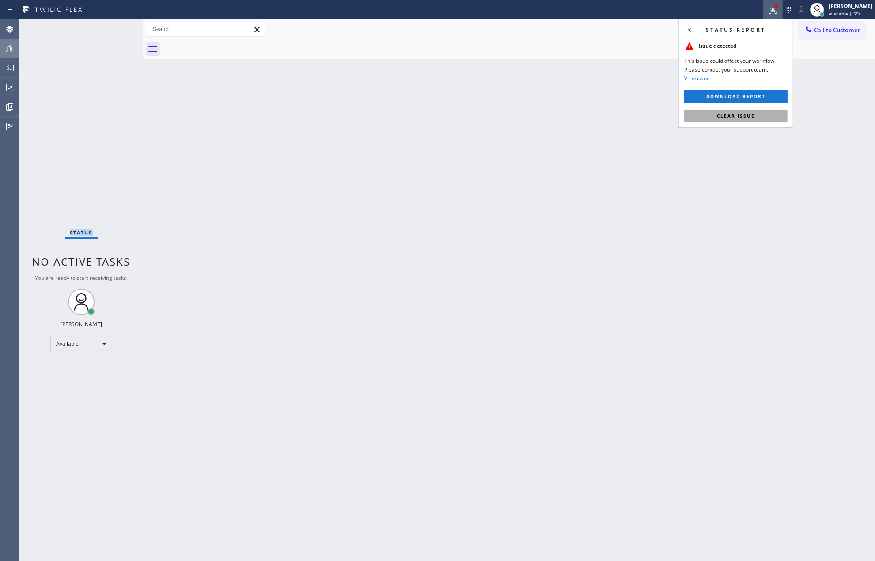
click at [748, 121] on button "Clear issue" at bounding box center [735, 116] width 103 height 12
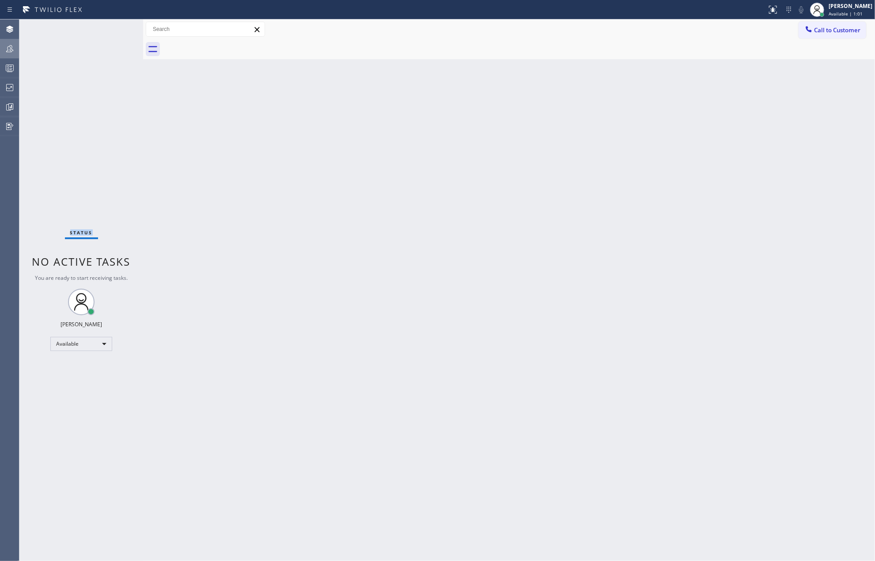
click at [9, 69] on icon at bounding box center [9, 68] width 11 height 11
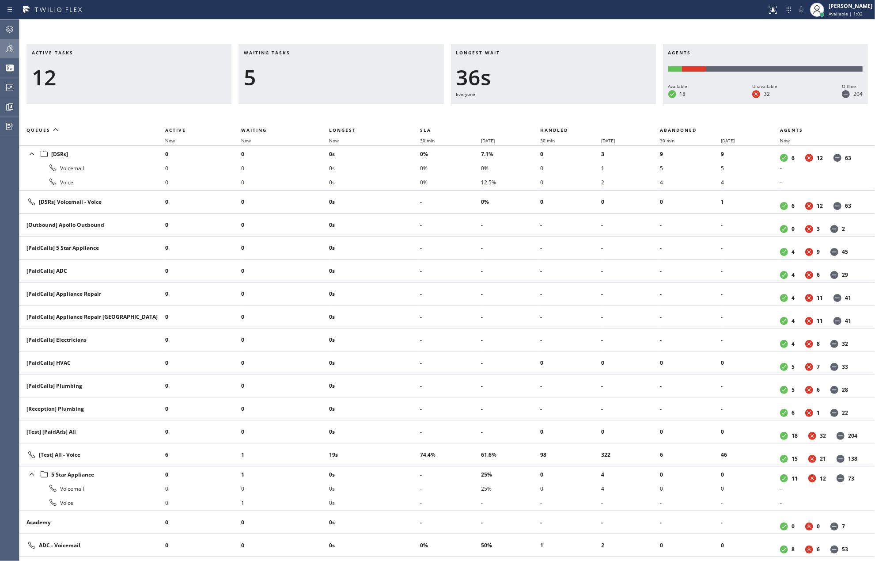
click at [340, 138] on span "Now" at bounding box center [339, 140] width 20 height 6
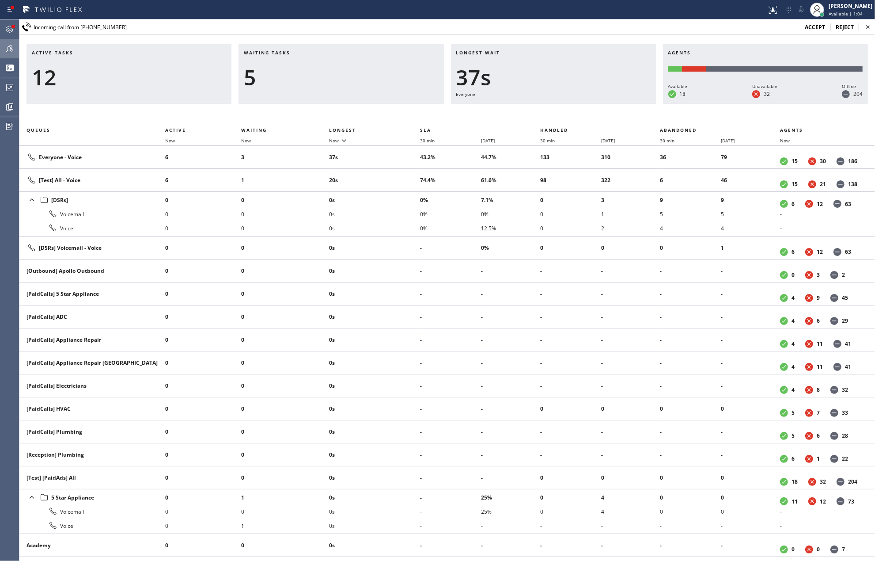
click at [15, 27] on div at bounding box center [13, 26] width 5 height 5
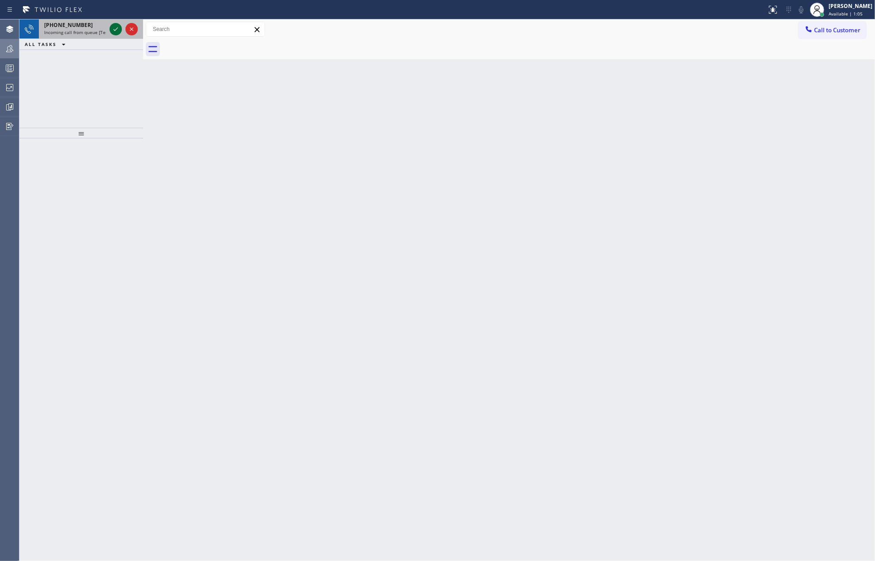
click at [115, 30] on icon at bounding box center [116, 29] width 4 height 4
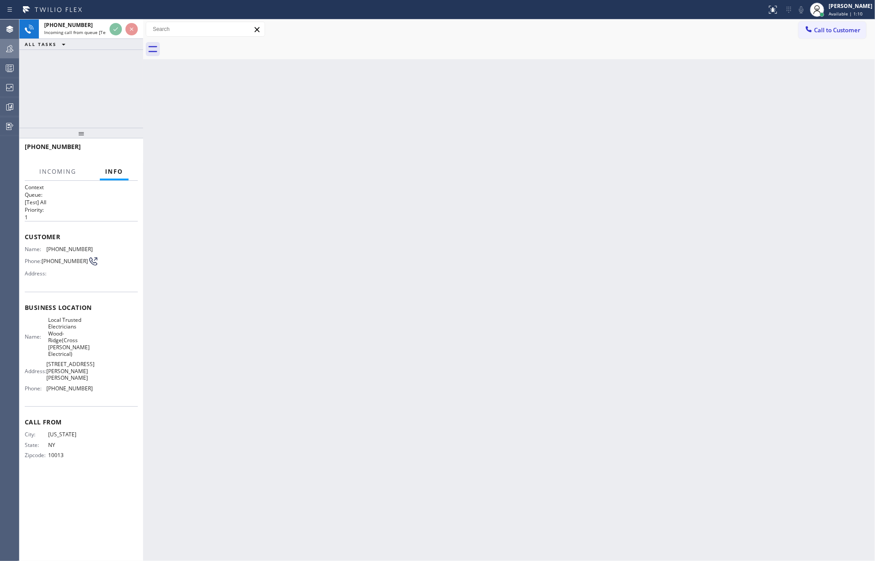
click at [99, 80] on div "+17187090750 Incoming call from queue [Test] All ALL TASKS ALL TASKS ACTIVE TAS…" at bounding box center [81, 73] width 124 height 108
click at [101, 78] on div "+17187090750 Incoming call from queue [Test] All ALL TASKS ALL TASKS ACTIVE TAS…" at bounding box center [81, 73] width 124 height 108
drag, startPoint x: 110, startPoint y: 71, endPoint x: 114, endPoint y: 69, distance: 4.5
click at [110, 71] on div "+17187090750 Incoming call from queue [Test] All ALL TASKS ALL TASKS ACTIVE TAS…" at bounding box center [81, 73] width 124 height 108
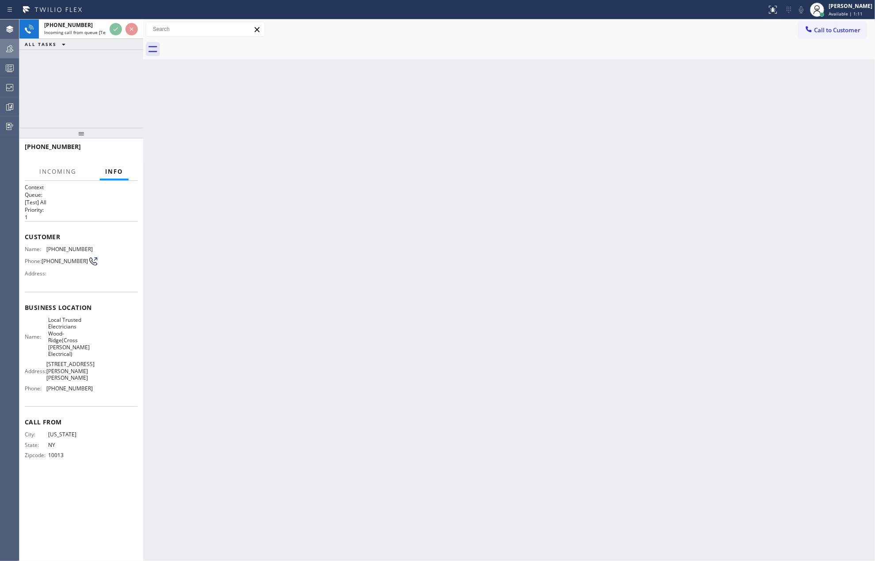
drag, startPoint x: 122, startPoint y: 66, endPoint x: 118, endPoint y: 48, distance: 18.5
click at [122, 65] on div "+17187090750 Incoming call from queue [Test] All ALL TASKS ALL TASKS ACTIVE TAS…" at bounding box center [81, 73] width 124 height 108
click at [110, 40] on div "ALL TASKS ALL TASKS ACTIVE TASKS TASKS IN WRAP UP" at bounding box center [81, 44] width 124 height 11
click at [114, 38] on div at bounding box center [124, 28] width 32 height 19
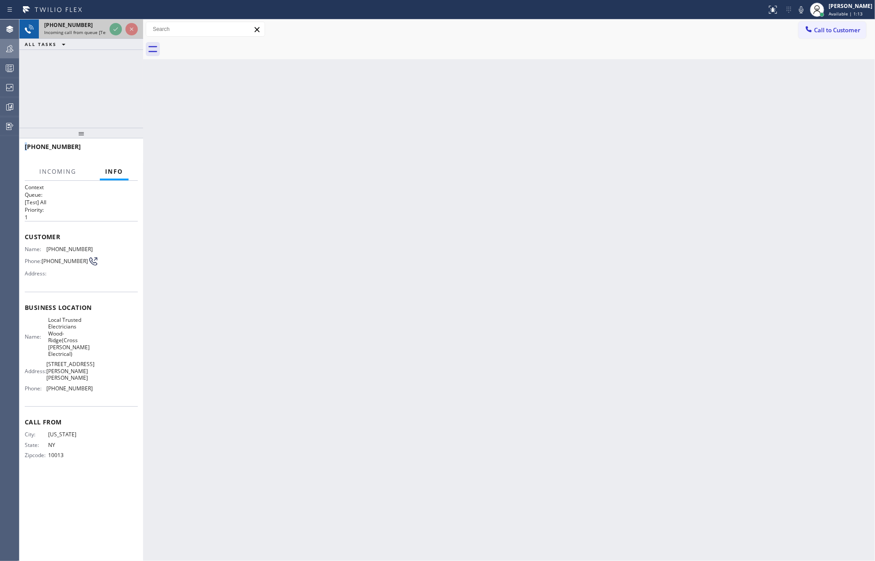
click at [114, 38] on div at bounding box center [124, 28] width 32 height 19
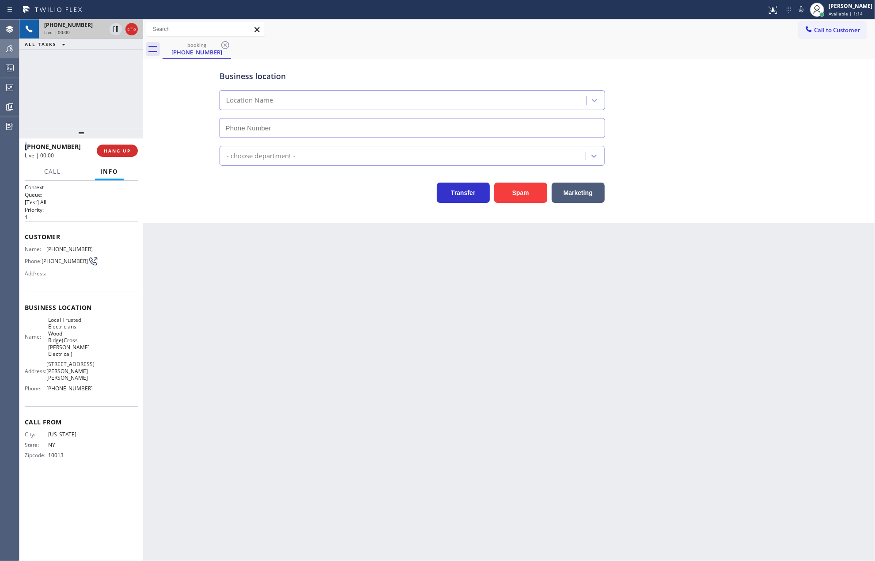
type input "(551) 296-5348"
drag, startPoint x: 80, startPoint y: 128, endPoint x: 85, endPoint y: 76, distance: 52.4
click at [85, 76] on div "+17187090750 Live | 00:04 ALL TASKS ALL TASKS ACTIVE TASKS TASKS IN WRAP UP +17…" at bounding box center [81, 289] width 124 height 541
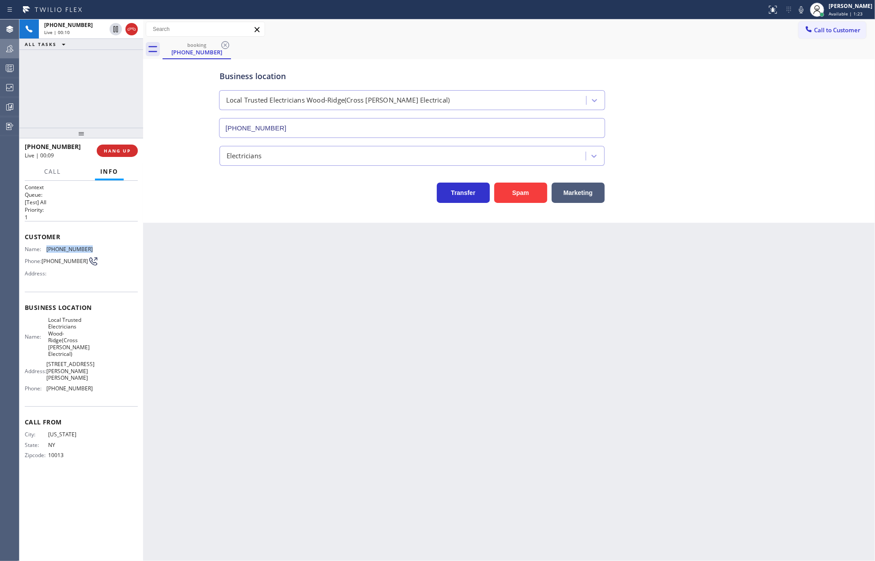
drag, startPoint x: 89, startPoint y: 247, endPoint x: 47, endPoint y: 249, distance: 42.4
click at [47, 249] on div "Name: (718) 709-0750" at bounding box center [59, 249] width 68 height 7
copy div "(718) 709-0750"
click at [520, 195] on button "Spam" at bounding box center [520, 192] width 53 height 20
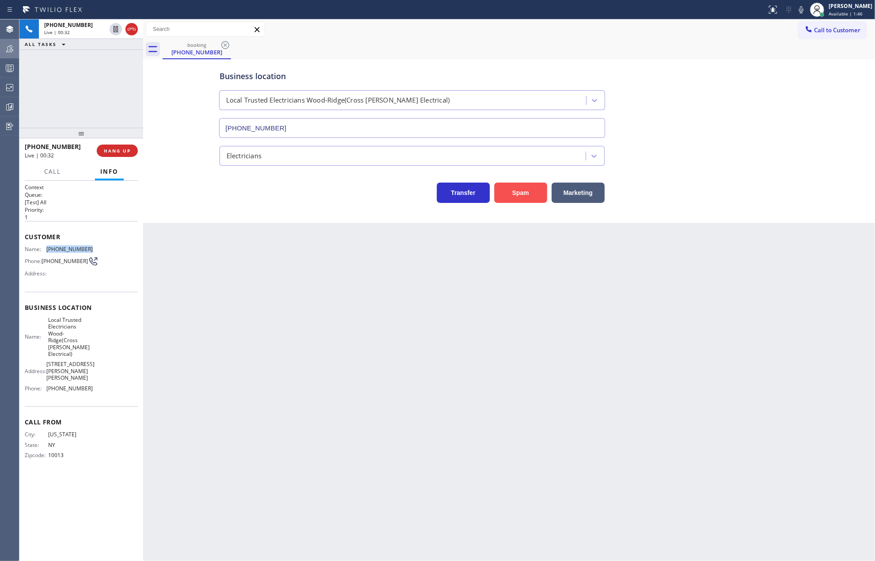
click at [520, 195] on button "Spam" at bounding box center [520, 192] width 53 height 20
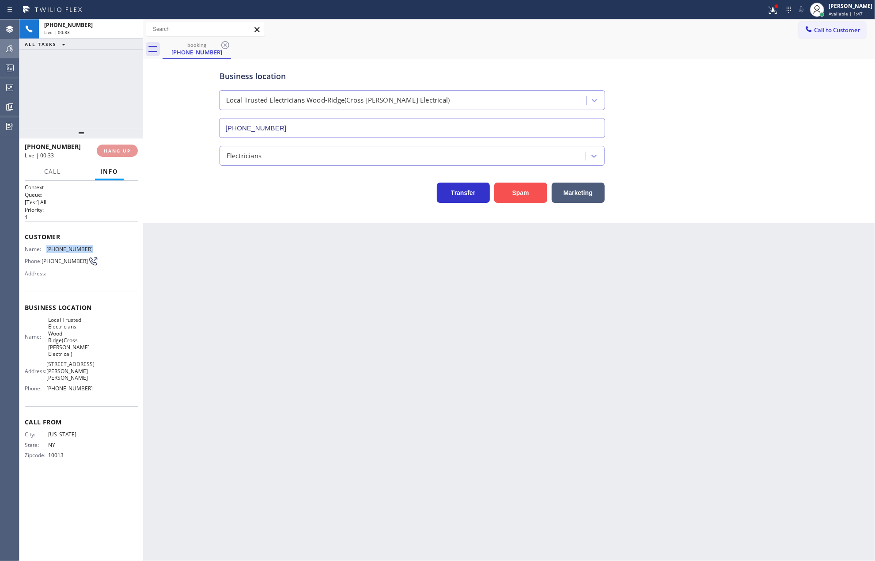
click at [520, 193] on button "Spam" at bounding box center [520, 192] width 53 height 20
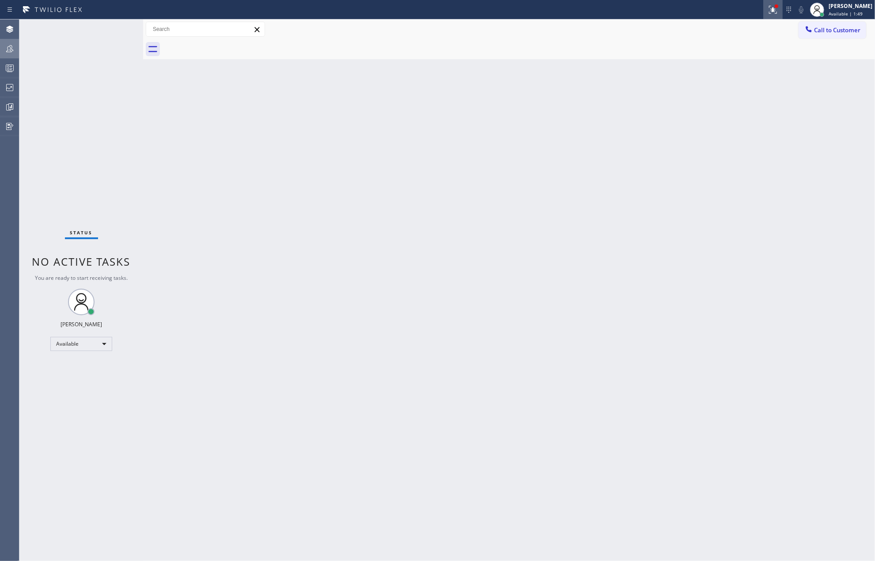
click at [778, 11] on icon at bounding box center [773, 9] width 11 height 11
click at [770, 117] on button "Clear issues" at bounding box center [735, 116] width 103 height 12
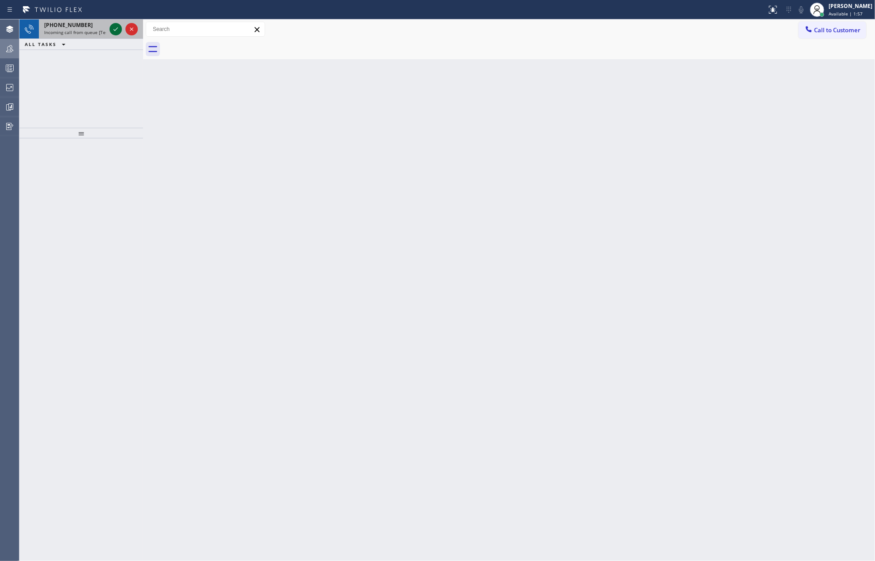
click at [117, 29] on icon at bounding box center [116, 29] width 4 height 4
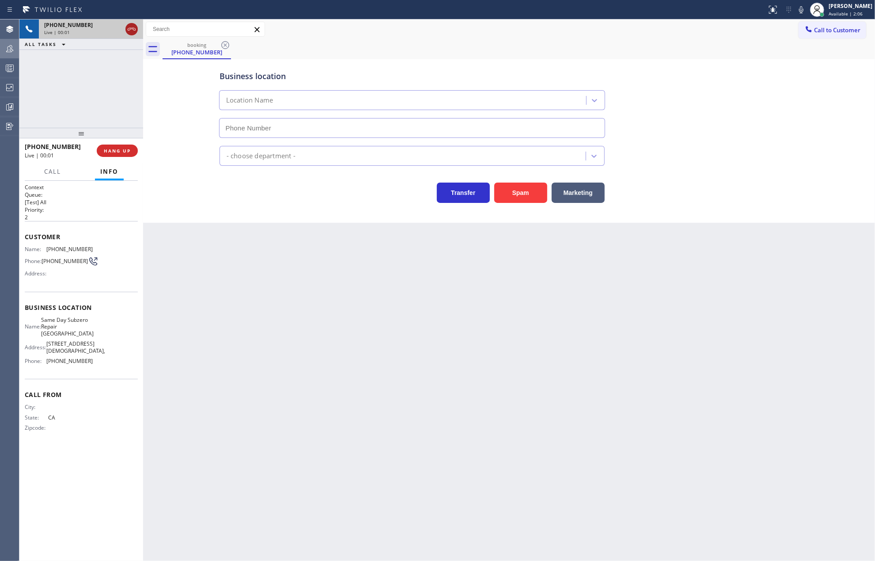
click at [135, 29] on icon at bounding box center [131, 29] width 11 height 11
type input "(949) 649-6476"
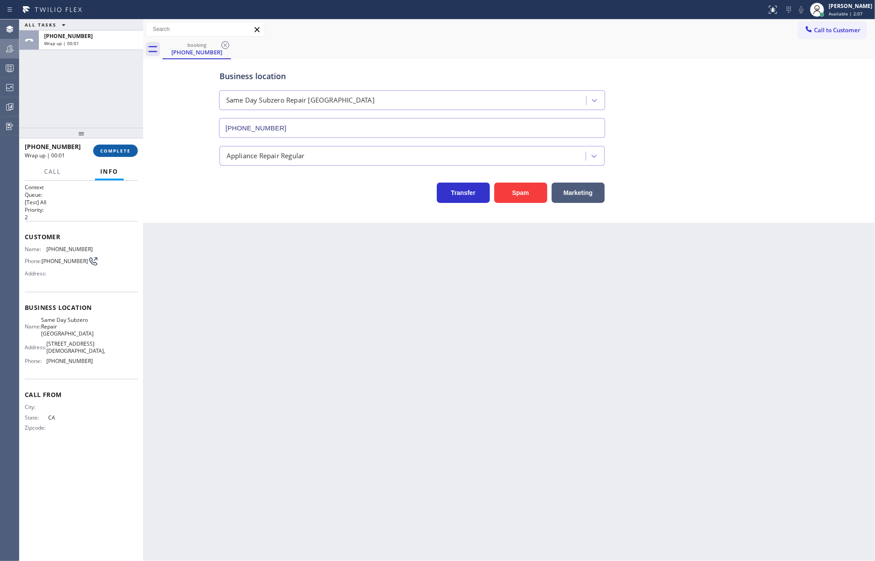
click at [131, 156] on button "COMPLETE" at bounding box center [115, 150] width 45 height 12
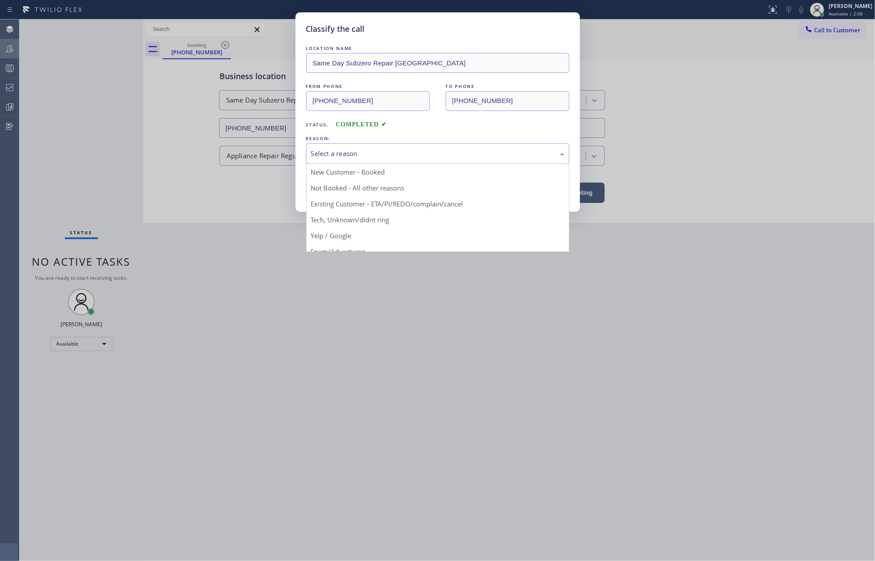
click at [344, 155] on div "Select a reason" at bounding box center [438, 153] width 254 height 10
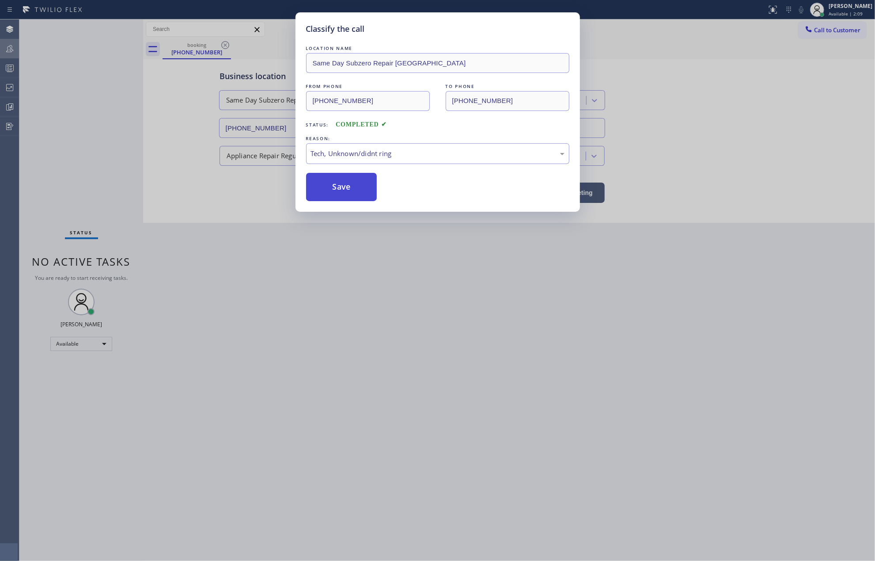
click at [338, 186] on button "Save" at bounding box center [341, 187] width 71 height 28
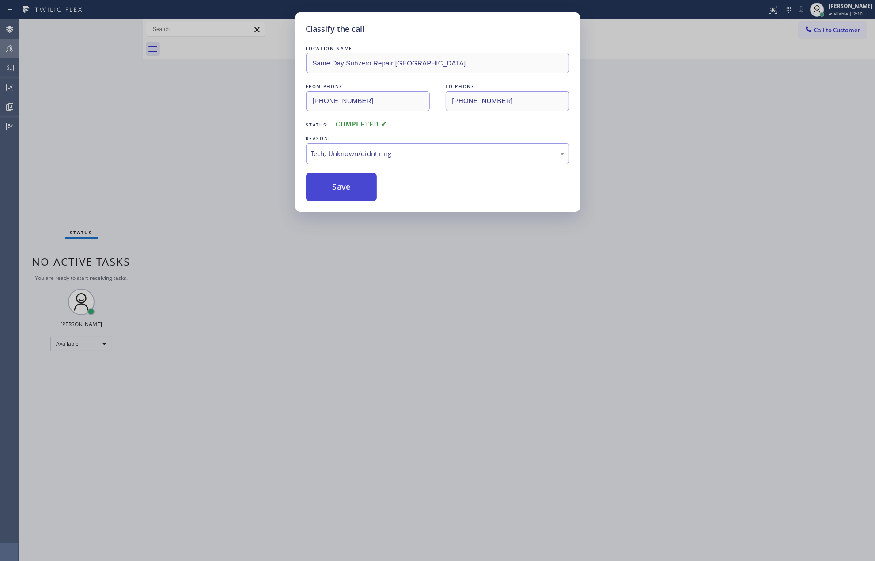
click at [338, 186] on button "Save" at bounding box center [341, 187] width 71 height 28
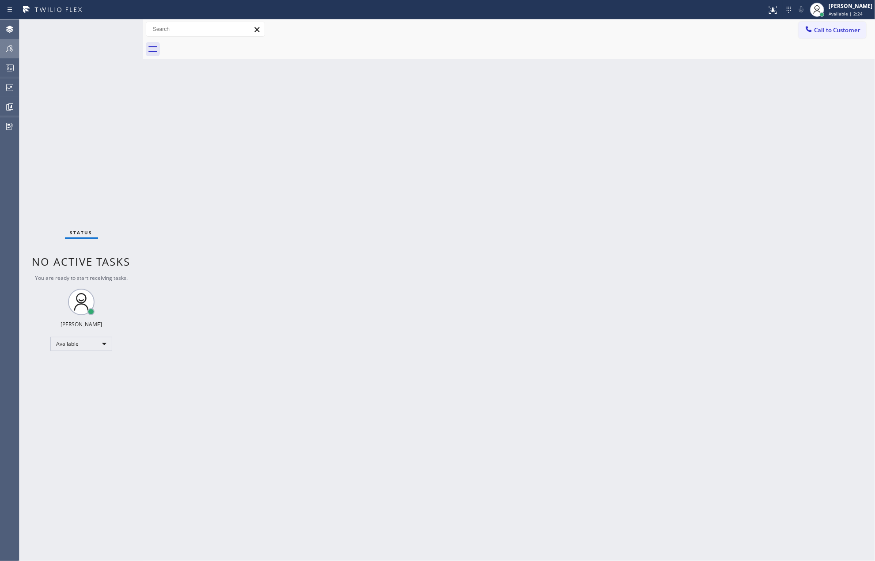
click at [7, 70] on icon at bounding box center [9, 68] width 11 height 11
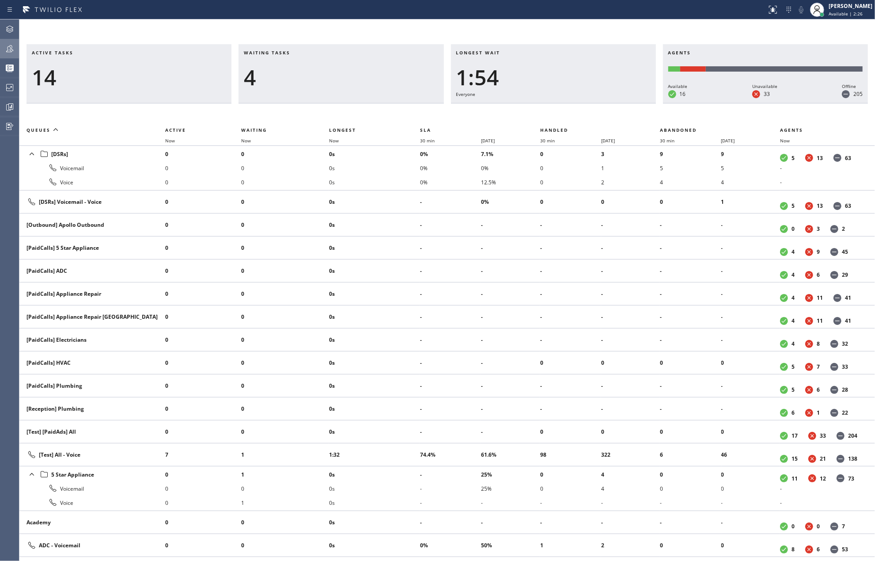
click at [9, 52] on icon at bounding box center [9, 48] width 7 height 7
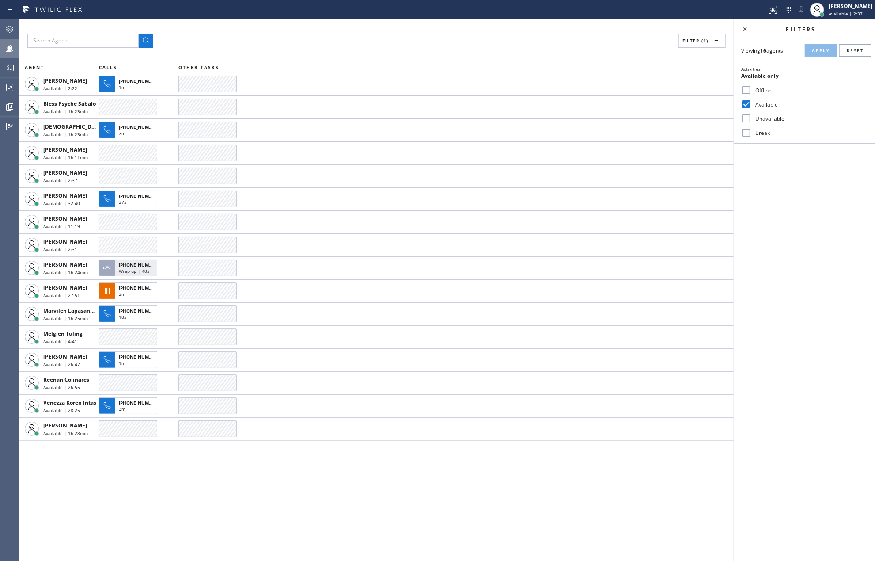
click at [746, 134] on input "Break" at bounding box center [746, 132] width 11 height 11
checkbox input "true"
click at [822, 49] on span "Apply" at bounding box center [821, 50] width 18 height 6
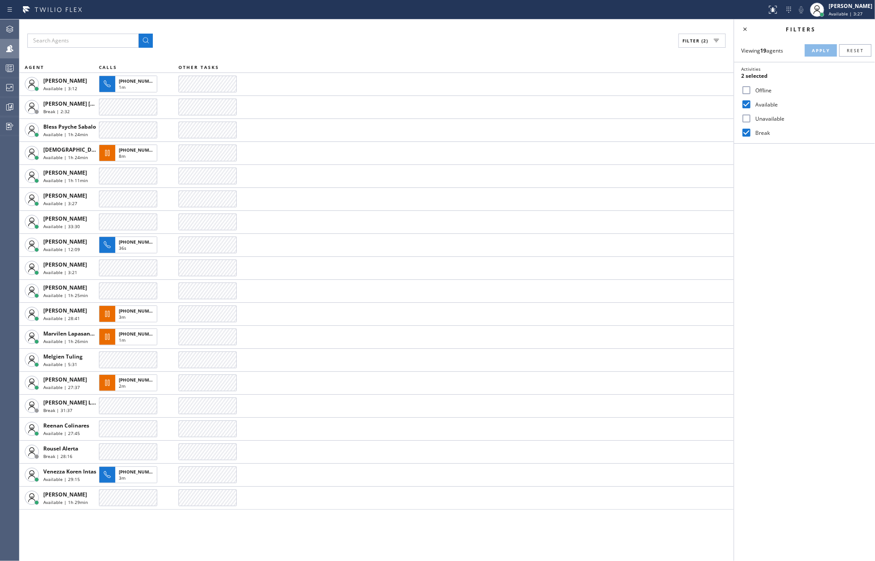
click at [9, 69] on icon at bounding box center [9, 68] width 11 height 11
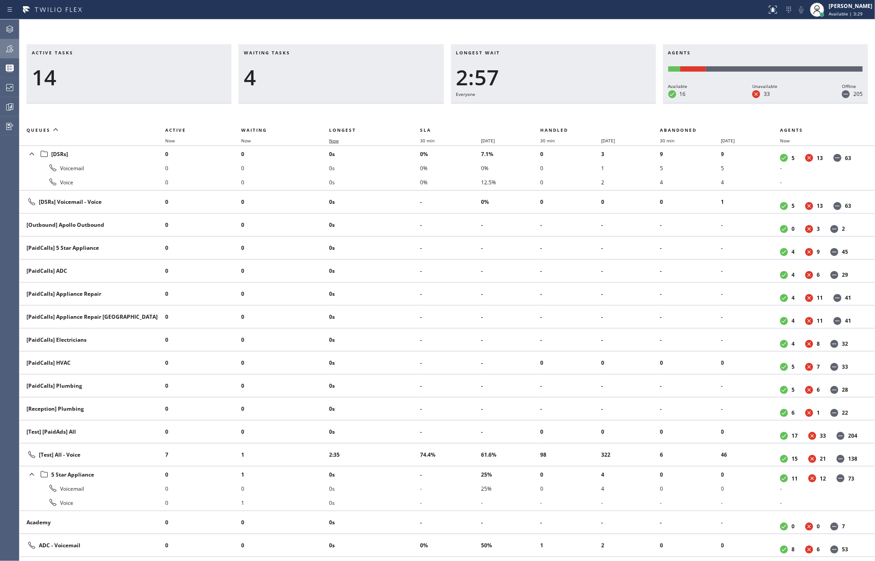
click at [340, 139] on span "Now" at bounding box center [339, 140] width 20 height 6
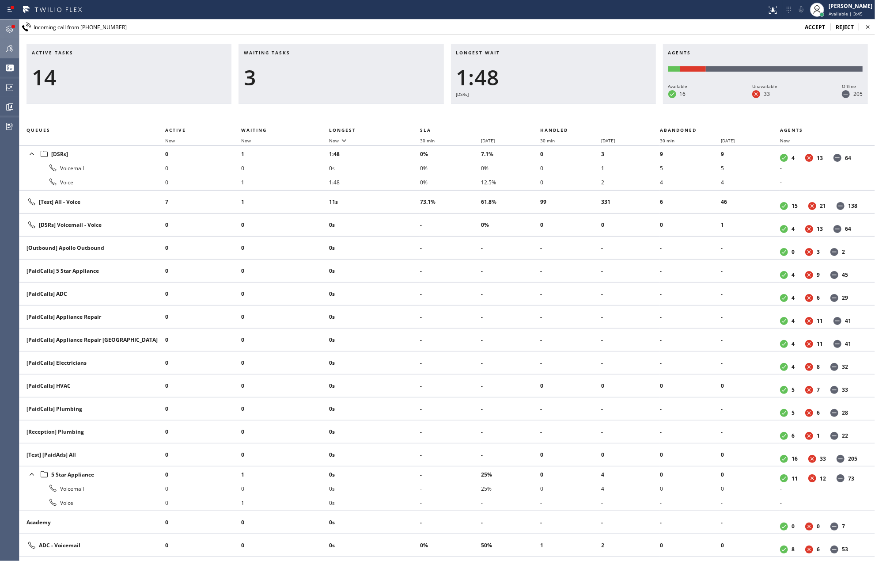
click at [9, 27] on icon at bounding box center [9, 29] width 11 height 11
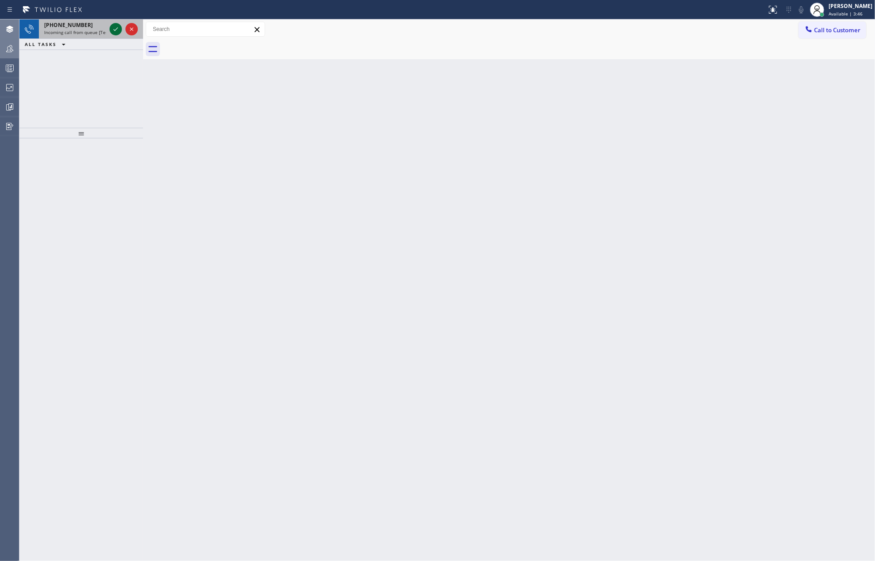
click at [115, 30] on icon at bounding box center [116, 29] width 4 height 4
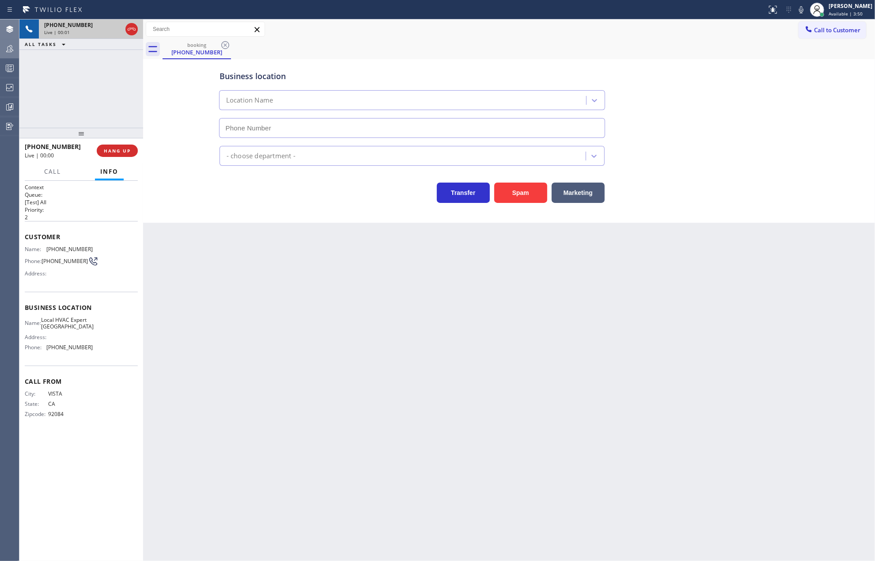
type input "(760) 249-7738"
click at [516, 193] on button "Spam" at bounding box center [520, 192] width 53 height 20
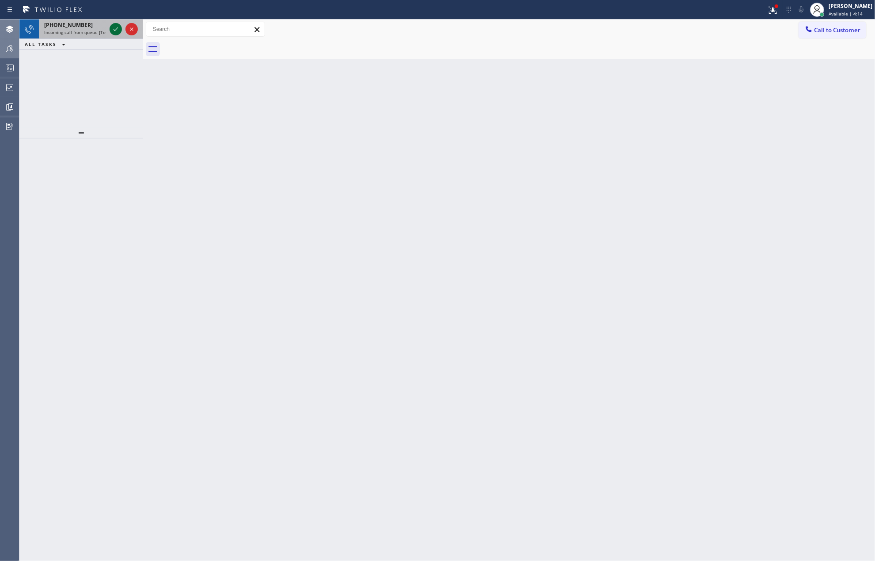
click at [110, 32] on div at bounding box center [116, 29] width 12 height 11
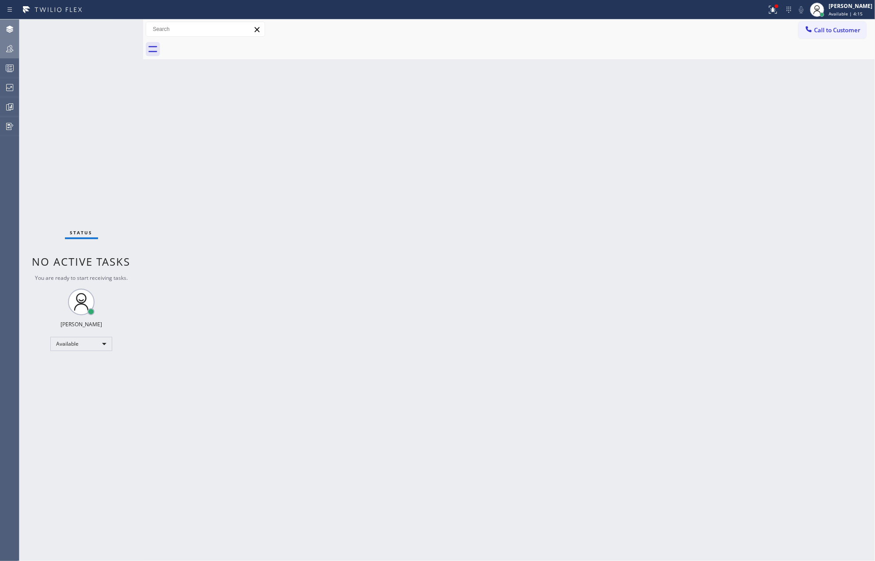
click at [113, 29] on div "Status No active tasks You are ready to start receiving tasks. [PERSON_NAME] Av…" at bounding box center [81, 289] width 124 height 541
click at [776, 10] on div at bounding box center [772, 9] width 19 height 11
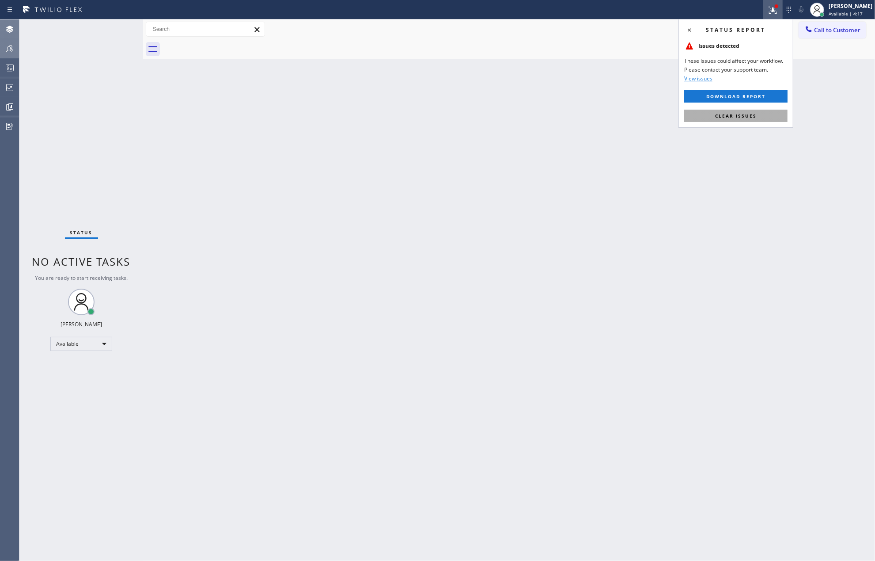
click at [730, 115] on span "Clear issues" at bounding box center [736, 116] width 42 height 6
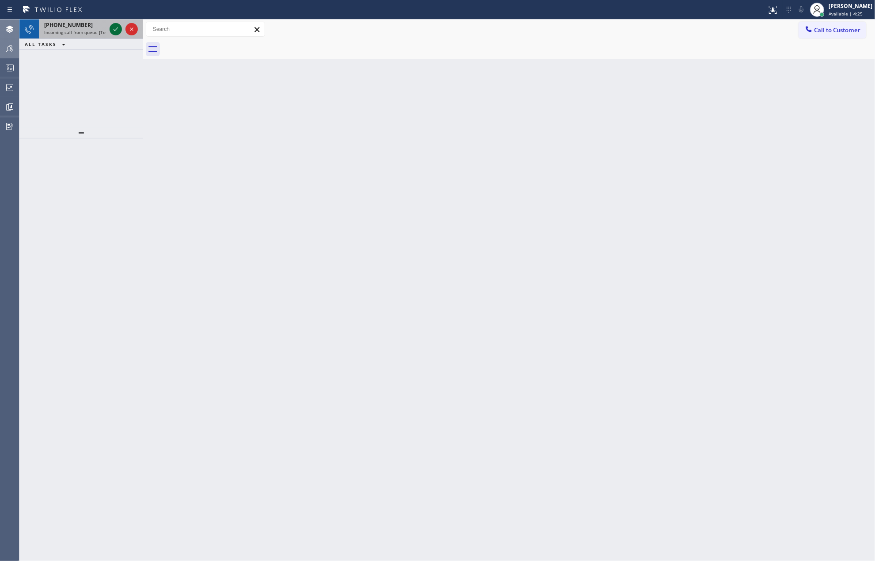
click at [110, 27] on icon at bounding box center [115, 29] width 11 height 11
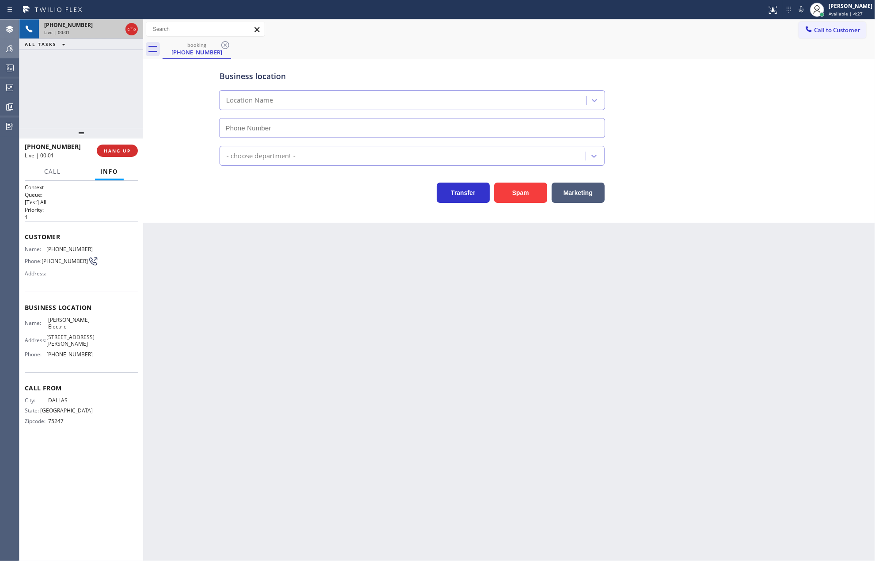
type input "(972) 433-5010"
drag, startPoint x: 96, startPoint y: 247, endPoint x: 47, endPoint y: 251, distance: 49.2
click at [47, 251] on div "Name: (682) 200-2537 Phone: (682) 200-2537 Address:" at bounding box center [81, 263] width 113 height 35
copy div "(682) 200-2537"
click at [510, 194] on button "Spam" at bounding box center [520, 192] width 53 height 20
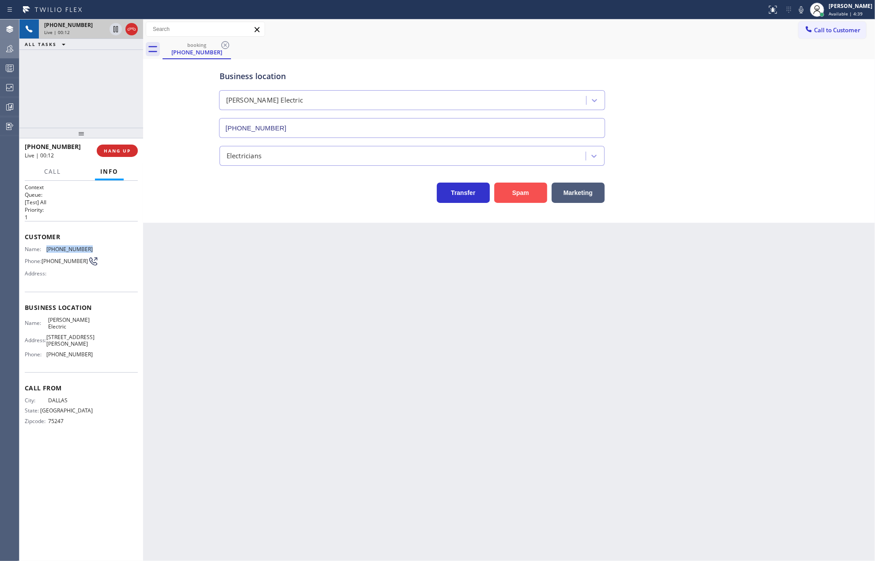
click at [510, 194] on button "Spam" at bounding box center [520, 192] width 53 height 20
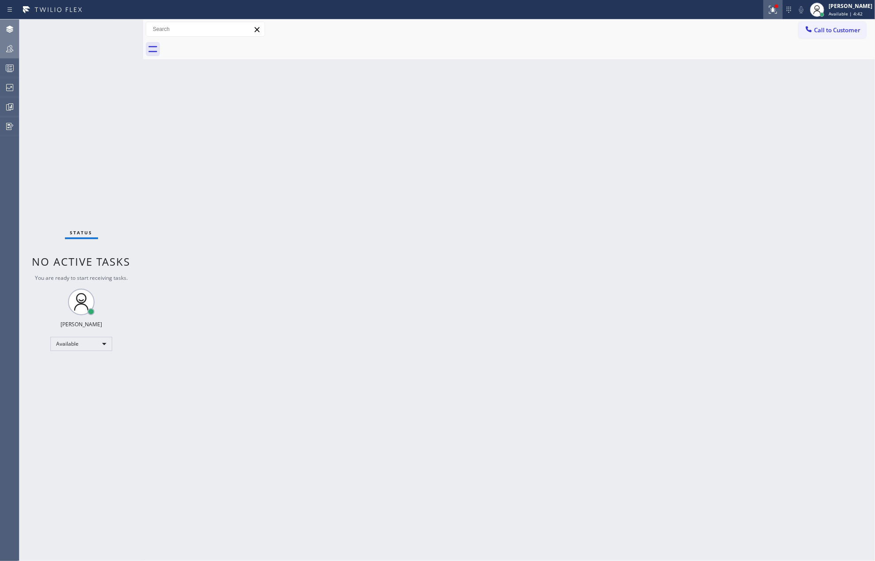
click at [777, 15] on button at bounding box center [772, 9] width 19 height 19
click at [729, 115] on span "Clear issues" at bounding box center [736, 116] width 42 height 6
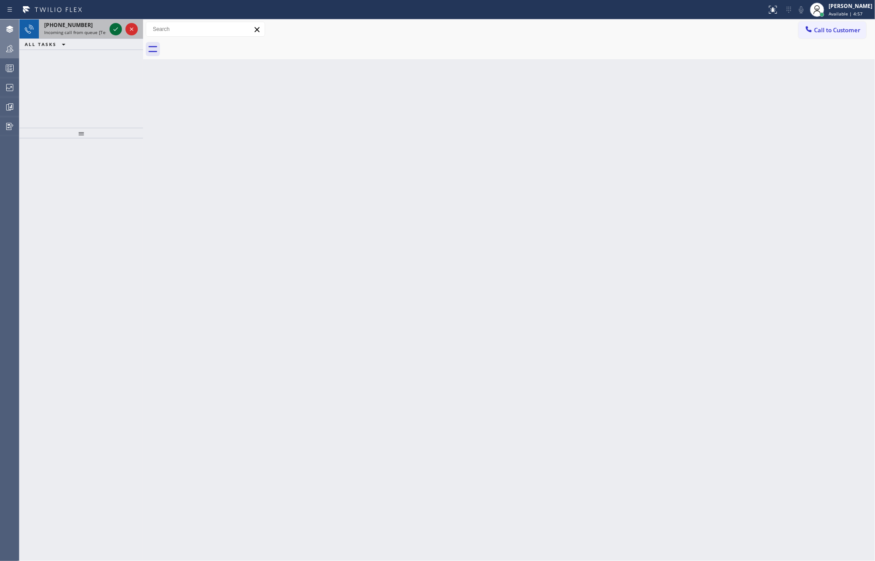
click at [113, 29] on icon at bounding box center [115, 29] width 11 height 11
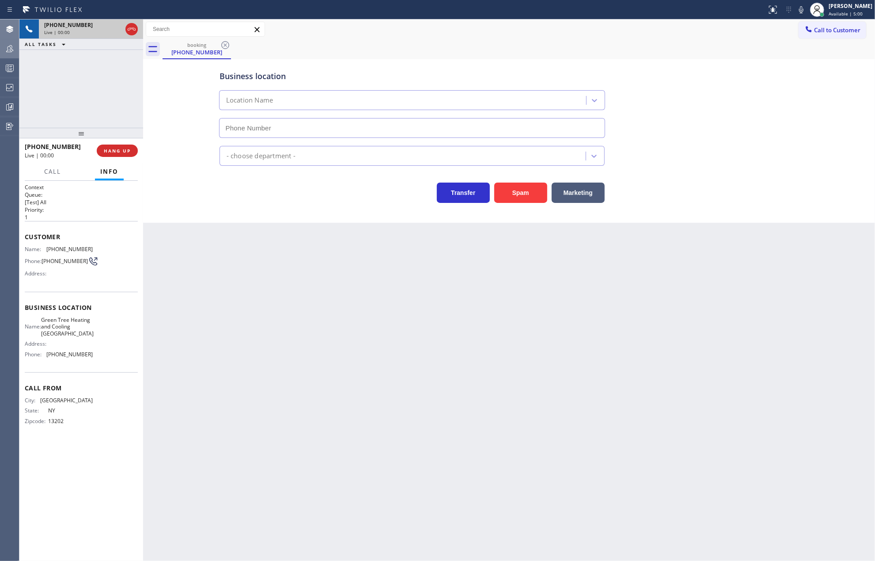
type input "(929) 481-3505"
drag, startPoint x: 96, startPoint y: 245, endPoint x: 45, endPoint y: 251, distance: 51.7
click at [45, 251] on div "Customer Name: (315) 200-1019 Phone: (315) 200-1019 Address:" at bounding box center [81, 256] width 113 height 71
copy div "(315) 200-1019"
click at [523, 191] on button "Spam" at bounding box center [520, 192] width 53 height 20
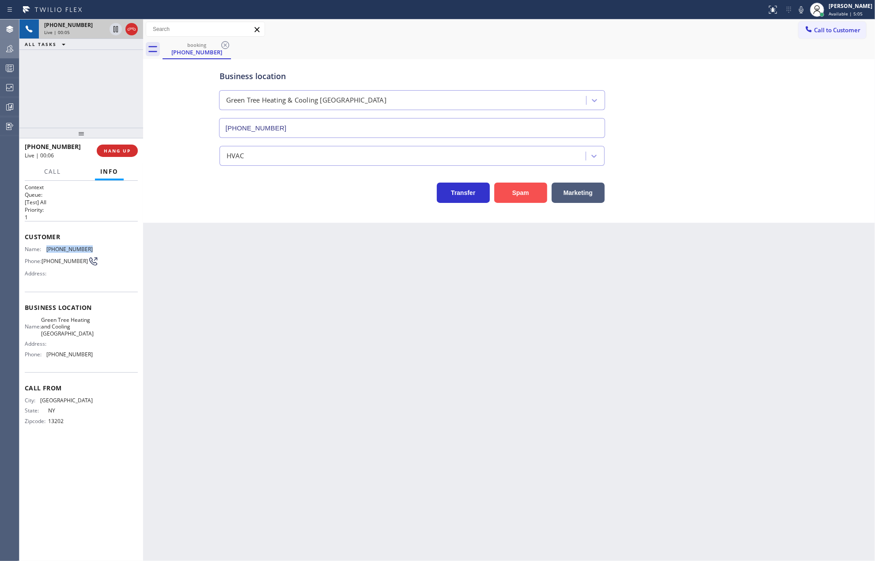
click at [523, 191] on button "Spam" at bounding box center [520, 192] width 53 height 20
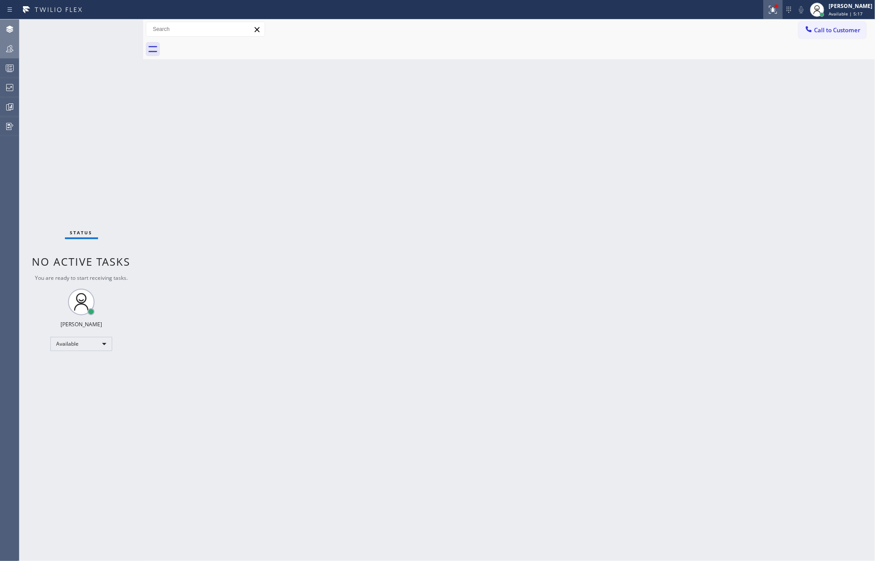
click at [783, 15] on button at bounding box center [772, 9] width 19 height 19
click at [765, 114] on button "Clear issues" at bounding box center [735, 116] width 103 height 12
click at [9, 49] on icon at bounding box center [9, 48] width 11 height 11
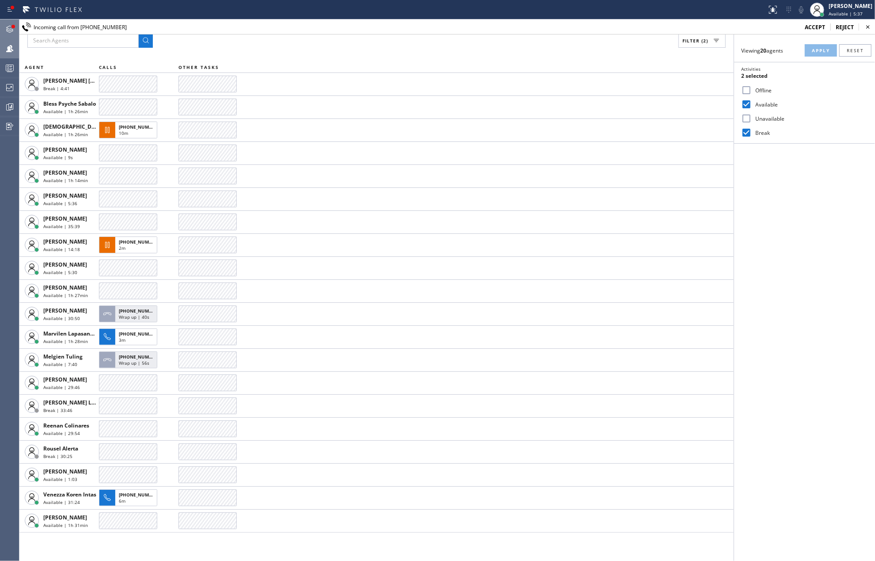
click at [9, 27] on icon at bounding box center [9, 29] width 11 height 11
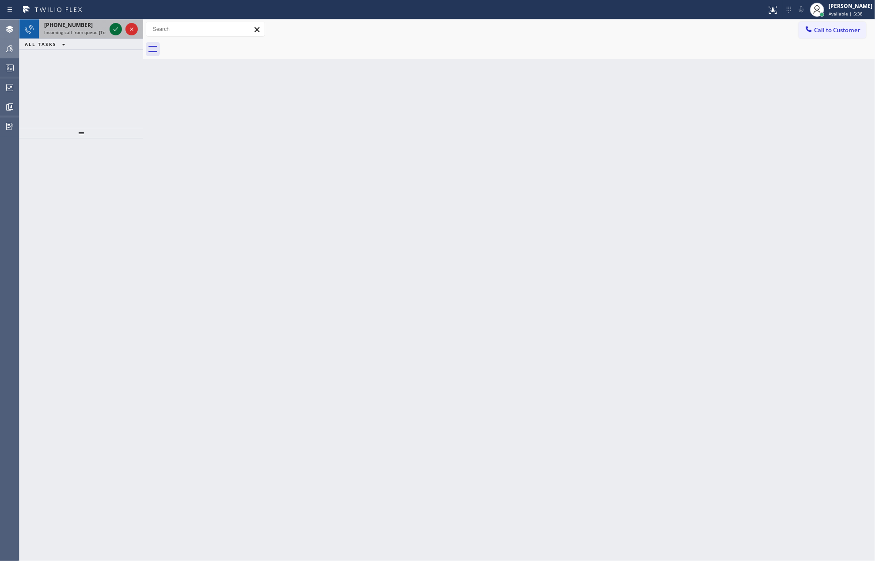
click at [114, 28] on icon at bounding box center [115, 29] width 11 height 11
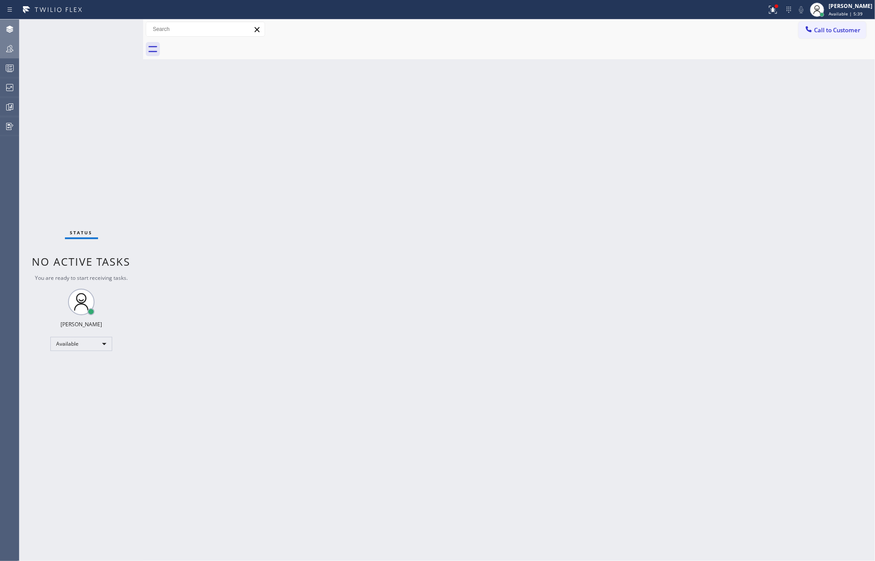
click at [114, 30] on div "Status No active tasks You are ready to start receiving tasks. Jovelle Tadle Av…" at bounding box center [81, 289] width 124 height 541
click at [783, 11] on div at bounding box center [772, 9] width 19 height 11
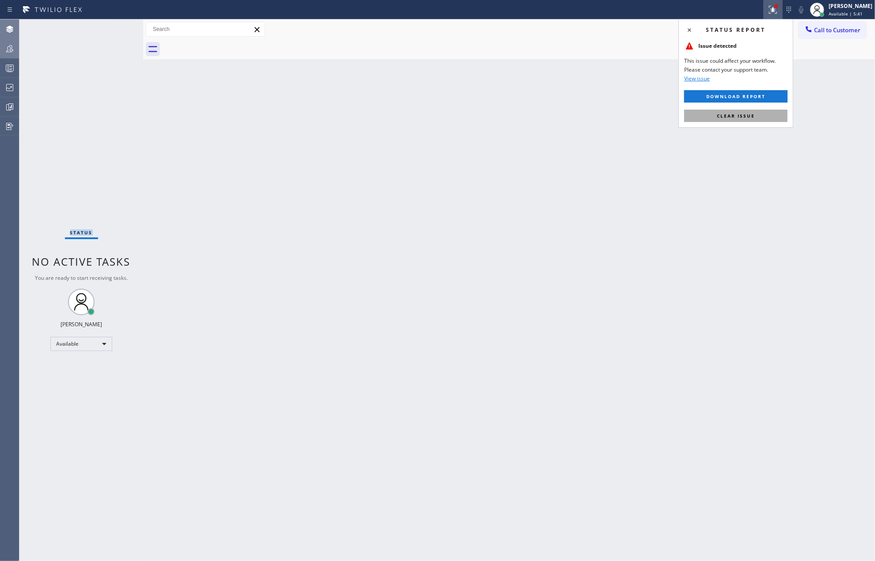
click at [765, 112] on button "Clear issue" at bounding box center [735, 116] width 103 height 12
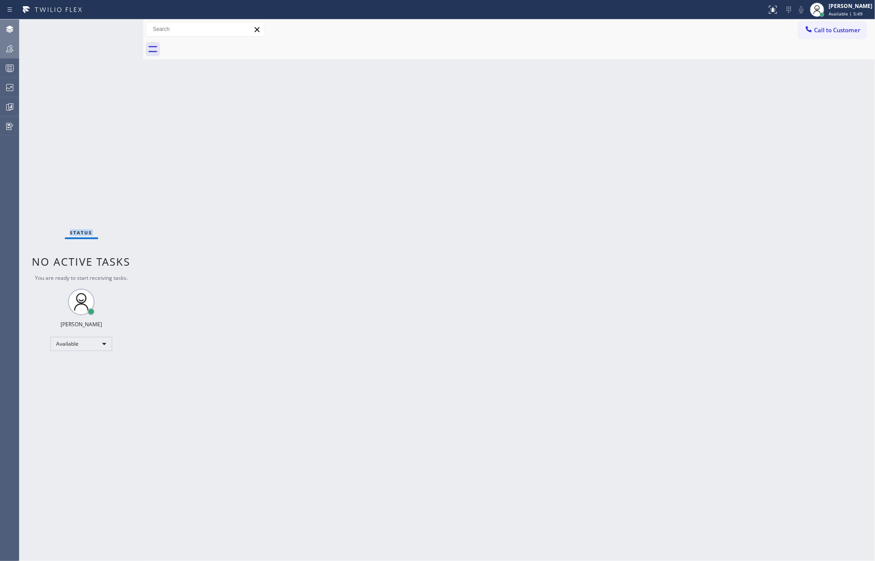
click at [4, 53] on icon at bounding box center [9, 48] width 11 height 11
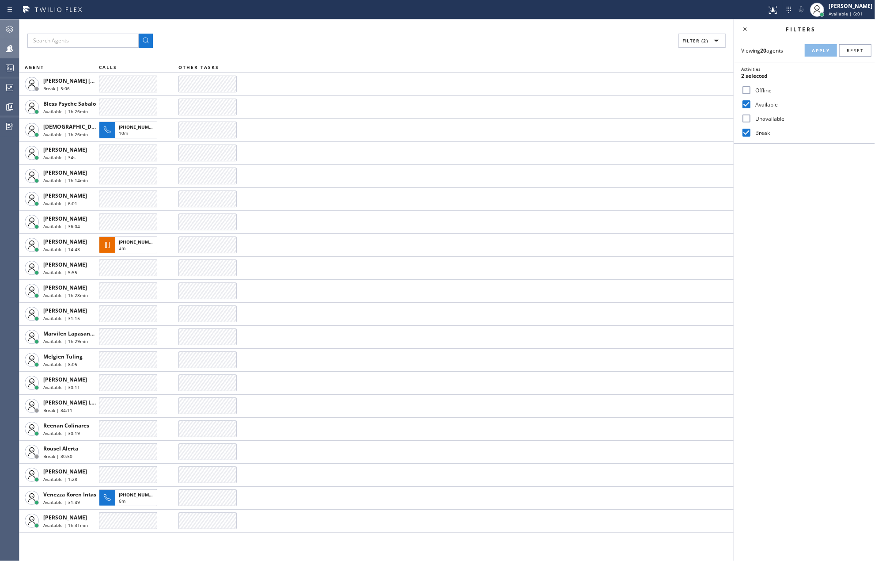
click at [13, 68] on rect at bounding box center [10, 68] width 8 height 6
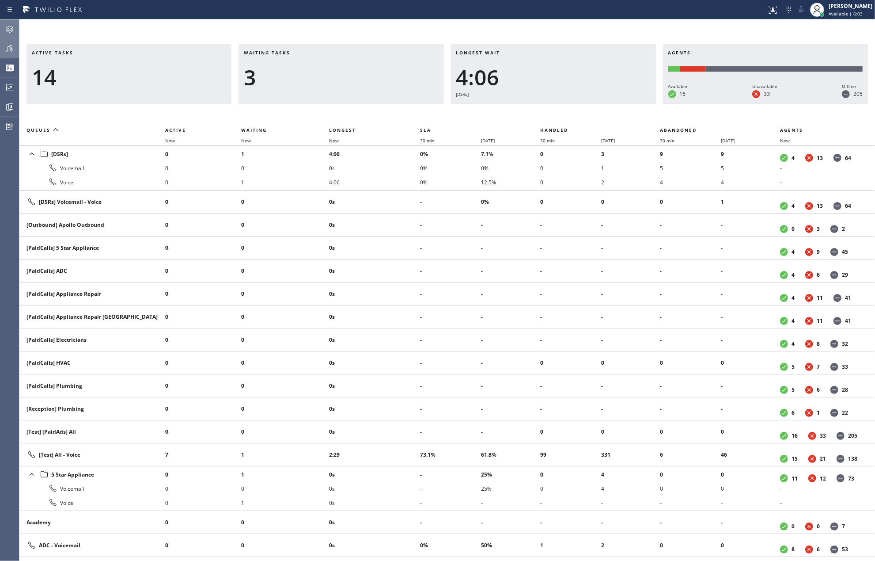
click at [334, 140] on span "Now" at bounding box center [334, 140] width 10 height 6
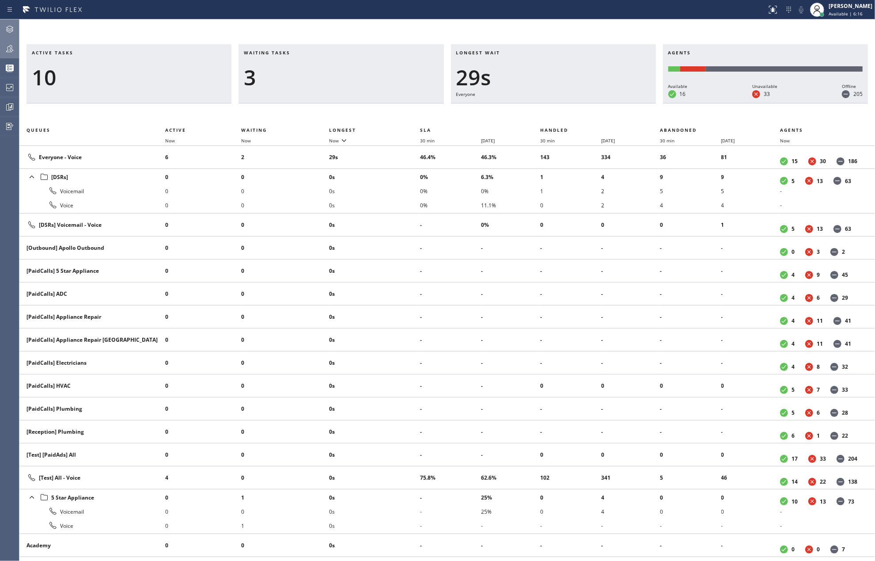
click at [5, 30] on icon at bounding box center [9, 29] width 11 height 11
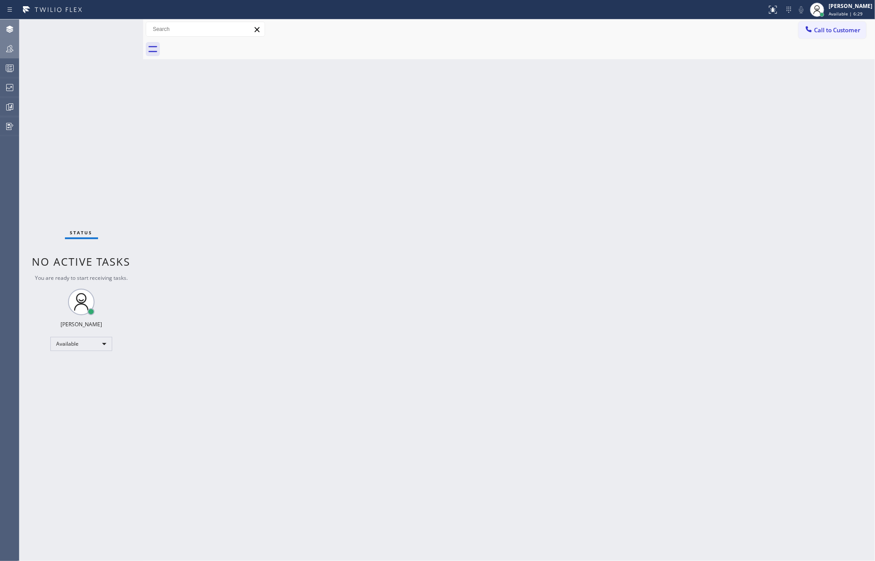
drag, startPoint x: 304, startPoint y: 103, endPoint x: 301, endPoint y: 108, distance: 5.4
click at [303, 105] on div "Back to Dashboard Change Sender ID Customers Technicians Select a contact Outbo…" at bounding box center [509, 289] width 732 height 541
click at [11, 66] on icon at bounding box center [10, 69] width 5 height 6
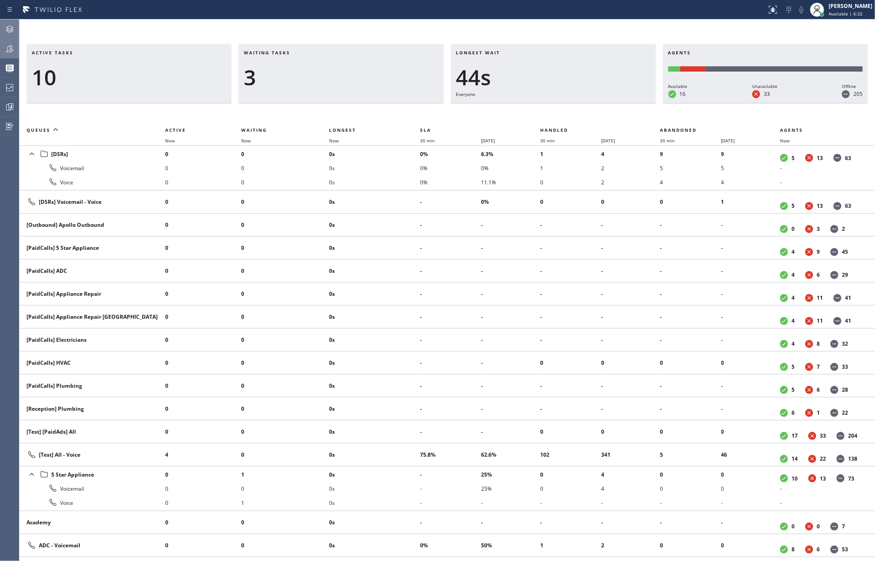
click at [343, 136] on th "Now" at bounding box center [374, 140] width 91 height 11
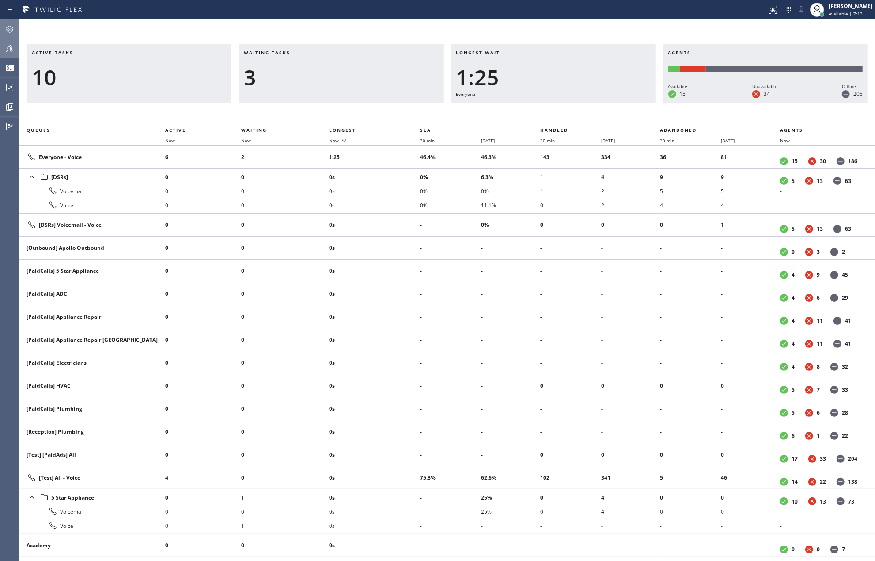
click at [334, 140] on span "Now" at bounding box center [334, 140] width 10 height 6
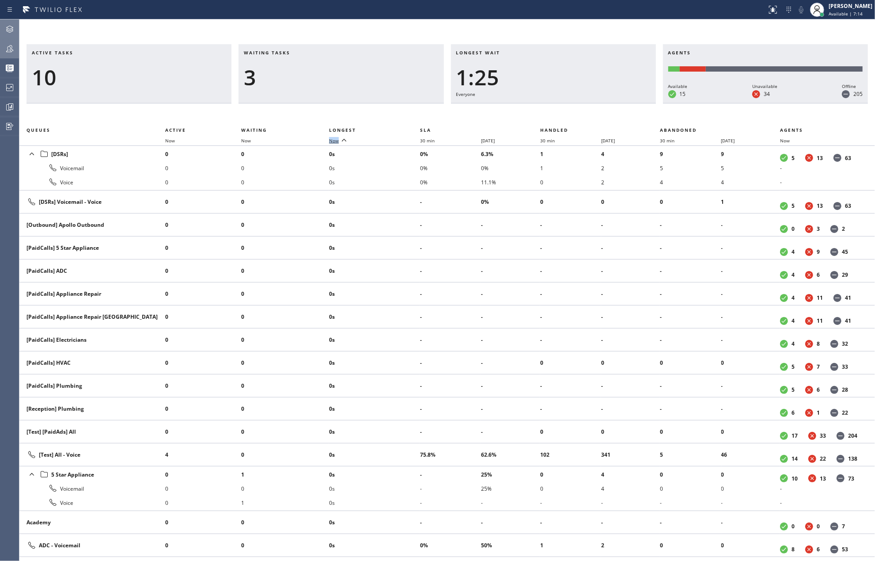
click at [334, 140] on span "Now" at bounding box center [334, 140] width 10 height 6
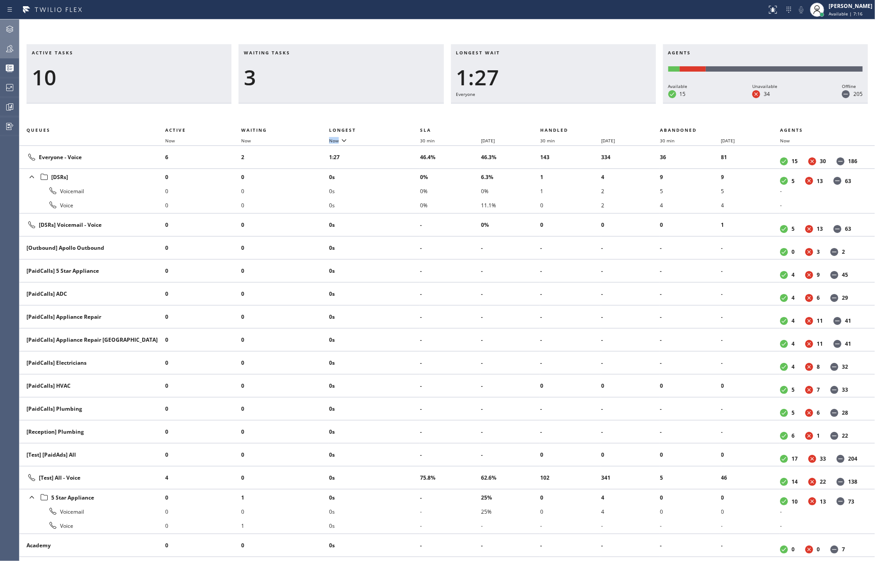
click at [8, 48] on icon at bounding box center [9, 48] width 11 height 11
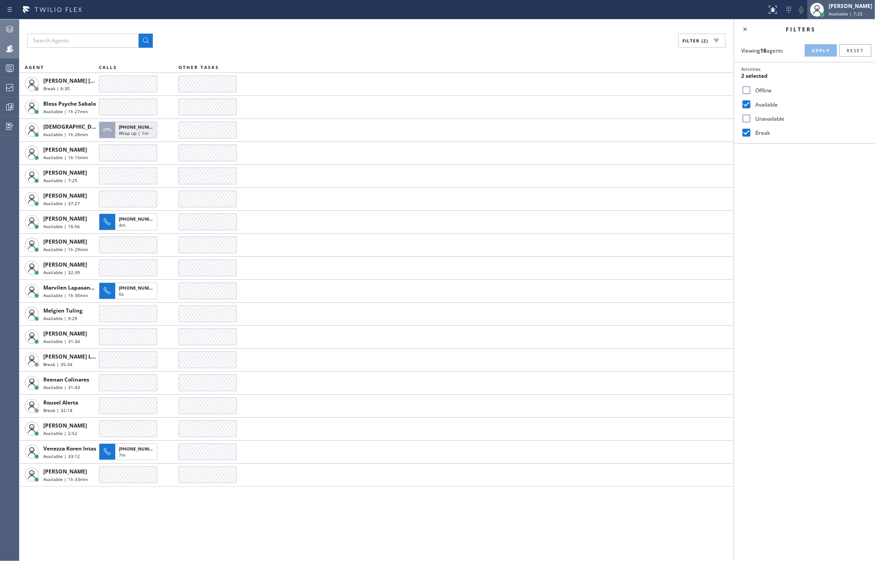
click at [845, 15] on span "Available | 7:25" at bounding box center [846, 14] width 34 height 6
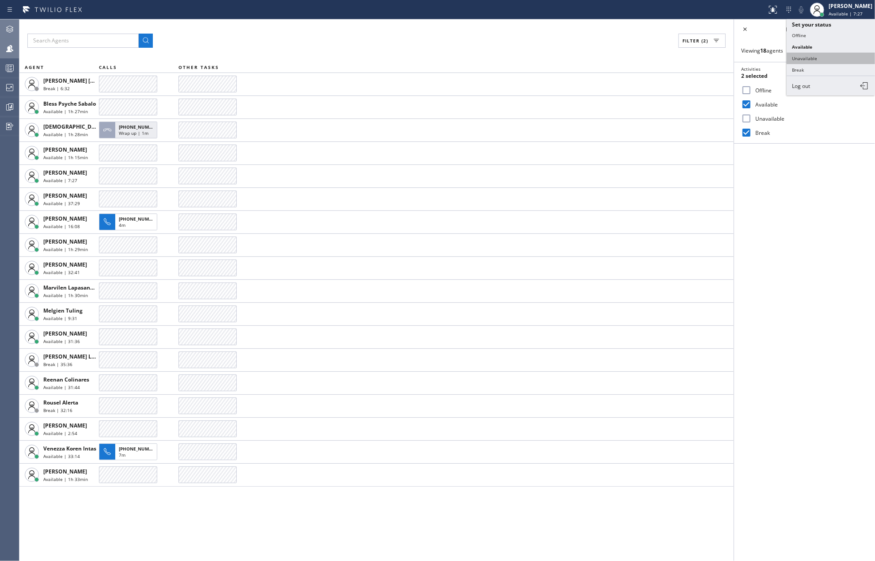
click at [824, 59] on button "Unavailable" at bounding box center [831, 58] width 88 height 11
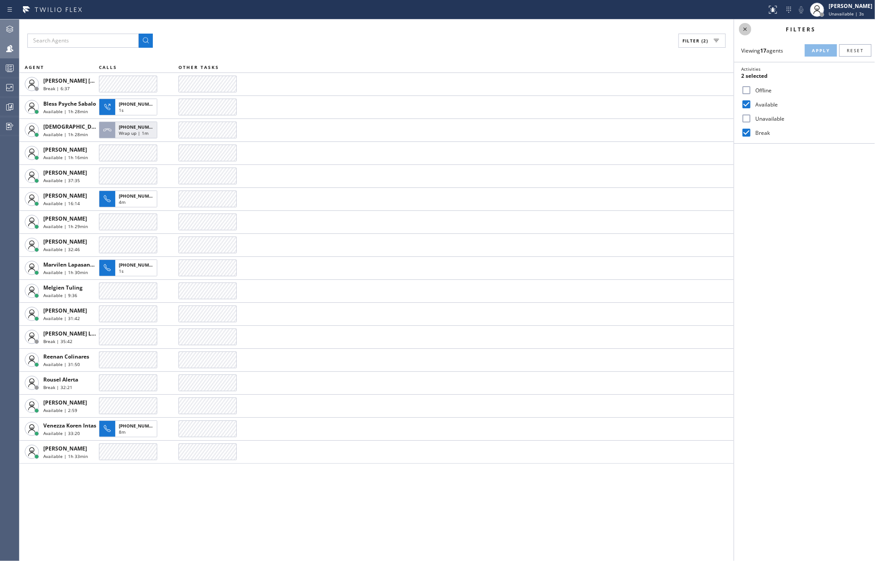
click at [742, 30] on icon at bounding box center [745, 29] width 11 height 11
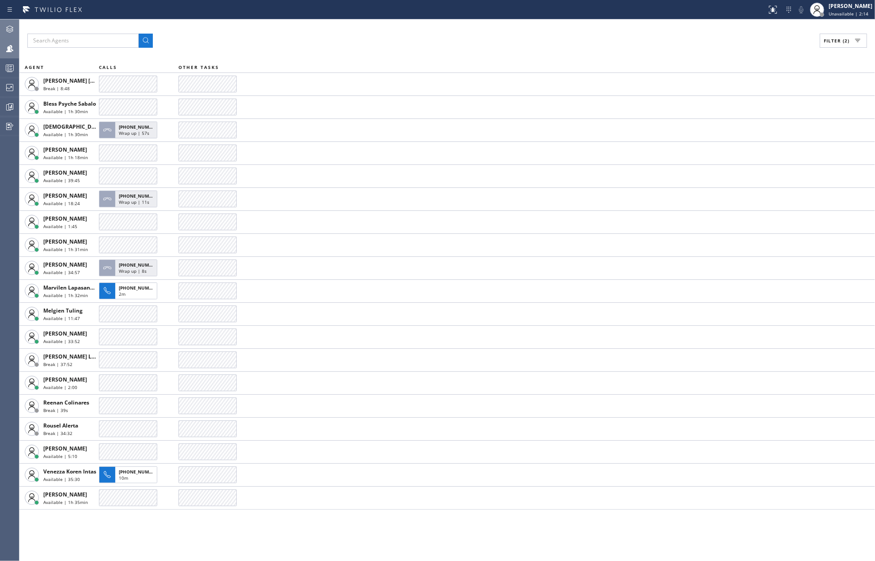
click at [4, 65] on div at bounding box center [9, 68] width 19 height 11
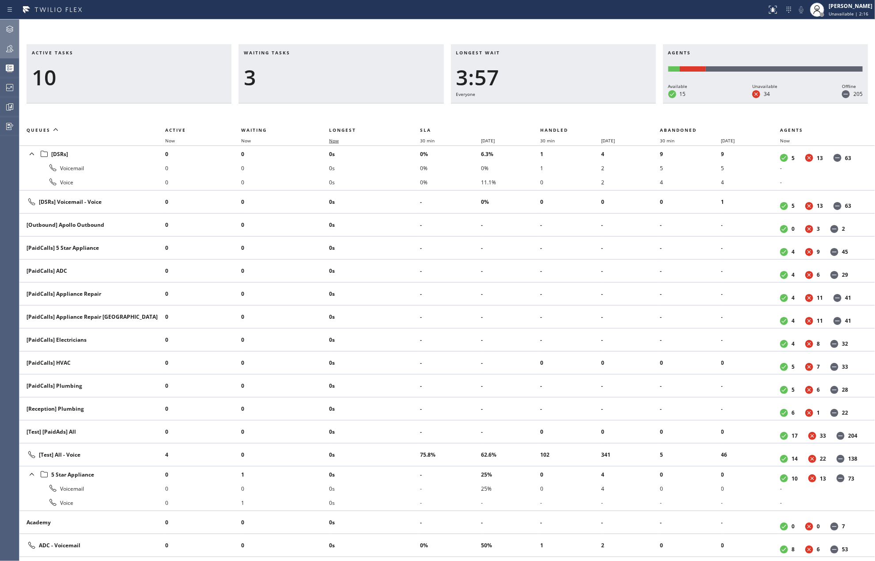
click at [337, 137] on span "Now" at bounding box center [334, 140] width 10 height 6
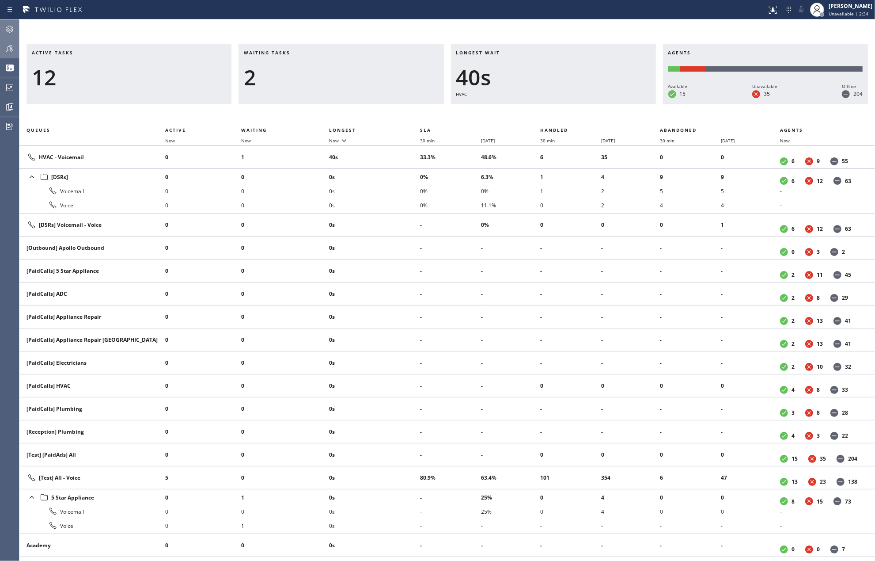
click at [377, 29] on div "Active tasks 12 Waiting tasks 2 Longest wait 40s HVAC Agents Available 15 Unava…" at bounding box center [447, 289] width 856 height 541
click at [332, 50] on h3 "Waiting tasks" at bounding box center [341, 55] width 194 height 13
click at [9, 46] on icon at bounding box center [9, 48] width 11 height 11
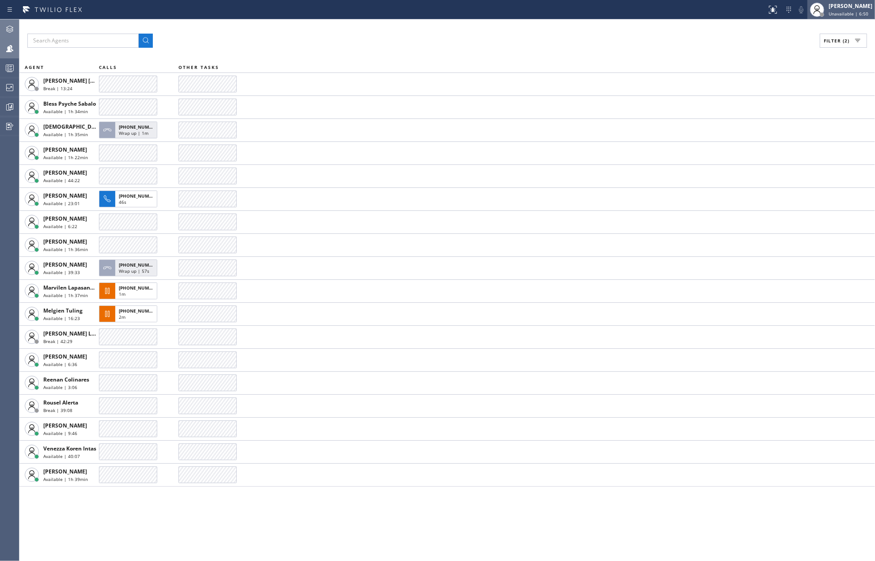
click at [848, 11] on span "Unavailable | 6:50" at bounding box center [849, 14] width 40 height 6
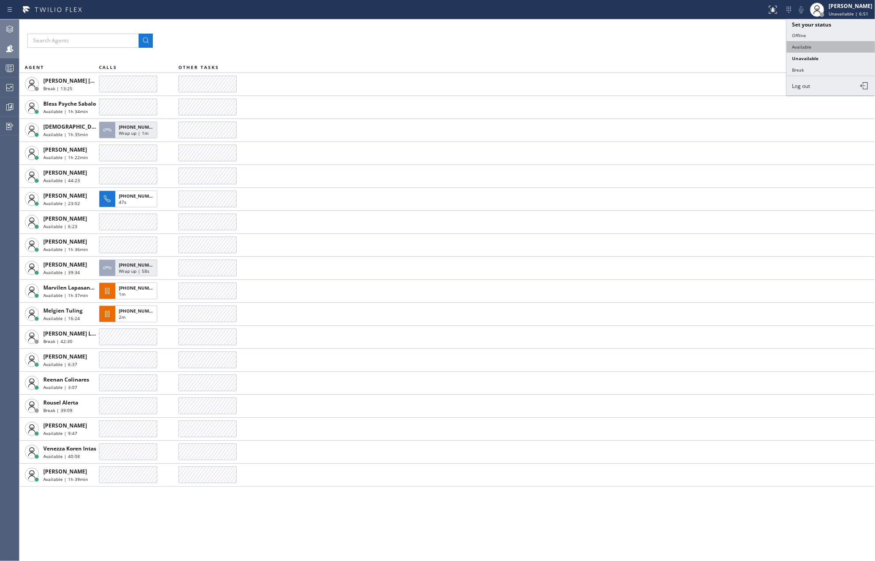
click at [822, 43] on button "Available" at bounding box center [831, 46] width 88 height 11
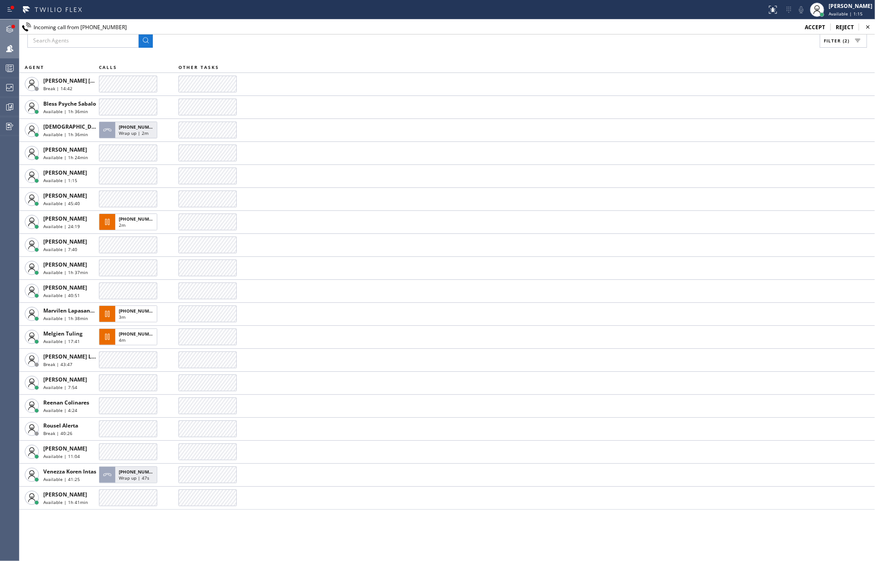
click at [6, 30] on icon at bounding box center [9, 29] width 7 height 7
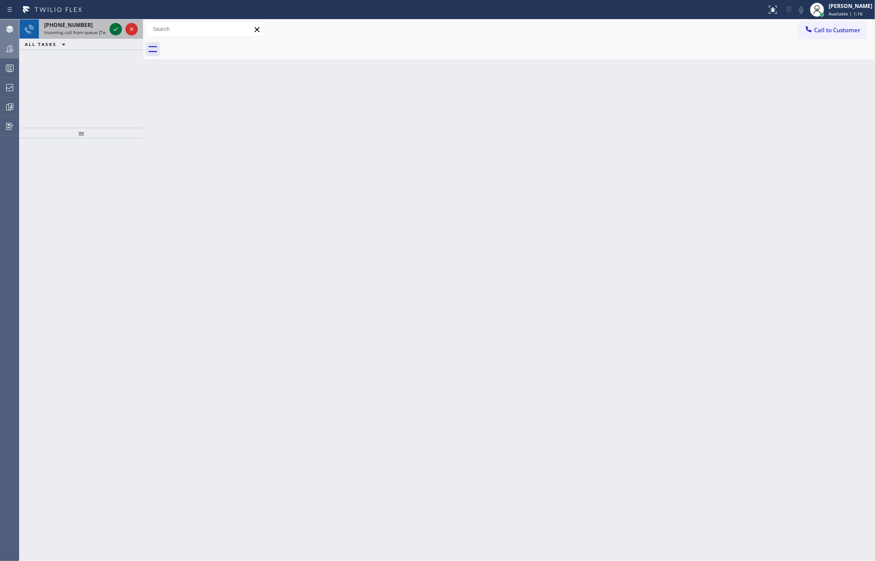
click at [114, 29] on icon at bounding box center [115, 29] width 11 height 11
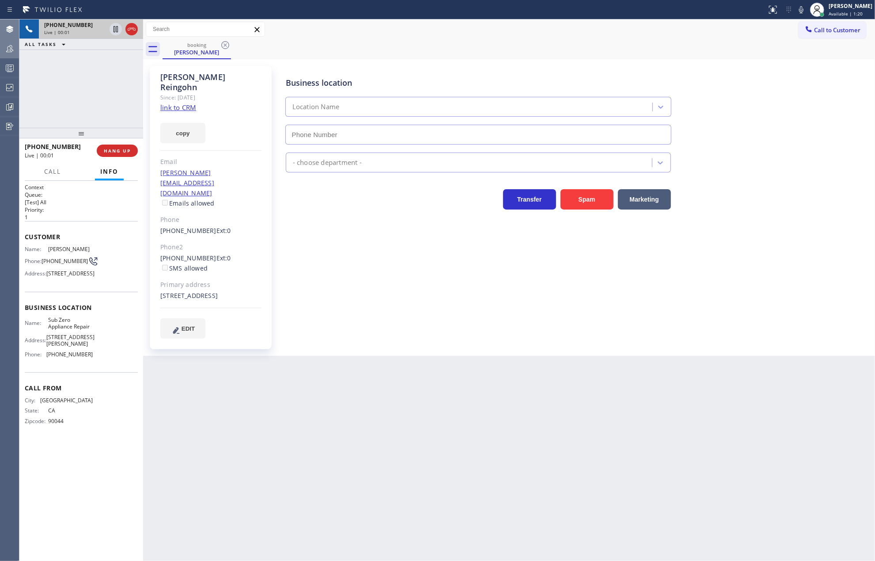
type input "(714) 627-5469"
click at [181, 103] on link "link to CRM" at bounding box center [178, 107] width 36 height 9
drag, startPoint x: 114, startPoint y: 31, endPoint x: 335, endPoint y: 124, distance: 239.6
click at [114, 31] on icon at bounding box center [115, 29] width 11 height 11
click at [112, 26] on icon at bounding box center [115, 29] width 11 height 11
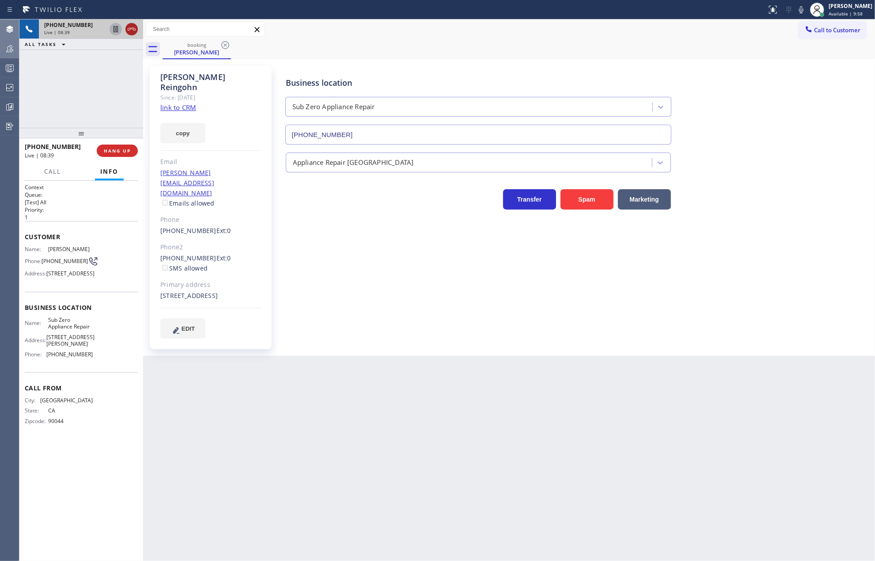
click at [133, 34] on icon at bounding box center [131, 29] width 11 height 11
click at [355, 304] on div "Business location Sub Zero Appliance Repair (714) 627-5469 Appliance Repair Hig…" at bounding box center [575, 202] width 595 height 268
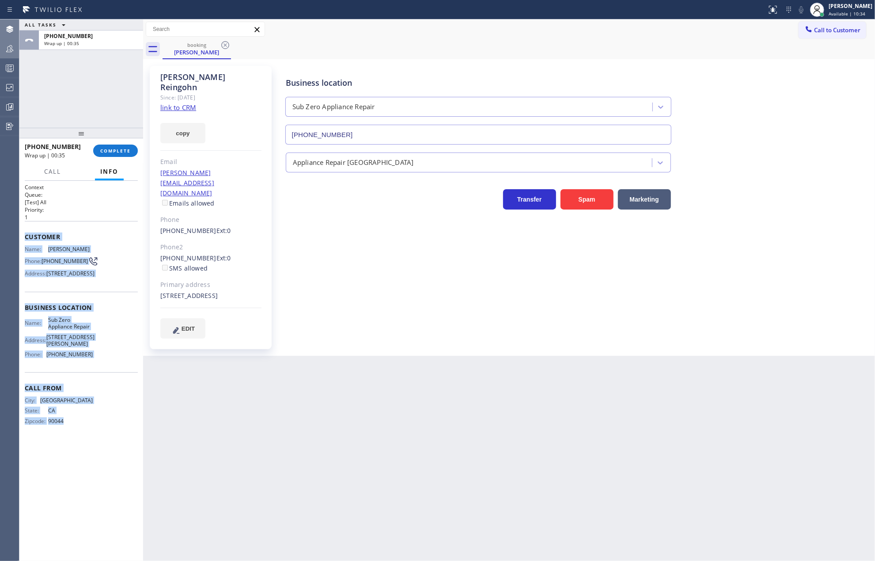
drag, startPoint x: 22, startPoint y: 240, endPoint x: 80, endPoint y: 444, distance: 212.2
click at [80, 444] on div "Context Queue: [Test] All Priority: 1 Customer Name: Mauren Reingohn Phone: (31…" at bounding box center [81, 371] width 124 height 380
copy div "Customer Name: Mauren Reingohn Phone: (310) 560-8800 Address: 4335 Marina City …"
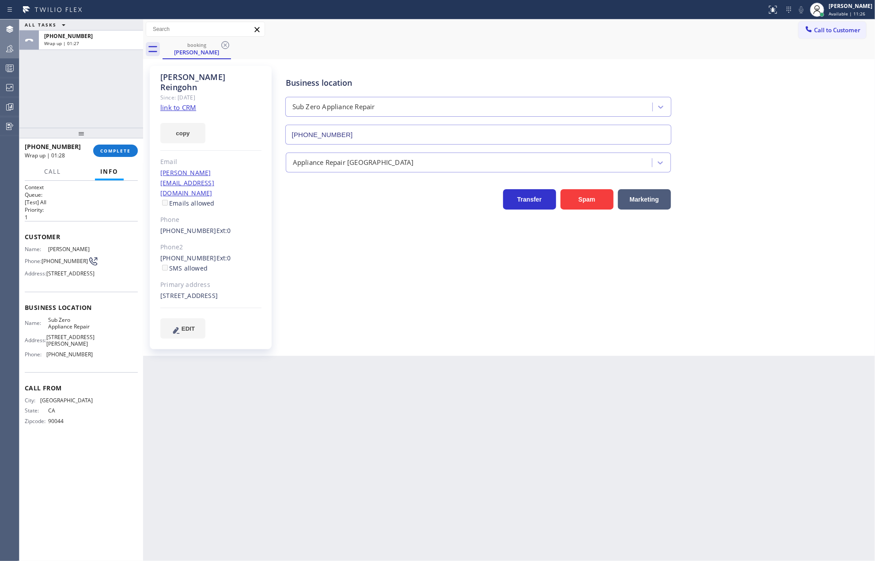
click at [384, 292] on div "Business location Sub Zero Appliance Repair (714) 627-5469 Appliance Repair Hig…" at bounding box center [575, 202] width 595 height 268
click at [831, 34] on span "Call to Customer" at bounding box center [837, 30] width 46 height 8
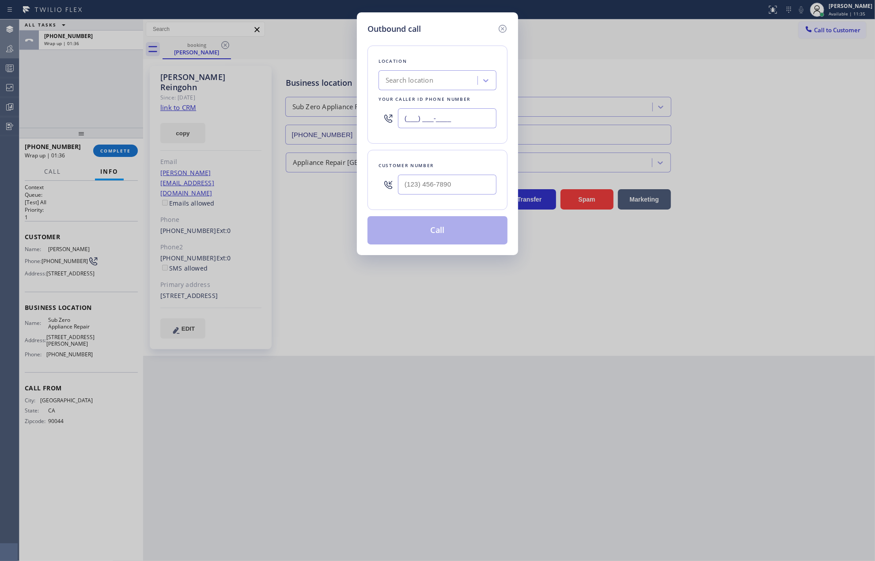
click at [430, 126] on input "(___) ___-____" at bounding box center [447, 118] width 99 height 20
paste input "714) 627-5469"
type input "(714) 627-5469"
click at [433, 186] on input "(___) ___-____" at bounding box center [447, 184] width 99 height 20
paste input "310) 560-8800"
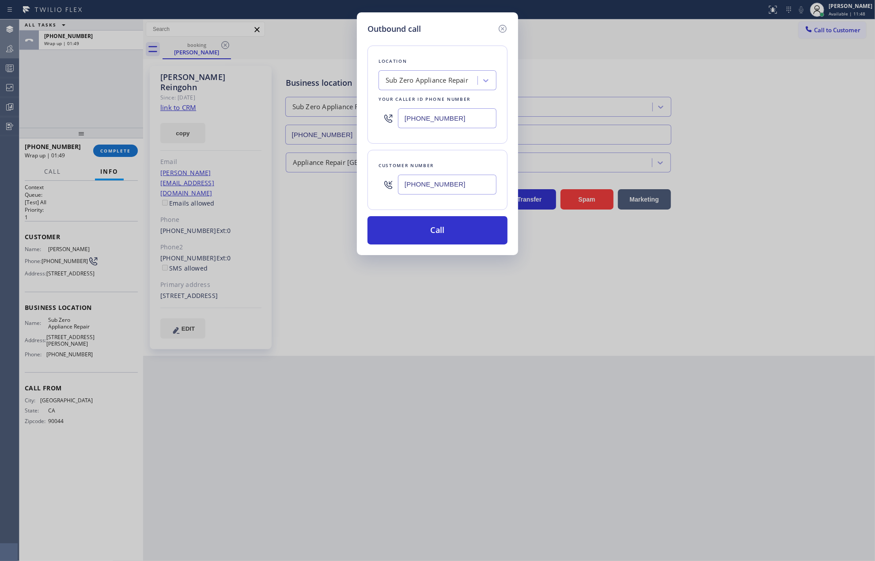
click at [452, 185] on input "(310) 560-8800" at bounding box center [447, 184] width 99 height 20
drag, startPoint x: 459, startPoint y: 185, endPoint x: 397, endPoint y: 184, distance: 62.7
click at [397, 184] on div "(310) 560-8800" at bounding box center [438, 184] width 118 height 29
paste input "78-4984"
type input "(310) 578-4984"
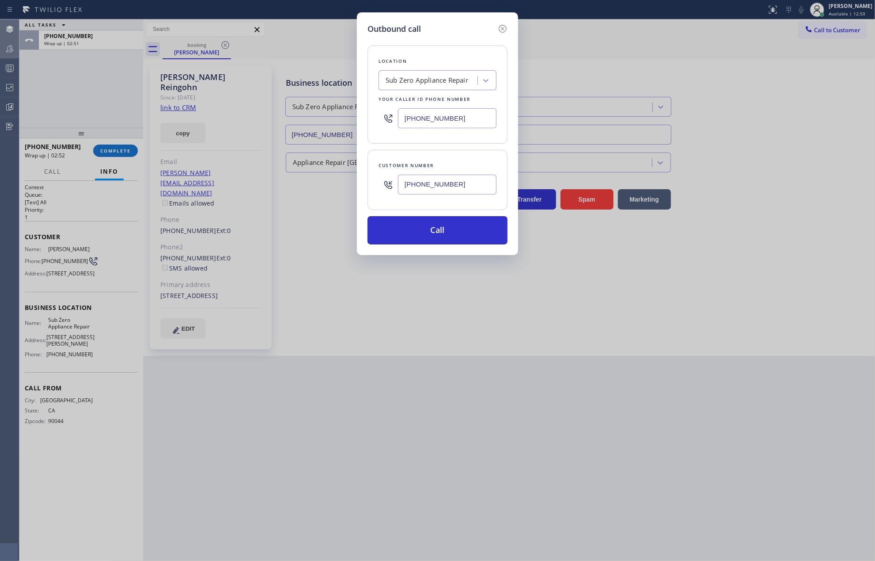
click at [310, 331] on div "Outbound call Location Sub Zero Appliance Repair Your caller id phone number (7…" at bounding box center [437, 280] width 875 height 561
click at [428, 235] on button "Call" at bounding box center [438, 230] width 140 height 28
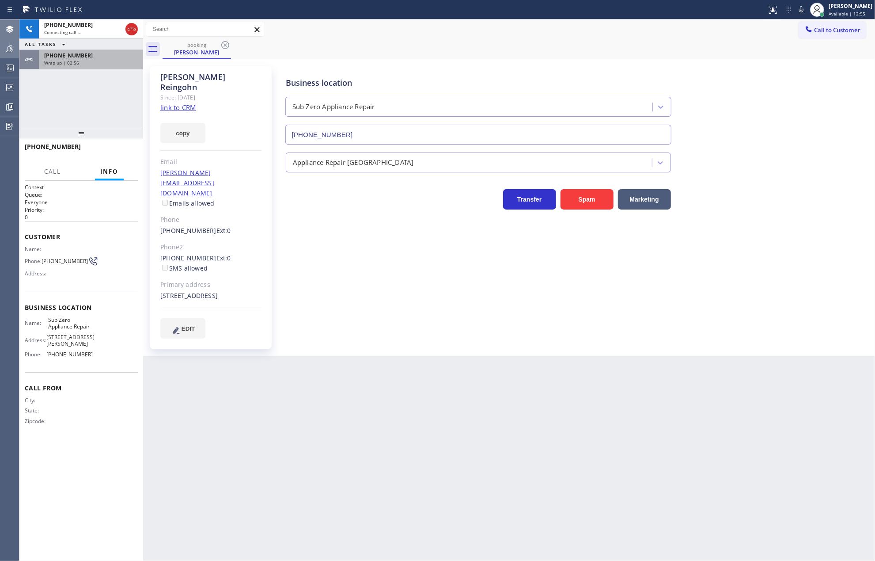
click at [95, 61] on div "Wrap up | 02:56" at bounding box center [91, 63] width 94 height 6
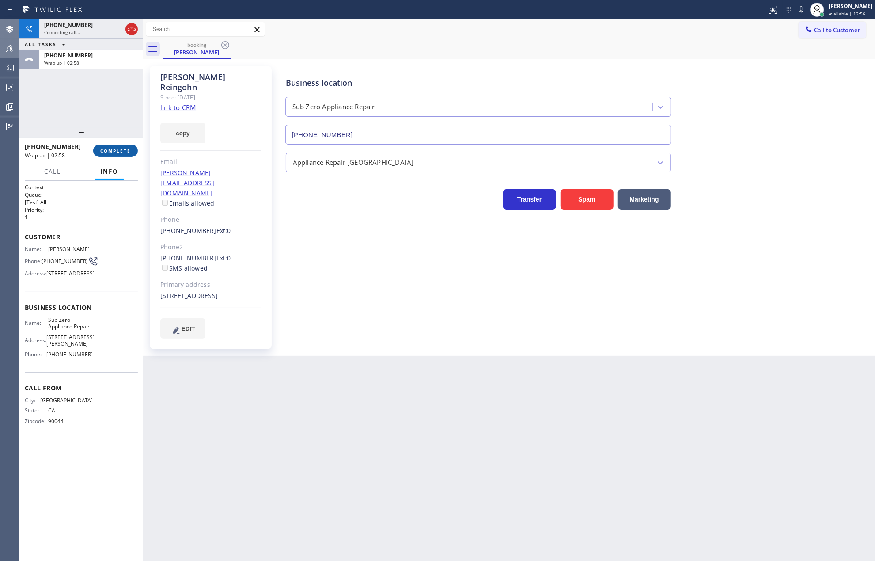
click at [122, 151] on span "COMPLETE" at bounding box center [115, 151] width 30 height 6
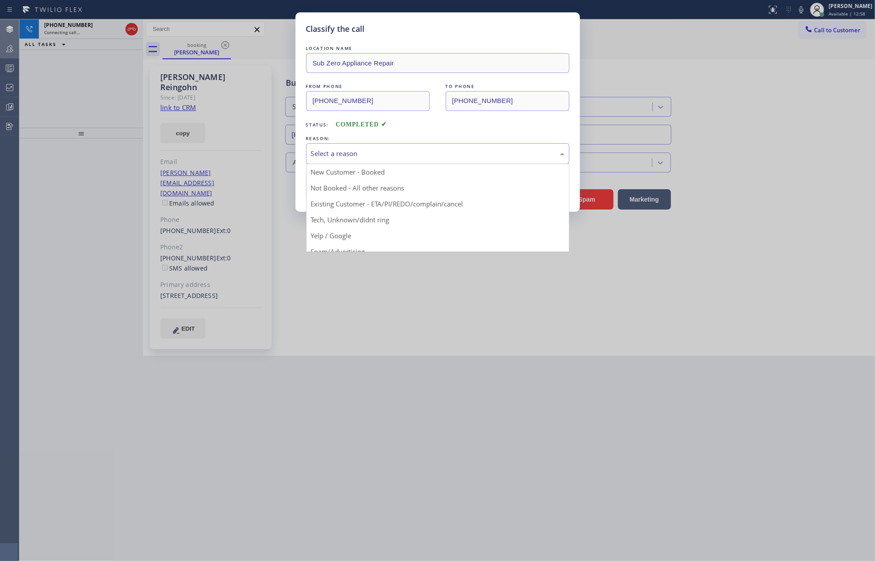
click at [382, 154] on div "Select a reason" at bounding box center [438, 153] width 254 height 10
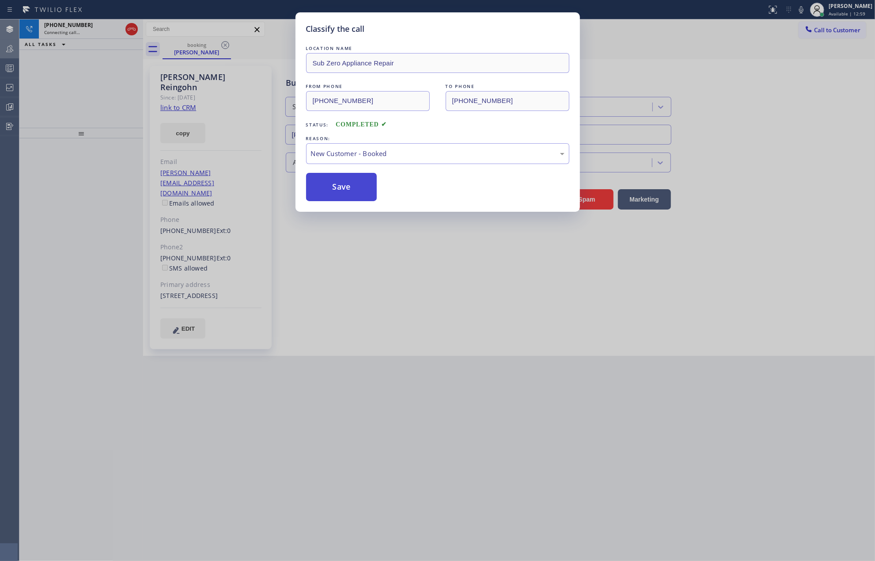
click at [352, 183] on button "Save" at bounding box center [341, 187] width 71 height 28
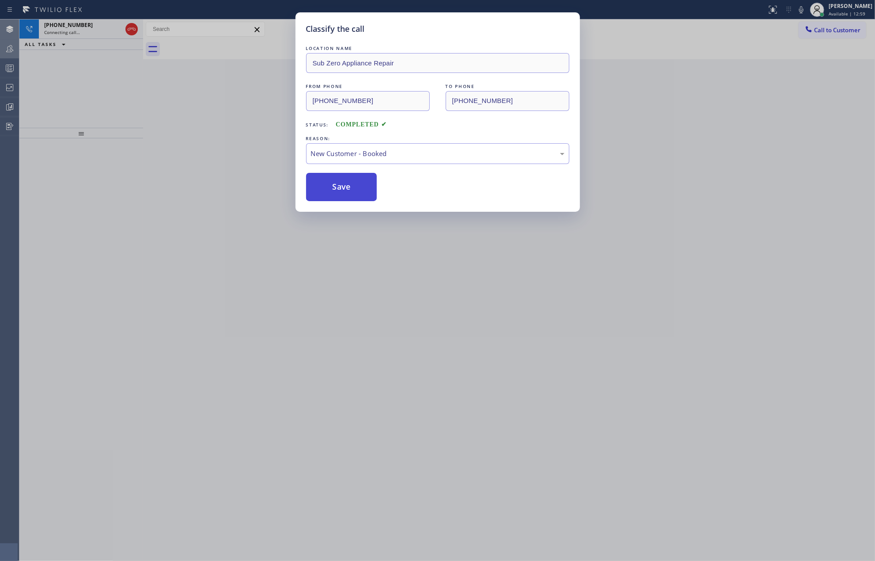
click at [352, 183] on button "Save" at bounding box center [341, 187] width 71 height 28
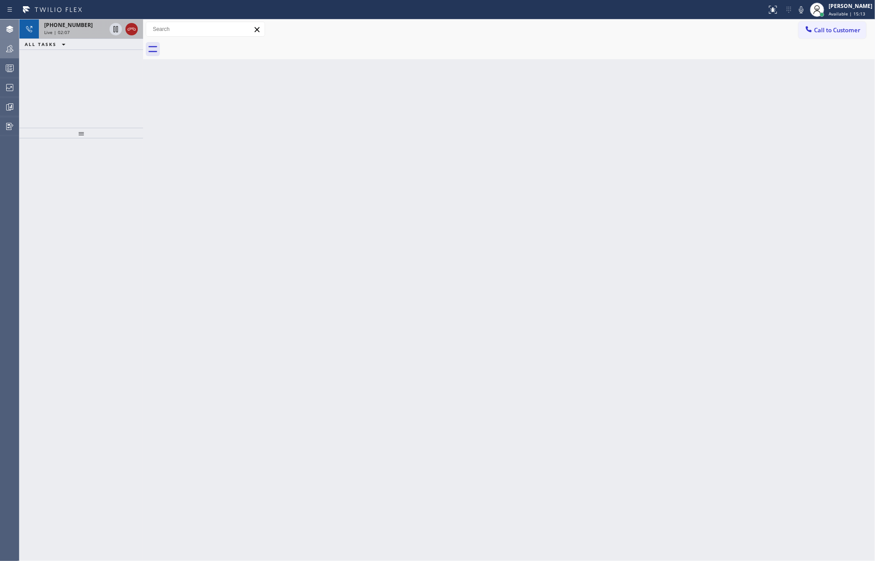
click at [131, 32] on icon at bounding box center [131, 29] width 11 height 11
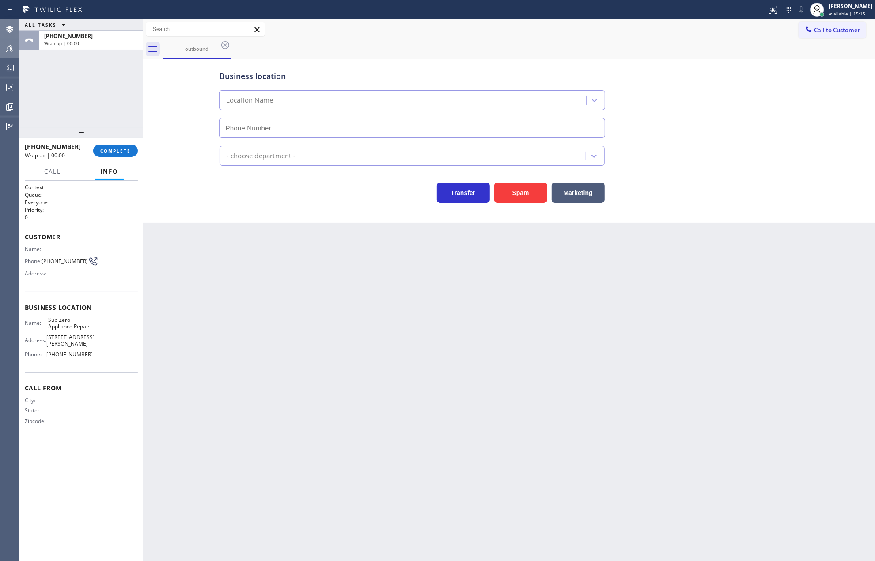
type input "(714) 627-5469"
drag, startPoint x: 324, startPoint y: 324, endPoint x: 326, endPoint y: 318, distance: 6.2
click at [324, 324] on div "Back to Dashboard Change Sender ID Customers Technicians Select a contact Outbo…" at bounding box center [509, 289] width 732 height 541
click at [810, 29] on icon at bounding box center [808, 29] width 9 height 9
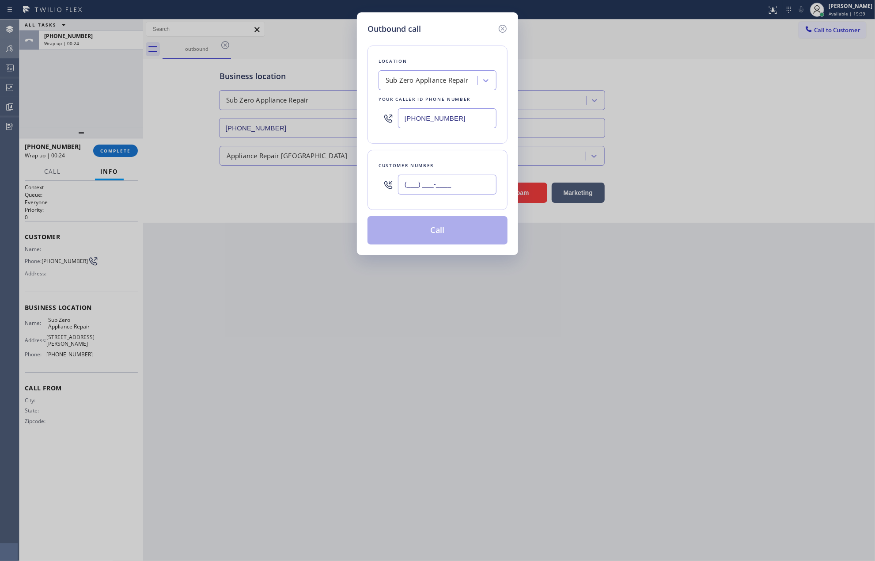
click at [461, 185] on input "(___) ___-____" at bounding box center [447, 184] width 99 height 20
paste input "310) 560-8800"
type input "(310) 560-8800"
click at [436, 234] on button "Call" at bounding box center [438, 230] width 140 height 28
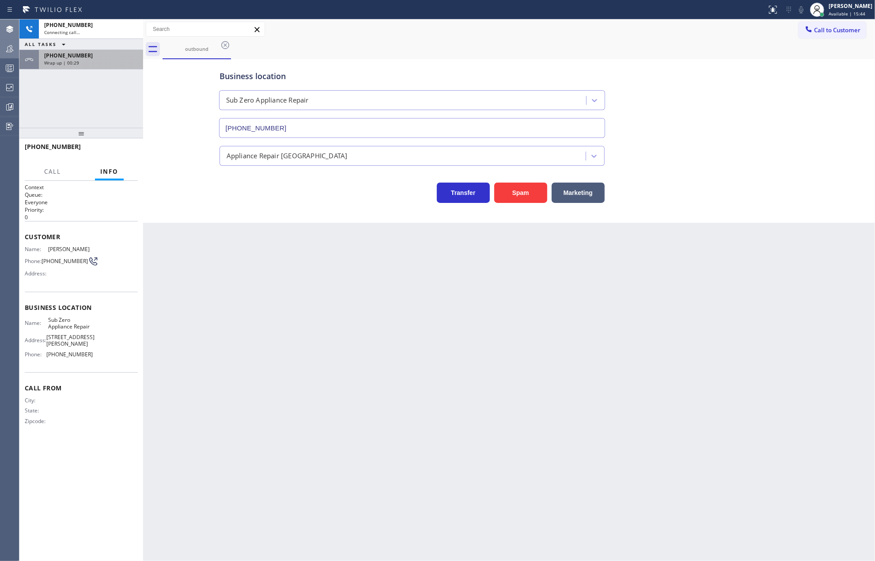
click at [89, 65] on div "Wrap up | 00:29" at bounding box center [91, 63] width 94 height 6
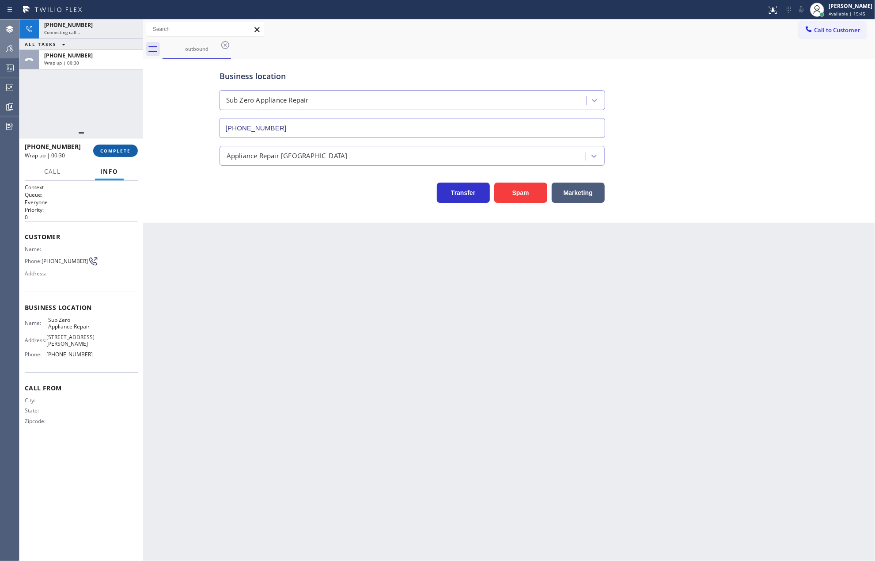
click at [109, 149] on span "COMPLETE" at bounding box center [115, 151] width 30 height 6
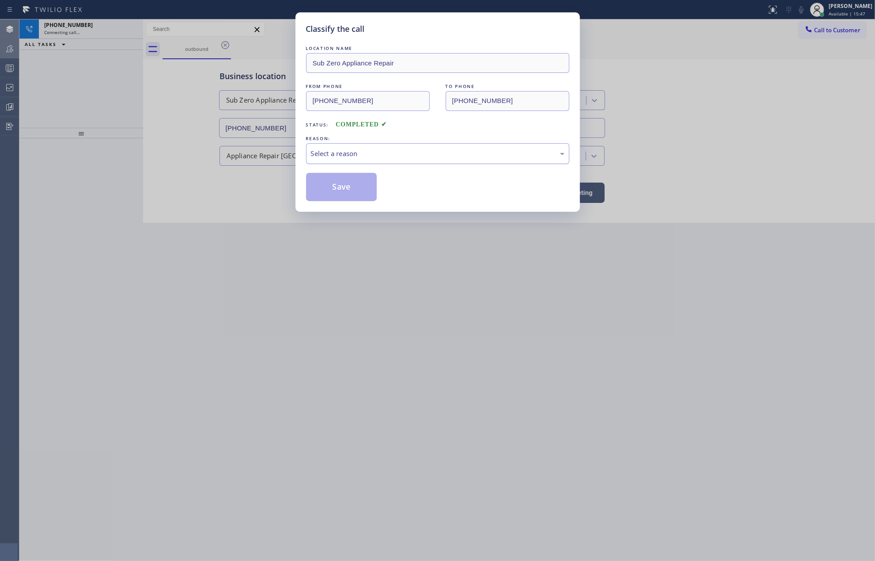
click at [370, 155] on div "Select a reason" at bounding box center [438, 153] width 254 height 10
click at [352, 188] on button "Save" at bounding box center [341, 187] width 71 height 28
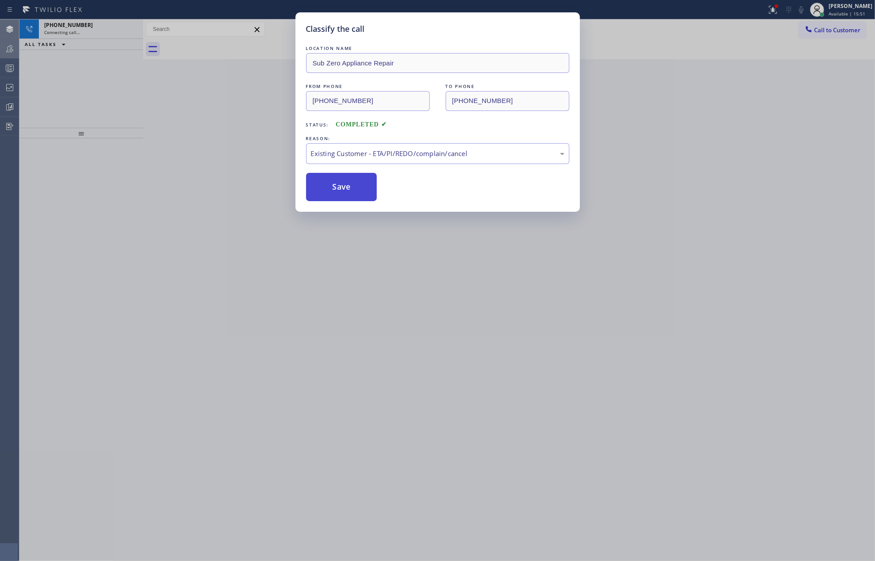
click at [352, 188] on button "Save" at bounding box center [341, 187] width 71 height 28
click at [186, 223] on div "Classify the call LOCATION NAME Sub Zero Appliance Repair FROM PHONE (714) 627-…" at bounding box center [437, 280] width 875 height 561
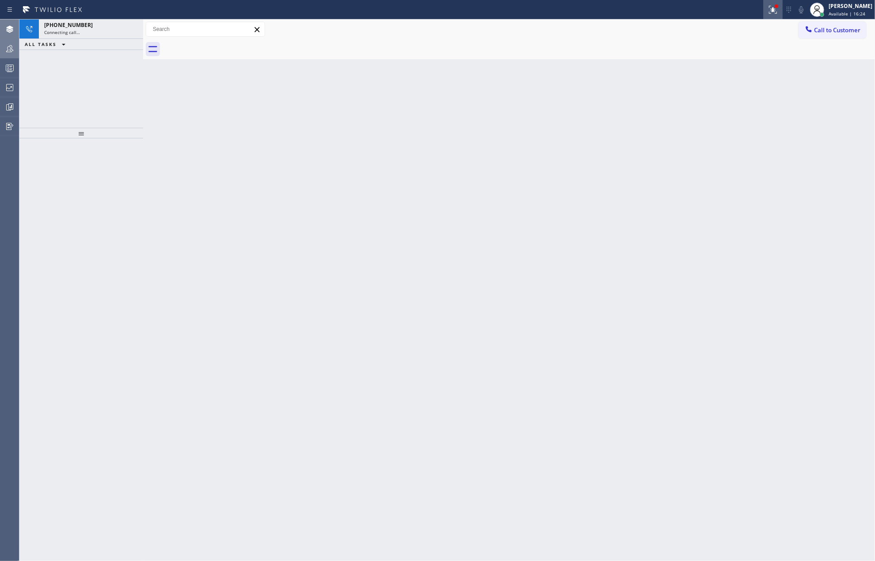
click at [778, 12] on icon at bounding box center [773, 9] width 11 height 11
click at [764, 110] on button "Clear issue" at bounding box center [734, 116] width 103 height 12
click at [186, 225] on div "Back to Dashboard Change Sender ID Customers Technicians Select a contact Outbo…" at bounding box center [509, 289] width 732 height 541
drag, startPoint x: 88, startPoint y: 136, endPoint x: 88, endPoint y: 102, distance: 34.5
click at [88, 102] on div "+13105608800 Connecting call… ALL TASKS ALL TASKS ACTIVE TASKS TASKS IN WRAP UP" at bounding box center [81, 289] width 124 height 541
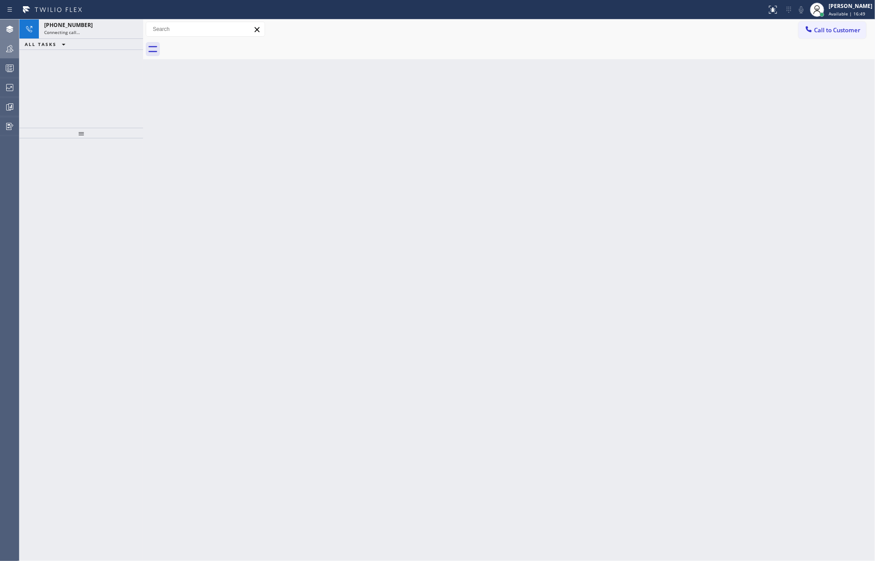
drag, startPoint x: 80, startPoint y: 133, endPoint x: 80, endPoint y: 104, distance: 28.7
click at [80, 105] on div "+13105608800 Connecting call… ALL TASKS ALL TASKS ACTIVE TASKS TASKS IN WRAP UP" at bounding box center [81, 289] width 124 height 541
click at [100, 29] on div "Connecting call…" at bounding box center [91, 32] width 94 height 6
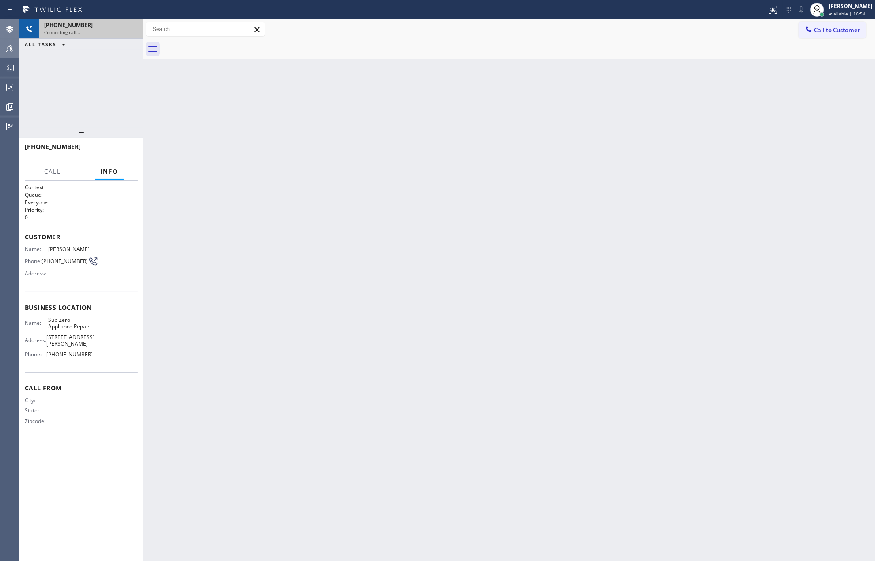
click at [117, 33] on div "Connecting call…" at bounding box center [91, 32] width 94 height 6
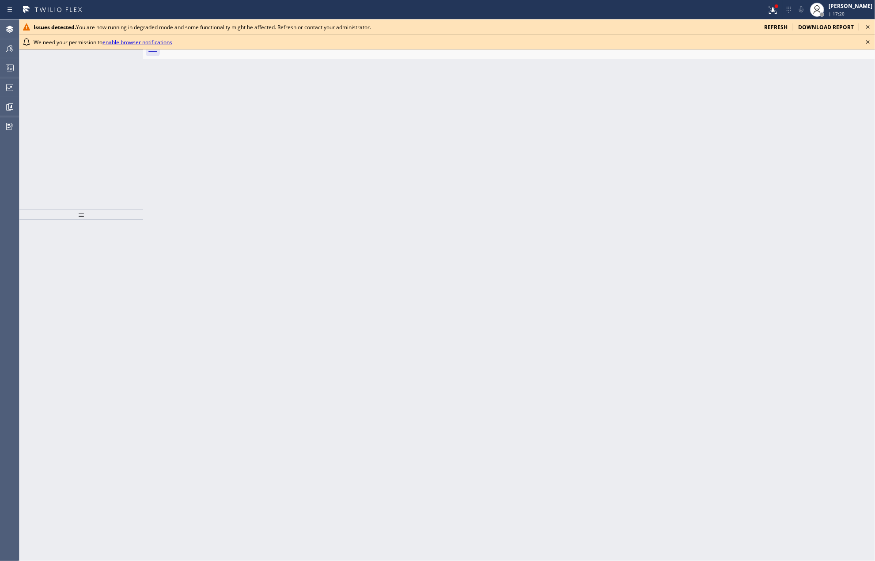
click at [866, 42] on icon at bounding box center [868, 42] width 11 height 11
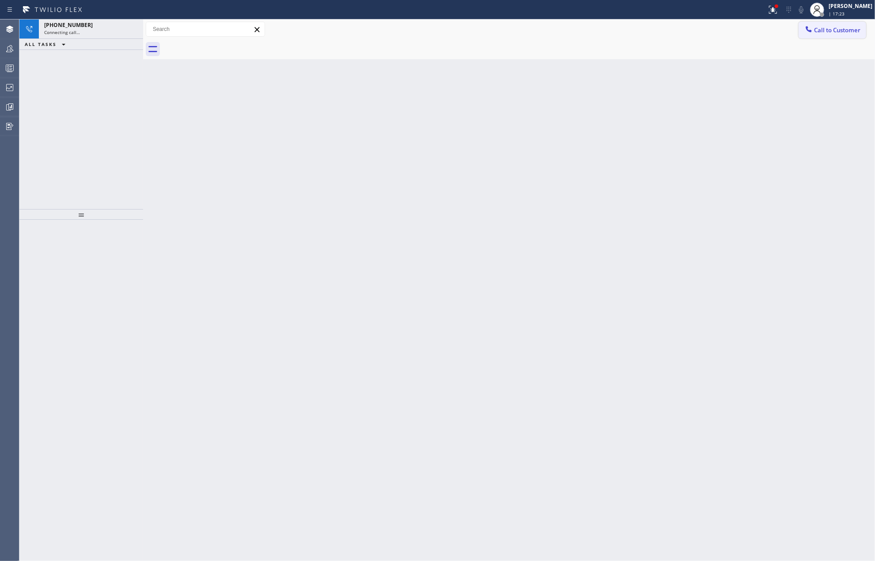
click at [841, 34] on button "Call to Customer" at bounding box center [833, 30] width 68 height 17
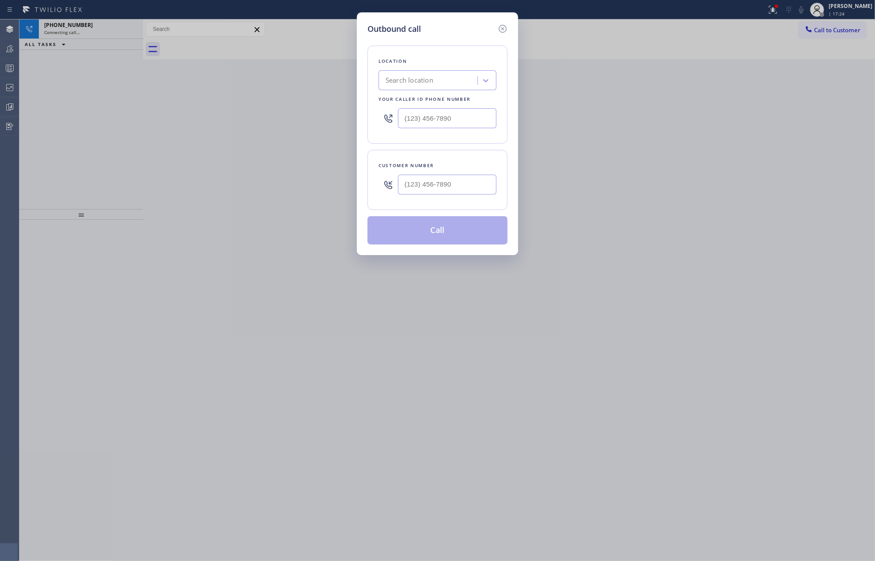
type input "(___) ___-____"
click at [442, 183] on input "(___) ___-____" at bounding box center [447, 184] width 99 height 20
type input "(___) ___-____"
click at [446, 112] on input "(___) ___-____" at bounding box center [447, 118] width 99 height 20
paste input "714) 627-5469"
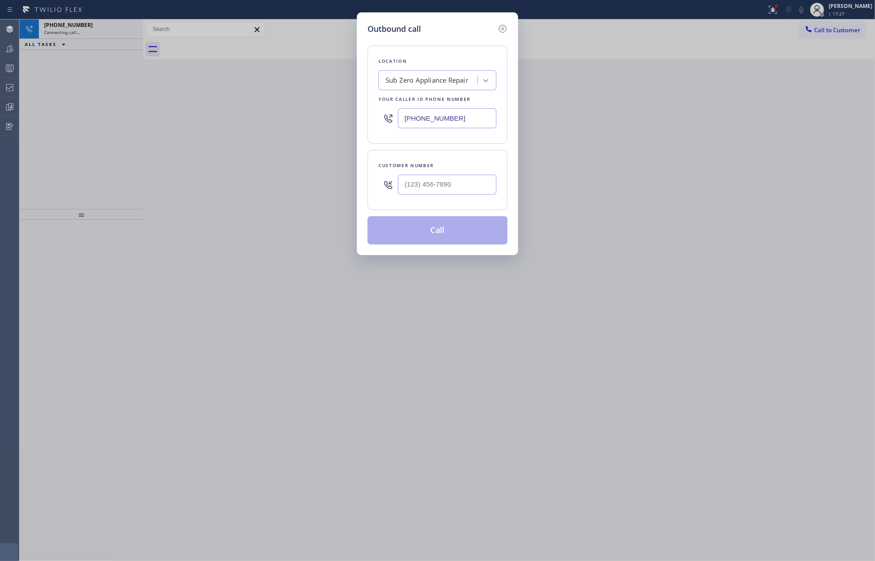
type input "[PHONE_NUMBER]"
click at [470, 177] on input "(___) ___-____" at bounding box center [447, 184] width 99 height 20
paste input "310) 560-8800"
type input "[PHONE_NUMBER]"
click at [214, 126] on div "Outbound call Location Sub Zero Appliance Repair Your caller id phone number [P…" at bounding box center [437, 280] width 875 height 561
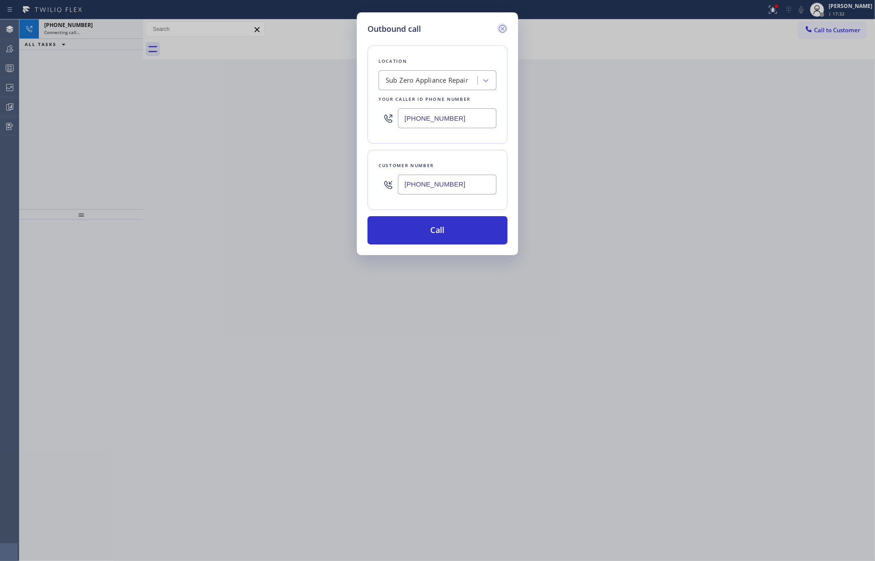
click at [503, 27] on icon at bounding box center [502, 28] width 11 height 11
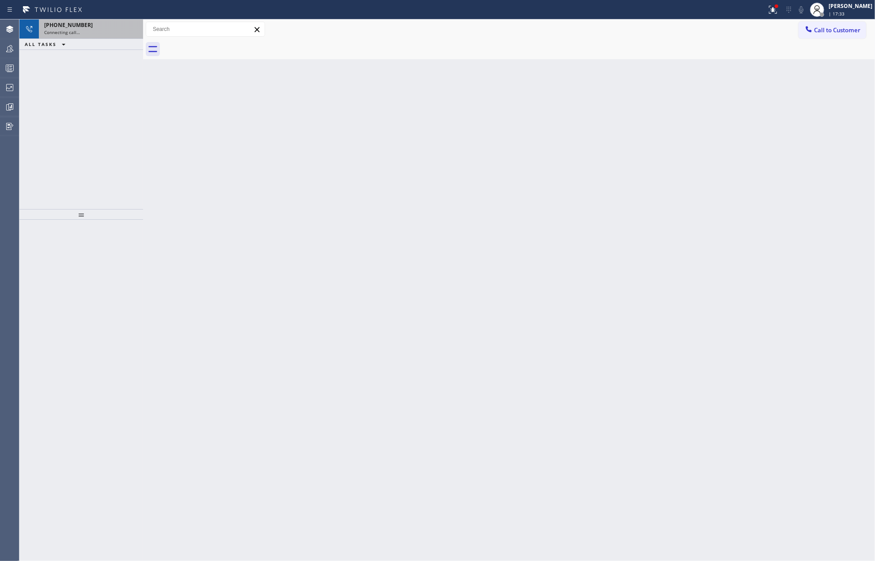
click at [105, 29] on div "Connecting call…" at bounding box center [91, 32] width 94 height 6
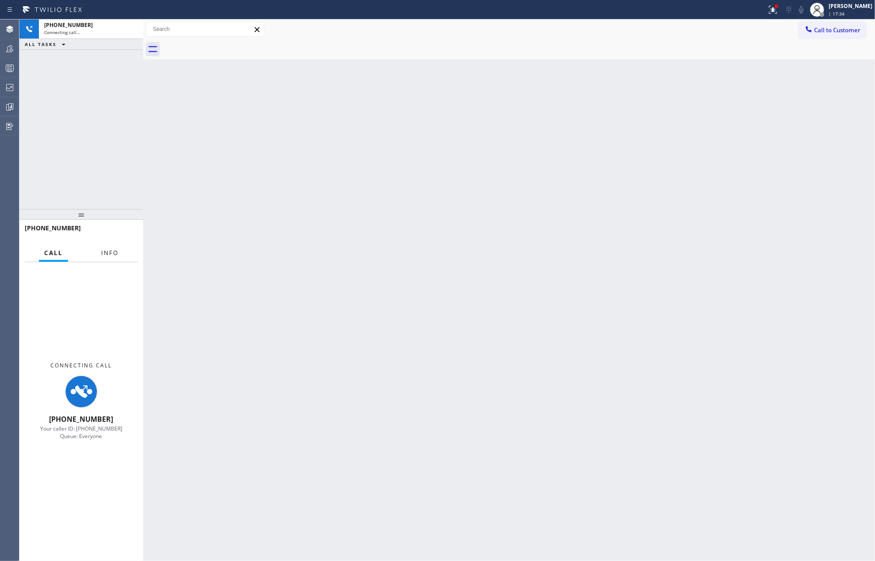
click at [106, 251] on span "Info" at bounding box center [109, 253] width 17 height 8
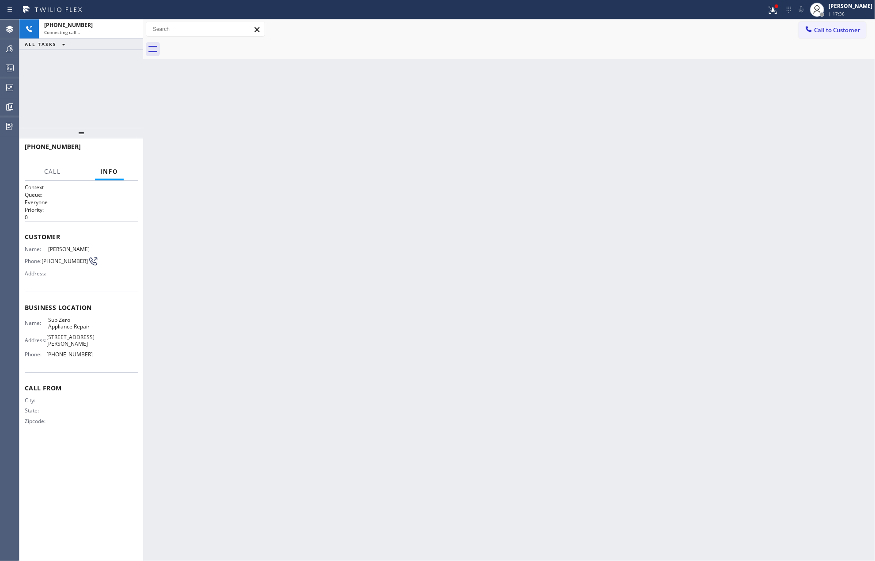
drag, startPoint x: 82, startPoint y: 214, endPoint x: 103, endPoint y: 68, distance: 148.2
click at [102, 68] on div "[PHONE_NUMBER] Connecting call… ALL TASKS ALL TASKS ACTIVE TASKS TASKS IN WRAP …" at bounding box center [81, 289] width 124 height 541
click at [91, 30] on div "Connecting call…" at bounding box center [91, 32] width 94 height 6
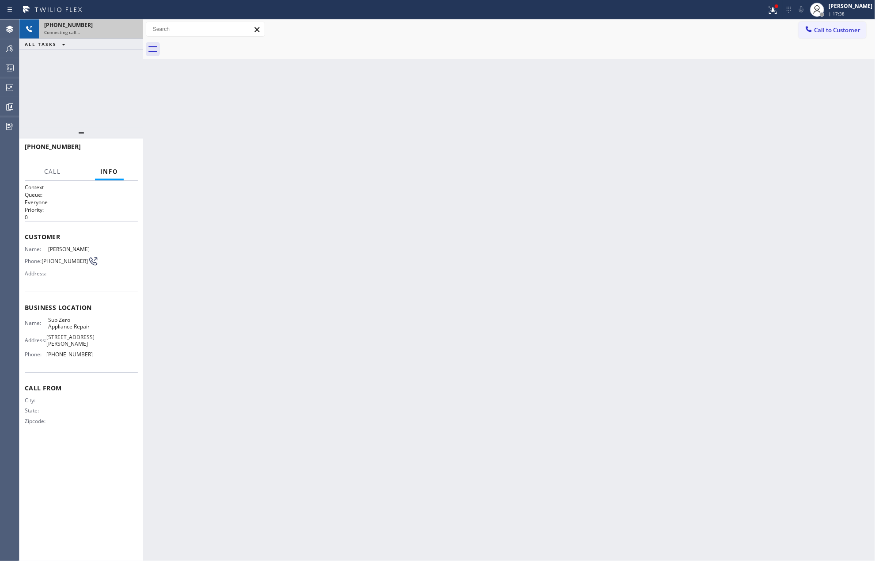
click at [91, 30] on div "Connecting call…" at bounding box center [91, 32] width 94 height 6
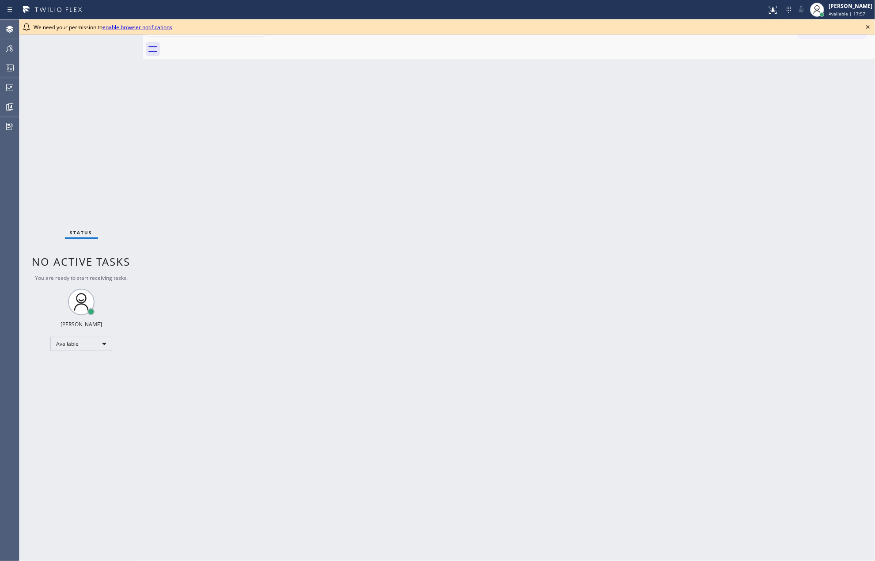
click at [865, 27] on icon at bounding box center [868, 27] width 11 height 11
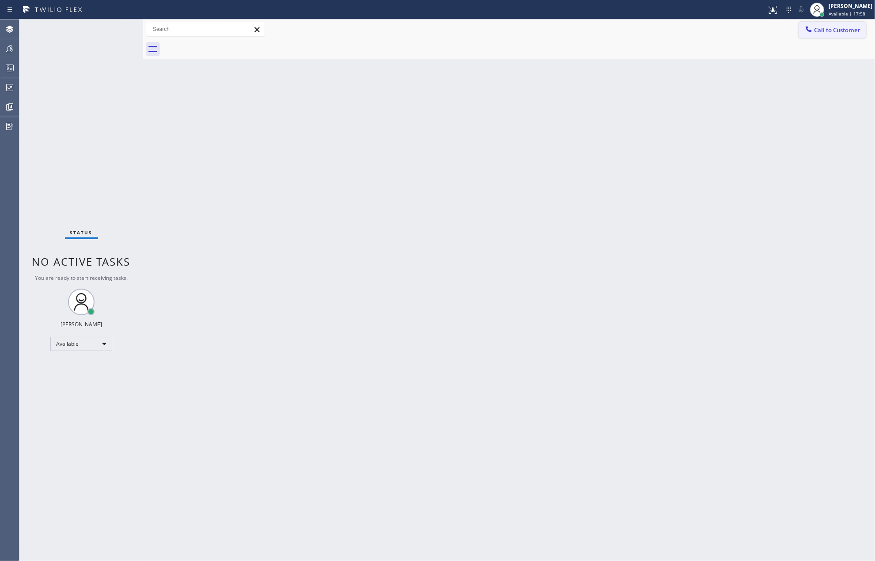
click at [832, 36] on button "Call to Customer" at bounding box center [833, 30] width 68 height 17
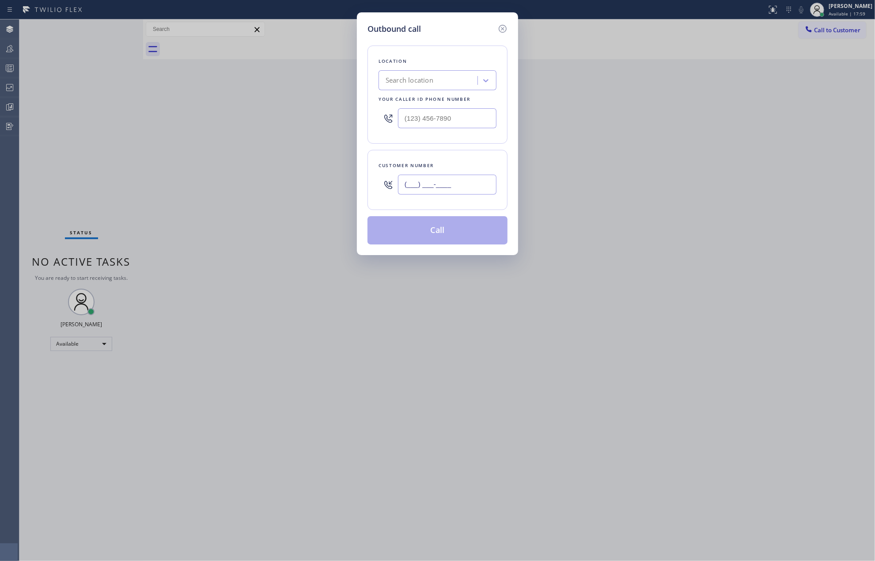
click at [432, 184] on input "(___) ___-____" at bounding box center [447, 184] width 99 height 20
paste input "310) 560-8800"
type input "(310) 560-8800"
click at [451, 121] on input "(___) ___-____" at bounding box center [447, 118] width 99 height 20
paste input "714) 627-5469"
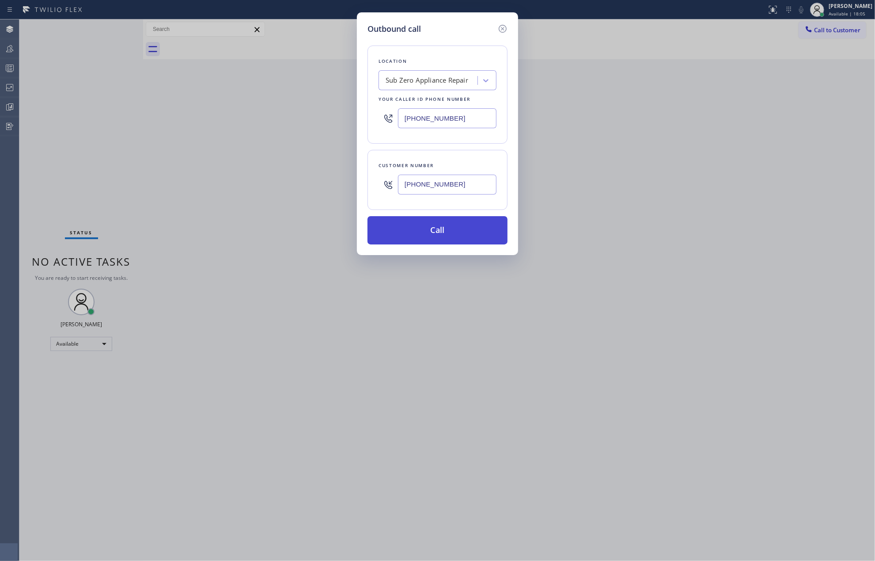
type input "(714) 627-5469"
click at [451, 233] on button "Call" at bounding box center [438, 230] width 140 height 28
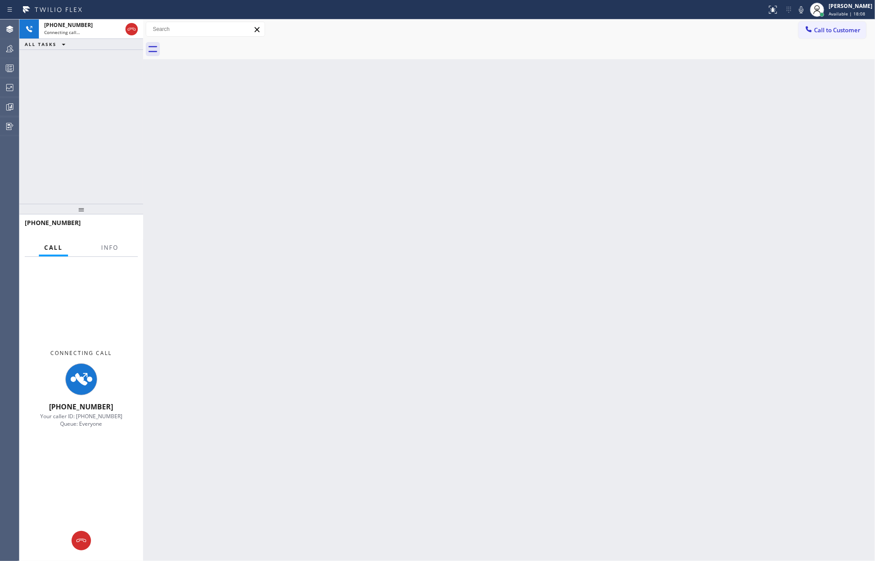
drag, startPoint x: 87, startPoint y: 210, endPoint x: 74, endPoint y: 110, distance: 100.6
click at [75, 98] on div "+13105608800 Connecting call… ALL TASKS ALL TASKS ACTIVE TASKS TASKS IN WRAP UP…" at bounding box center [81, 289] width 124 height 541
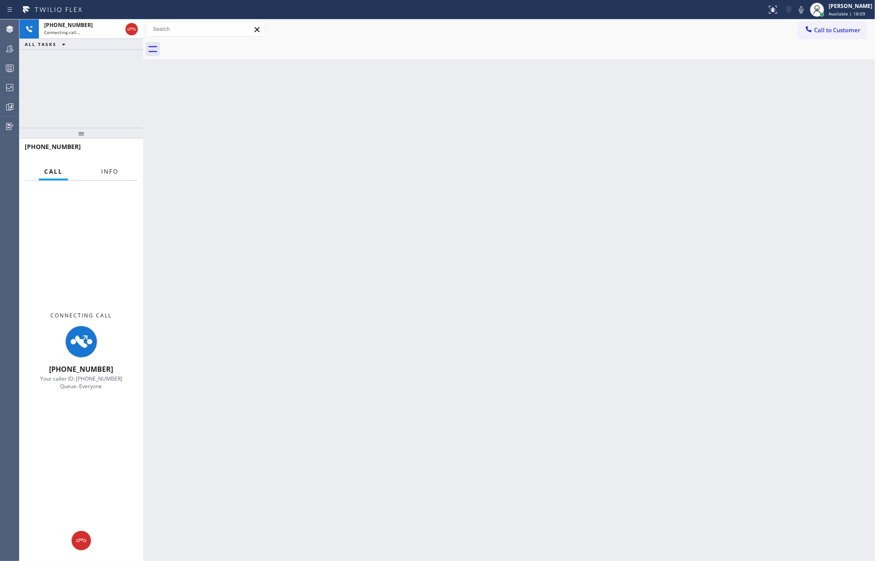
click at [110, 165] on button "Info" at bounding box center [110, 171] width 28 height 17
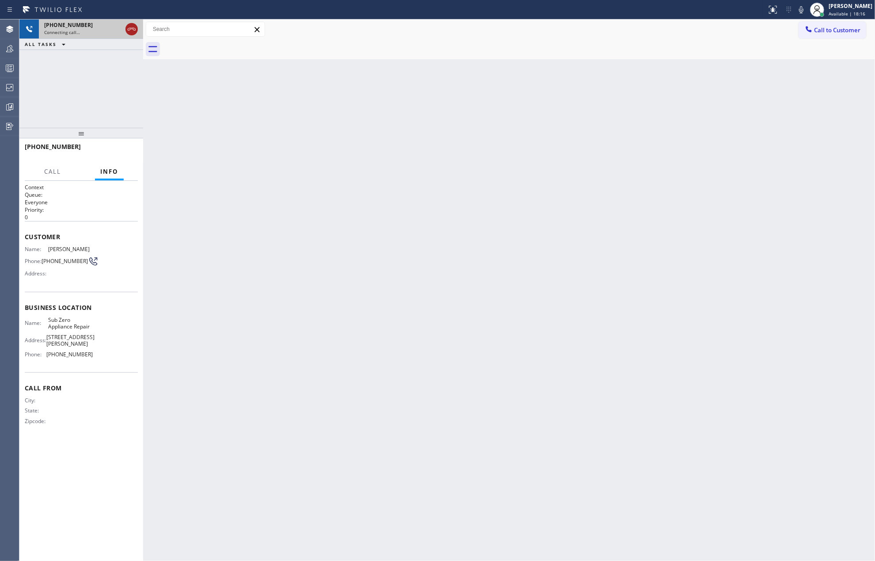
click at [131, 27] on icon at bounding box center [131, 29] width 11 height 11
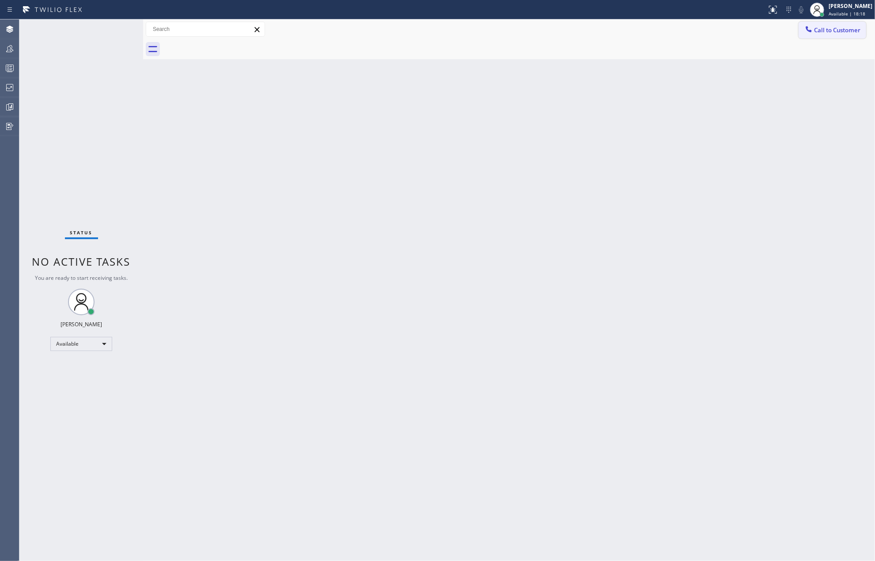
click at [838, 31] on span "Call to Customer" at bounding box center [837, 30] width 46 height 8
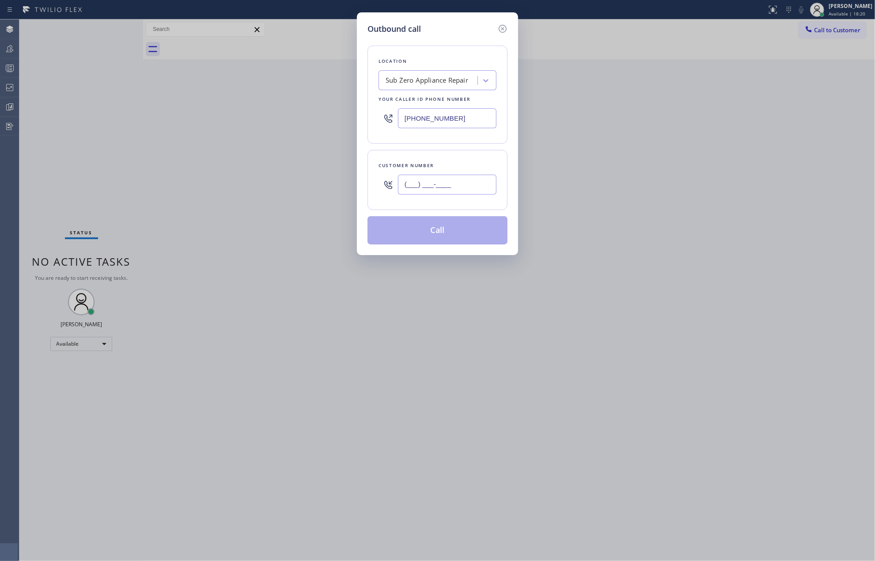
click at [466, 188] on input "(___) ___-____" at bounding box center [447, 184] width 99 height 20
paste input "714) 627-5469"
drag, startPoint x: 462, startPoint y: 184, endPoint x: 387, endPoint y: 189, distance: 74.8
click at [387, 189] on div "(714) 627-5469" at bounding box center [438, 184] width 118 height 29
paste input "310) 560-8800"
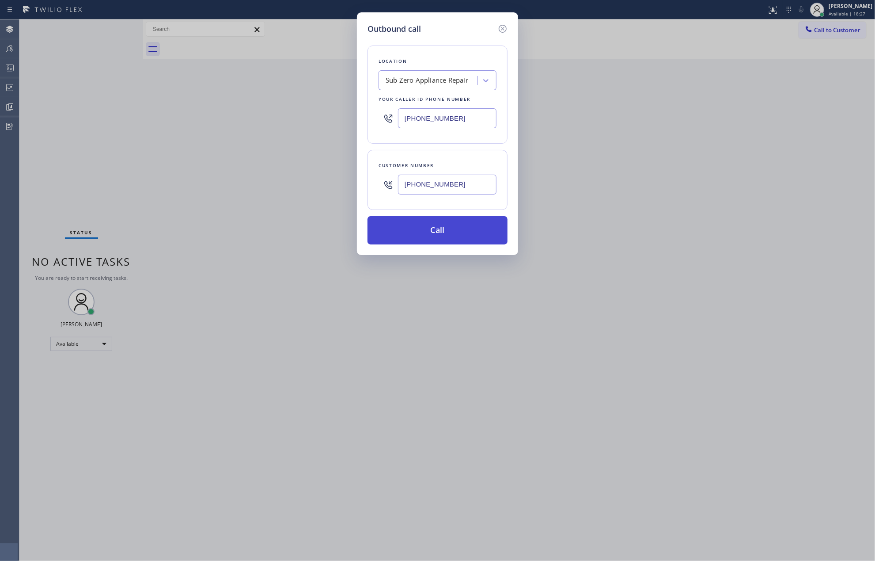
type input "(310) 560-8800"
click at [415, 229] on button "Call" at bounding box center [438, 230] width 140 height 28
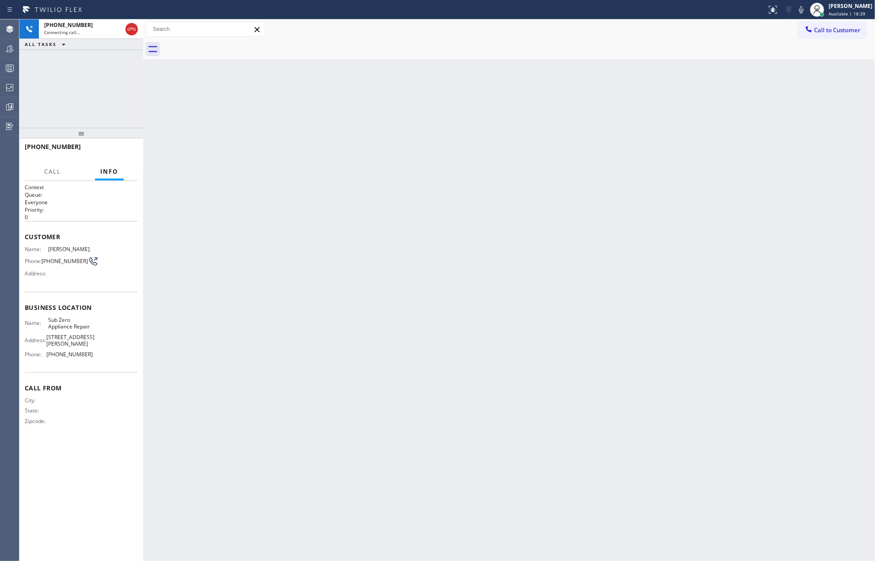
drag, startPoint x: 85, startPoint y: 131, endPoint x: 87, endPoint y: 92, distance: 39.4
click at [87, 92] on div "+13105608800 Connecting call… ALL TASKS ALL TASKS ACTIVE TASKS TASKS IN WRAP UP…" at bounding box center [81, 289] width 124 height 541
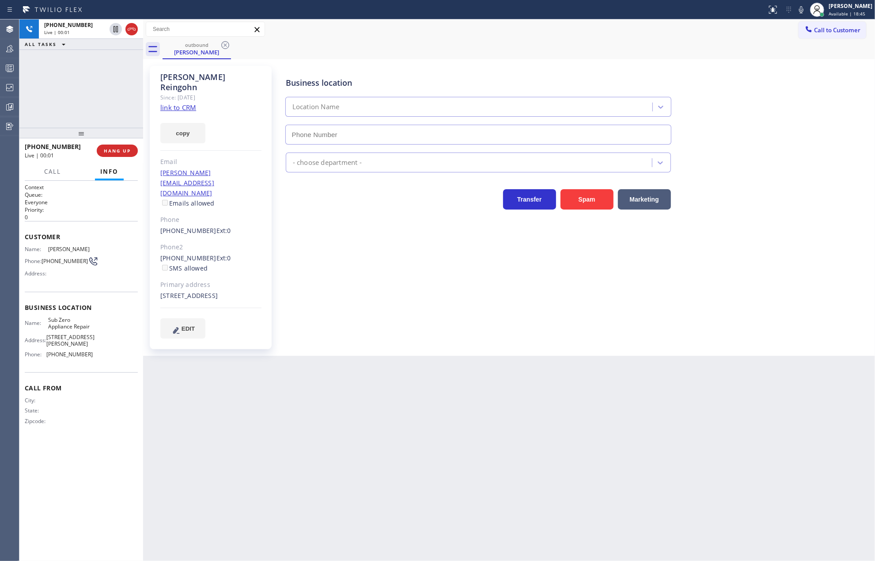
type input "(714) 627-5469"
click at [114, 62] on icon at bounding box center [115, 59] width 11 height 11
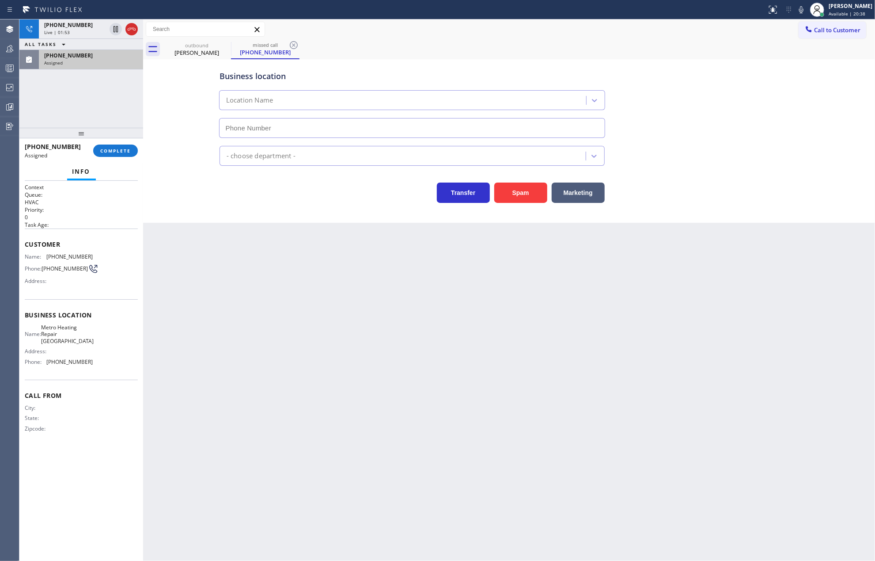
type input "(626) 508-7417"
drag, startPoint x: 75, startPoint y: 133, endPoint x: 80, endPoint y: 98, distance: 35.2
click at [80, 98] on div "+13105608800 Live | 02:04 ALL TASKS ALL TASKS ACTIVE TASKS TASKS IN WRAP UP (56…" at bounding box center [81, 289] width 124 height 541
click at [76, 30] on div "Live | 02:07" at bounding box center [75, 32] width 62 height 6
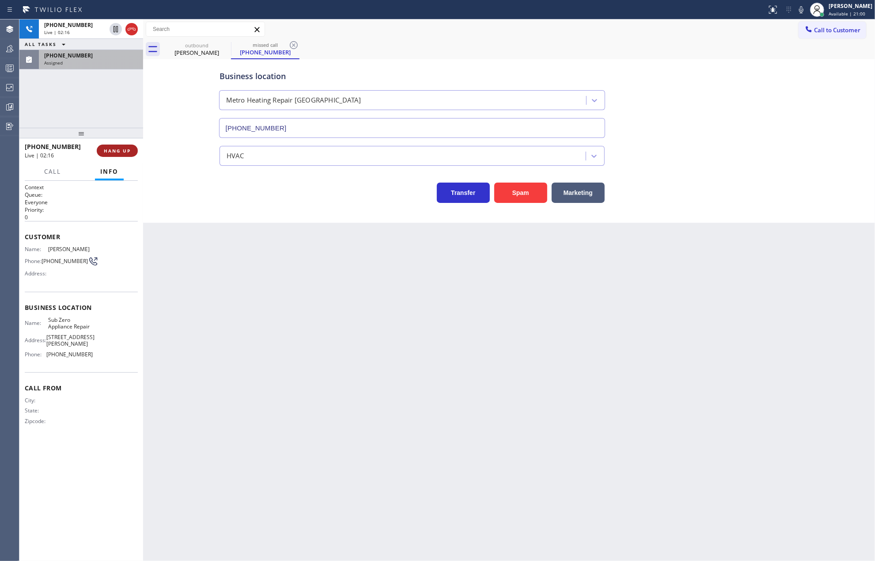
click at [114, 150] on span "HANG UP" at bounding box center [117, 151] width 27 height 6
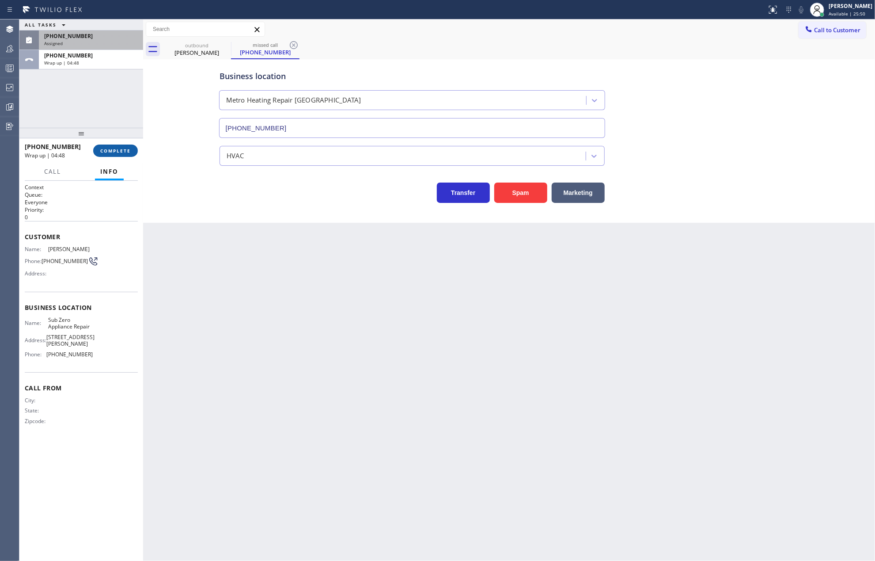
click at [105, 148] on span "COMPLETE" at bounding box center [115, 151] width 30 height 6
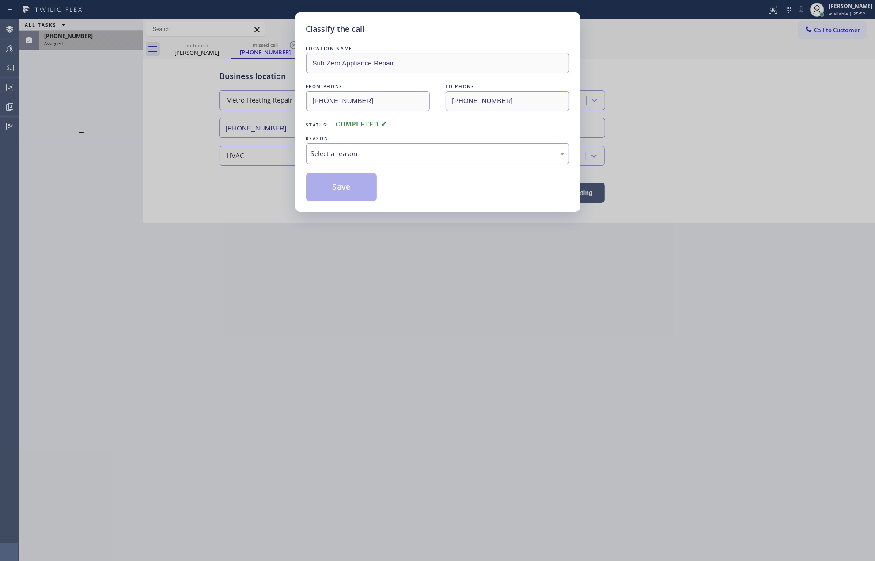
click at [455, 155] on div "Select a reason" at bounding box center [438, 153] width 254 height 10
click at [340, 185] on button "Save" at bounding box center [341, 187] width 71 height 28
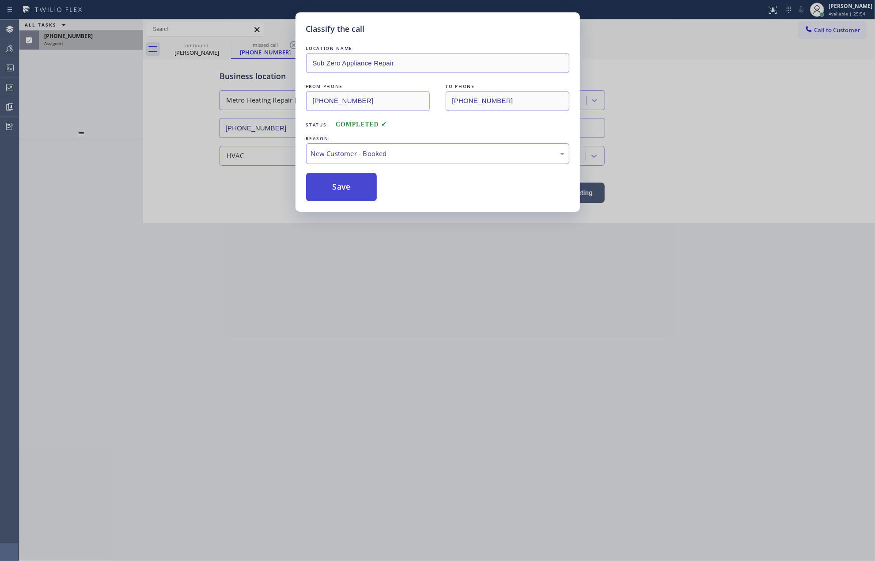
click at [340, 185] on div "Classify the call LOCATION NAME Sub Zero Appliance Repair FROM PHONE (714) 627-…" at bounding box center [447, 289] width 856 height 541
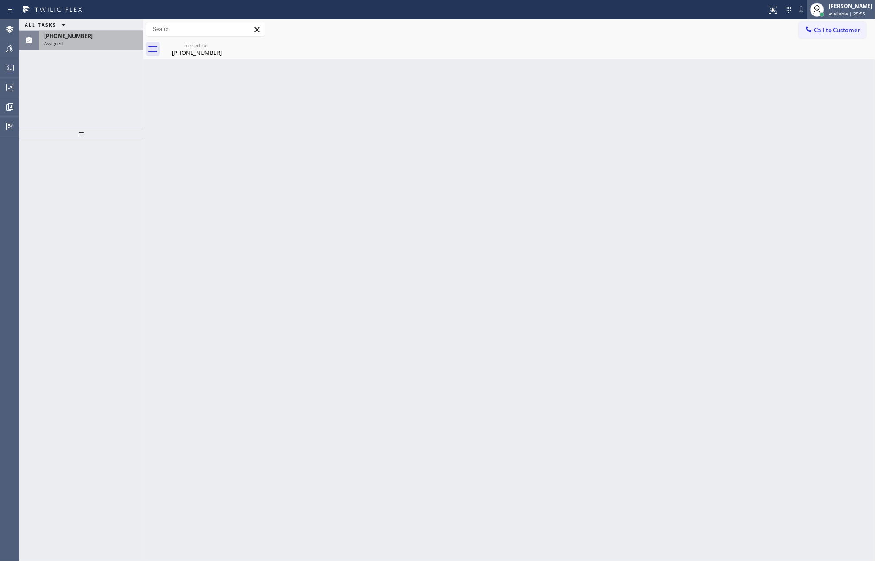
click at [847, 8] on div "[PERSON_NAME]" at bounding box center [851, 6] width 44 height 8
click at [821, 55] on button "Unavailable" at bounding box center [831, 58] width 88 height 11
click at [114, 41] on div "Assigned" at bounding box center [91, 43] width 94 height 6
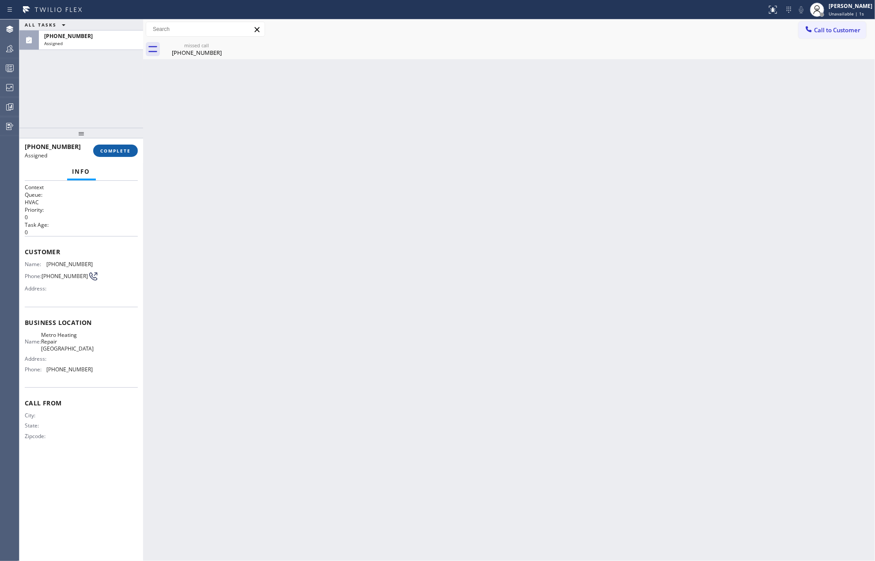
click at [112, 148] on span "COMPLETE" at bounding box center [115, 151] width 30 height 6
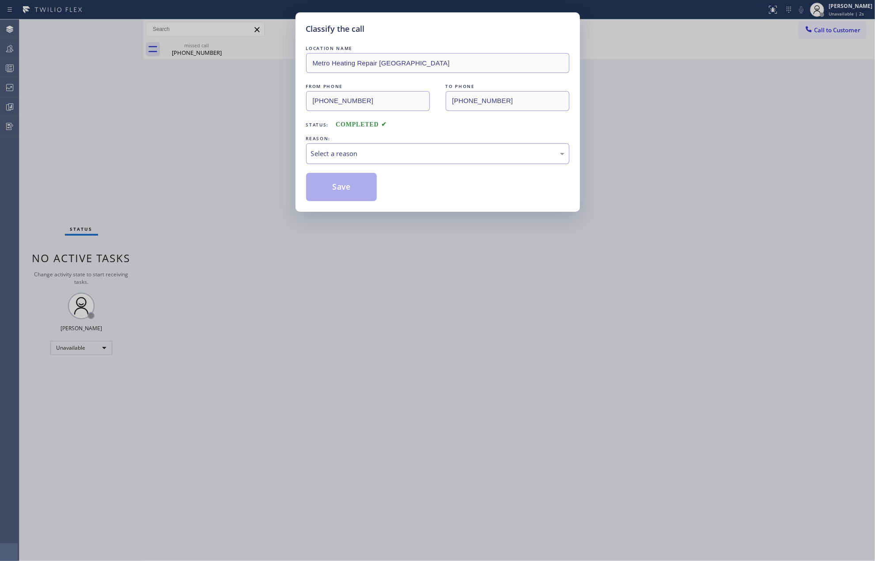
click at [364, 152] on div "Select a reason" at bounding box center [438, 153] width 254 height 10
click at [339, 184] on button "Save" at bounding box center [341, 187] width 71 height 28
click at [241, 166] on div "Classify the call LOCATION NAME Metro Heating Repair Pasadena FROM PHONE (562) …" at bounding box center [437, 280] width 875 height 561
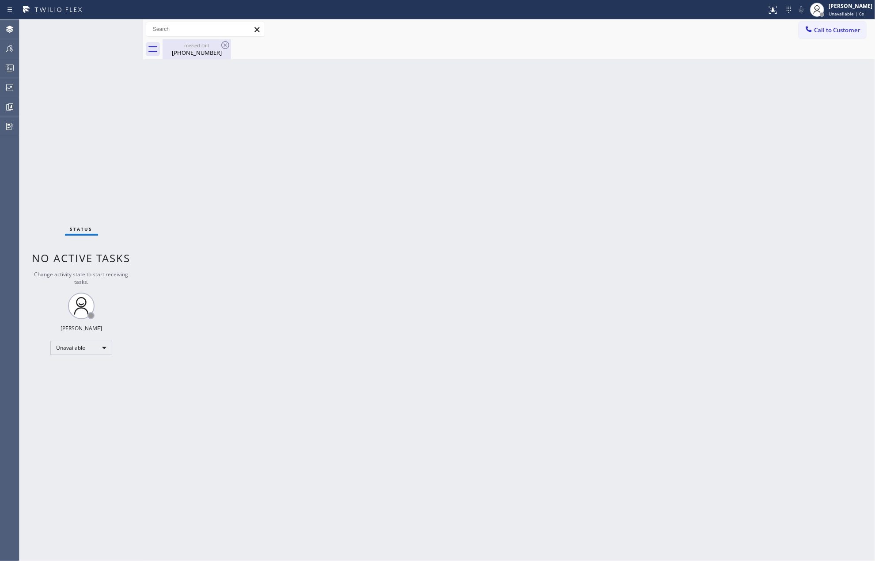
click at [189, 49] on div "(562) 257-3405" at bounding box center [196, 53] width 67 height 8
click at [222, 257] on div "Back to Dashboard Change Sender ID Customers Technicians Select a contact Outbo…" at bounding box center [509, 289] width 732 height 541
click at [7, 102] on icon at bounding box center [9, 107] width 11 height 11
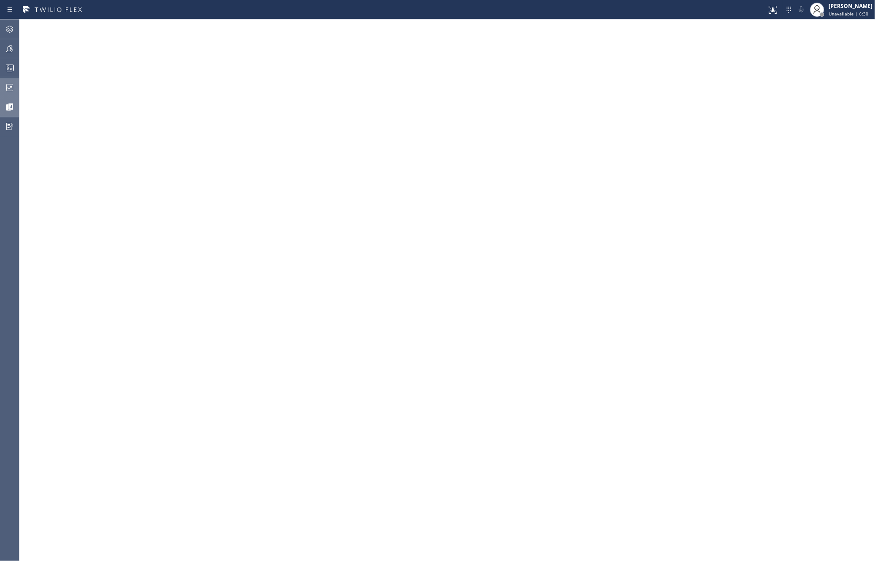
click at [8, 90] on icon at bounding box center [9, 87] width 11 height 11
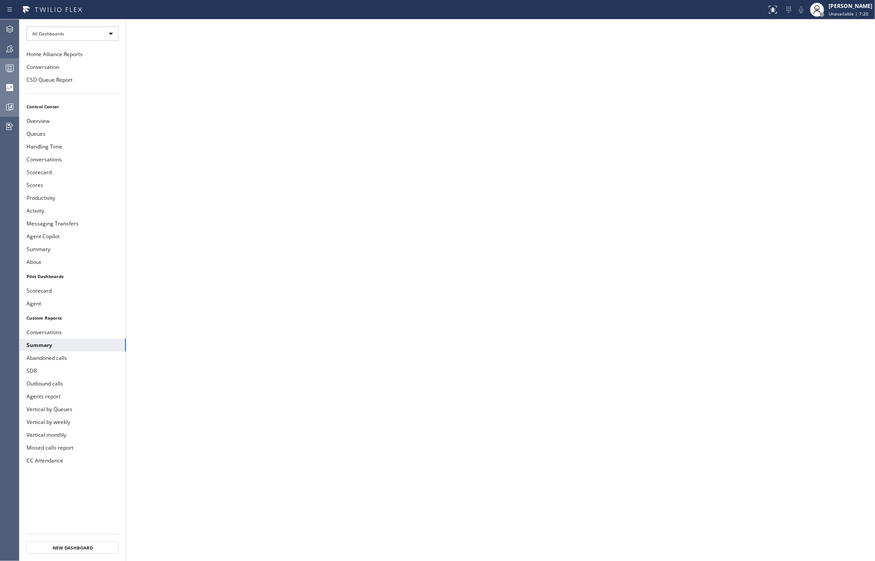
click at [13, 66] on rect at bounding box center [10, 68] width 8 height 6
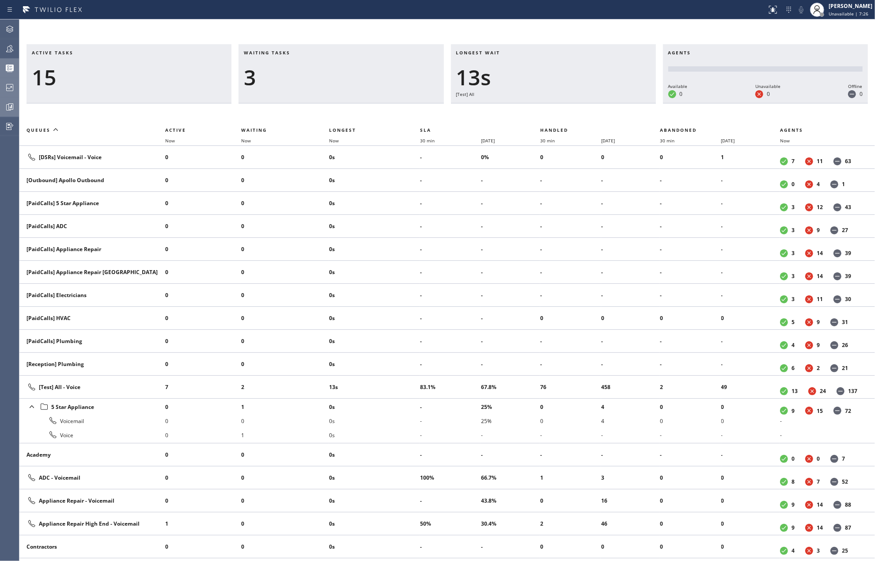
click at [11, 103] on icon at bounding box center [10, 106] width 5 height 6
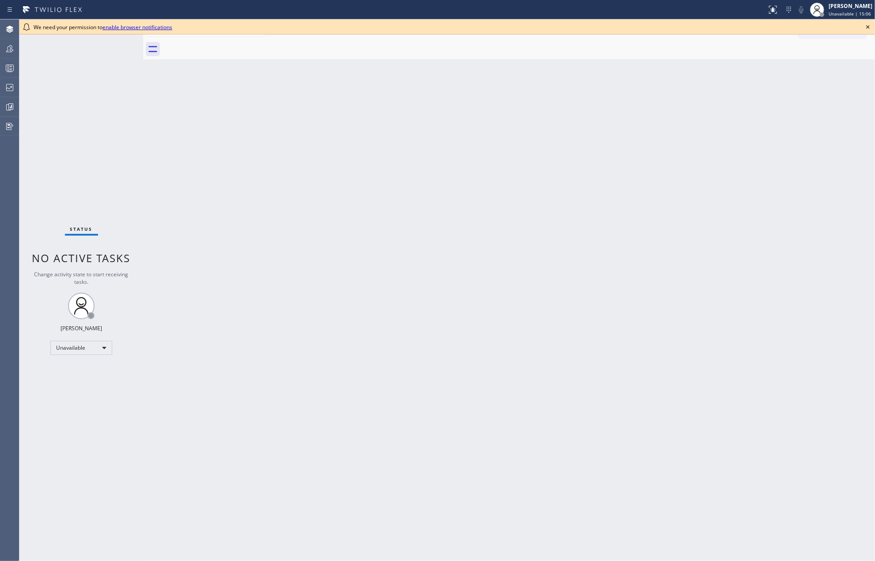
click at [868, 23] on icon at bounding box center [868, 27] width 11 height 11
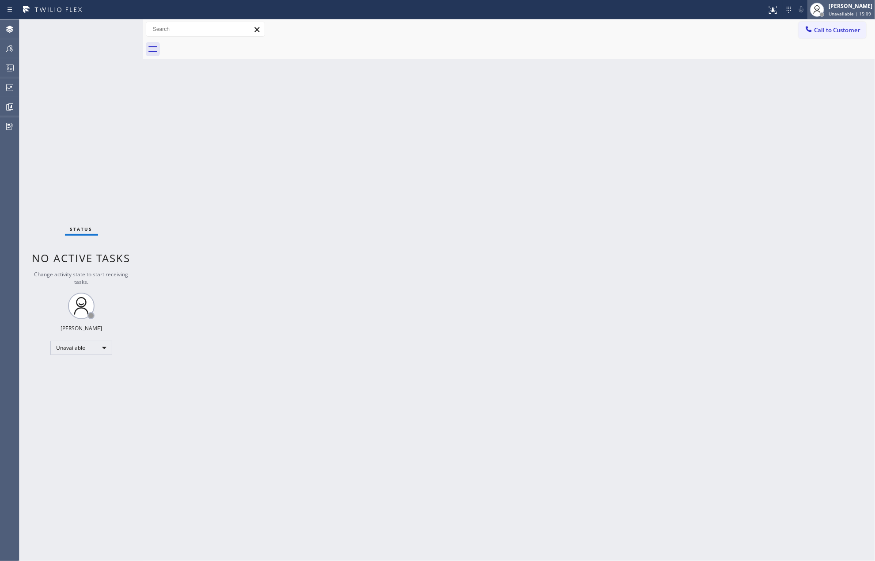
click at [838, 11] on span "Unavailable | 15:09" at bounding box center [850, 14] width 42 height 6
click at [11, 47] on icon at bounding box center [9, 48] width 11 height 11
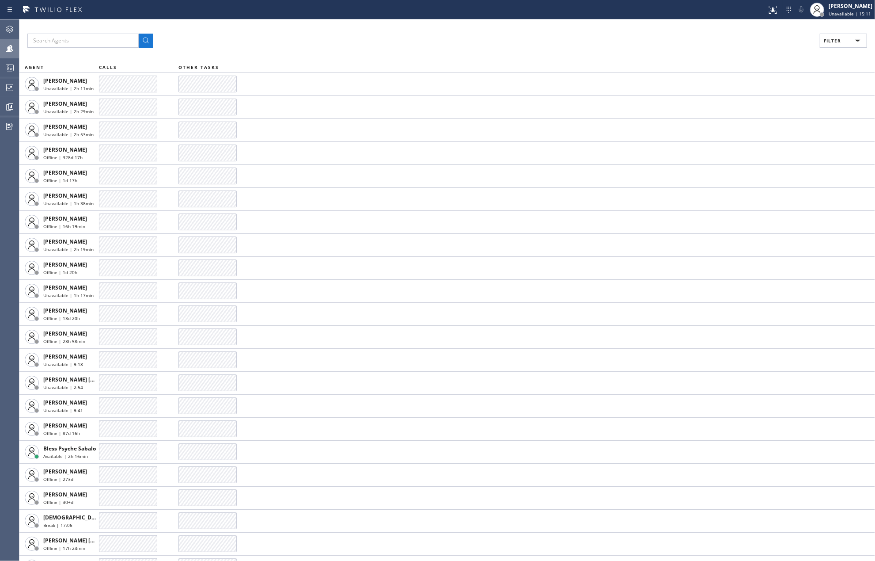
click at [843, 44] on button "Filter" at bounding box center [843, 41] width 47 height 14
click at [752, 102] on label "Available" at bounding box center [810, 105] width 116 height 8
click at [752, 102] on input "Available" at bounding box center [746, 104] width 11 height 11
checkbox input "true"
click at [826, 50] on span "Apply" at bounding box center [821, 50] width 18 height 6
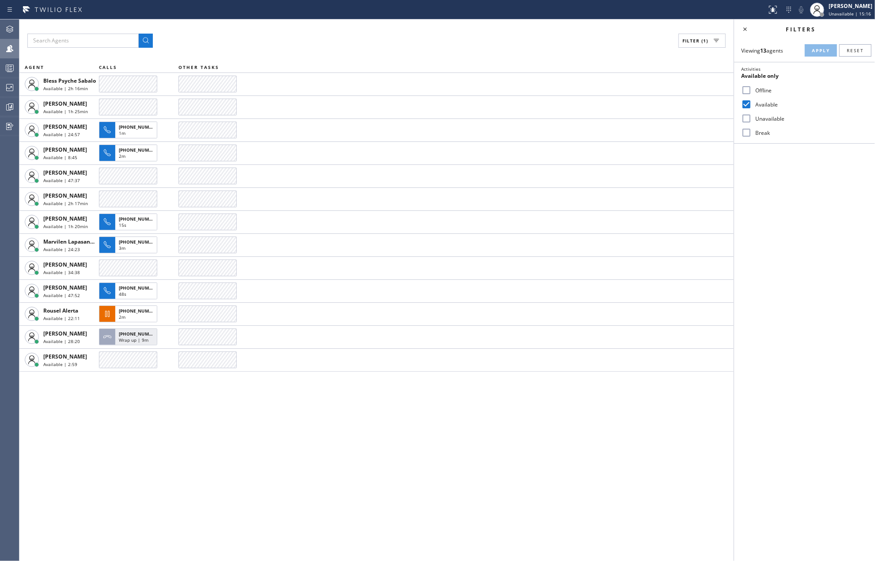
click at [540, 426] on div "Filter (1) AGENT CALLS OTHER TASKS Bless Psyche Sabalo Available | 2h 16min Jud…" at bounding box center [376, 289] width 714 height 541
click at [198, 417] on div "Filter (1) AGENT CALLS OTHER TASKS Bless Psyche Sabalo Available | 2h 20min Jud…" at bounding box center [376, 289] width 714 height 541
click at [14, 63] on icon at bounding box center [9, 68] width 11 height 11
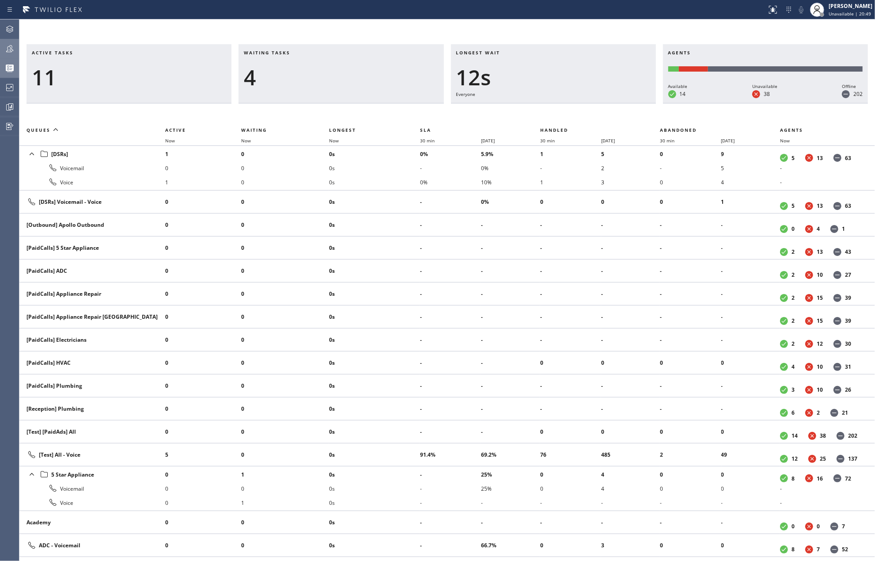
click at [178, 69] on div "11" at bounding box center [129, 77] width 194 height 26
click at [338, 139] on span "Now" at bounding box center [334, 140] width 10 height 6
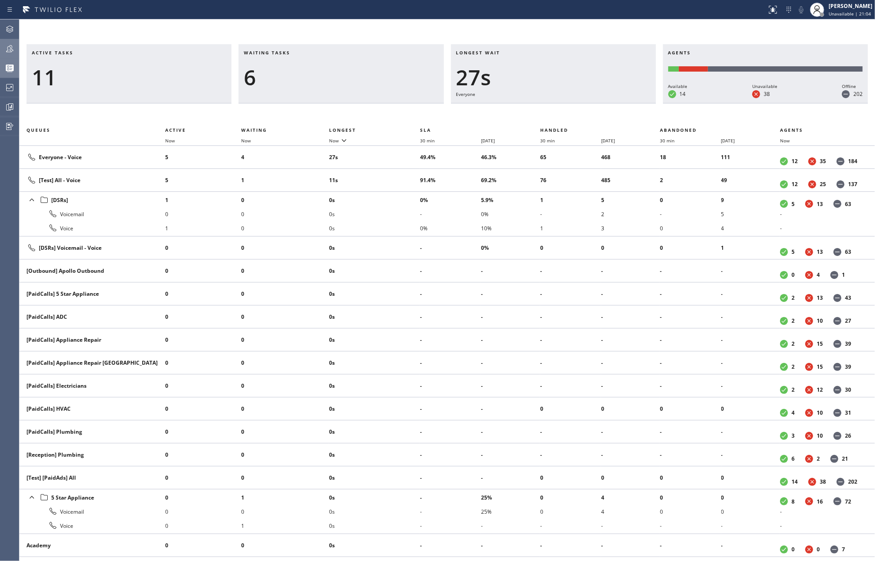
click at [11, 45] on icon at bounding box center [9, 48] width 11 height 11
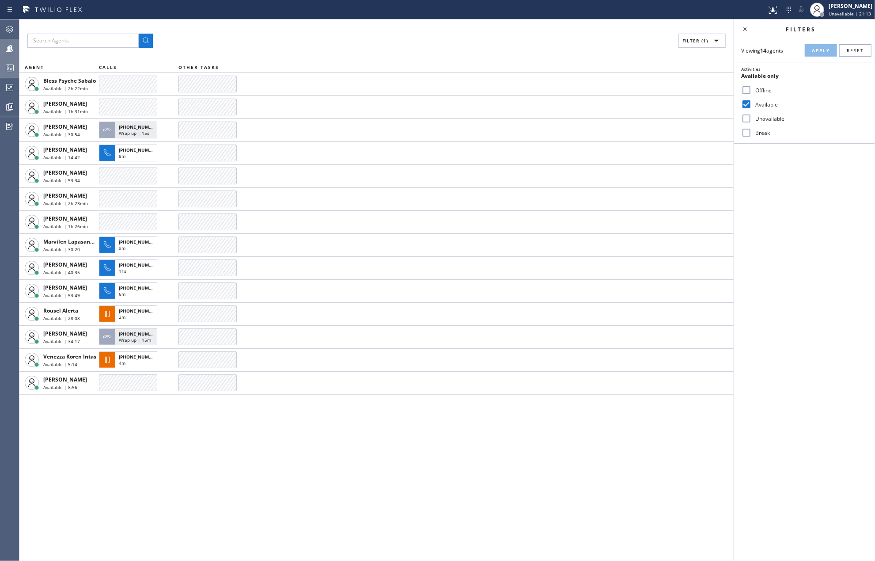
click at [748, 129] on input "Break" at bounding box center [746, 132] width 11 height 11
click at [815, 47] on span "Apply" at bounding box center [821, 50] width 18 height 6
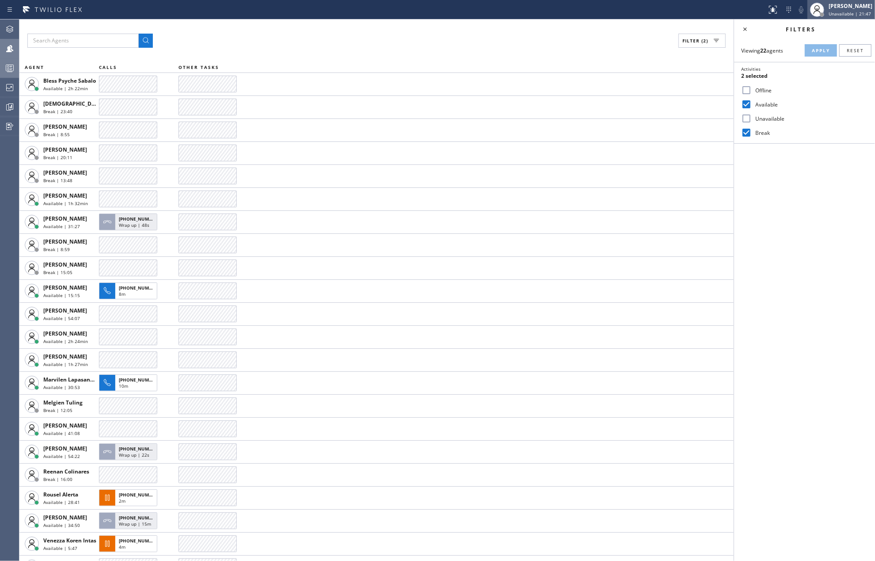
click at [838, 5] on div "[PERSON_NAME]" at bounding box center [851, 6] width 44 height 8
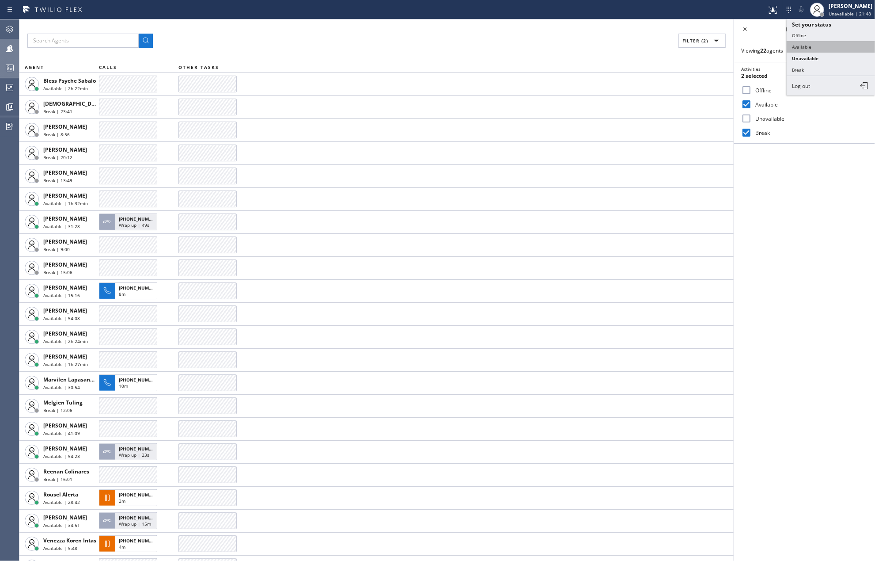
click at [810, 48] on button "Available" at bounding box center [831, 46] width 88 height 11
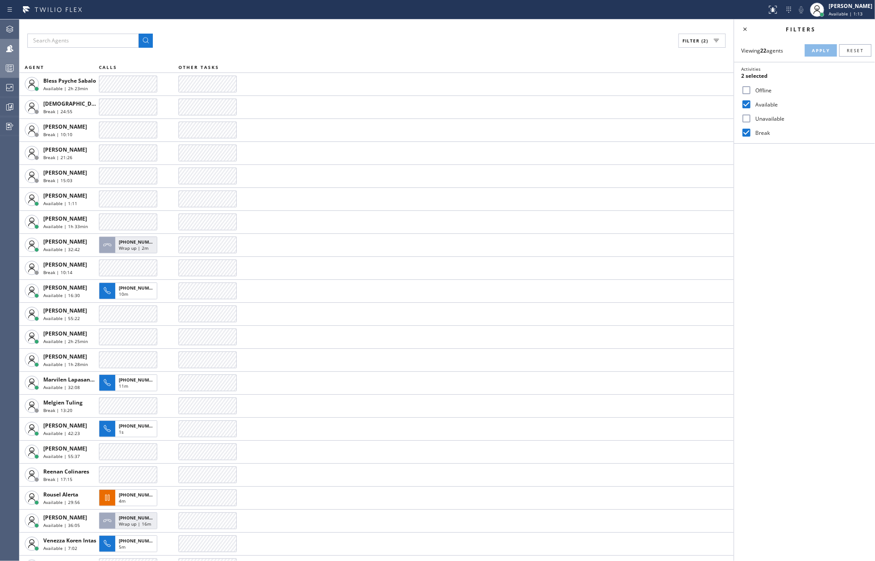
click at [16, 66] on div at bounding box center [9, 68] width 19 height 11
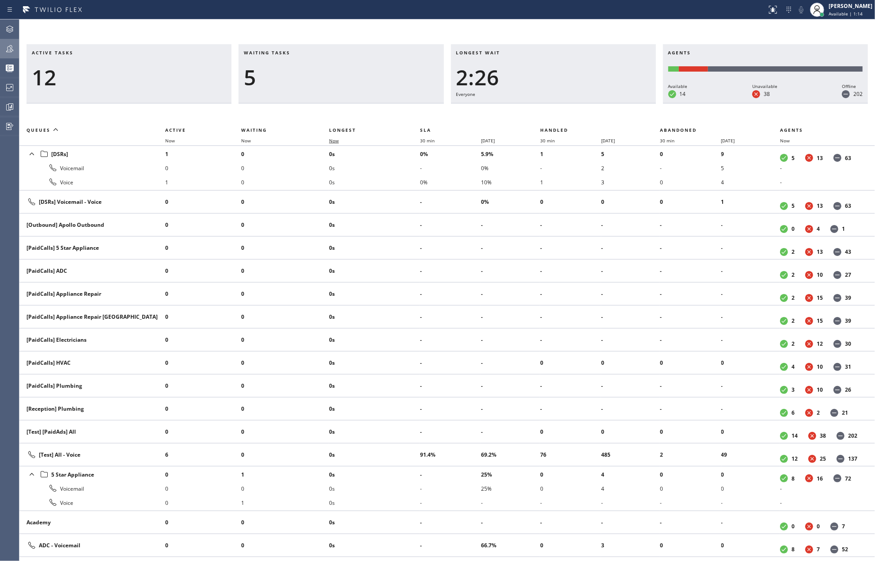
click at [334, 138] on span "Now" at bounding box center [334, 140] width 10 height 6
click at [6, 43] on icon at bounding box center [9, 48] width 11 height 11
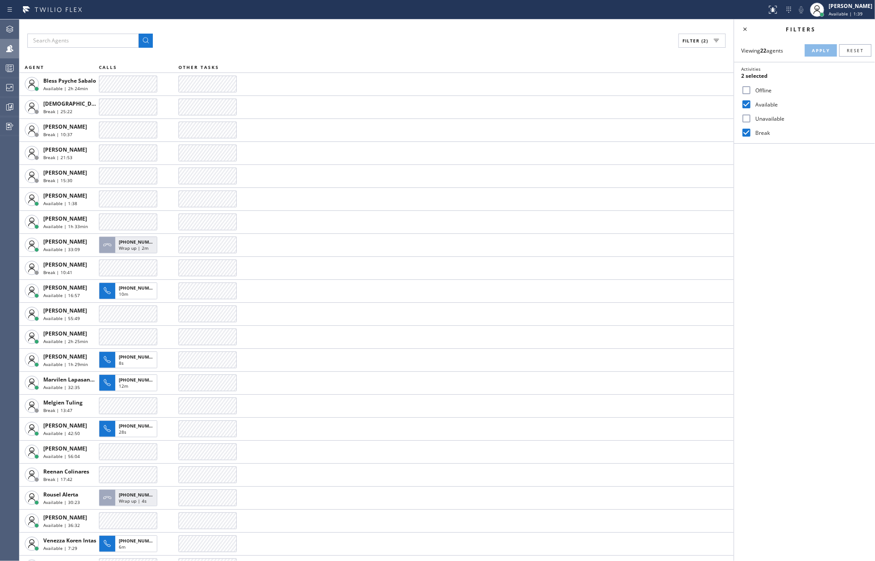
click at [747, 133] on input "Break" at bounding box center [746, 132] width 11 height 11
checkbox input "false"
click at [825, 47] on span "Apply" at bounding box center [821, 50] width 18 height 6
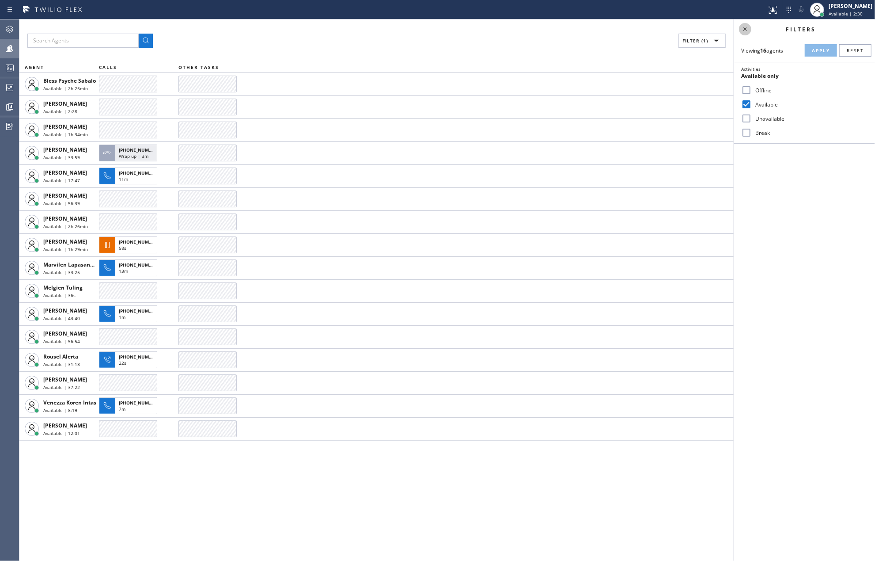
click at [745, 28] on icon at bounding box center [745, 29] width 11 height 11
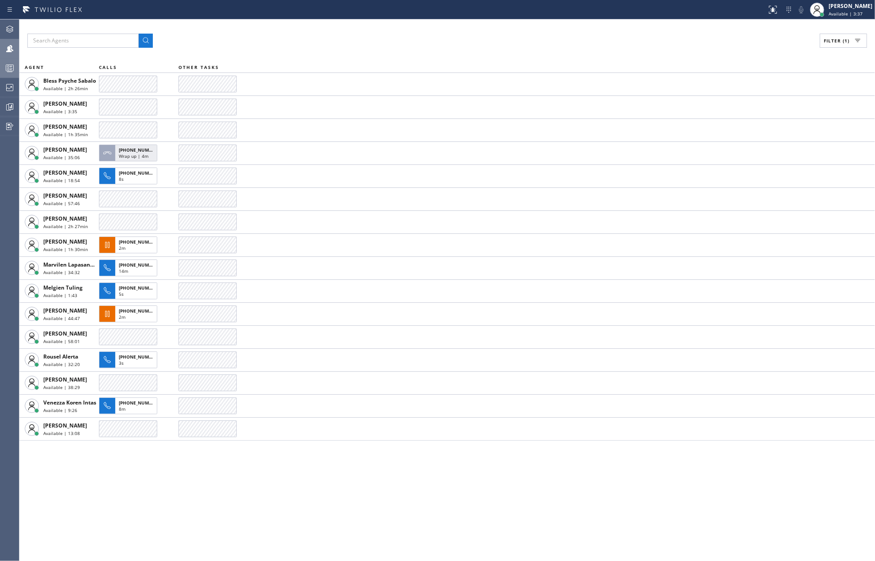
click at [11, 66] on icon at bounding box center [9, 68] width 11 height 11
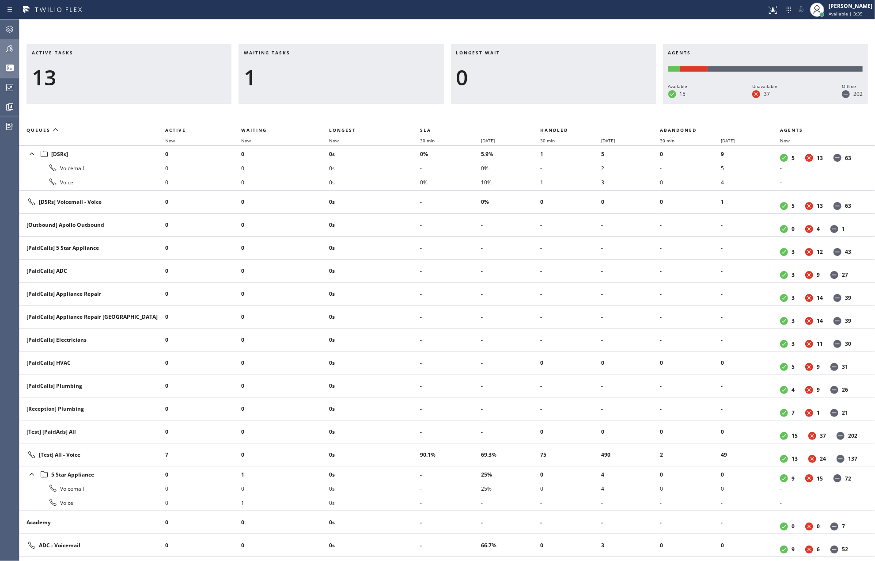
click at [8, 49] on icon at bounding box center [9, 48] width 11 height 11
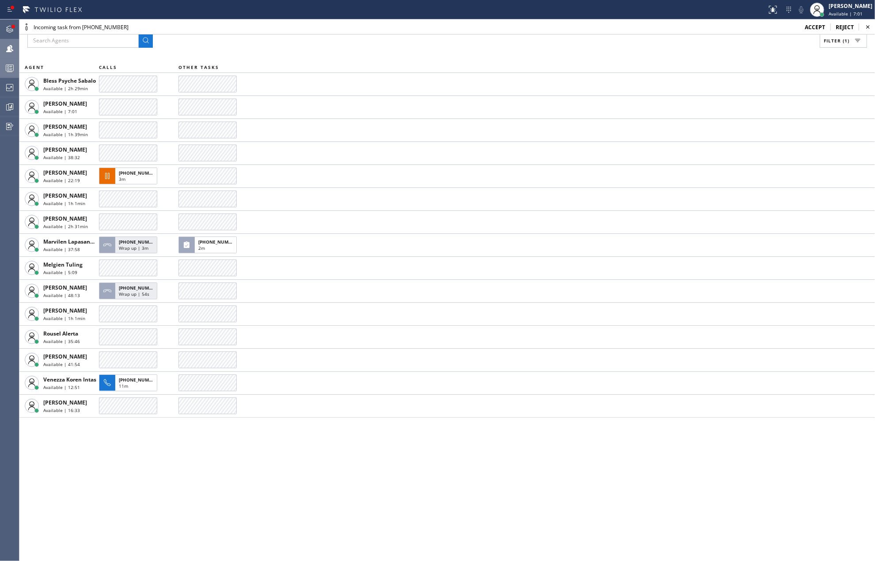
click at [816, 27] on span "accept" at bounding box center [815, 27] width 20 height 8
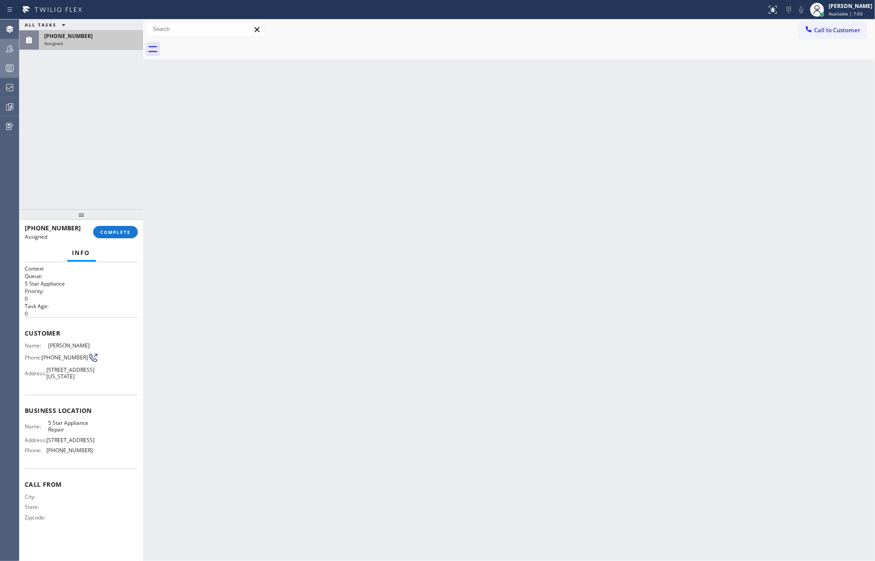
click at [114, 38] on div "(516) 944-5574" at bounding box center [91, 36] width 94 height 8
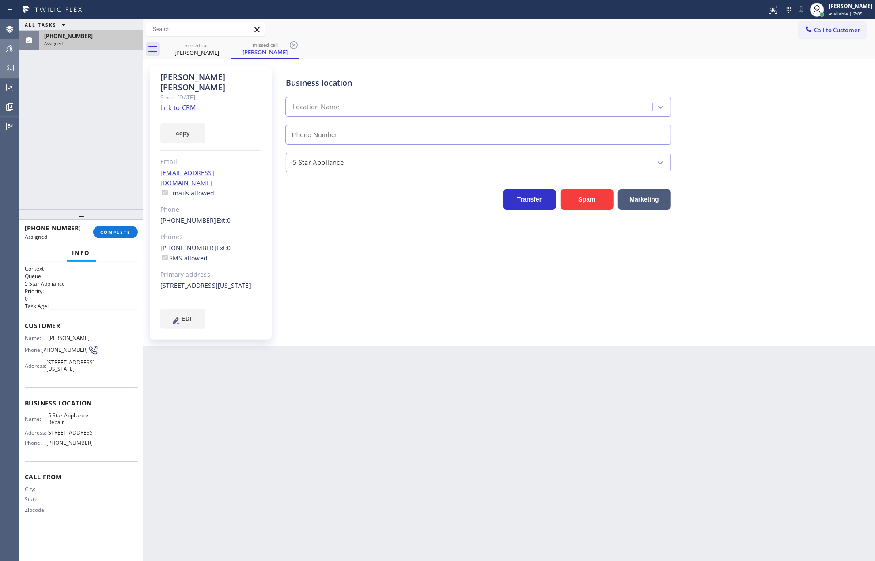
type input "(855) 731-4952"
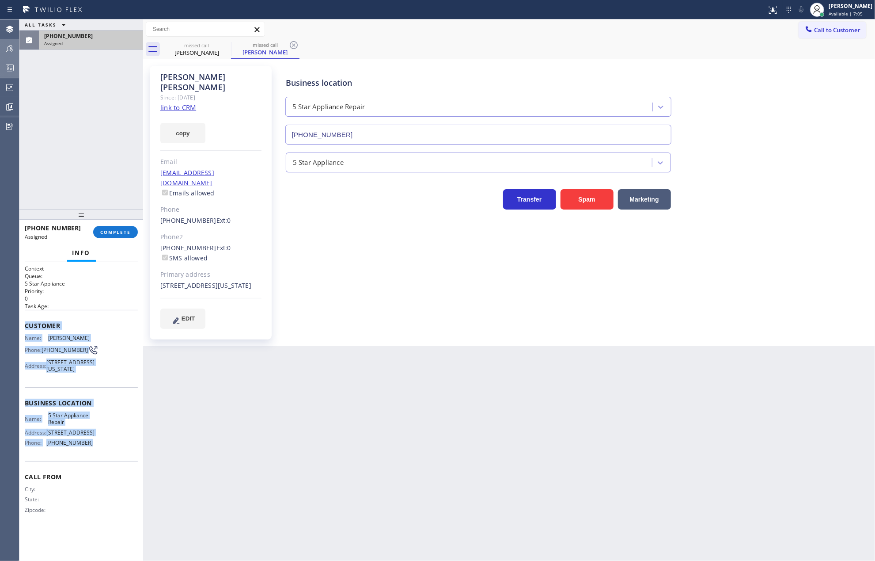
drag, startPoint x: 22, startPoint y: 325, endPoint x: 113, endPoint y: 460, distance: 162.8
click at [113, 460] on div "Context Queue: 5 Star Appliance Priority: 0 Task Age: Customer Name: Nate Fredm…" at bounding box center [81, 411] width 124 height 299
copy div "Customer Name: Nate Fredman Phone: (516) 944-5574 Address: 100 Harbor View Dr, …"
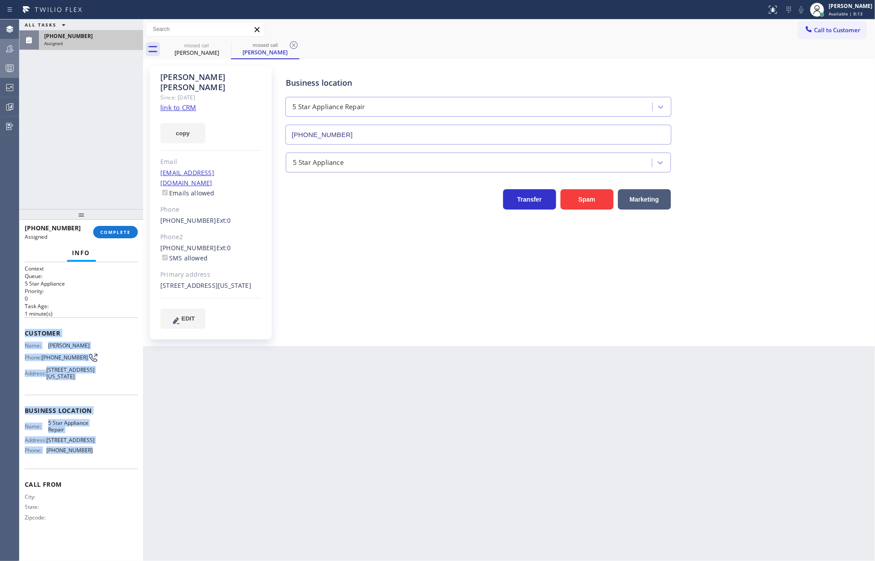
click at [99, 154] on div "ALL TASKS ALL TASKS ACTIVE TASKS TASKS IN WRAP UP (516) 944-5574 Assigned" at bounding box center [81, 113] width 124 height 189
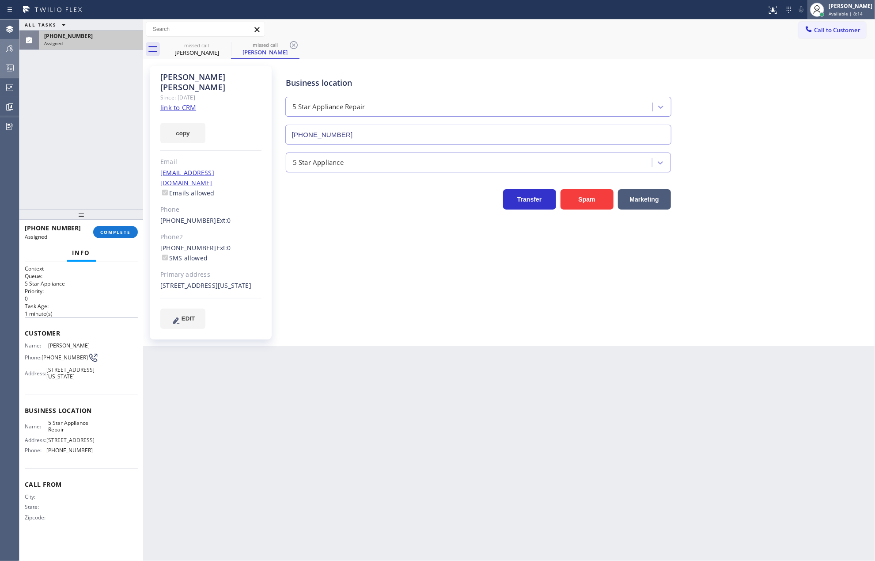
click at [850, 9] on div "[PERSON_NAME]" at bounding box center [851, 6] width 44 height 8
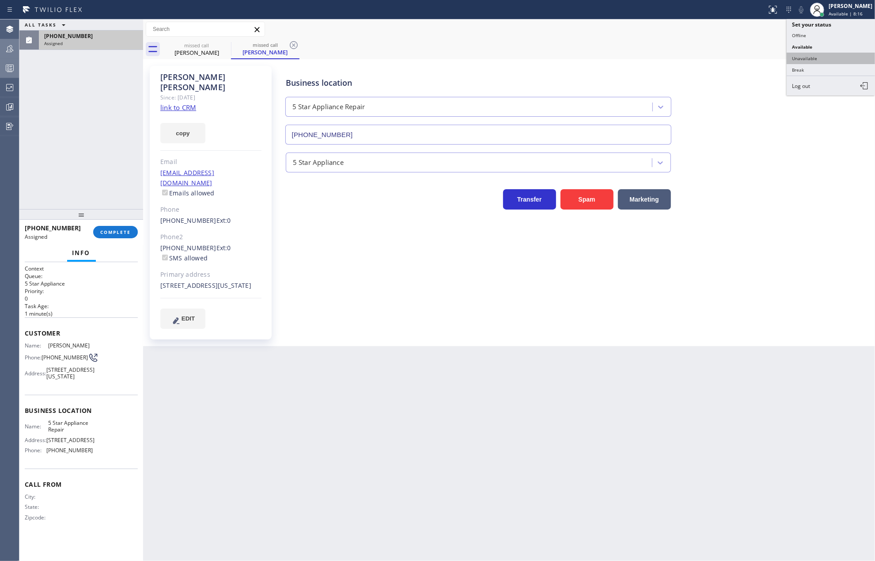
click at [814, 55] on button "Unavailable" at bounding box center [831, 58] width 88 height 11
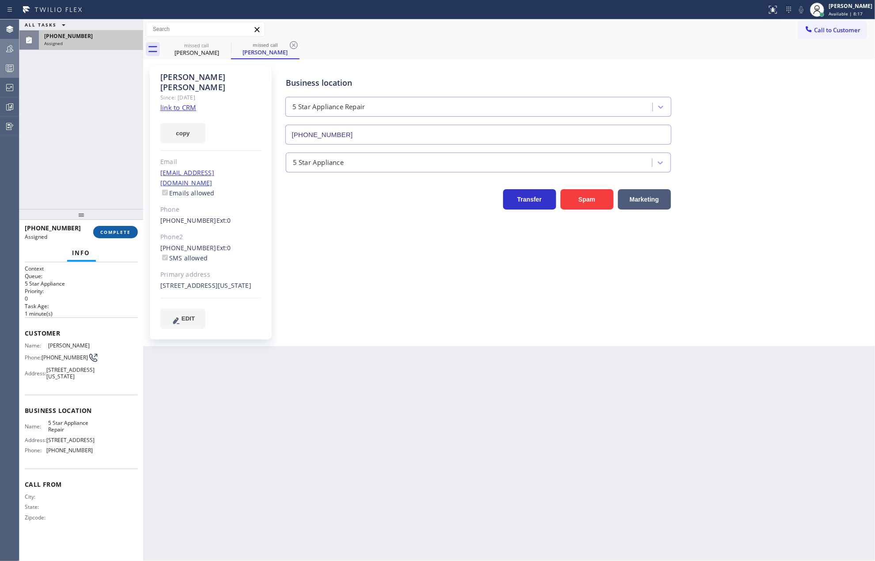
click at [108, 232] on span "COMPLETE" at bounding box center [115, 232] width 30 height 6
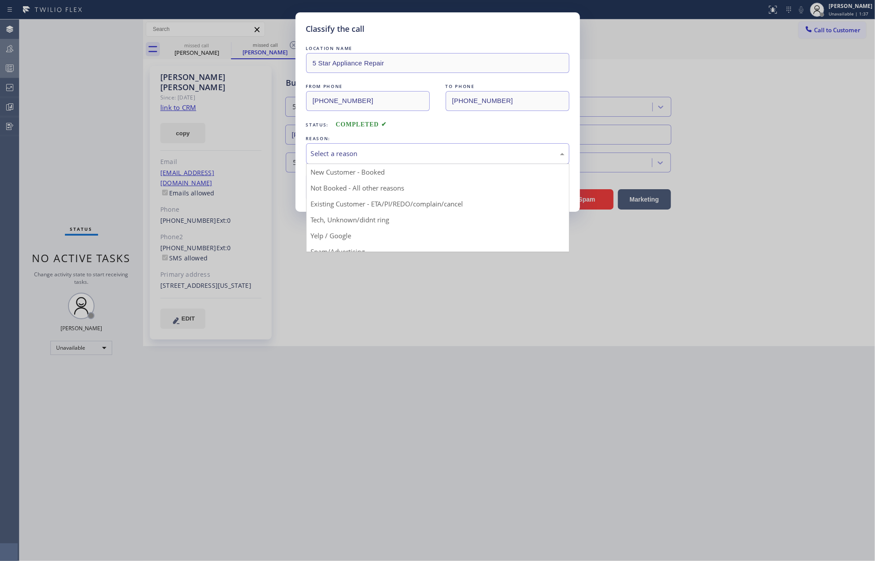
click at [371, 157] on div "Select a reason" at bounding box center [438, 153] width 254 height 10
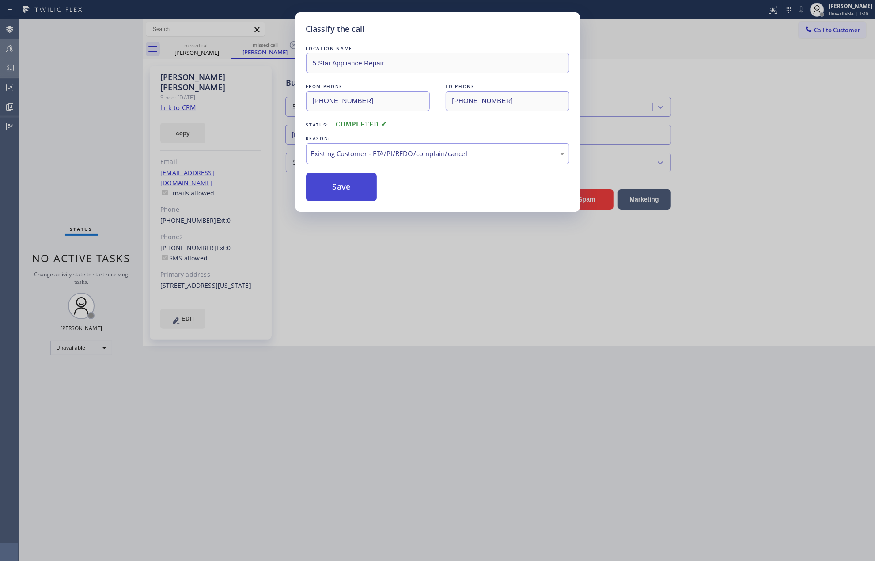
click at [343, 181] on button "Save" at bounding box center [341, 187] width 71 height 28
click at [343, 182] on button "Save" at bounding box center [341, 187] width 71 height 28
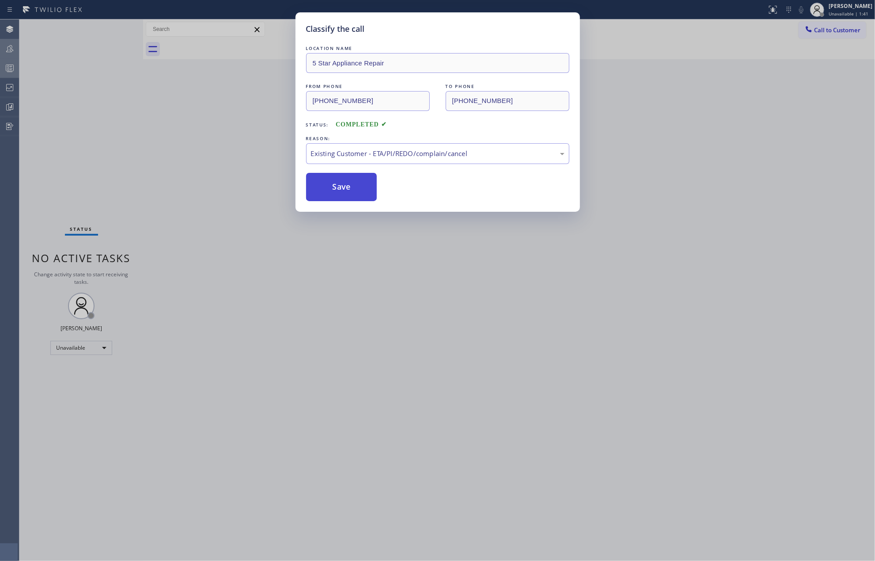
click at [343, 182] on button "Save" at bounding box center [341, 187] width 71 height 28
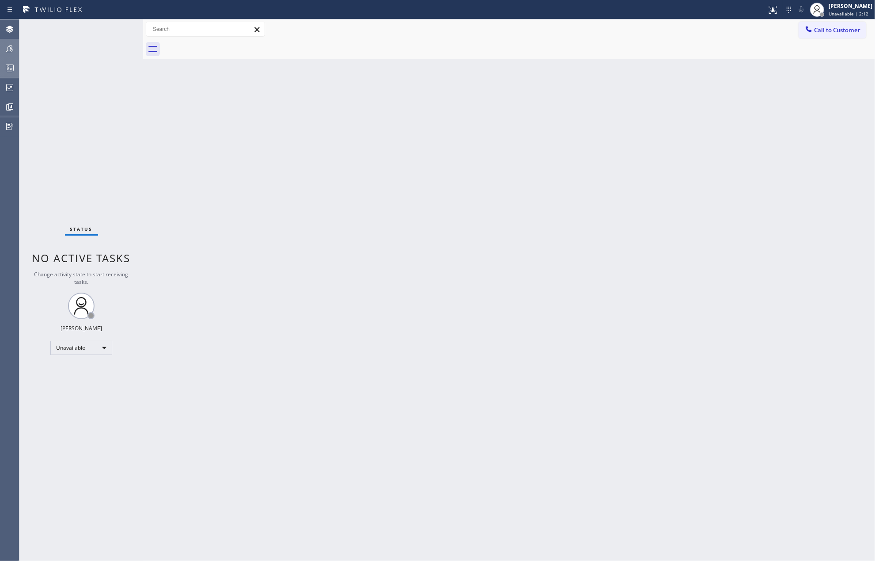
click at [9, 64] on icon at bounding box center [9, 68] width 11 height 11
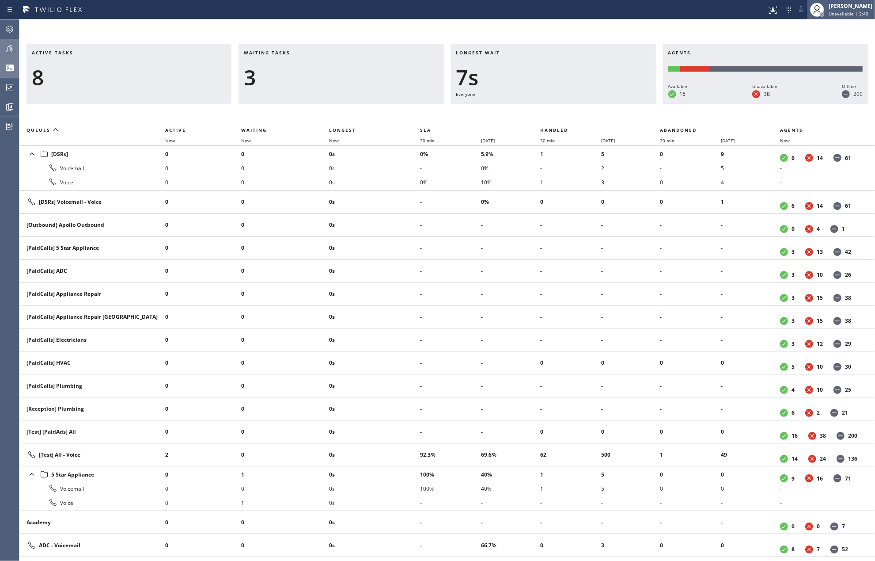
click at [853, 11] on span "Unavailable | 2:40" at bounding box center [849, 14] width 40 height 6
click at [817, 45] on button "Available" at bounding box center [831, 46] width 88 height 11
click at [6, 49] on icon at bounding box center [9, 48] width 11 height 11
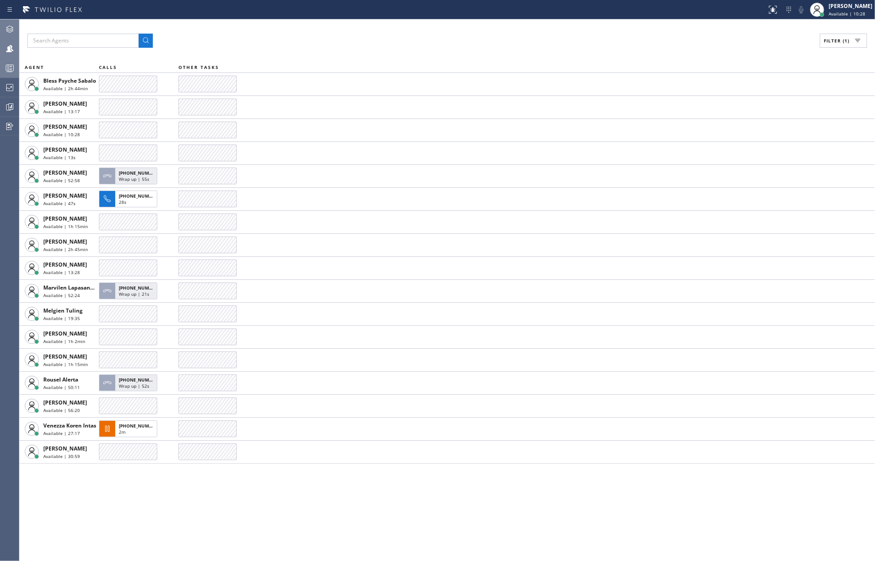
click at [7, 29] on icon at bounding box center [9, 29] width 7 height 7
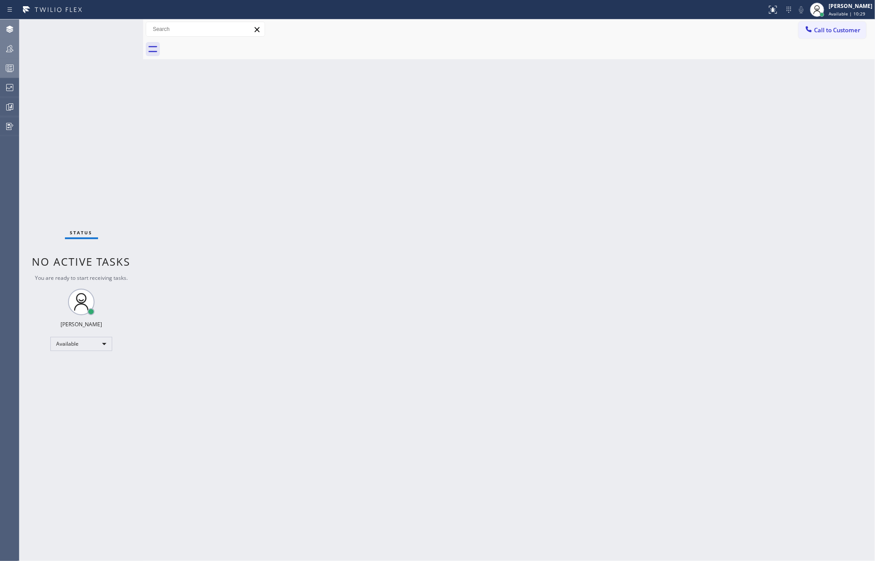
drag, startPoint x: 504, startPoint y: 101, endPoint x: 304, endPoint y: 53, distance: 205.3
click at [499, 98] on div "Back to Dashboard Change Sender ID Customers Technicians Select a contact Outbo…" at bounding box center [509, 289] width 732 height 541
click at [258, 32] on icon at bounding box center [257, 29] width 11 height 11
click at [11, 70] on icon at bounding box center [9, 68] width 11 height 11
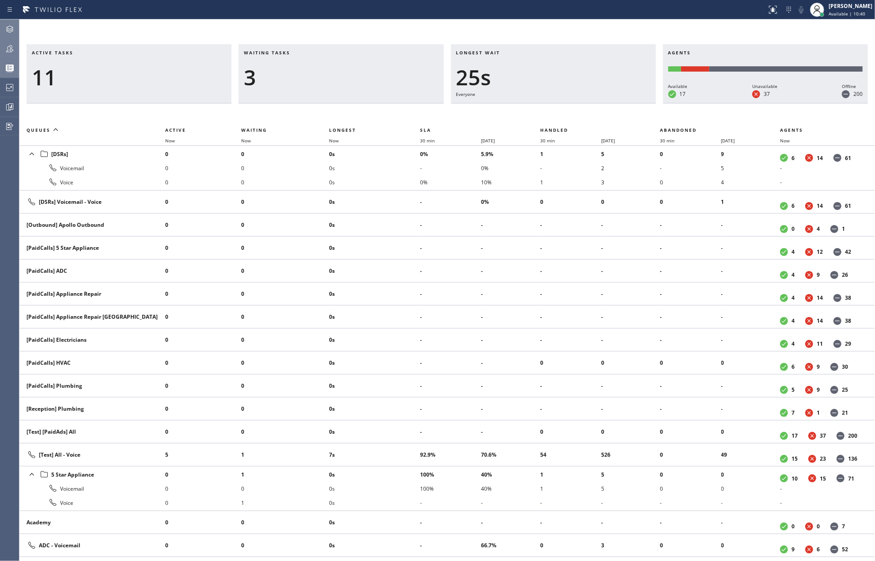
click at [221, 37] on div "Active tasks 11 Waiting tasks 3 Longest wait 25s Everyone Agents Available 17 U…" at bounding box center [447, 289] width 856 height 541
click at [11, 28] on div at bounding box center [13, 26] width 5 height 5
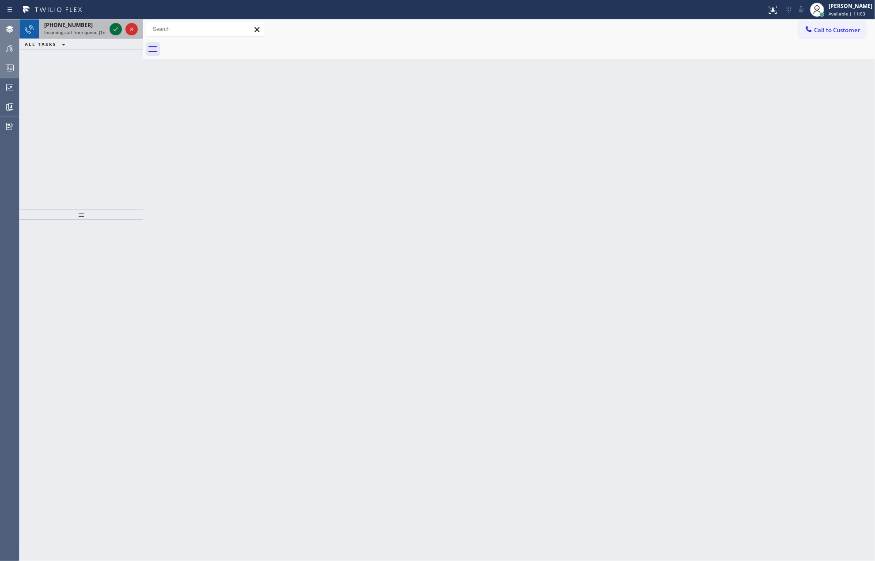
click at [112, 29] on icon at bounding box center [115, 29] width 11 height 11
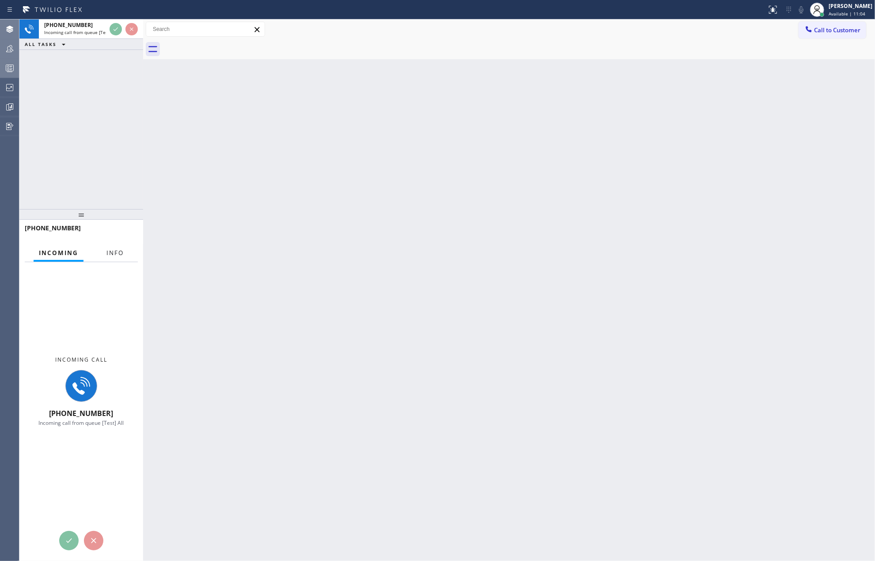
click at [117, 249] on span "Info" at bounding box center [114, 253] width 17 height 8
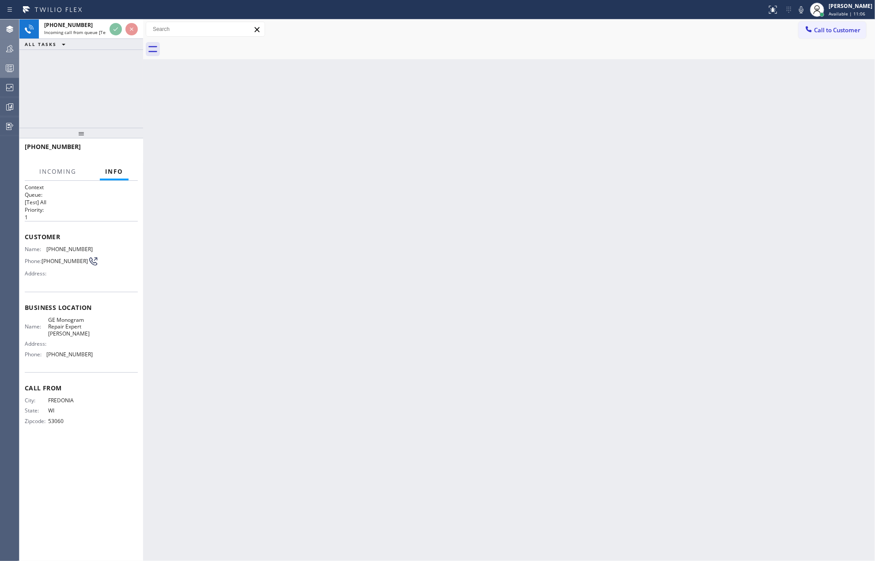
drag, startPoint x: 93, startPoint y: 211, endPoint x: 105, endPoint y: 111, distance: 100.1
click at [105, 111] on div "+12626896909 Incoming call from queue [Test] All ALL TASKS ALL TASKS ACTIVE TAS…" at bounding box center [81, 289] width 124 height 541
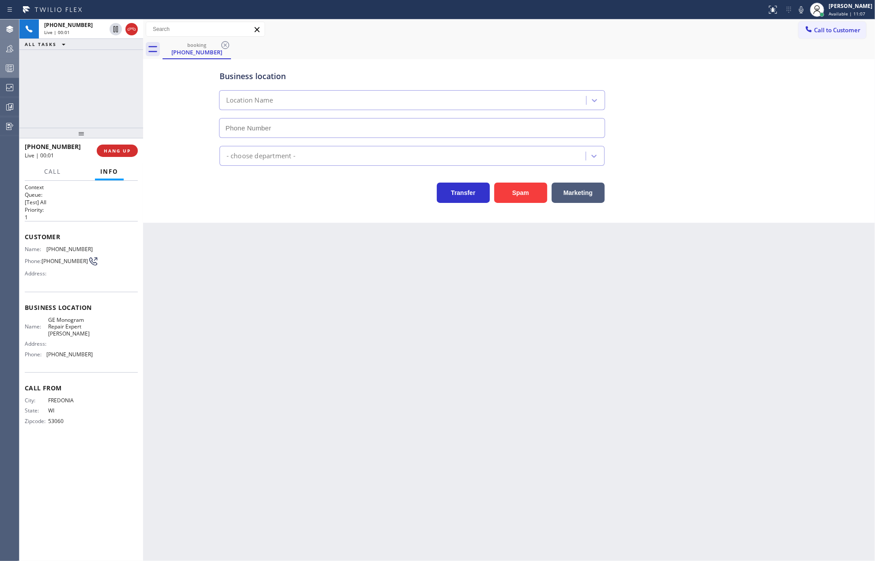
type input "(305) 614-8212"
drag, startPoint x: 81, startPoint y: 134, endPoint x: 80, endPoint y: 106, distance: 28.3
click at [80, 106] on div "+12626896909 Live | 00:01 ALL TASKS ALL TASKS ACTIVE TASKS TASKS IN WRAP UP +12…" at bounding box center [81, 289] width 124 height 541
click at [504, 188] on button "Spam" at bounding box center [520, 192] width 53 height 20
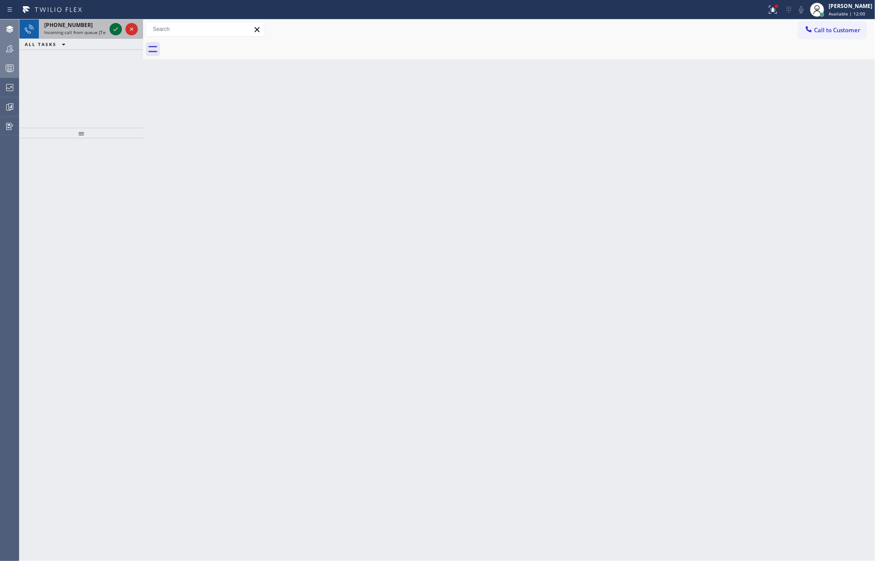
click at [115, 29] on icon at bounding box center [115, 29] width 11 height 11
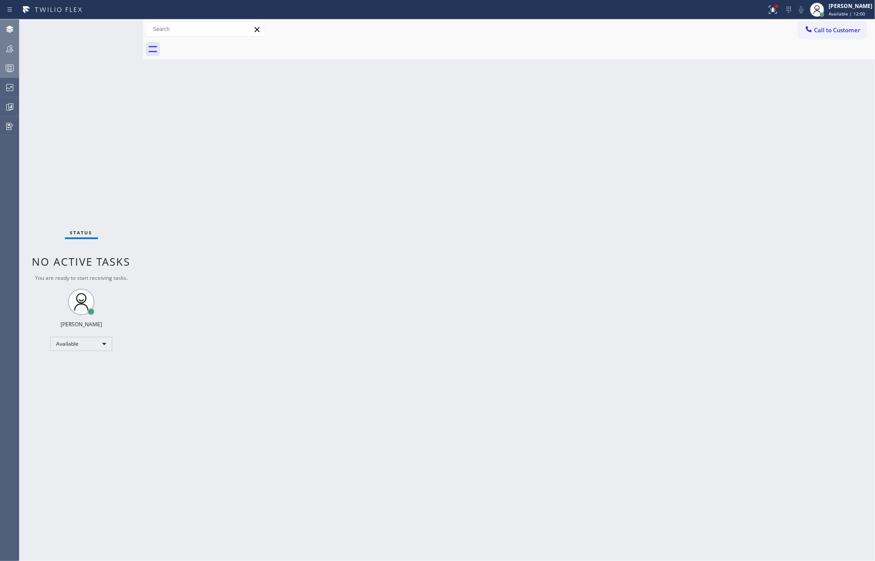
click at [115, 29] on div "Status No active tasks You are ready to start receiving tasks. Jovelle Tadle Av…" at bounding box center [81, 289] width 124 height 541
click at [115, 30] on div "Status No active tasks You are ready to start receiving tasks. Jovelle Tadle Av…" at bounding box center [81, 289] width 124 height 541
click at [774, 11] on icon at bounding box center [771, 9] width 5 height 6
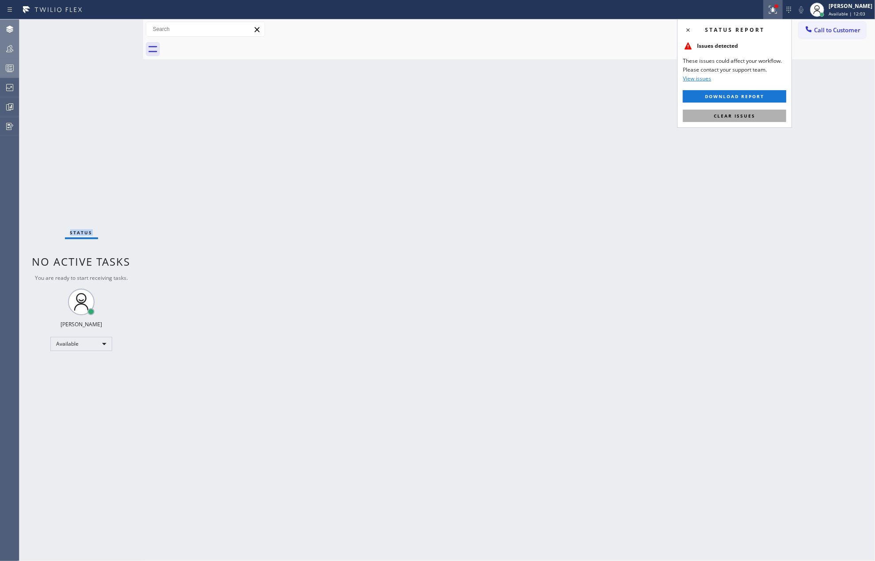
click at [739, 120] on button "Clear issues" at bounding box center [734, 116] width 103 height 12
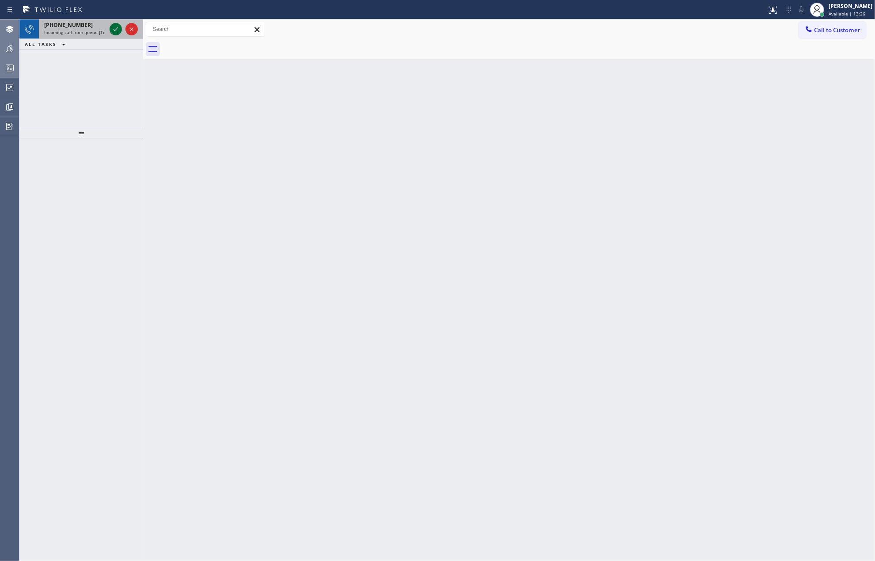
click at [114, 30] on icon at bounding box center [116, 29] width 4 height 4
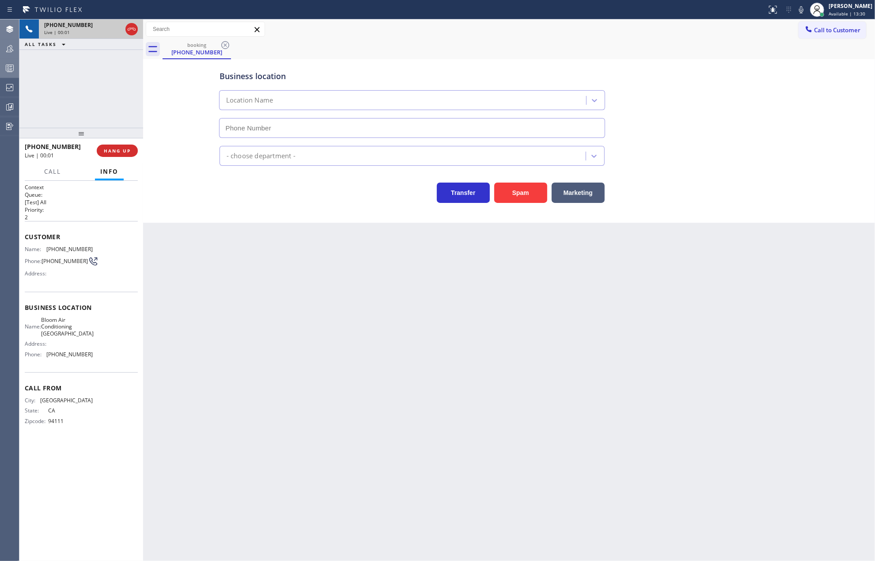
type input "(650) 800-8058"
click at [8, 107] on icon at bounding box center [9, 107] width 11 height 11
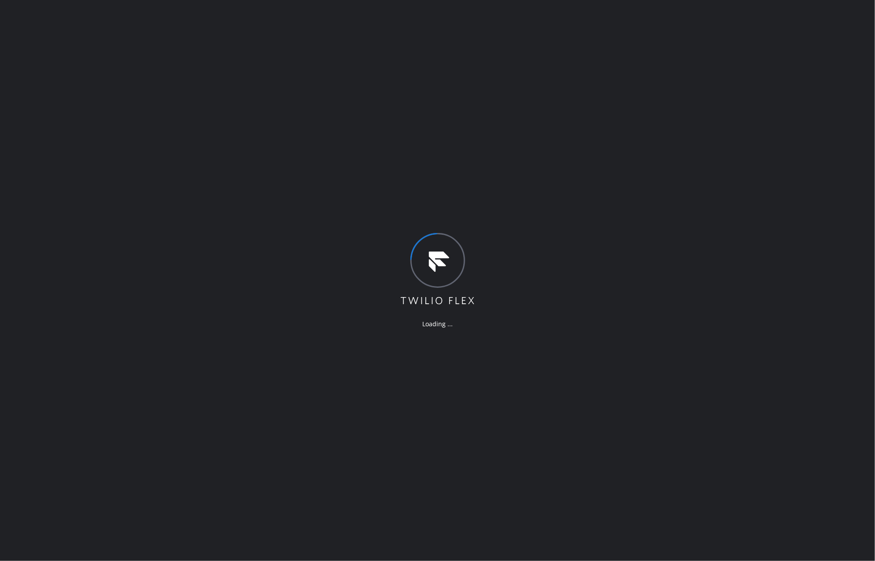
click at [565, 111] on div "Loading ..." at bounding box center [437, 280] width 875 height 561
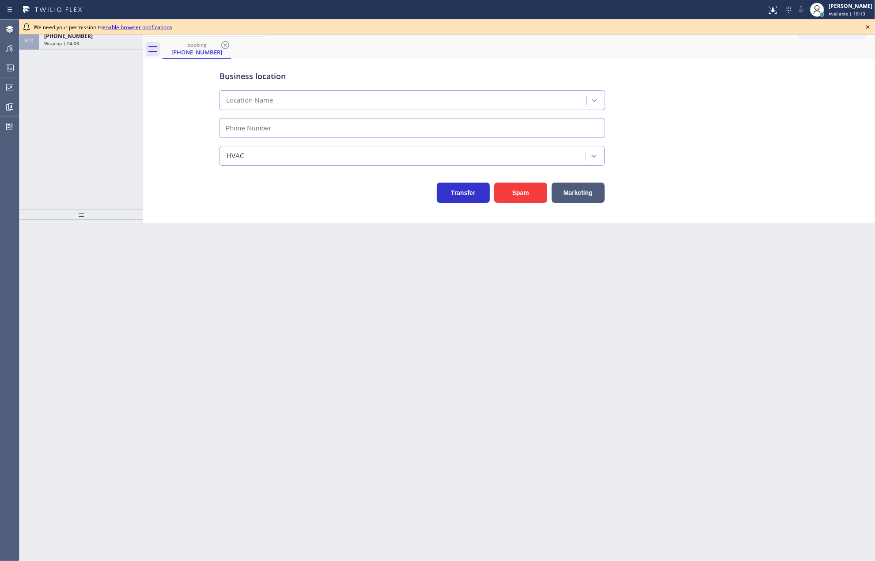
type input "[PHONE_NUMBER]"
click at [864, 27] on icon at bounding box center [868, 27] width 11 height 11
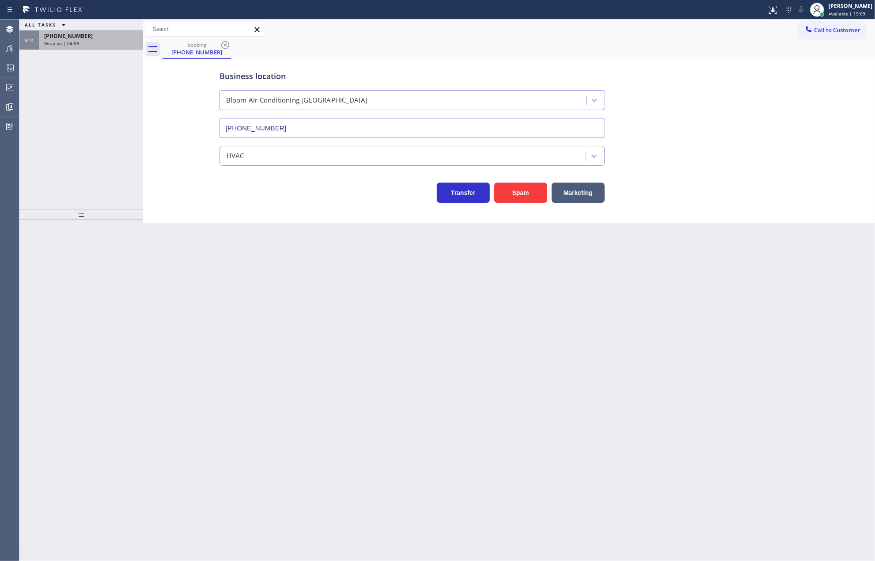
click at [87, 43] on div "Wrap up | 04:59" at bounding box center [91, 43] width 94 height 6
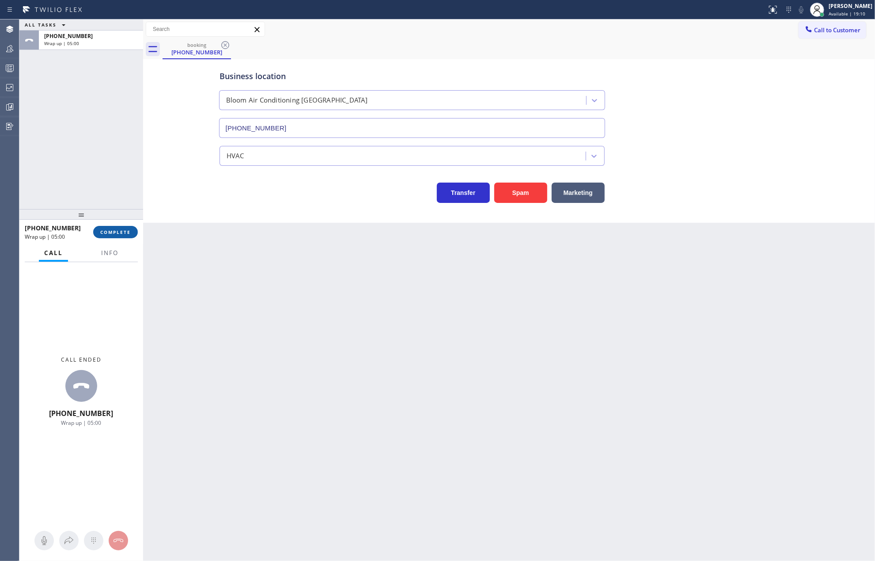
click at [120, 229] on span "COMPLETE" at bounding box center [115, 232] width 30 height 6
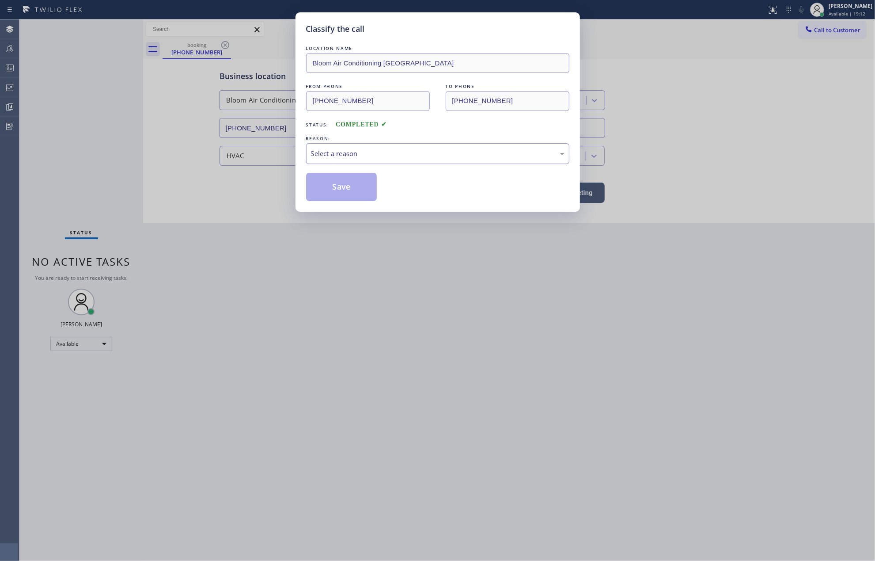
click at [441, 152] on div "Select a reason" at bounding box center [438, 153] width 254 height 10
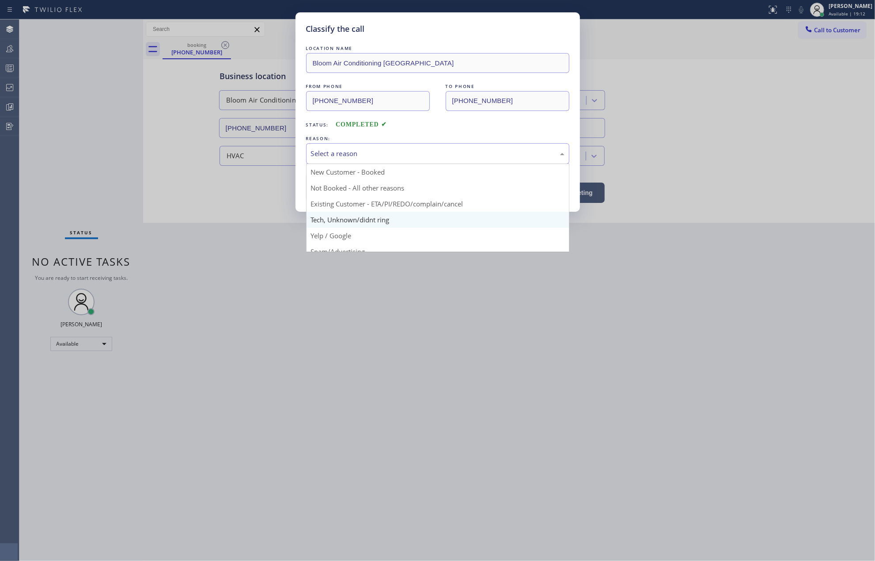
scroll to position [56, 0]
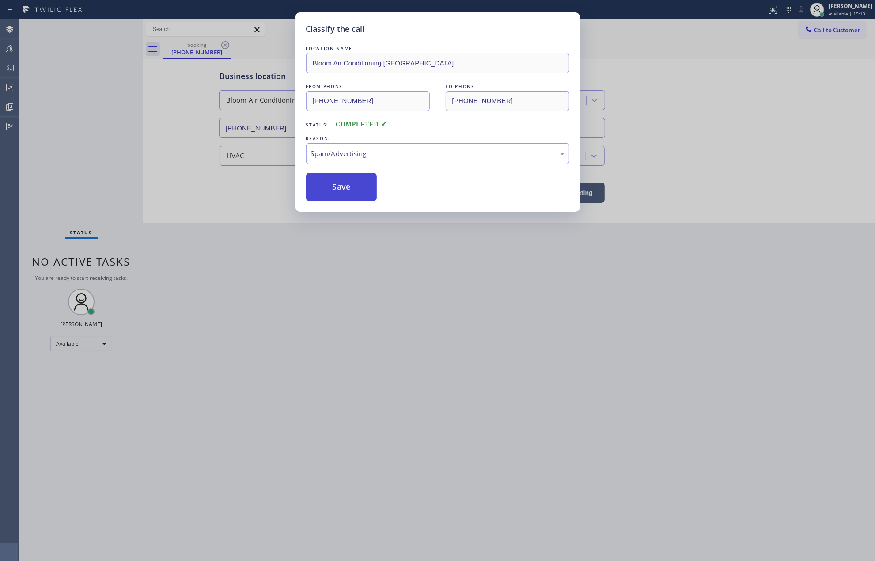
click at [352, 189] on button "Save" at bounding box center [341, 187] width 71 height 28
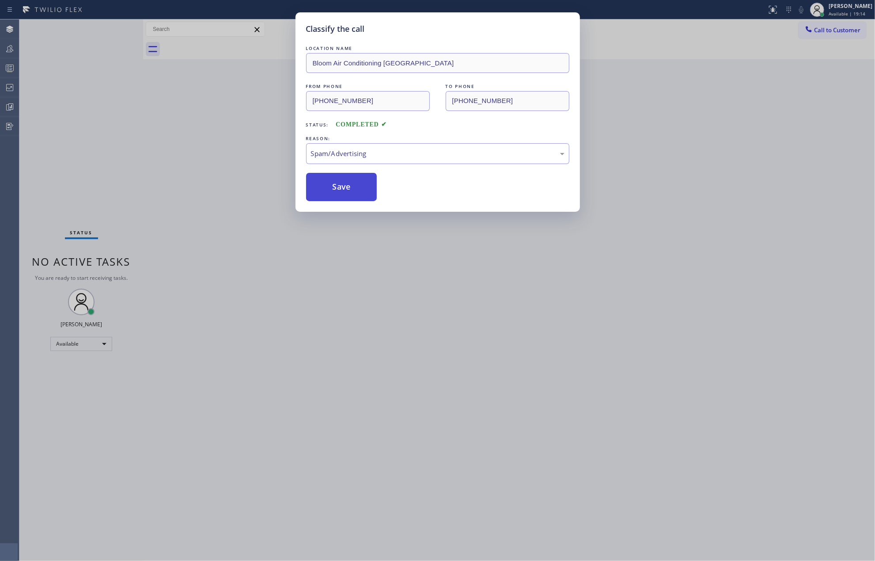
click at [352, 189] on button "Save" at bounding box center [341, 187] width 71 height 28
click at [151, 180] on div "Classify the call LOCATION NAME Bloom Air Conditioning [GEOGRAPHIC_DATA] FROM P…" at bounding box center [437, 280] width 875 height 561
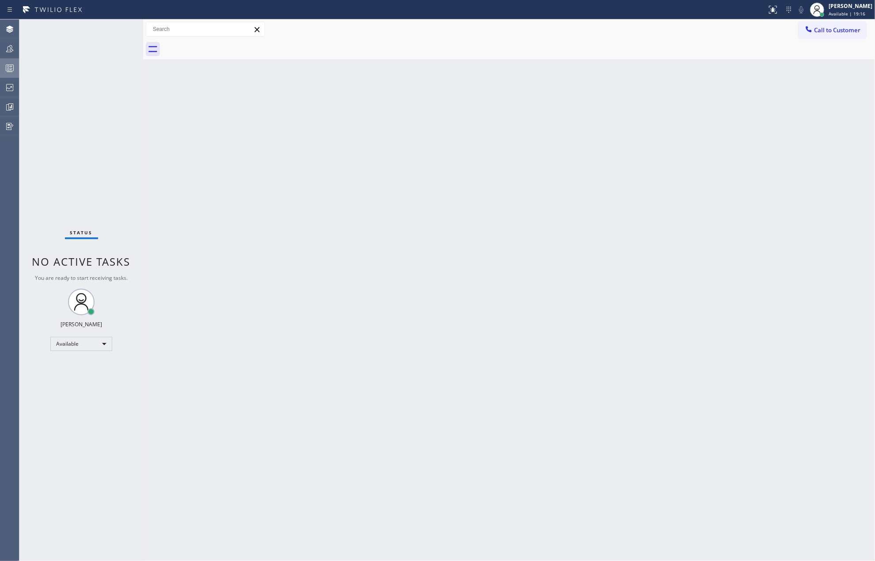
click at [10, 68] on icon at bounding box center [9, 68] width 11 height 11
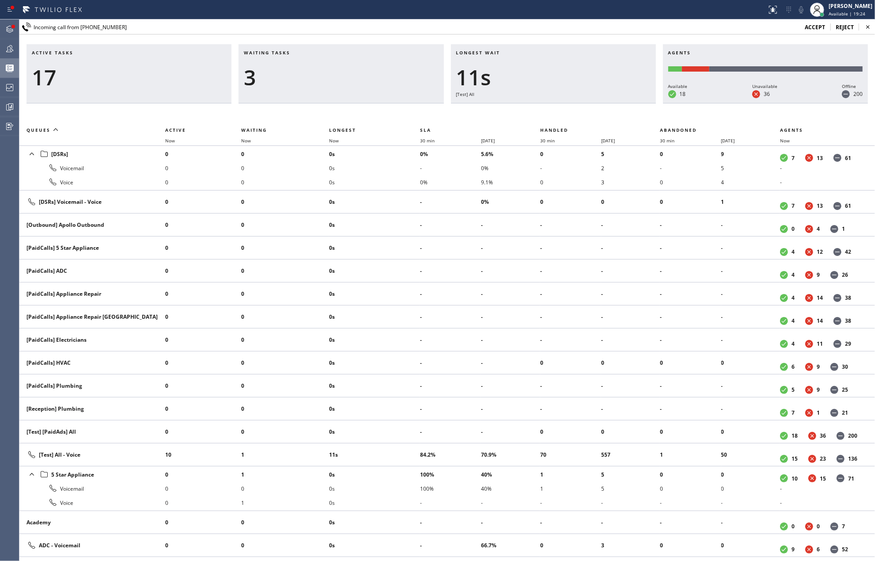
drag, startPoint x: 6, startPoint y: 26, endPoint x: 22, endPoint y: 28, distance: 15.7
click at [6, 26] on icon at bounding box center [9, 29] width 11 height 11
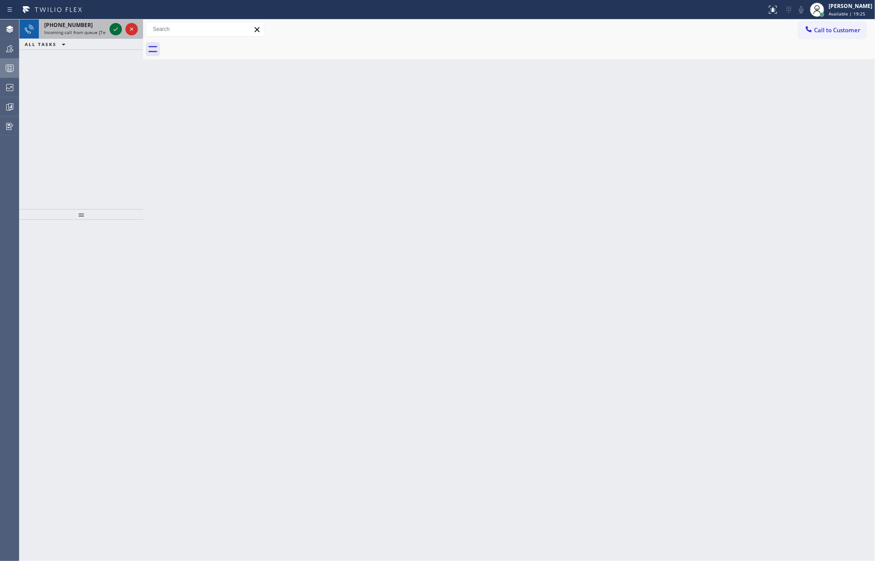
click at [114, 26] on icon at bounding box center [115, 29] width 11 height 11
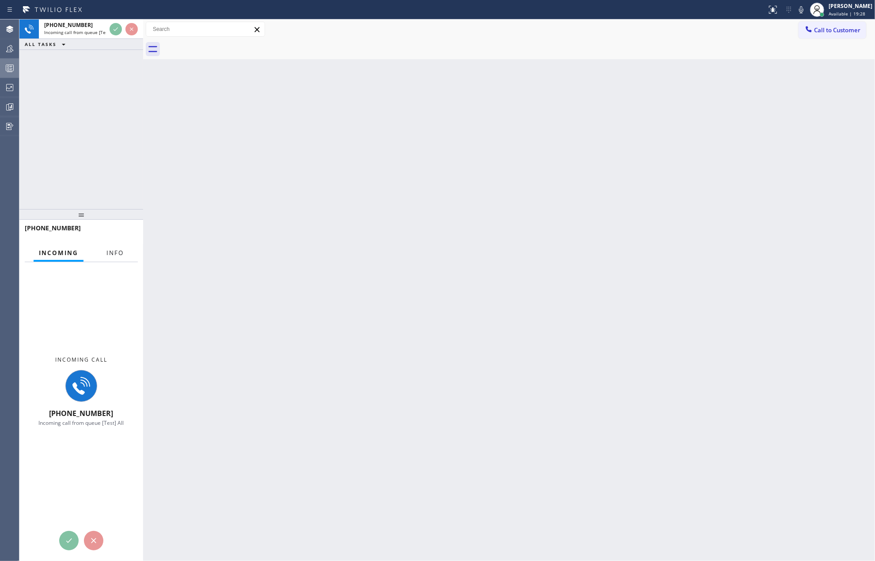
click at [117, 253] on span "Info" at bounding box center [114, 253] width 17 height 8
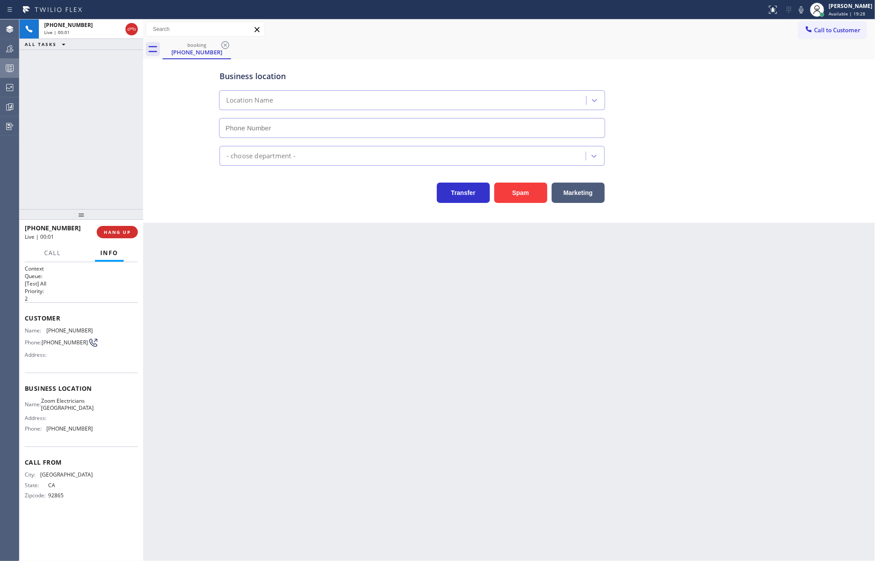
type input "[PHONE_NUMBER]"
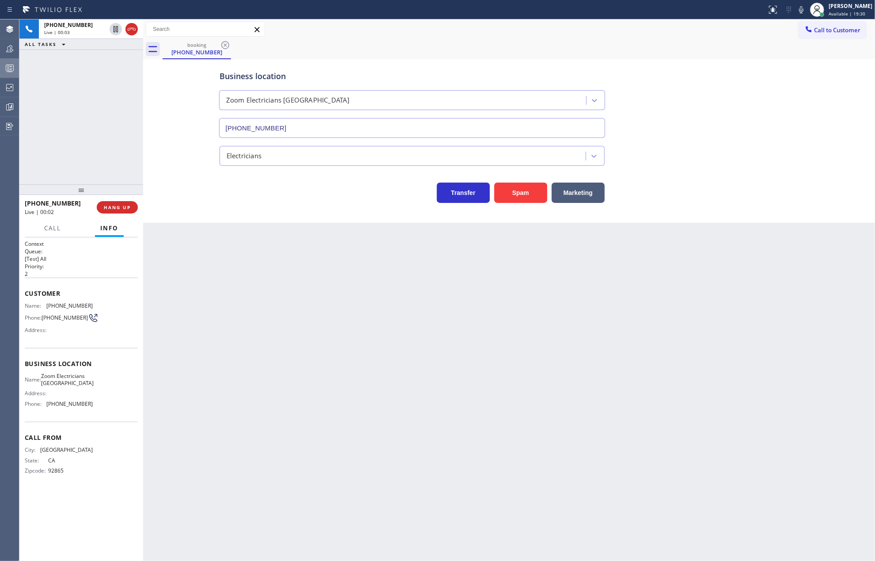
drag, startPoint x: 76, startPoint y: 212, endPoint x: 88, endPoint y: 86, distance: 126.9
click at [88, 86] on div "[PHONE_NUMBER] Live | 00:03 ALL TASKS ALL TASKS ACTIVE TASKS TASKS IN WRAP UP […" at bounding box center [81, 289] width 124 height 541
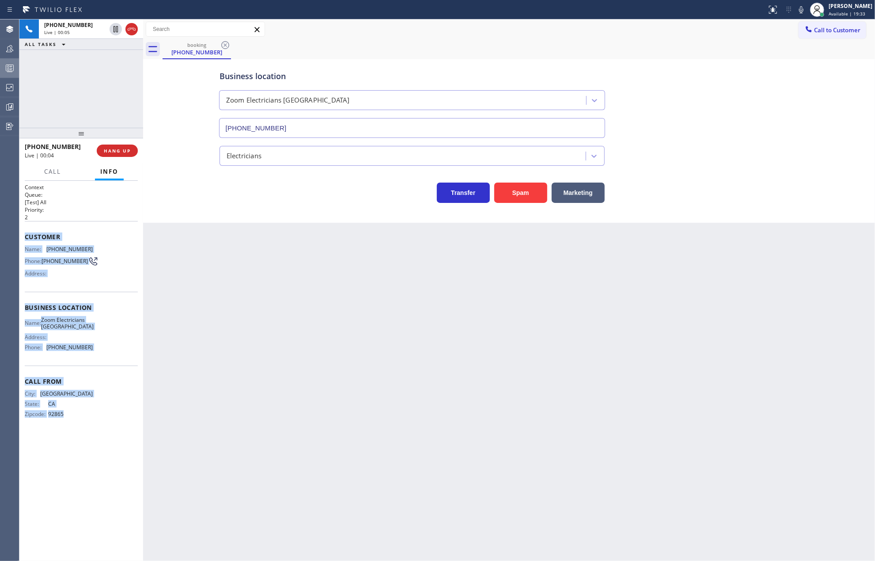
drag, startPoint x: 22, startPoint y: 238, endPoint x: 106, endPoint y: 433, distance: 212.9
click at [106, 433] on div "Context Queue: [Test] All Priority: 2 Customer Name: [PHONE_NUMBER] Phone: [PHO…" at bounding box center [81, 371] width 124 height 380
copy div "Customer Name: [PHONE_NUMBER] Phone: [PHONE_NUMBER] Address: Business location …"
click at [114, 30] on icon at bounding box center [116, 29] width 4 height 6
click at [803, 8] on icon at bounding box center [801, 9] width 4 height 7
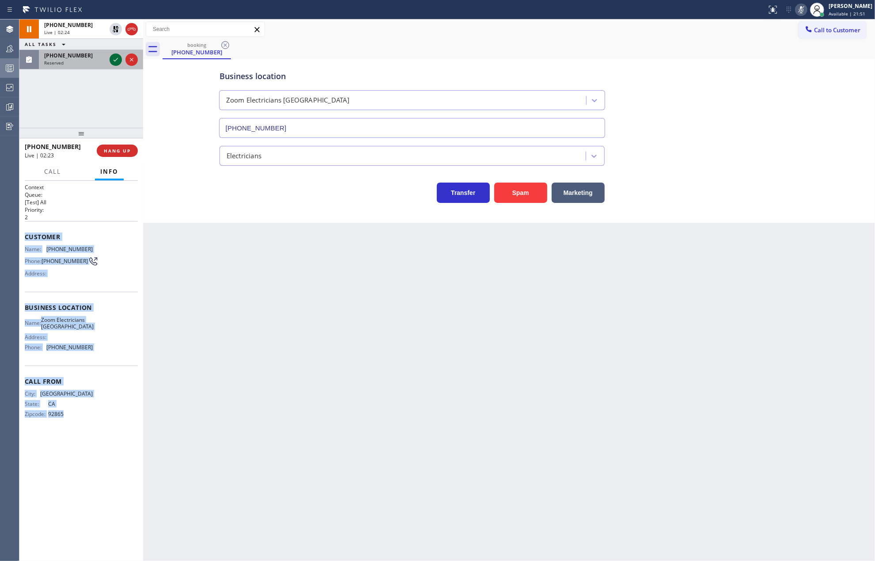
click at [114, 61] on icon at bounding box center [116, 60] width 4 height 4
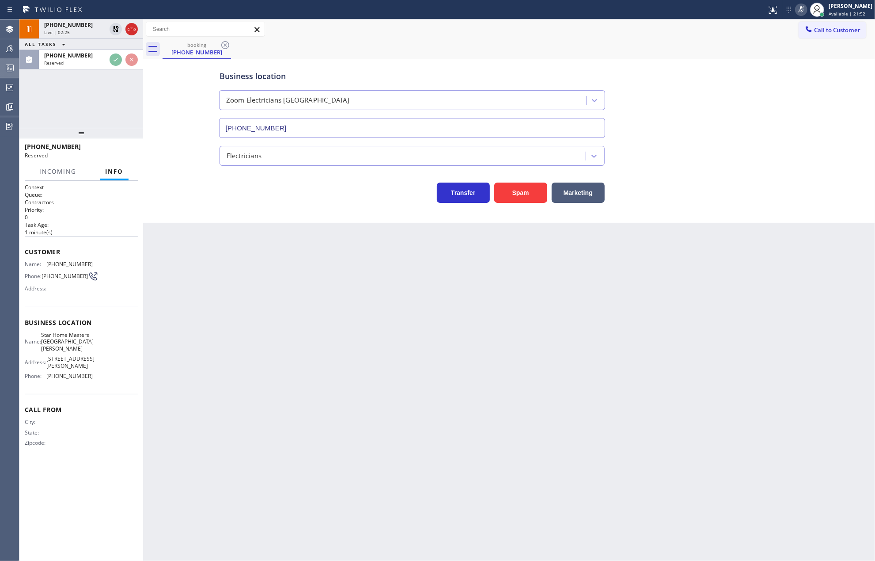
click at [143, 315] on div at bounding box center [143, 289] width 0 height 541
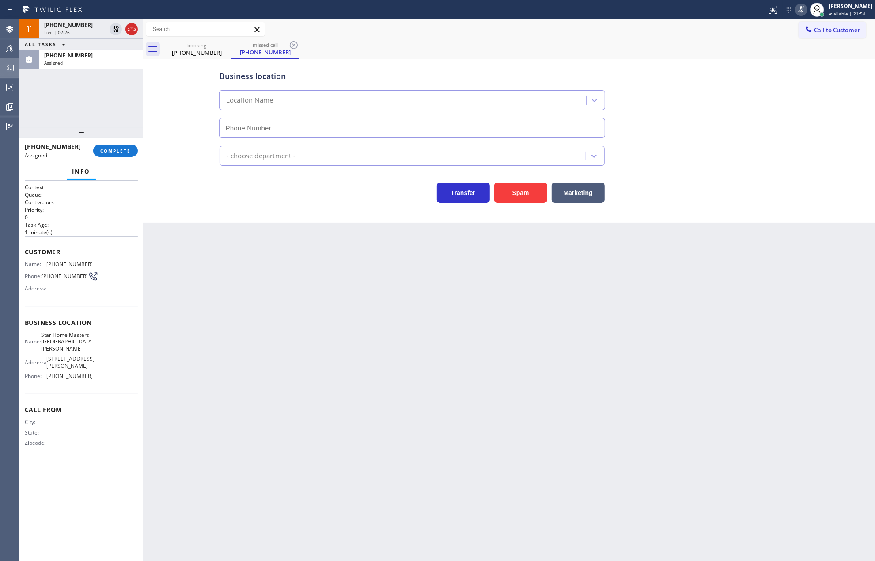
type input "[PHONE_NUMBER]"
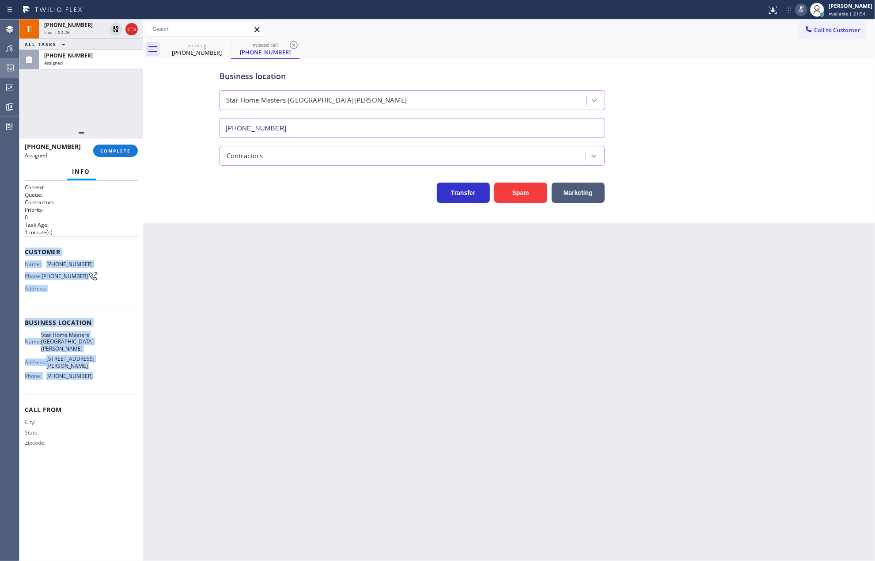
drag, startPoint x: 23, startPoint y: 253, endPoint x: 92, endPoint y: 389, distance: 152.7
click at [92, 389] on div "Context Queue: Contractors Priority: 0 Task Age: [DEMOGRAPHIC_DATA] minute(s) C…" at bounding box center [81, 371] width 124 height 380
copy div "Customer Name: [PHONE_NUMBER] Phone: [PHONE_NUMBER] Address: Business location …"
click at [115, 147] on button "COMPLETE" at bounding box center [115, 150] width 45 height 12
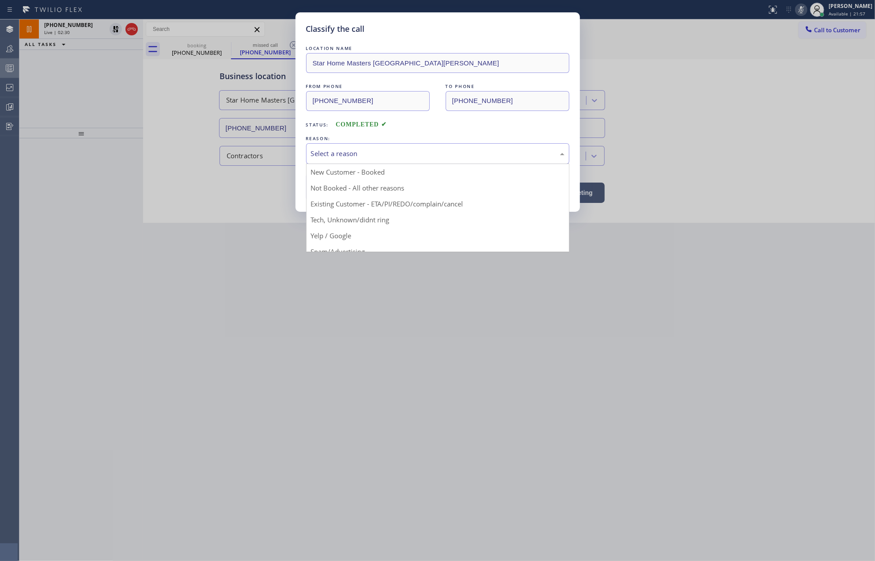
click at [368, 152] on div "Select a reason" at bounding box center [438, 153] width 254 height 10
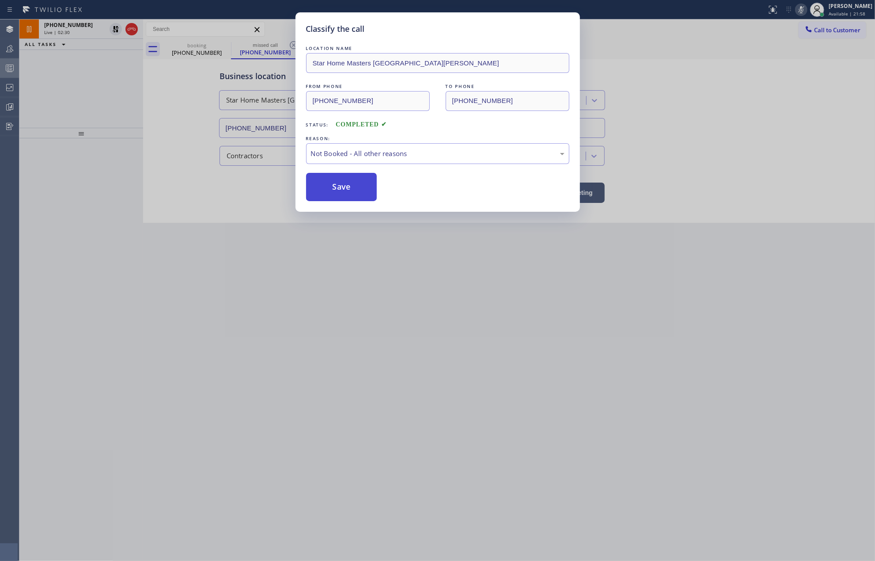
click at [350, 189] on button "Save" at bounding box center [341, 187] width 71 height 28
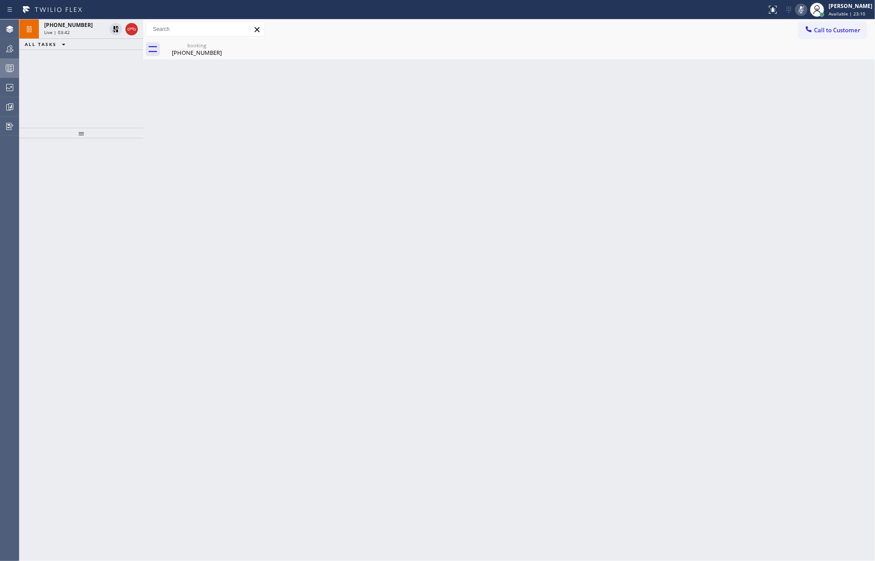
click at [163, 294] on div "Back to Dashboard Change Sender ID Customers Technicians Select a contact Outbo…" at bounding box center [509, 289] width 732 height 541
click at [112, 27] on icon at bounding box center [115, 29] width 11 height 11
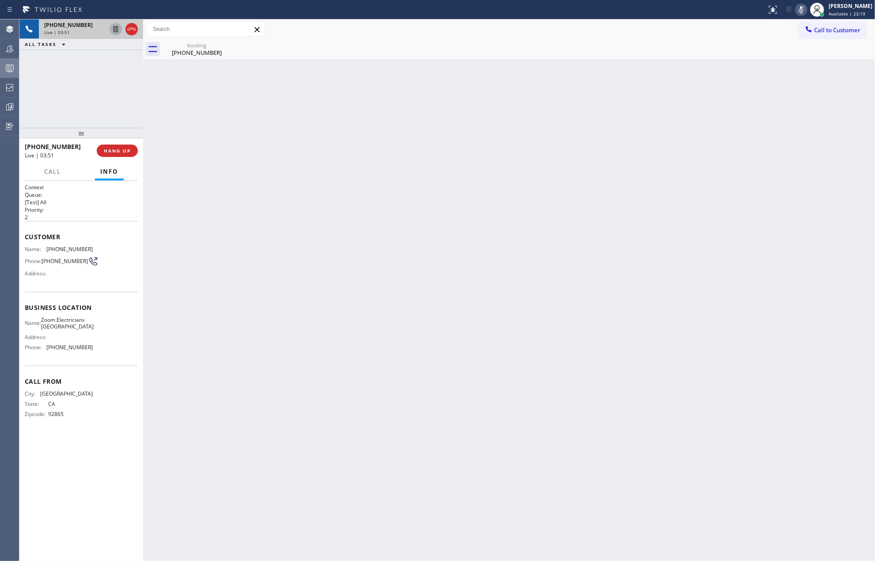
click at [807, 11] on icon at bounding box center [801, 9] width 11 height 11
click at [845, 11] on span "Available | 31:30" at bounding box center [847, 14] width 37 height 6
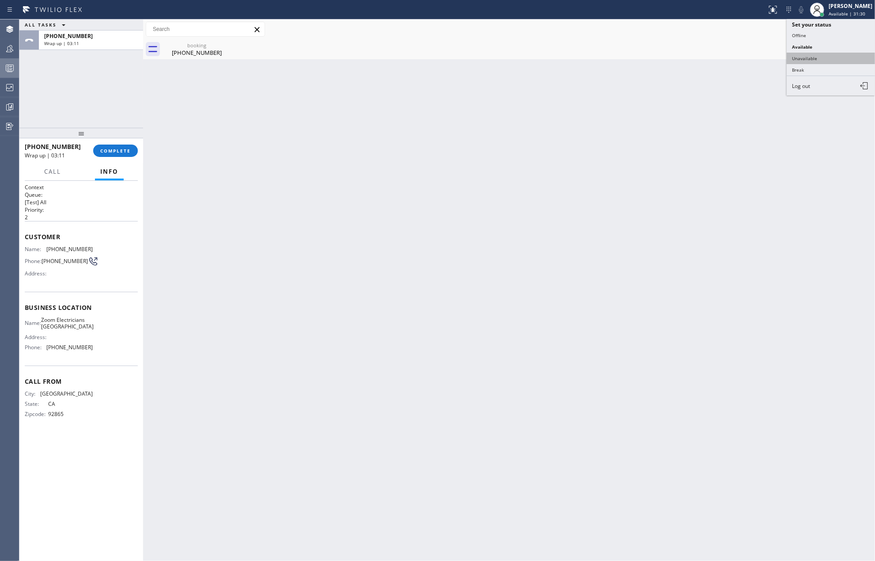
click at [823, 58] on button "Unavailable" at bounding box center [831, 58] width 88 height 11
click at [119, 149] on span "COMPLETE" at bounding box center [115, 151] width 30 height 6
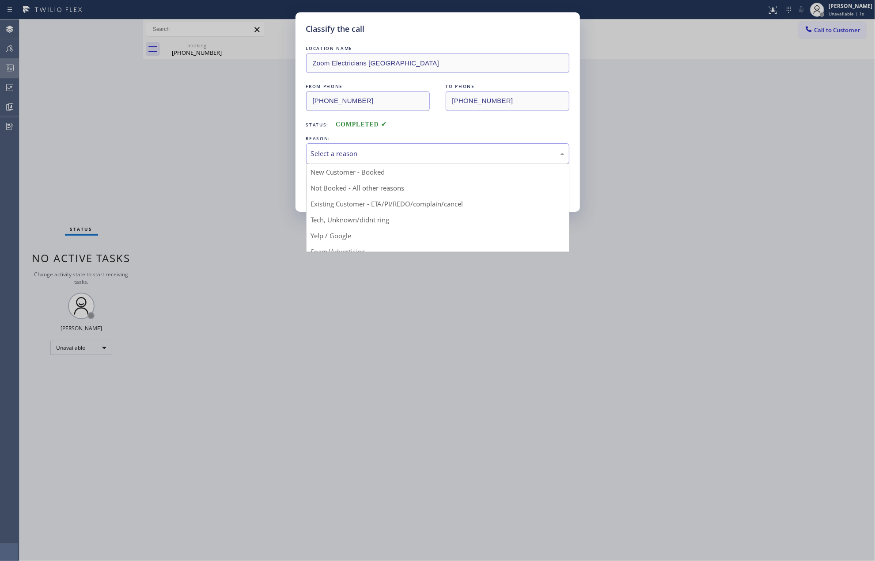
click at [375, 150] on div "Select a reason" at bounding box center [438, 153] width 254 height 10
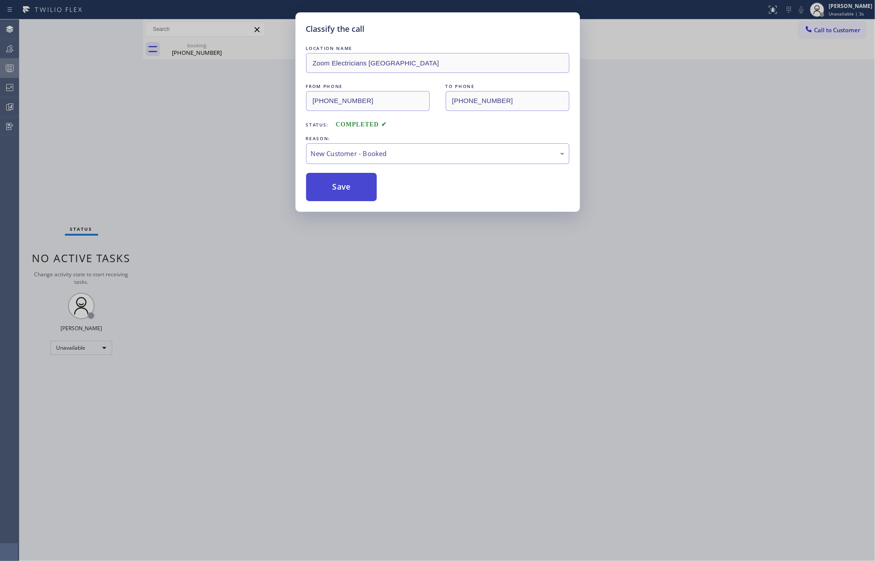
click at [350, 185] on button "Save" at bounding box center [341, 187] width 71 height 28
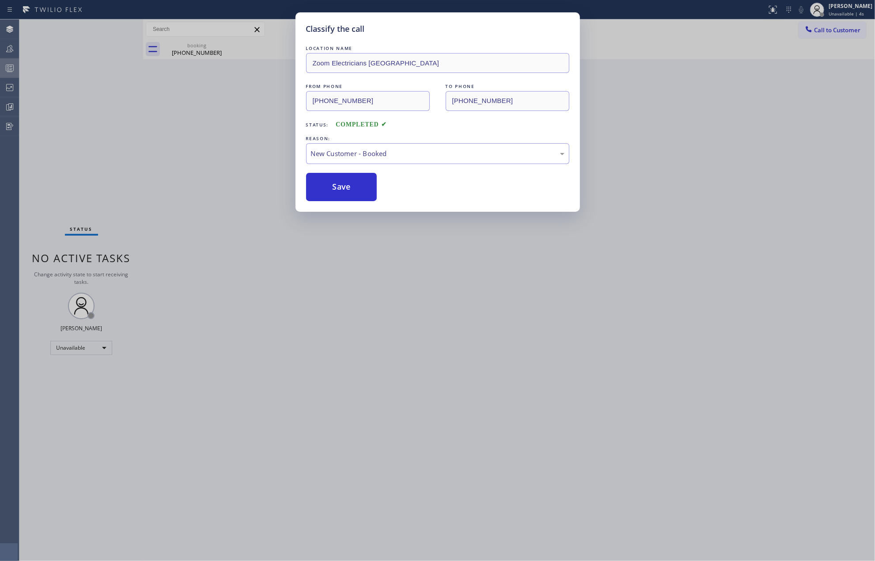
click at [222, 153] on div "Classify the call LOCATION NAME Bloom Air Conditioning [GEOGRAPHIC_DATA] FROM P…" at bounding box center [447, 289] width 856 height 541
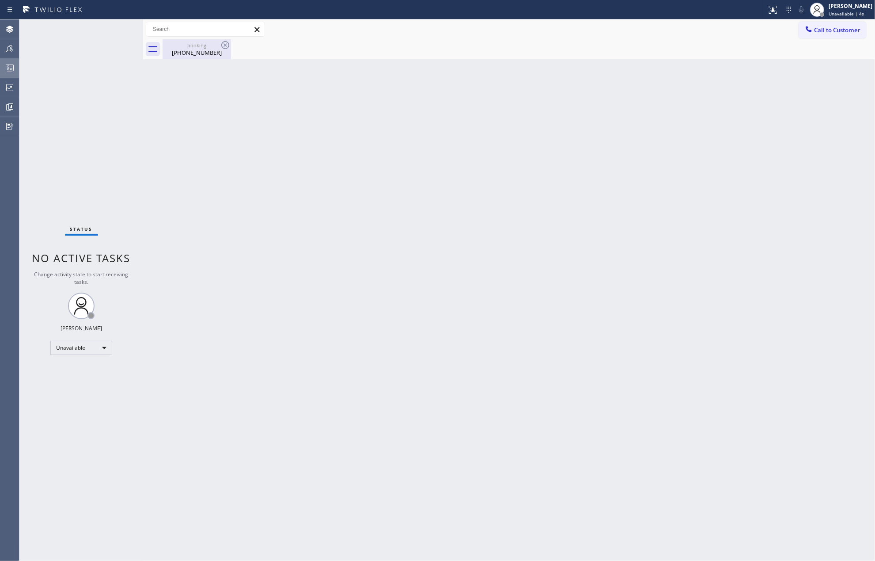
click at [188, 51] on div "[PHONE_NUMBER]" at bounding box center [196, 53] width 67 height 8
click at [372, 119] on div "Back to Dashboard Change Sender ID Customers Technicians Select a contact Outbo…" at bounding box center [509, 289] width 732 height 541
click at [6, 71] on icon at bounding box center [9, 68] width 11 height 11
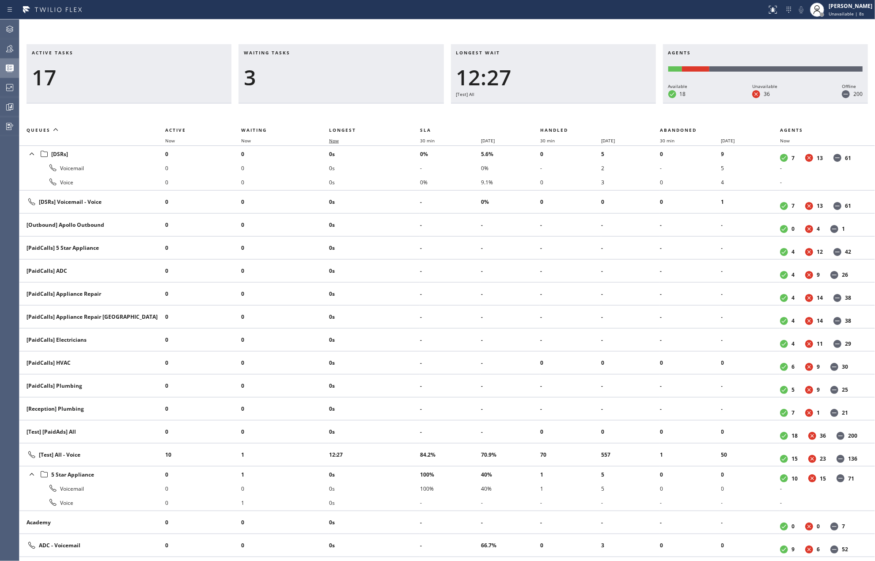
click at [338, 140] on span "Now" at bounding box center [334, 140] width 10 height 6
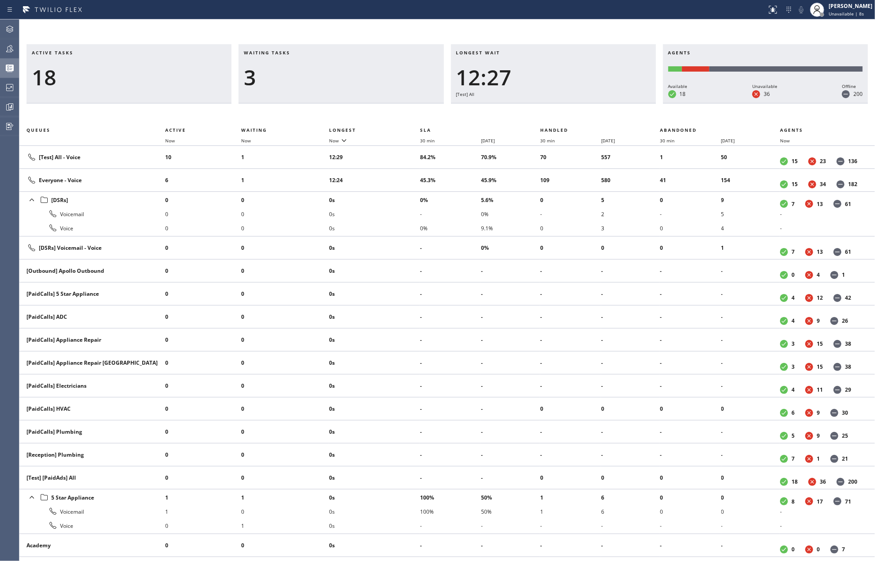
click at [543, 32] on div "Active tasks 18 Waiting tasks 3 Longest wait 12:27 [Test] All Agents Available …" at bounding box center [447, 289] width 856 height 541
click at [9, 49] on icon at bounding box center [9, 48] width 11 height 11
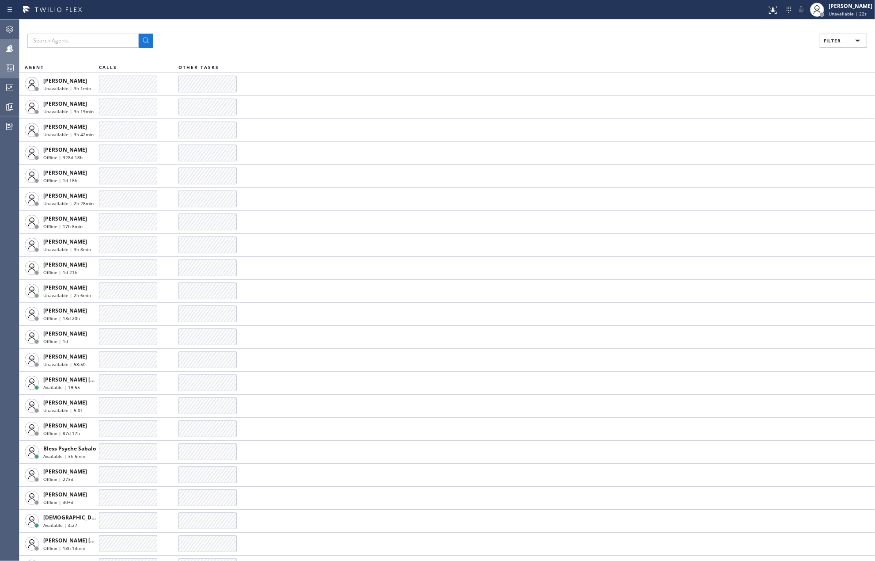
click at [845, 39] on button "Filter" at bounding box center [843, 41] width 47 height 14
click at [749, 99] on input "Available" at bounding box center [746, 104] width 11 height 11
checkbox input "true"
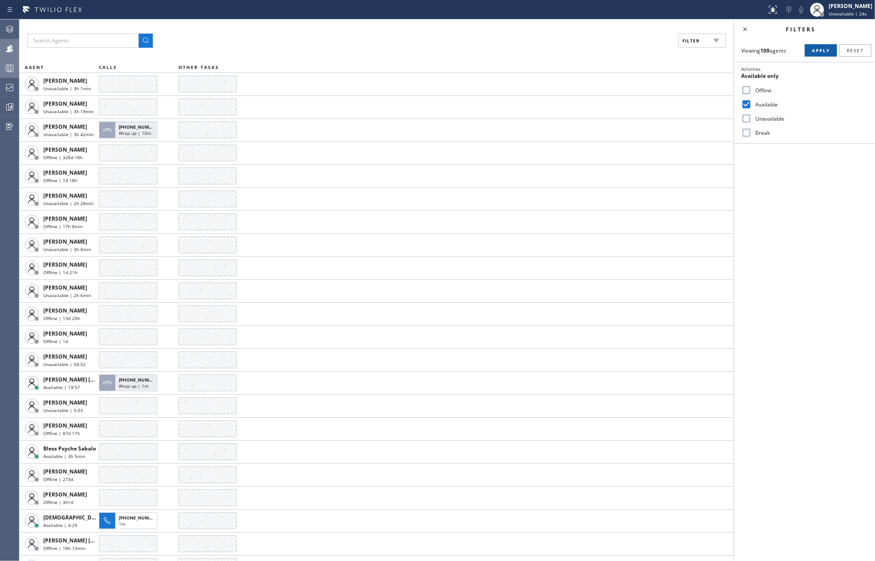
click at [808, 49] on button "Apply" at bounding box center [821, 50] width 32 height 12
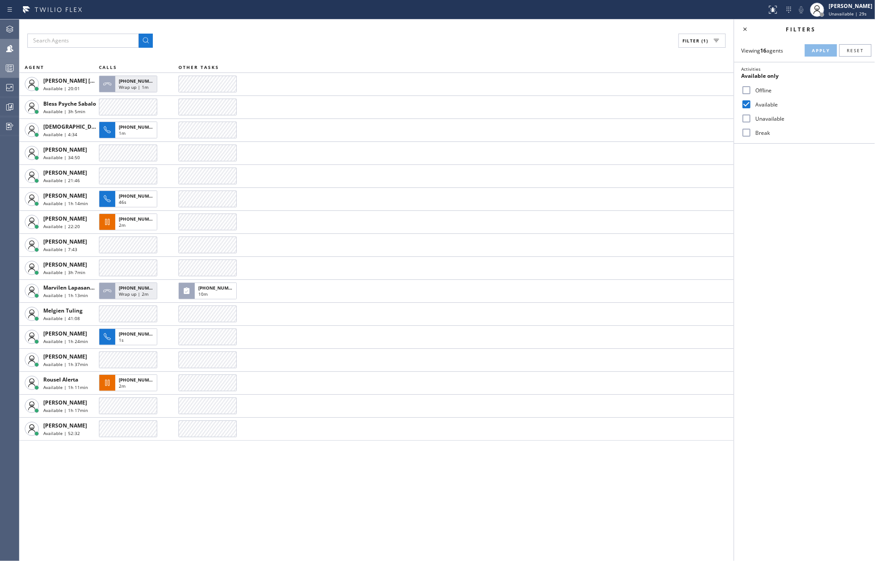
click at [744, 130] on input "Break" at bounding box center [746, 132] width 11 height 11
checkbox input "true"
click at [814, 46] on button "Apply" at bounding box center [821, 50] width 32 height 12
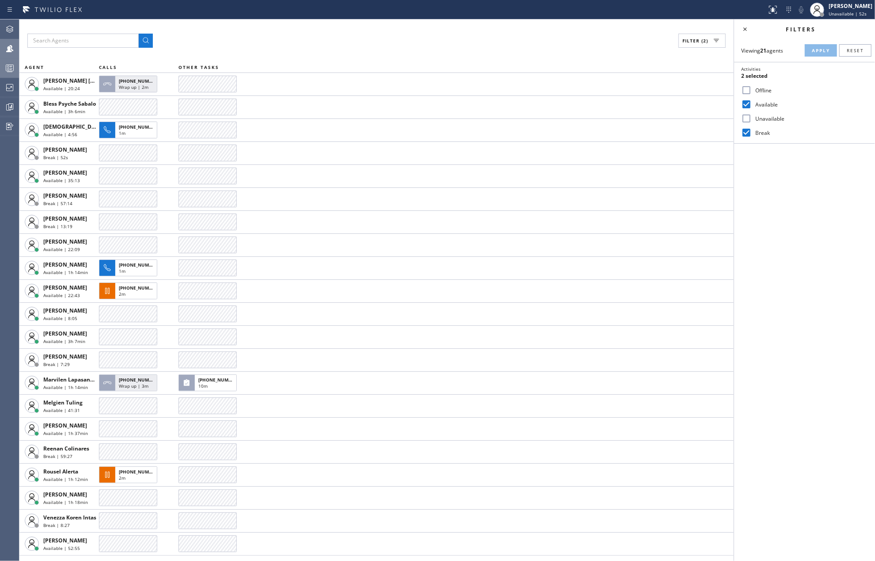
click at [255, 23] on div "Filter (2) AGENT CALLS OTHER TASKS [PERSON_NAME] [PERSON_NAME] Available | 20:2…" at bounding box center [376, 289] width 714 height 541
click at [8, 86] on icon at bounding box center [9, 87] width 11 height 11
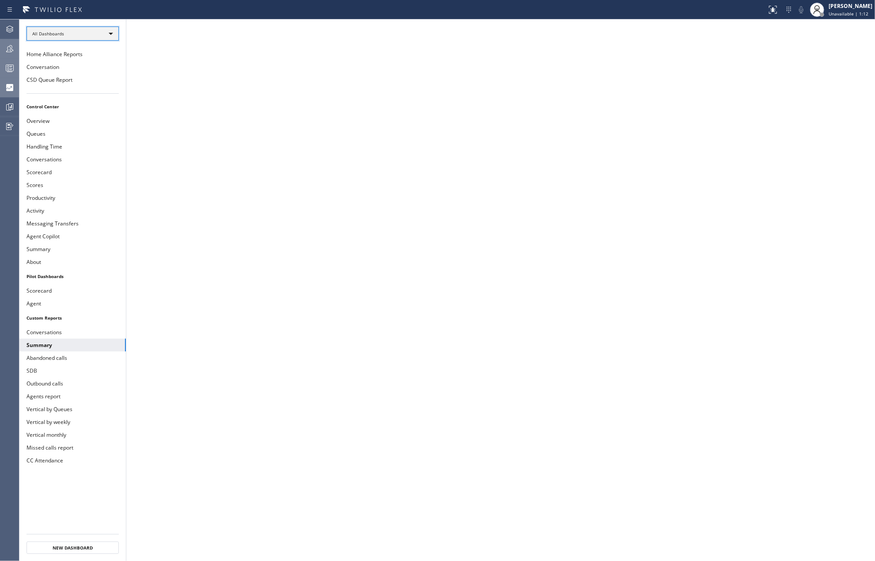
click at [57, 34] on div "All Dashboards" at bounding box center [73, 34] width 92 height 14
click at [60, 93] on li "Custom Reports" at bounding box center [72, 90] width 90 height 11
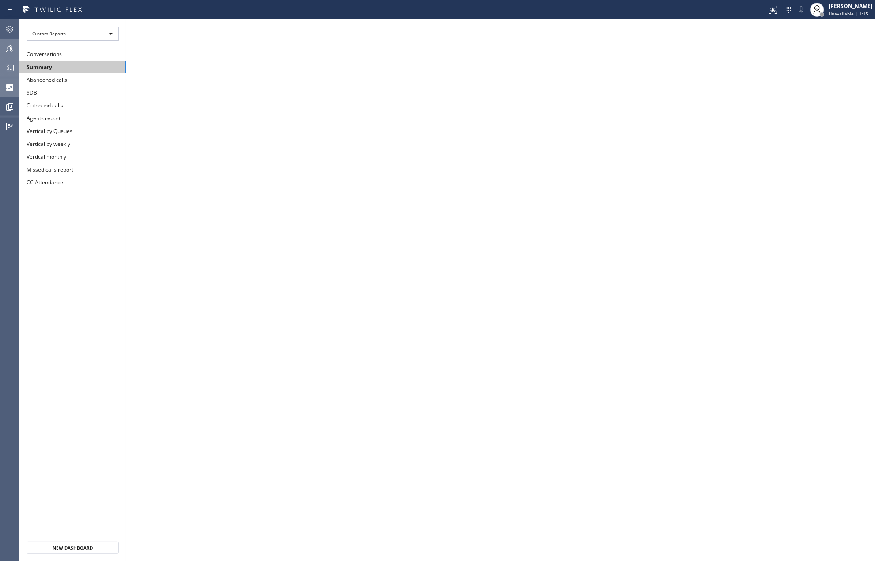
click at [60, 66] on button "Summary" at bounding box center [72, 67] width 106 height 13
click at [88, 32] on div "Custom Reports" at bounding box center [73, 34] width 92 height 14
click at [71, 43] on li "All Dashboards" at bounding box center [72, 46] width 90 height 11
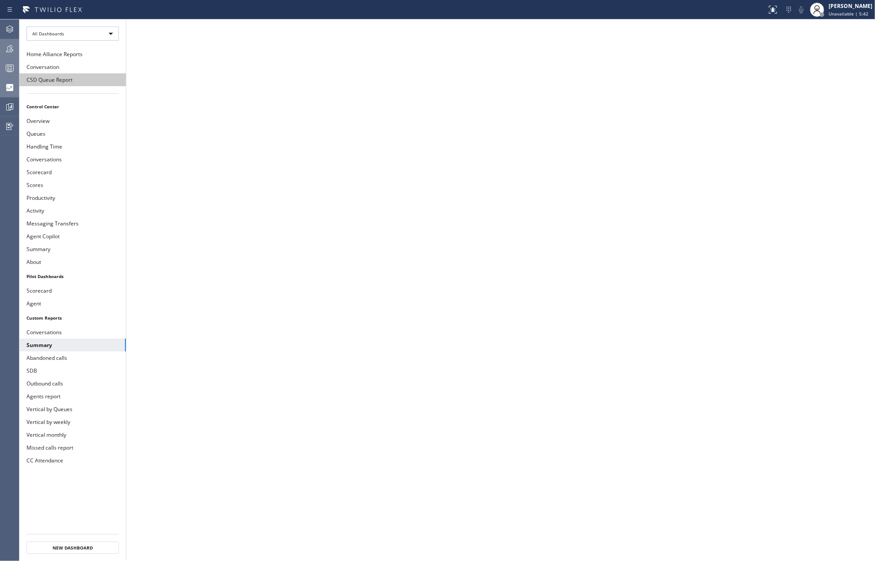
click at [68, 78] on button "CSD Queue Report" at bounding box center [72, 79] width 106 height 13
click at [9, 44] on icon at bounding box center [9, 48] width 11 height 11
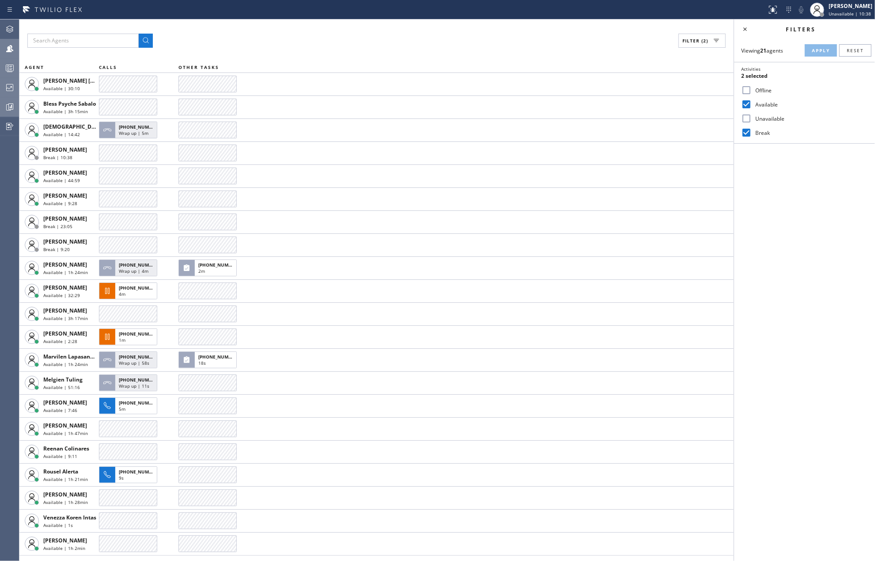
click at [6, 110] on icon at bounding box center [9, 107] width 11 height 11
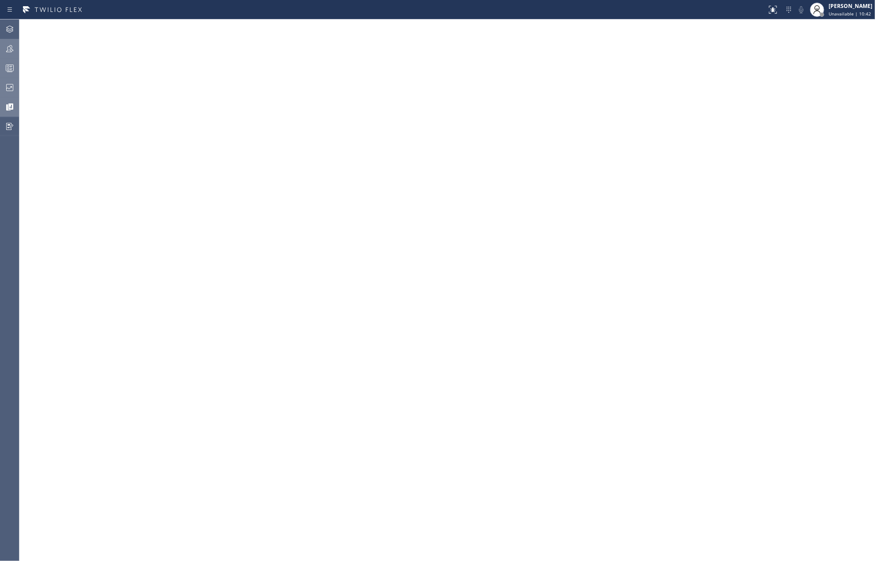
click at [4, 47] on icon at bounding box center [9, 48] width 11 height 11
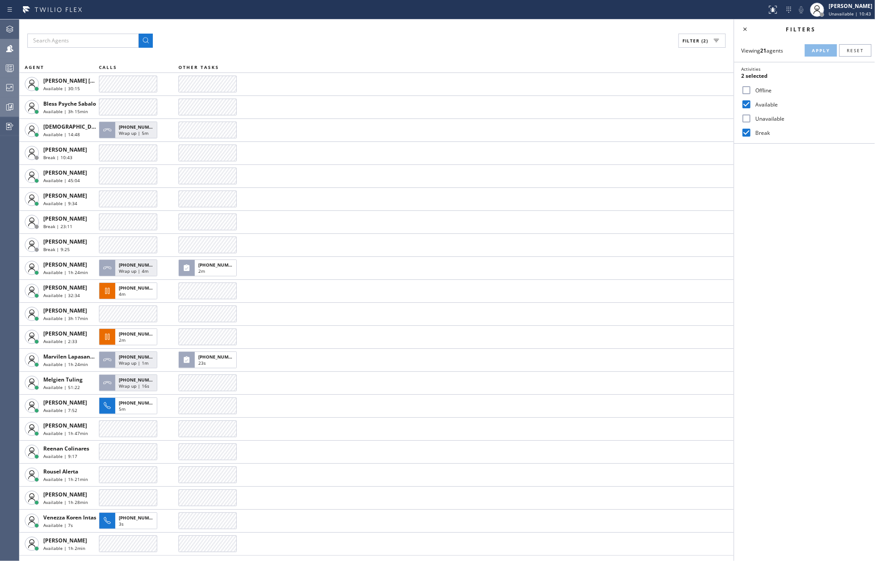
click at [6, 61] on div at bounding box center [9, 68] width 19 height 18
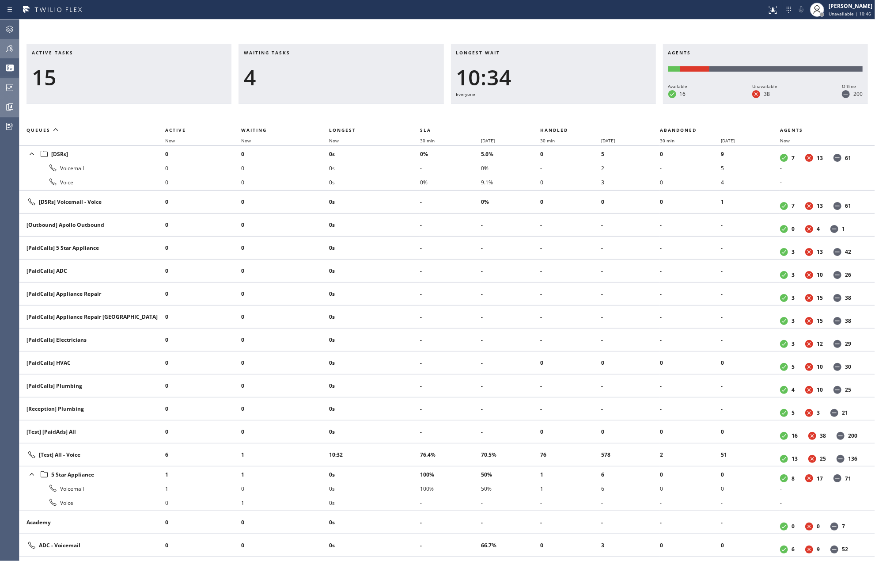
click at [6, 87] on icon at bounding box center [9, 87] width 7 height 7
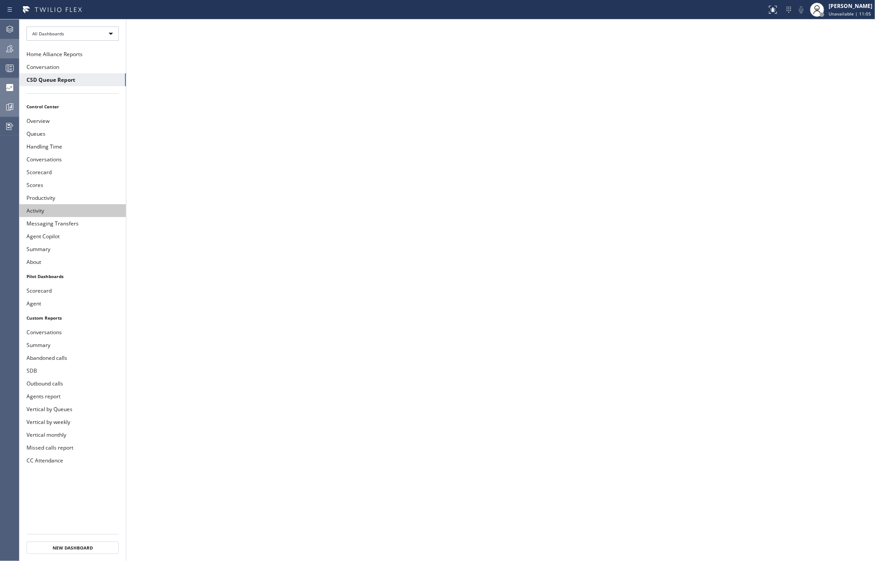
click at [34, 209] on button "Activity" at bounding box center [72, 210] width 106 height 13
click at [32, 198] on button "Productivity" at bounding box center [72, 197] width 106 height 13
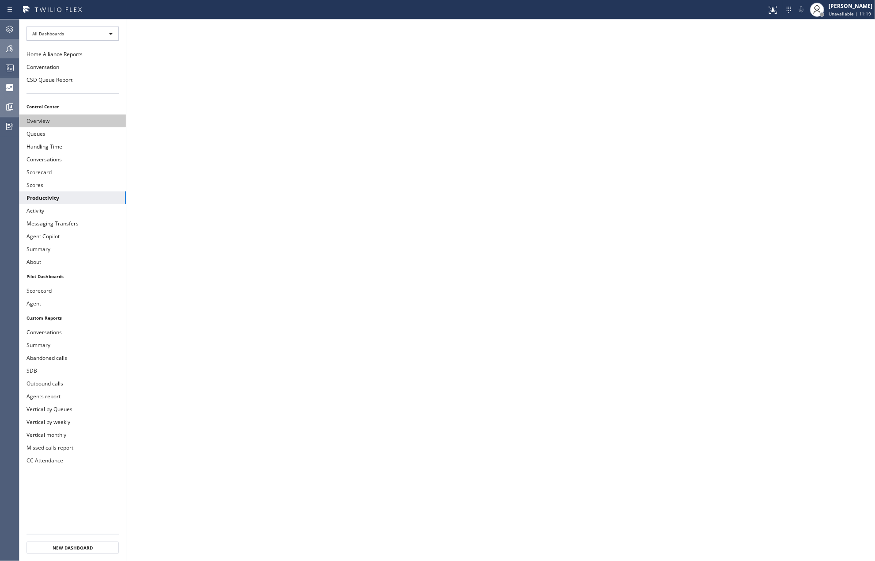
click at [59, 125] on button "Overview" at bounding box center [72, 120] width 106 height 13
click at [47, 133] on button "Queues" at bounding box center [72, 133] width 106 height 13
click at [76, 135] on button "Queues" at bounding box center [72, 133] width 106 height 13
click at [55, 77] on button "CSD Queue Report" at bounding box center [72, 79] width 106 height 13
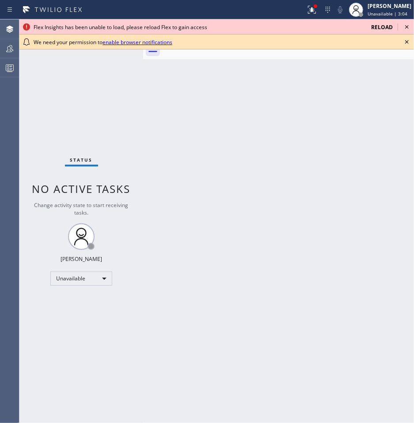
click at [406, 27] on icon at bounding box center [407, 27] width 11 height 11
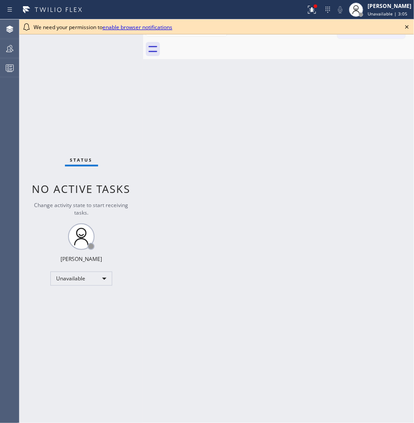
click at [409, 25] on icon at bounding box center [407, 27] width 11 height 11
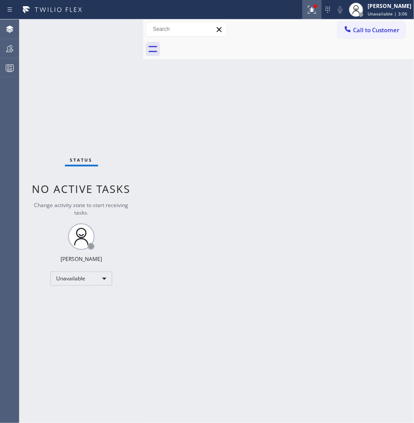
click at [317, 12] on icon at bounding box center [312, 9] width 11 height 11
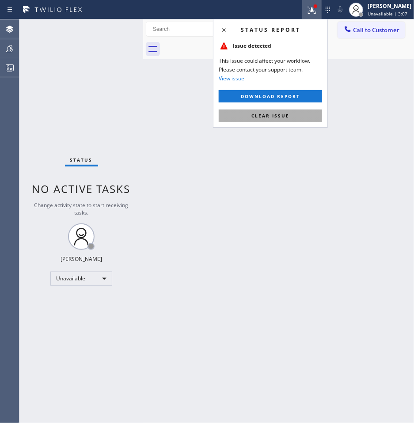
click at [300, 114] on button "Clear issue" at bounding box center [270, 116] width 103 height 12
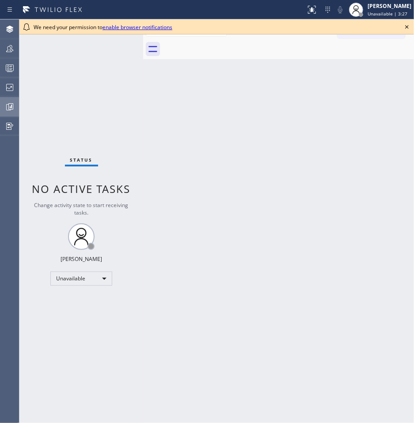
click at [11, 111] on icon at bounding box center [9, 107] width 11 height 11
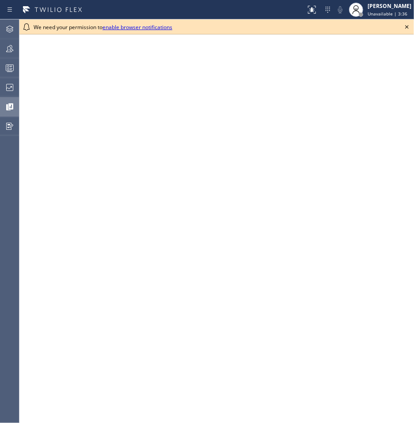
click at [404, 27] on icon at bounding box center [407, 27] width 11 height 11
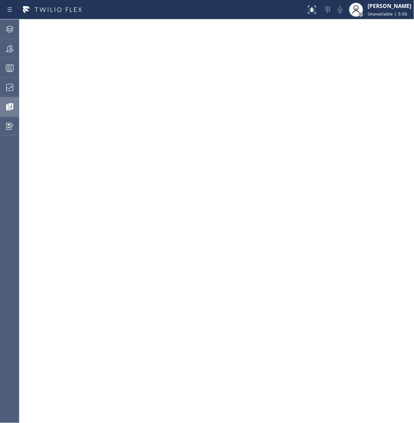
click at [12, 108] on icon at bounding box center [10, 107] width 7 height 7
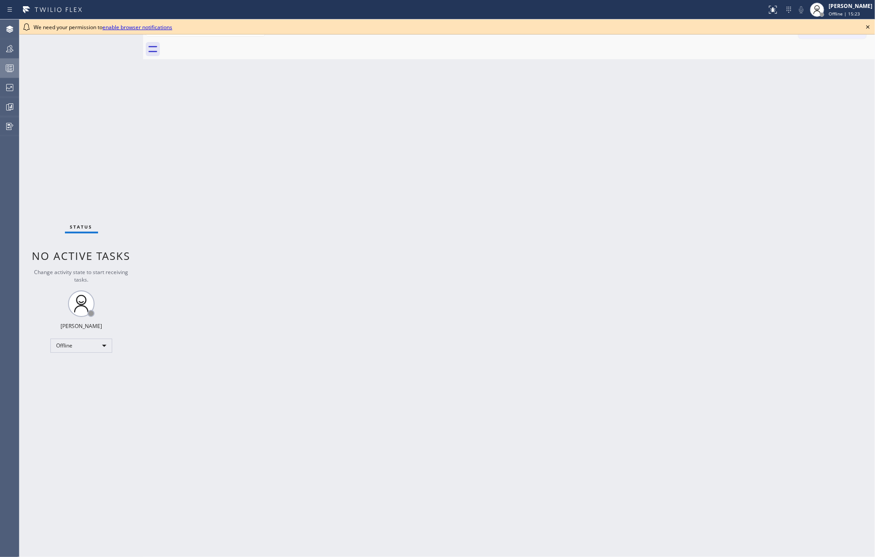
click at [6, 66] on rect at bounding box center [10, 68] width 8 height 6
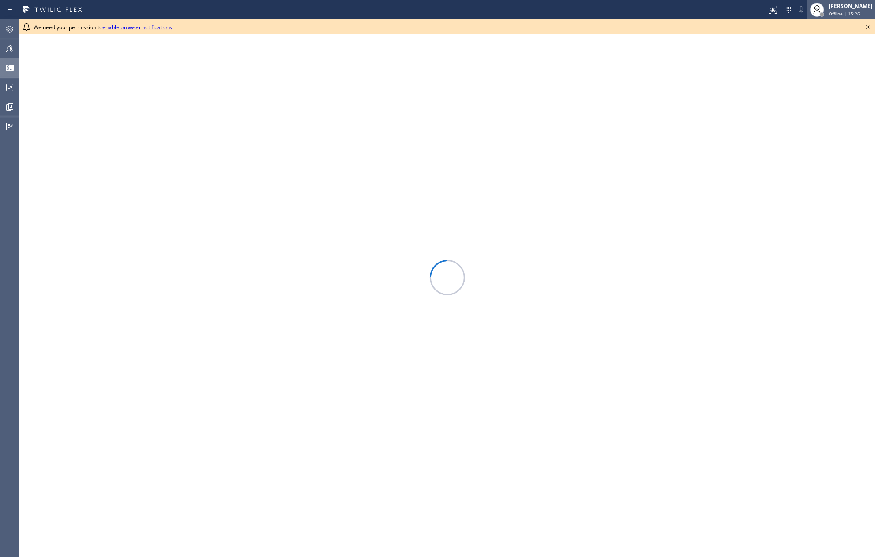
click at [868, 25] on icon at bounding box center [868, 27] width 11 height 11
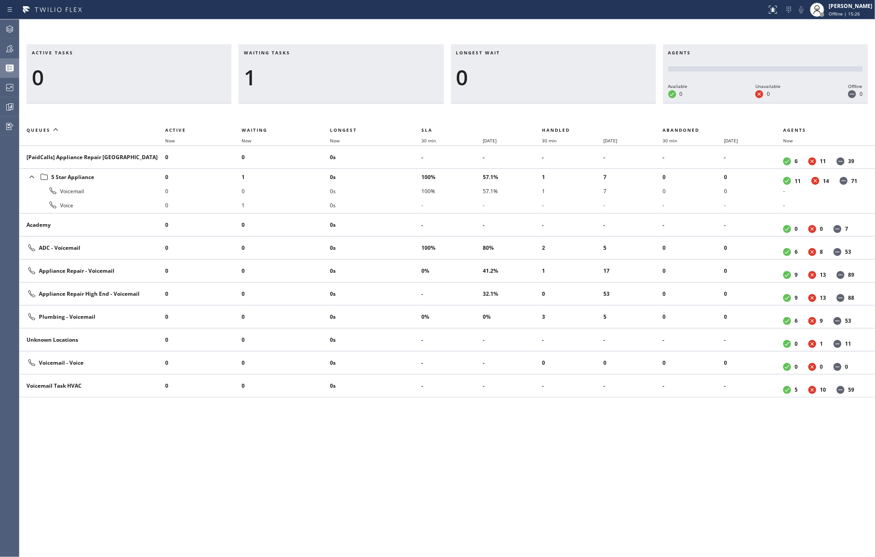
click at [860, 11] on span "Offline | 15:26" at bounding box center [844, 14] width 31 height 6
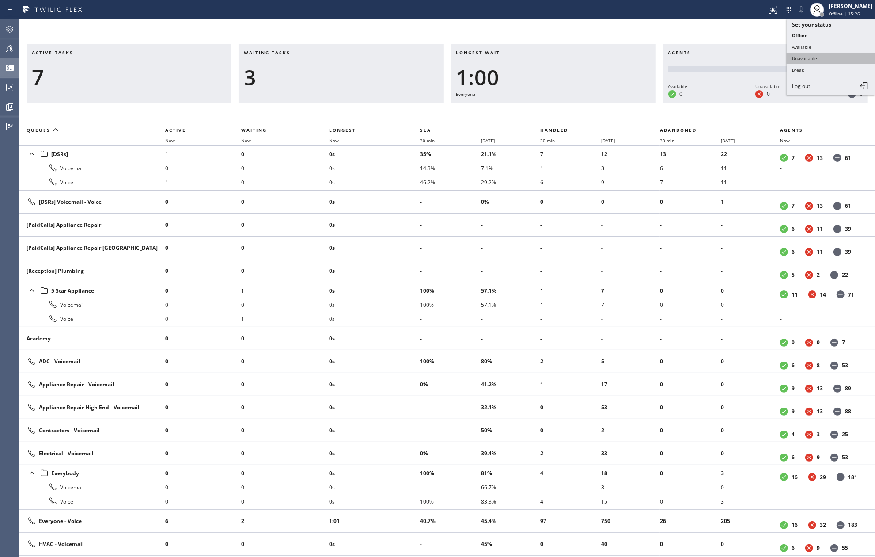
click at [819, 55] on button "Unavailable" at bounding box center [831, 58] width 88 height 11
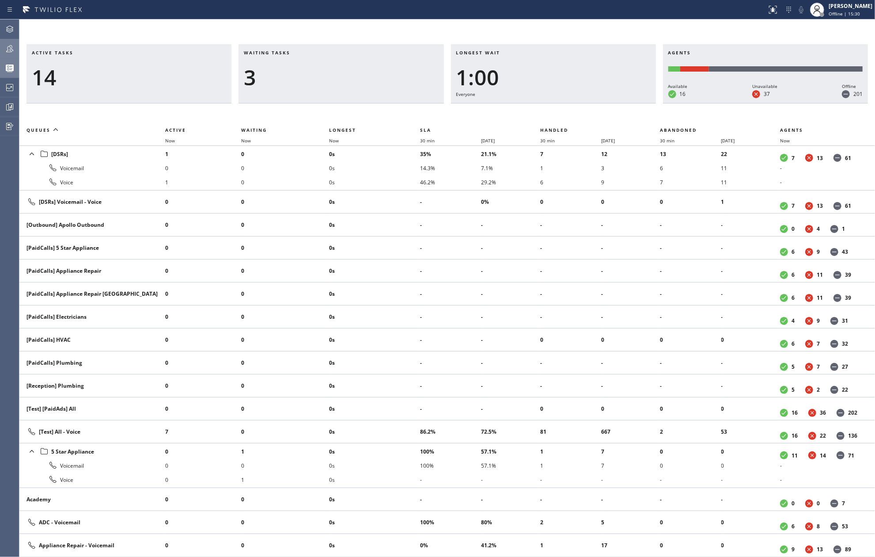
click at [9, 49] on icon at bounding box center [9, 48] width 11 height 11
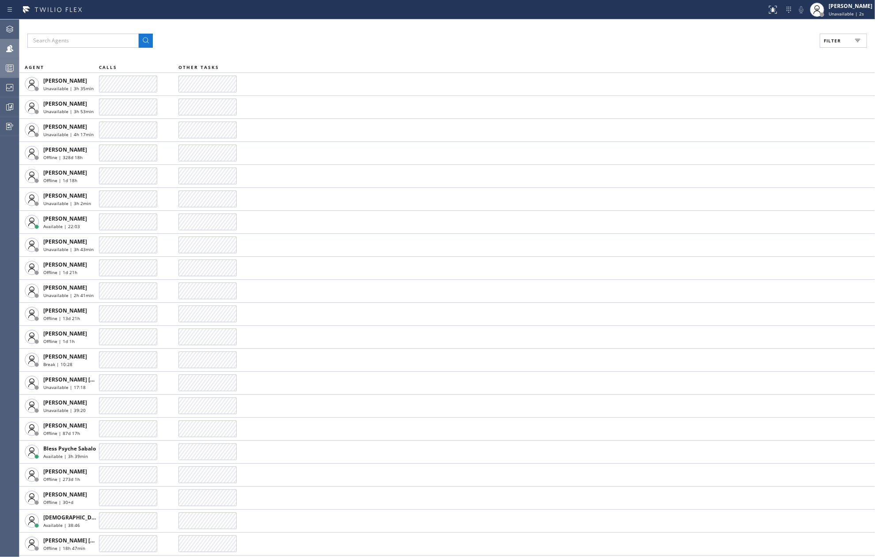
click at [840, 44] on button "Filter" at bounding box center [843, 41] width 47 height 14
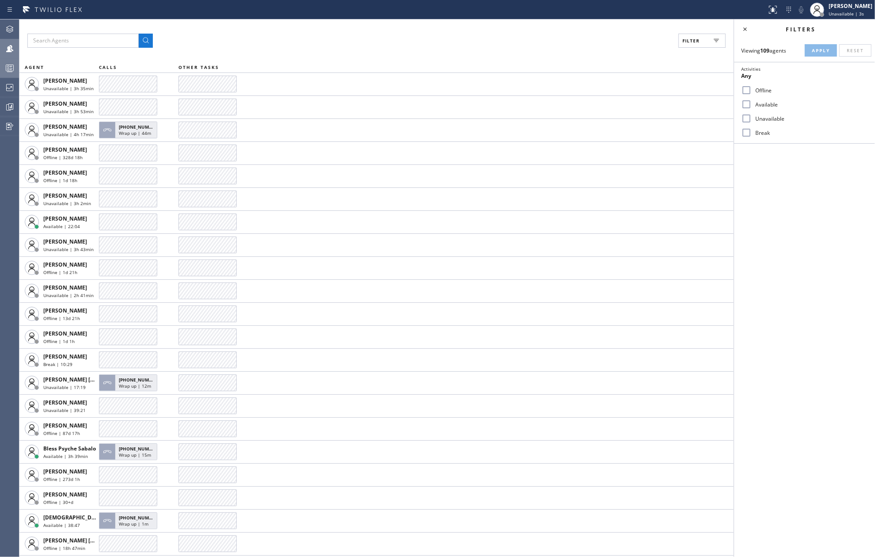
click at [747, 103] on input "Available" at bounding box center [746, 104] width 11 height 11
checkbox input "true"
click at [818, 50] on span "Apply" at bounding box center [821, 50] width 18 height 6
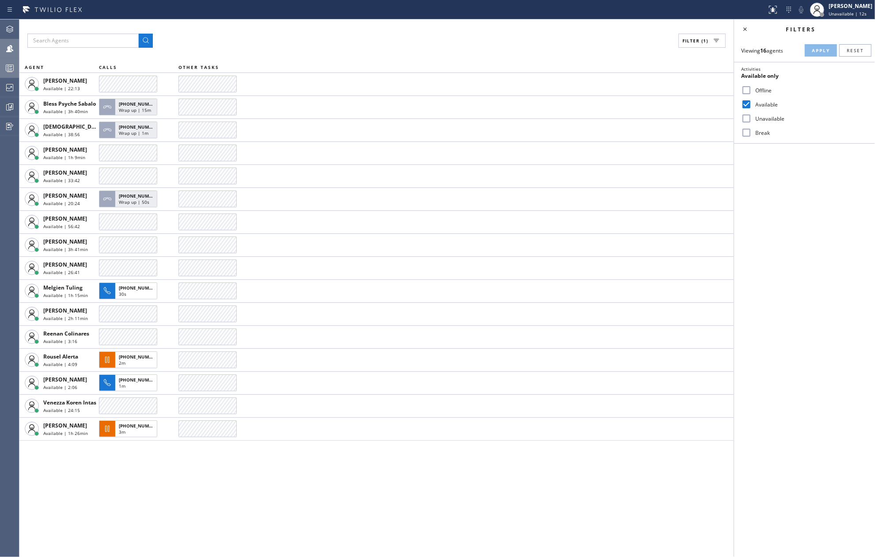
click at [7, 66] on icon at bounding box center [9, 68] width 11 height 11
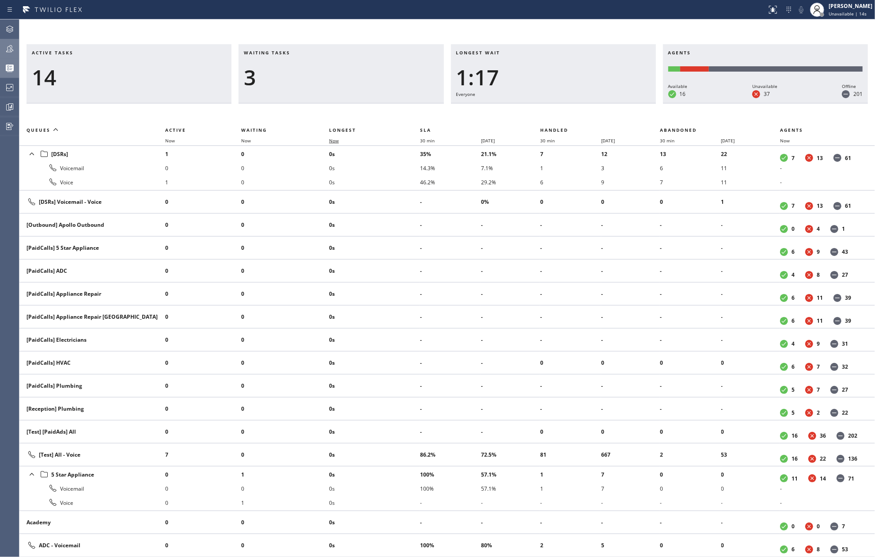
click at [342, 140] on span "Now" at bounding box center [339, 140] width 20 height 6
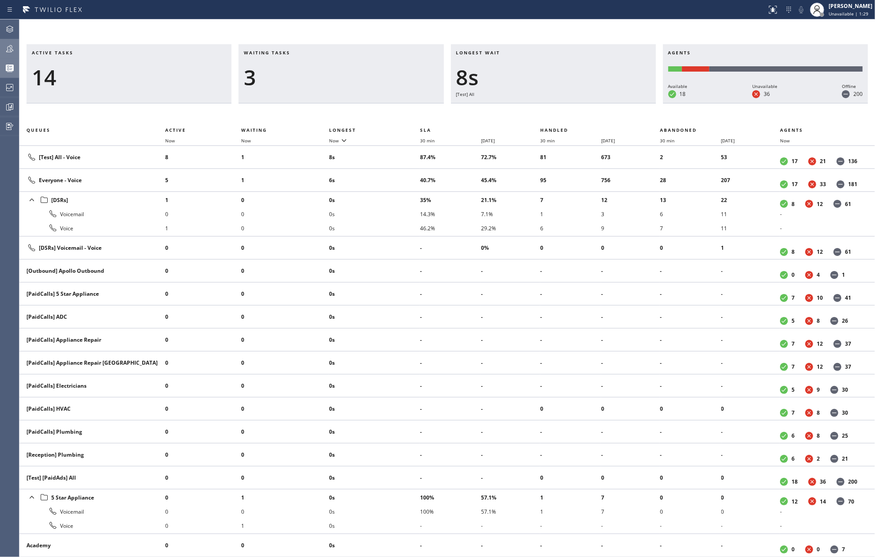
click at [10, 47] on icon at bounding box center [9, 48] width 7 height 7
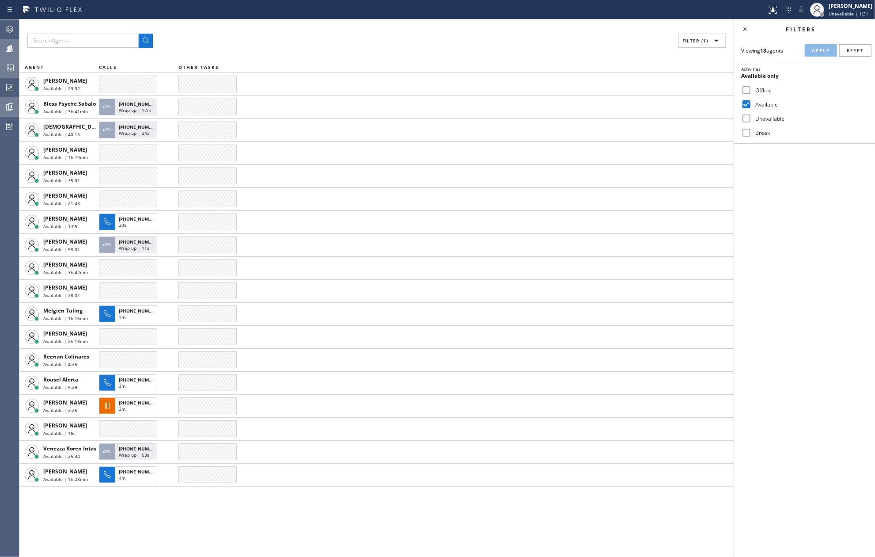
click at [12, 109] on icon at bounding box center [9, 107] width 11 height 11
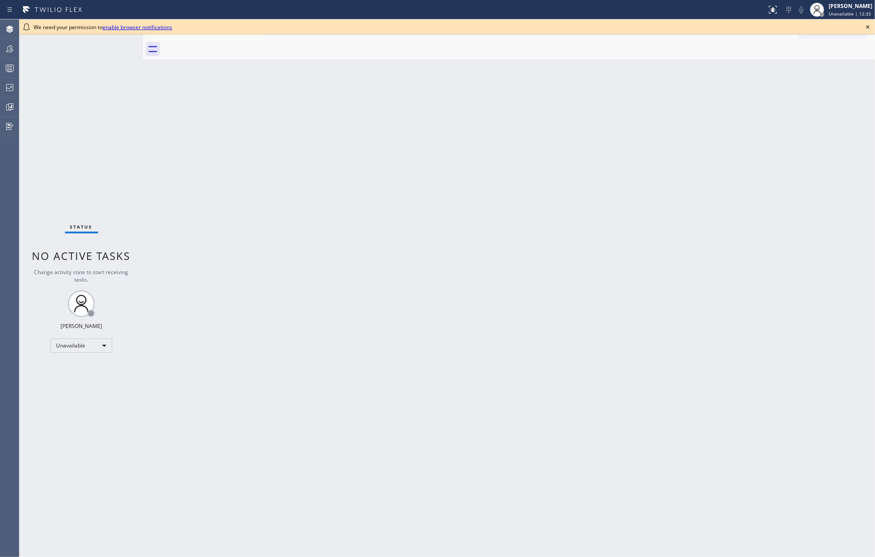
click at [867, 27] on icon at bounding box center [868, 27] width 11 height 11
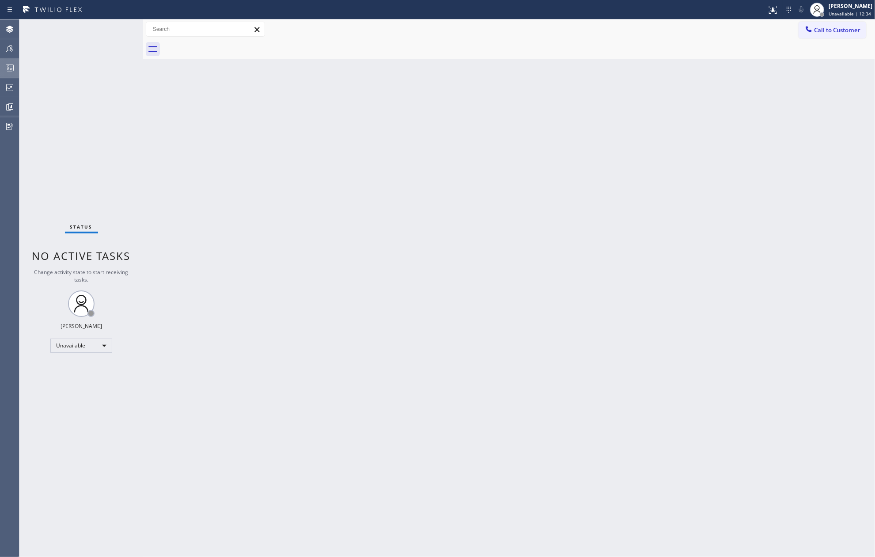
click at [5, 63] on icon at bounding box center [9, 68] width 11 height 11
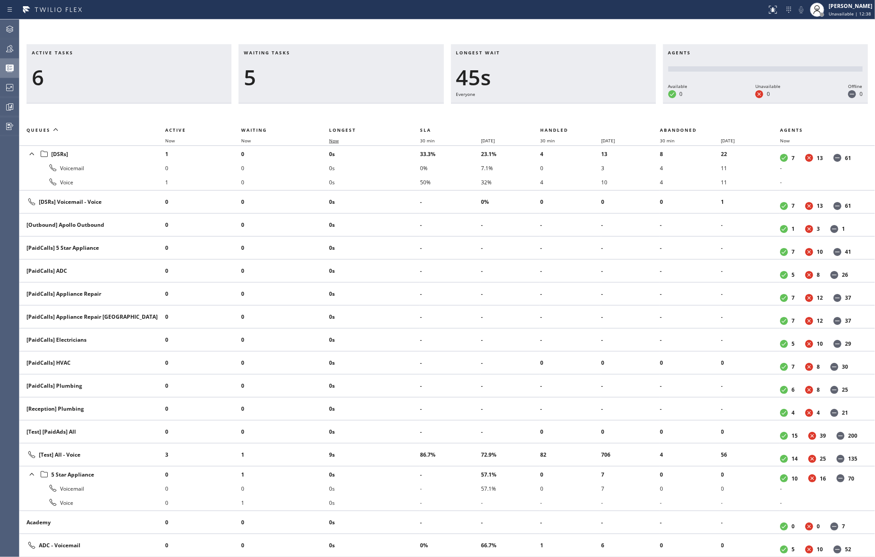
click at [332, 140] on span "Now" at bounding box center [334, 140] width 10 height 6
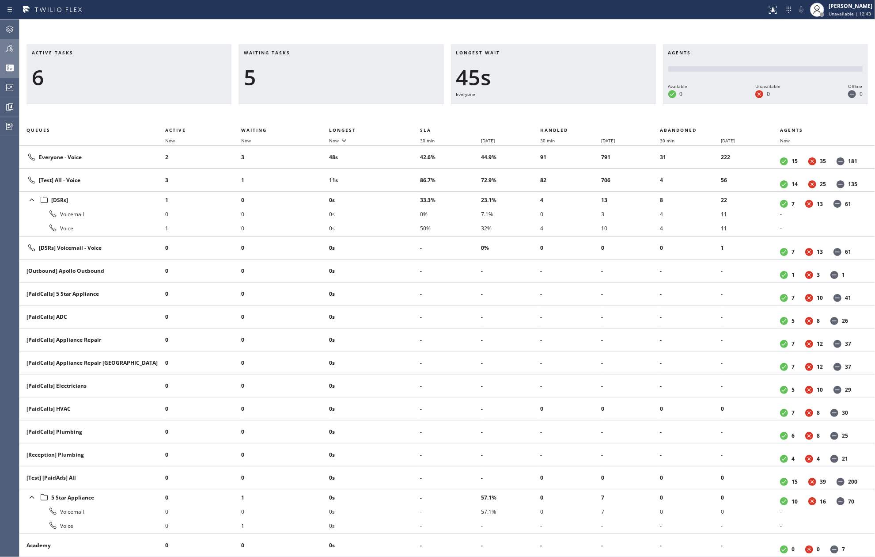
click at [13, 51] on icon at bounding box center [9, 48] width 11 height 11
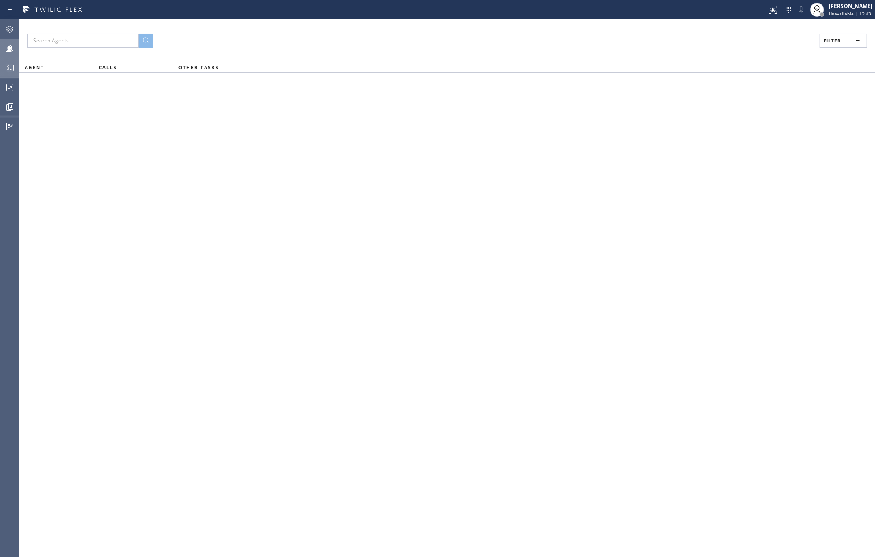
click at [841, 38] on button "Filter" at bounding box center [843, 41] width 47 height 14
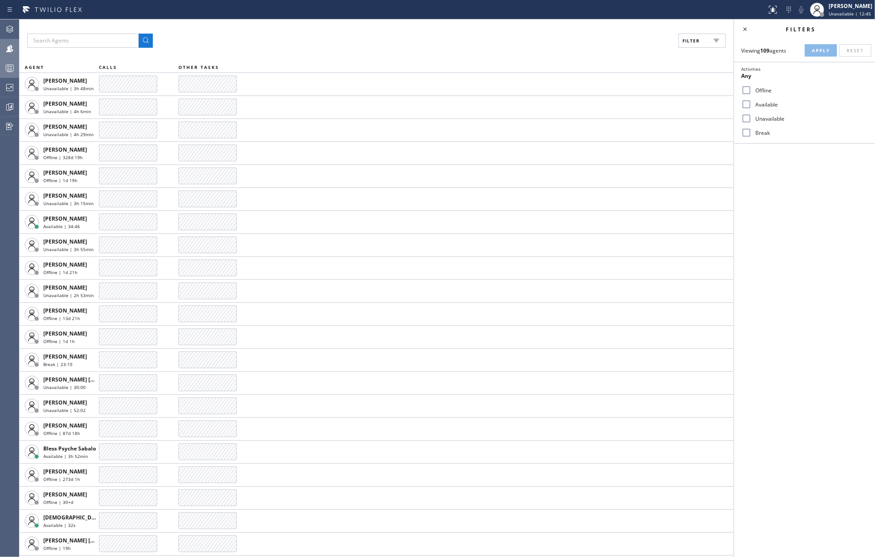
click at [749, 129] on input "Break" at bounding box center [746, 132] width 11 height 11
checkbox input "true"
click at [817, 48] on span "Apply" at bounding box center [821, 50] width 18 height 6
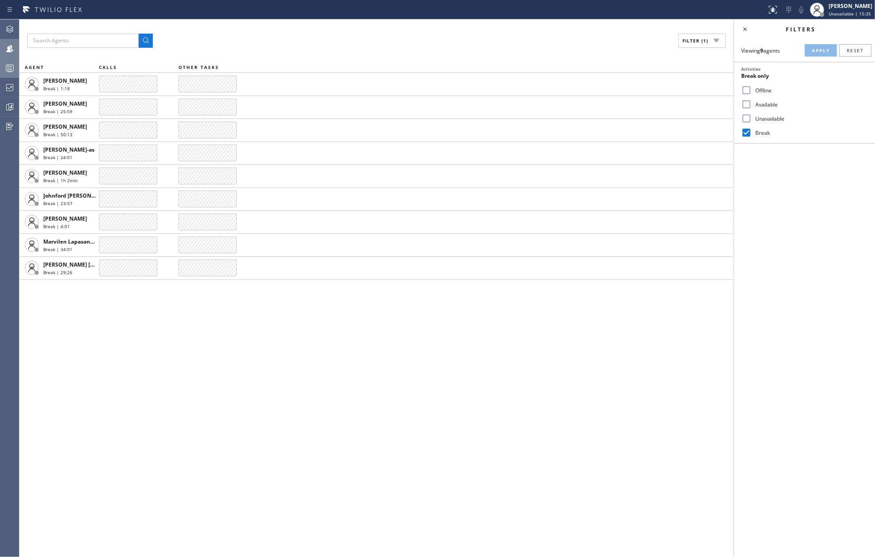
click at [543, 370] on div "Filter (1) AGENT CALLS OTHER TASKS [PERSON_NAME] Break | 1:18 [PERSON_NAME] Bre…" at bounding box center [376, 287] width 714 height 537
drag, startPoint x: 9, startPoint y: 63, endPoint x: 11, endPoint y: 50, distance: 12.9
click at [9, 63] on icon at bounding box center [9, 68] width 11 height 11
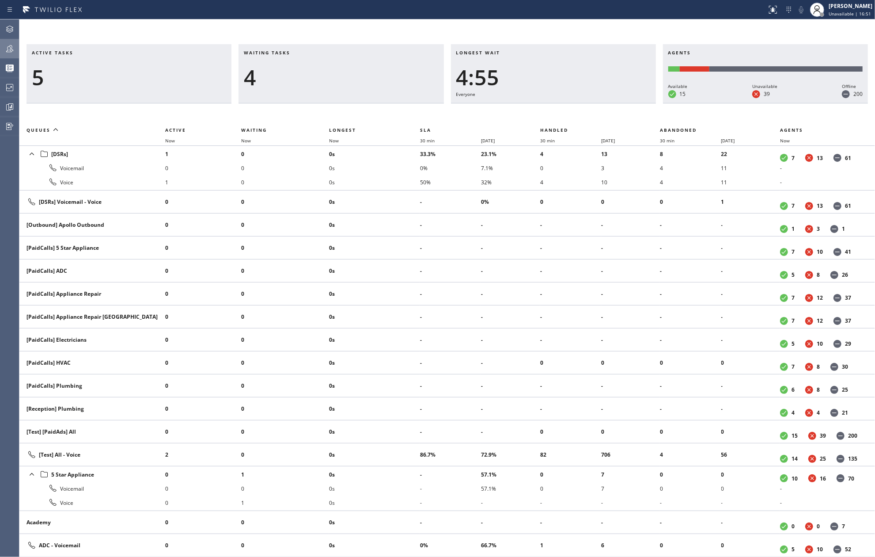
click at [11, 50] on icon at bounding box center [9, 48] width 11 height 11
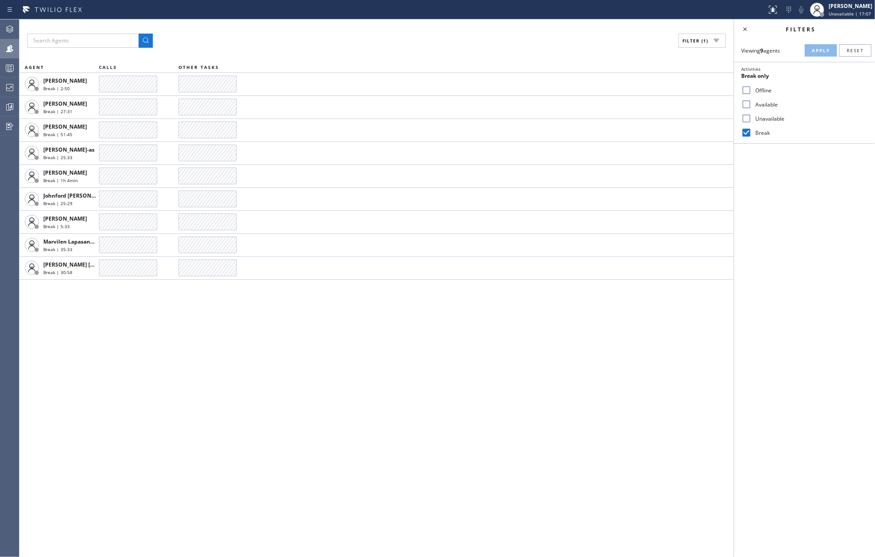
drag, startPoint x: 122, startPoint y: 334, endPoint x: 41, endPoint y: 201, distance: 156.1
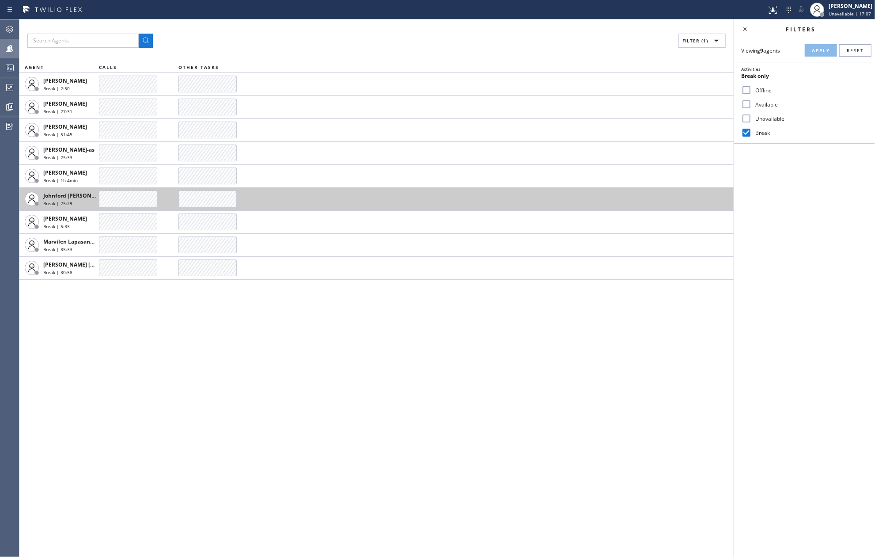
click at [122, 331] on div "Filter (1) AGENT CALLS OTHER TASKS [PERSON_NAME] Break | 2:50 [PERSON_NAME] Bre…" at bounding box center [376, 287] width 714 height 537
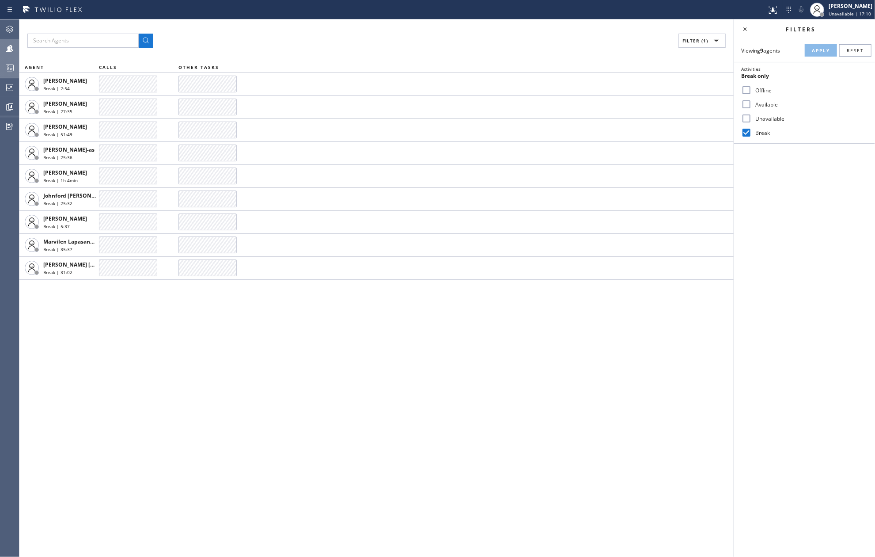
click at [11, 64] on icon at bounding box center [9, 68] width 11 height 11
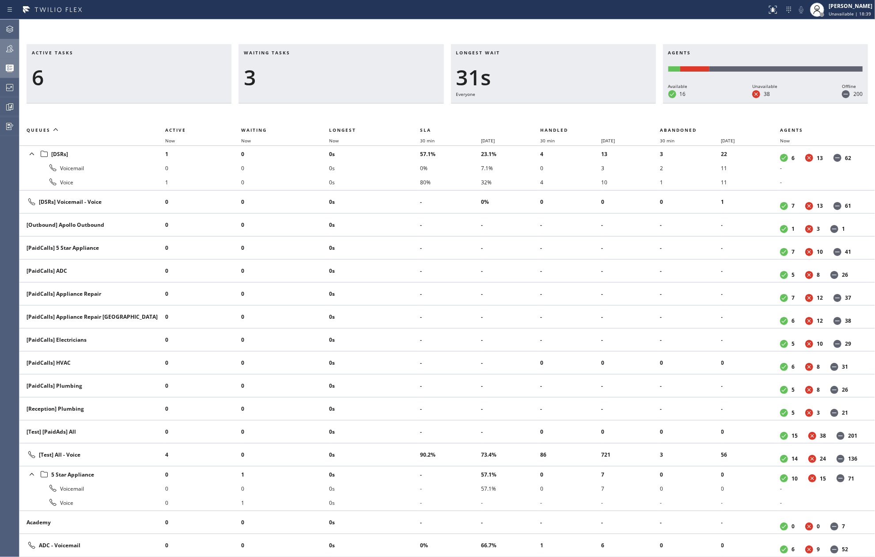
click at [11, 48] on icon at bounding box center [9, 48] width 11 height 11
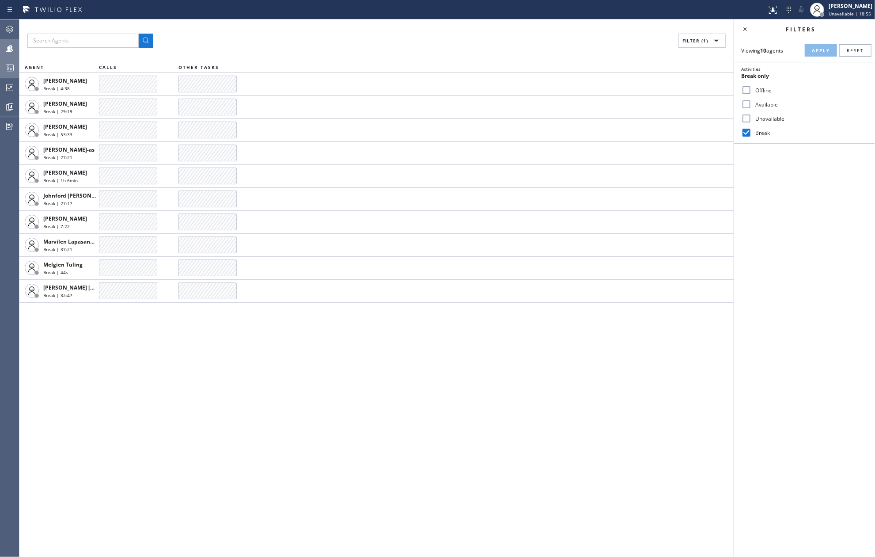
click at [152, 362] on div "Filter (1) AGENT CALLS OTHER TASKS [PERSON_NAME] Break | 4:38 [PERSON_NAME] Bre…" at bounding box center [376, 287] width 714 height 537
click at [745, 105] on input "Available" at bounding box center [746, 104] width 11 height 11
checkbox input "true"
click at [813, 47] on span "Apply" at bounding box center [821, 50] width 18 height 6
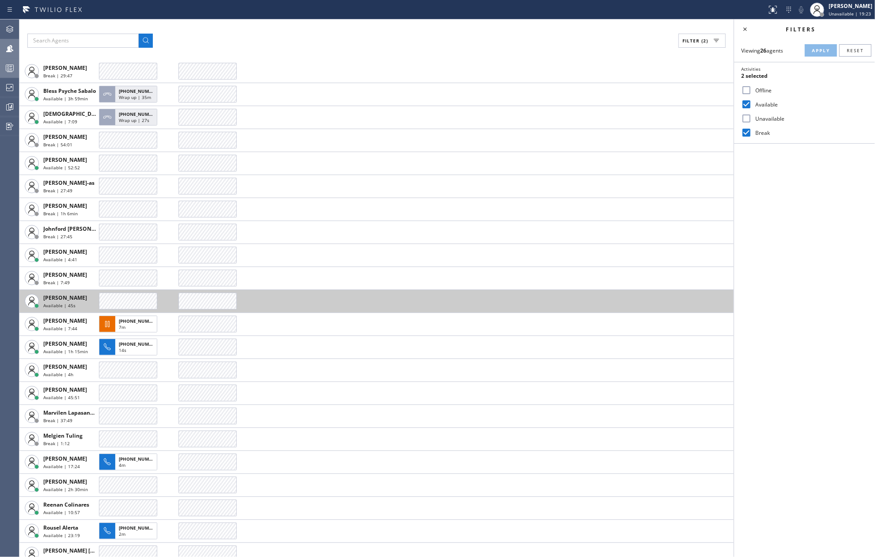
scroll to position [36, 0]
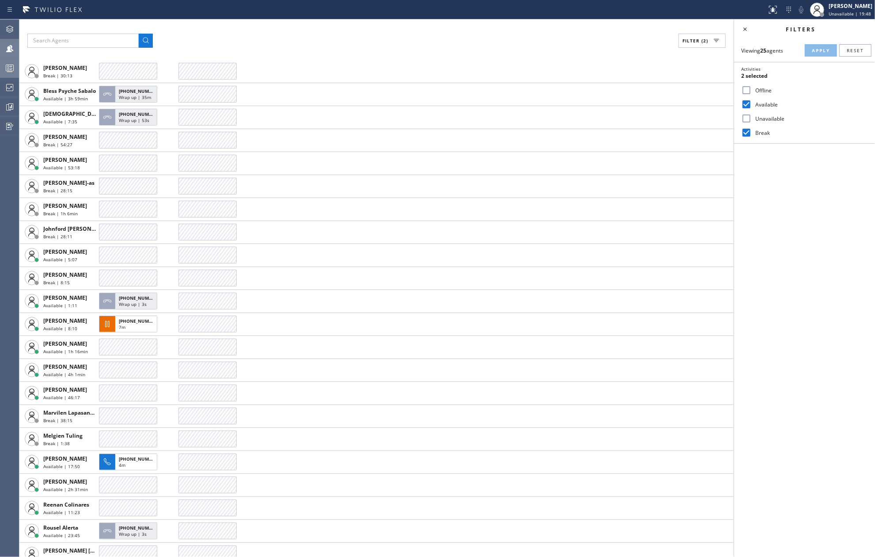
click at [11, 64] on icon at bounding box center [9, 68] width 11 height 11
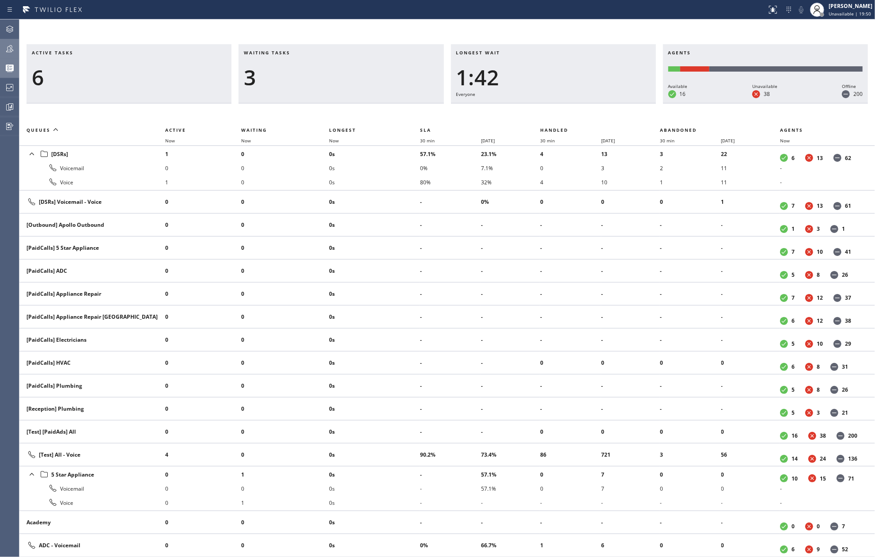
click at [336, 136] on th "Now" at bounding box center [374, 140] width 91 height 11
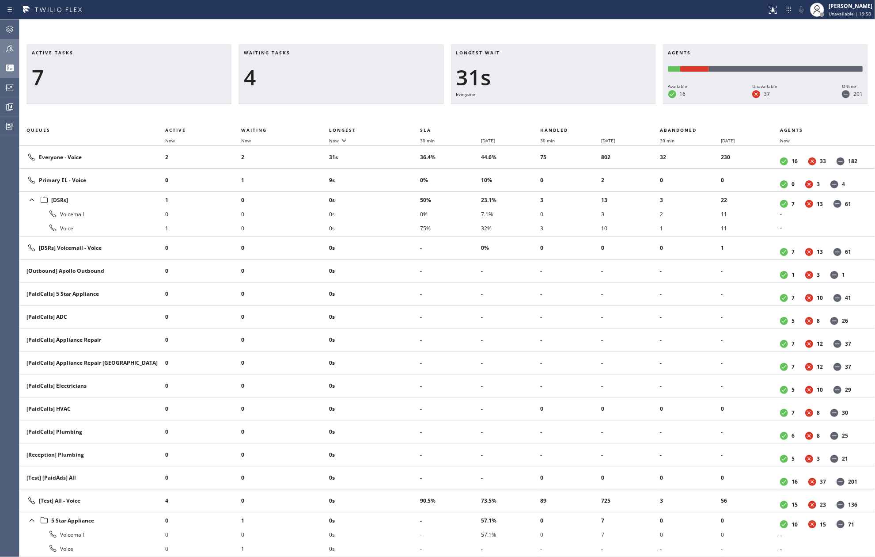
click at [336, 142] on span "Now" at bounding box center [334, 140] width 10 height 6
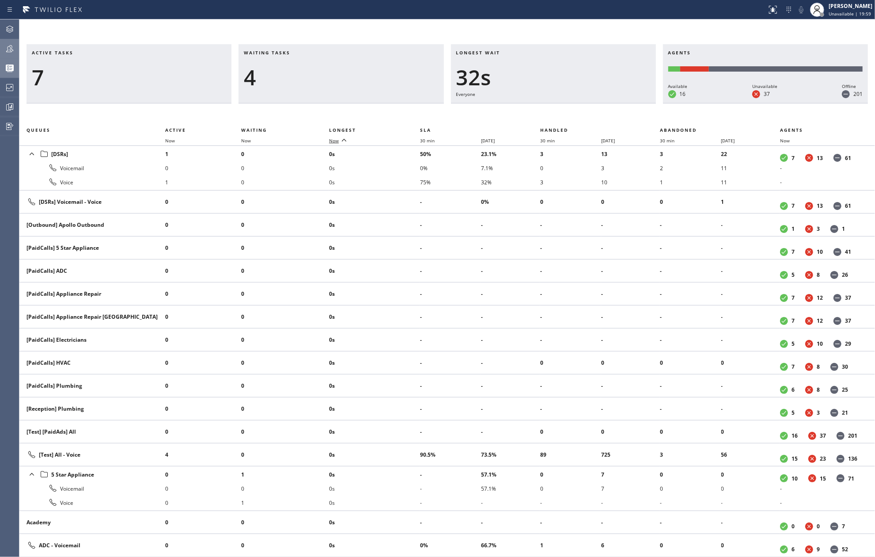
click at [337, 142] on span "Now" at bounding box center [334, 140] width 10 height 6
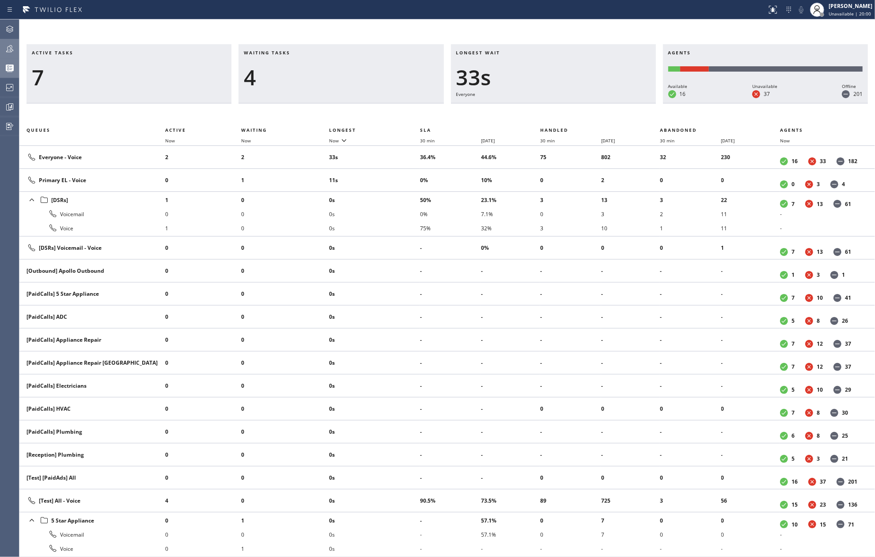
click at [380, 27] on div "Active tasks 7 Waiting tasks 4 Longest wait 33s Everyone Agents Available 16 Un…" at bounding box center [447, 287] width 856 height 537
